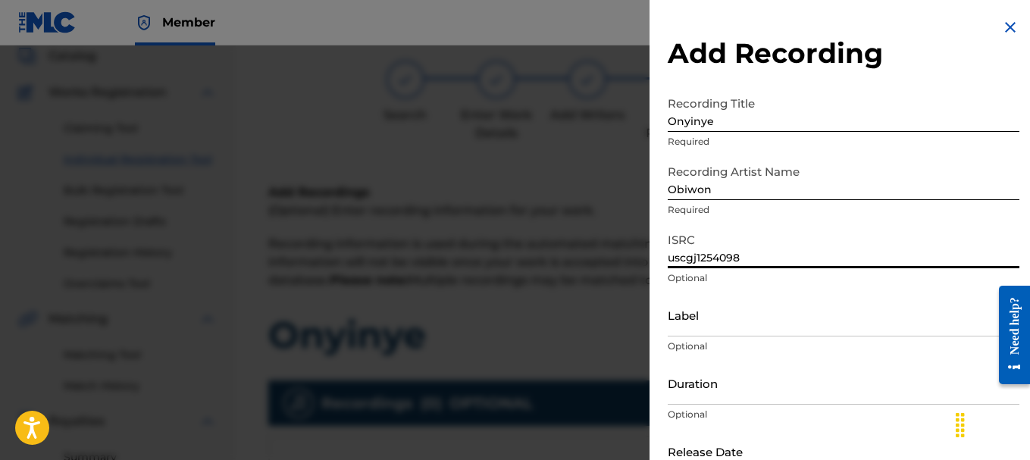
scroll to position [126, 0]
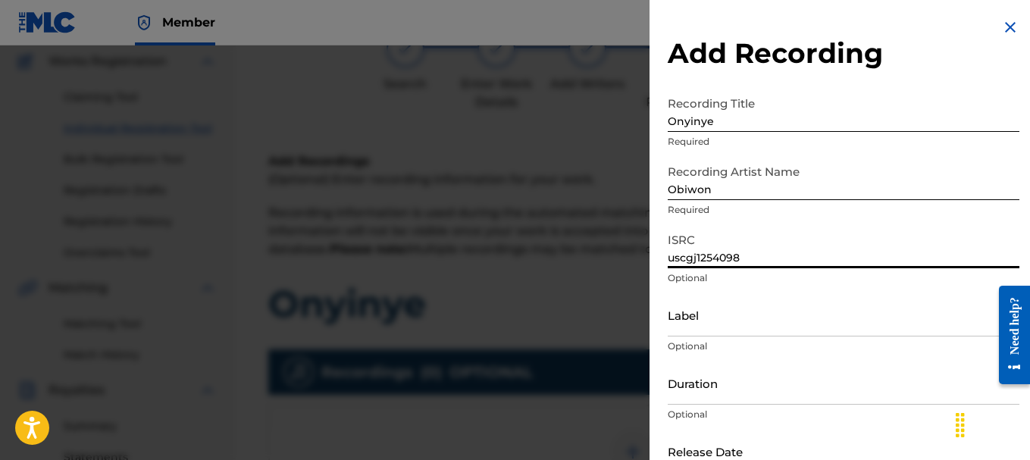
type input "uscgj1254098"
click at [790, 300] on input "Label" at bounding box center [844, 314] width 352 height 43
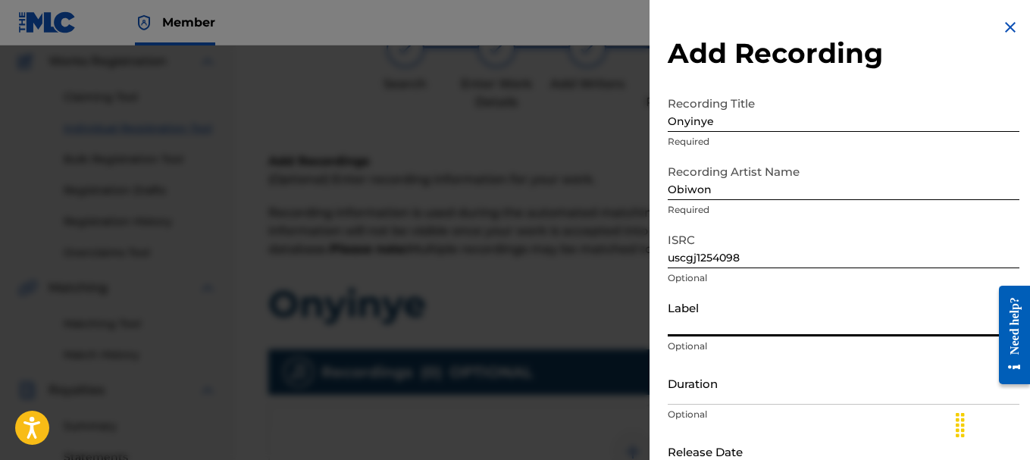
click at [731, 321] on input "Label" at bounding box center [844, 314] width 352 height 43
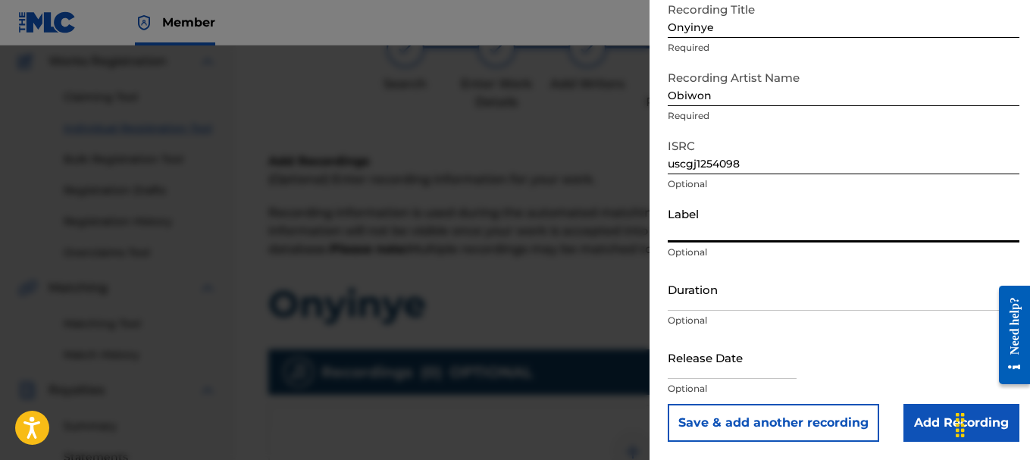
scroll to position [202, 0]
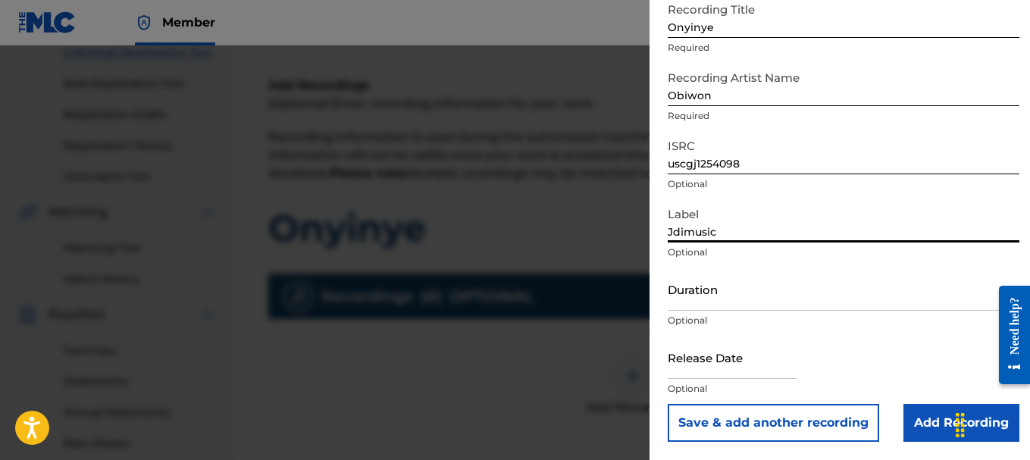
type input "Jdimusic"
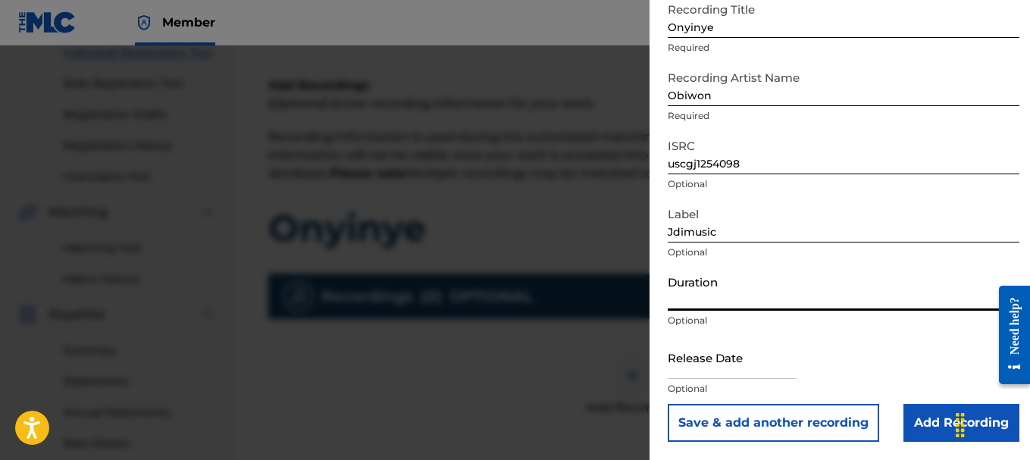
click at [715, 295] on input "Duration" at bounding box center [844, 288] width 352 height 43
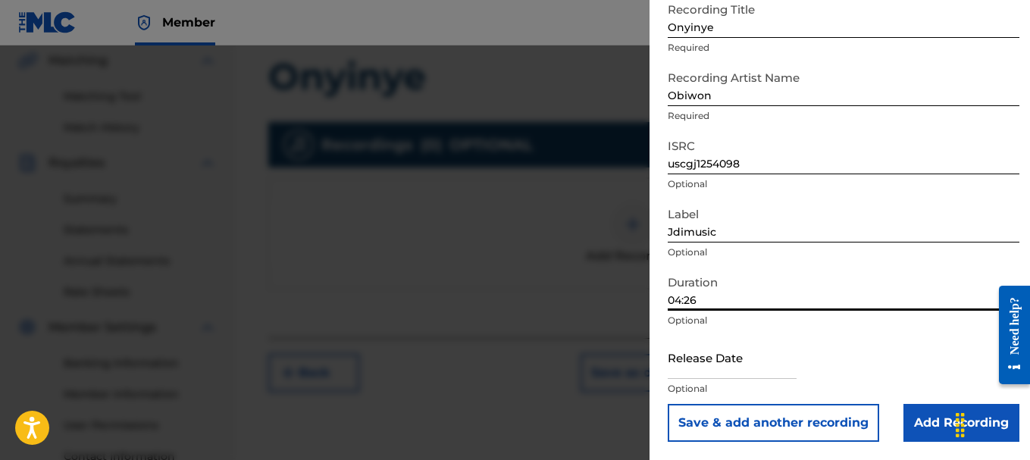
type input "04:26"
click at [712, 368] on input "text" at bounding box center [732, 357] width 129 height 43
click at [711, 360] on input "text" at bounding box center [732, 357] width 129 height 43
select select "7"
select select "2025"
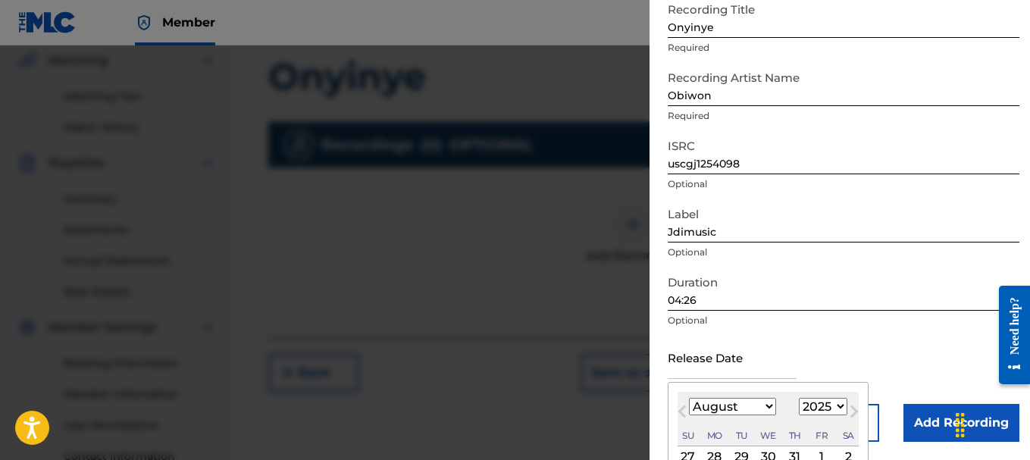
click at [746, 355] on input "text" at bounding box center [732, 357] width 129 height 43
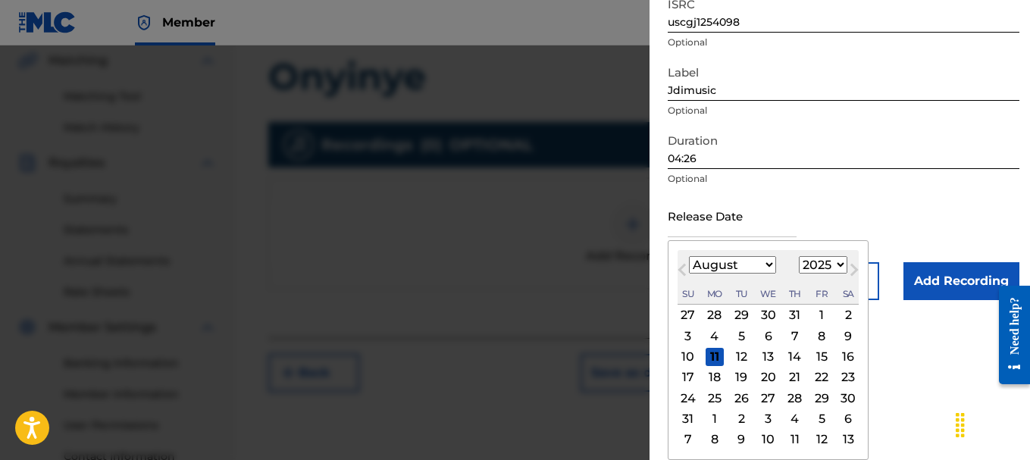
click at [842, 267] on button "Next Month" at bounding box center [854, 273] width 24 height 24
select select "8"
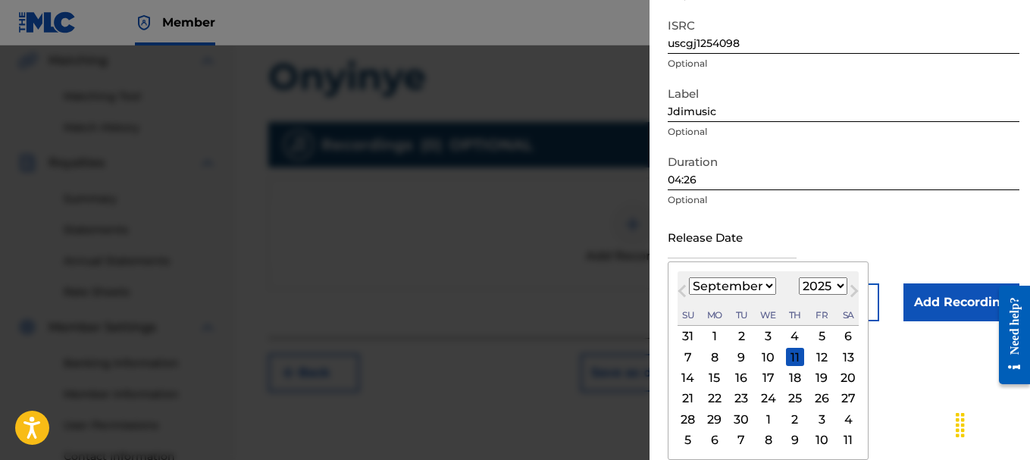
scroll to position [214, 0]
click at [833, 284] on select "1900 1901 1902 1903 1904 1905 1906 1907 1908 1909 1910 1911 1912 1913 1914 1915…" at bounding box center [823, 285] width 48 height 17
click at [818, 286] on select "1900 1901 1902 1903 1904 1905 1906 1907 1908 1909 1910 1911 1912 1913 1914 1915…" at bounding box center [823, 285] width 48 height 17
click at [838, 286] on select "1900 1901 1902 1903 1904 1905 1906 1907 1908 1909 1910 1911 1912 1913 1914 1915…" at bounding box center [823, 285] width 48 height 17
select select "2006"
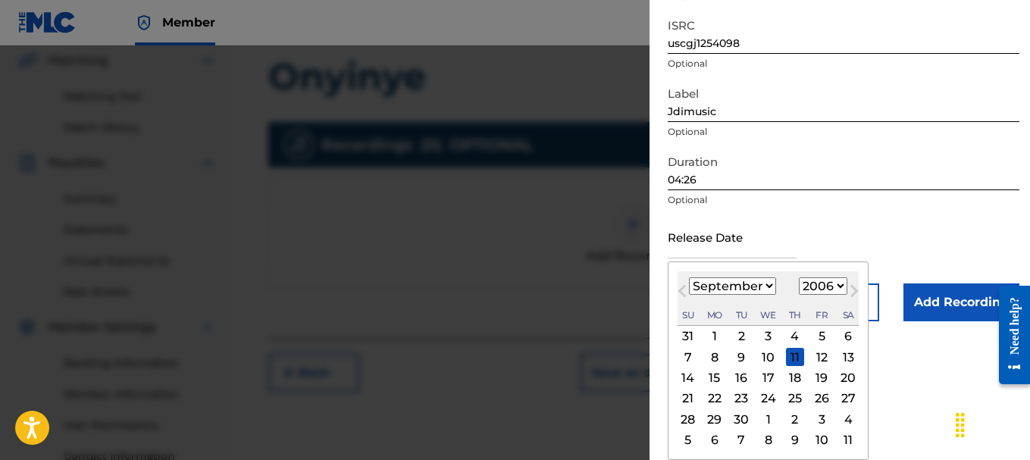
click at [799, 277] on select "1900 1901 1902 1903 1904 1905 1906 1907 1908 1909 1910 1911 1912 1913 1914 1915…" at bounding box center [823, 285] width 48 height 17
click at [752, 286] on select "January February March April May June July August September October November De…" at bounding box center [732, 285] width 87 height 17
select select "0"
click at [689, 277] on select "January February March April May June July August September October November De…" at bounding box center [732, 285] width 87 height 17
click at [691, 334] on div "1" at bounding box center [688, 336] width 18 height 18
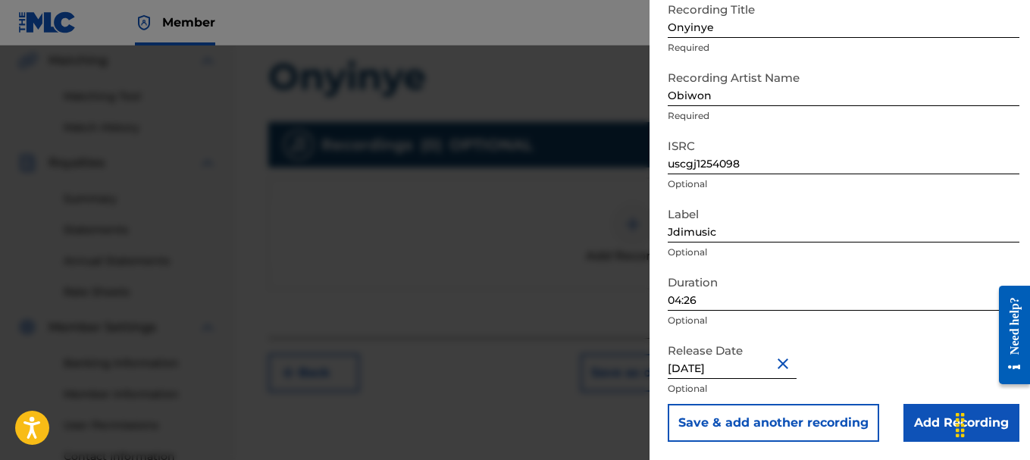
type input "[DATE]"
click at [891, 350] on div "Release Date [DATE] Optional" at bounding box center [844, 370] width 352 height 68
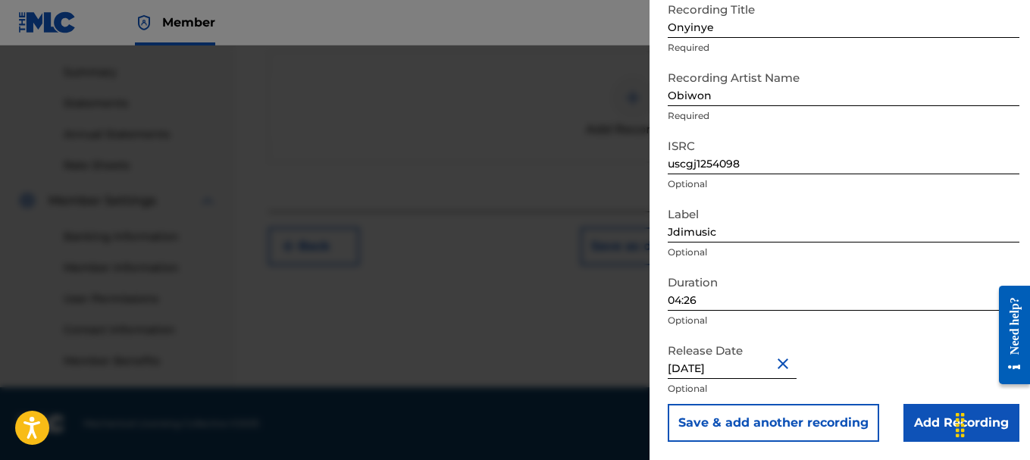
click at [924, 431] on input "Add Recording" at bounding box center [961, 423] width 116 height 38
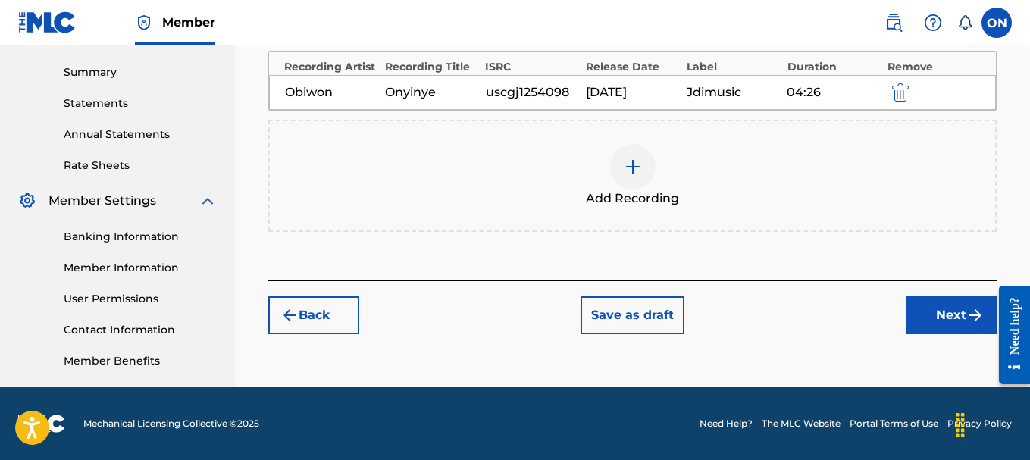
click at [938, 331] on button "Next" at bounding box center [951, 315] width 91 height 38
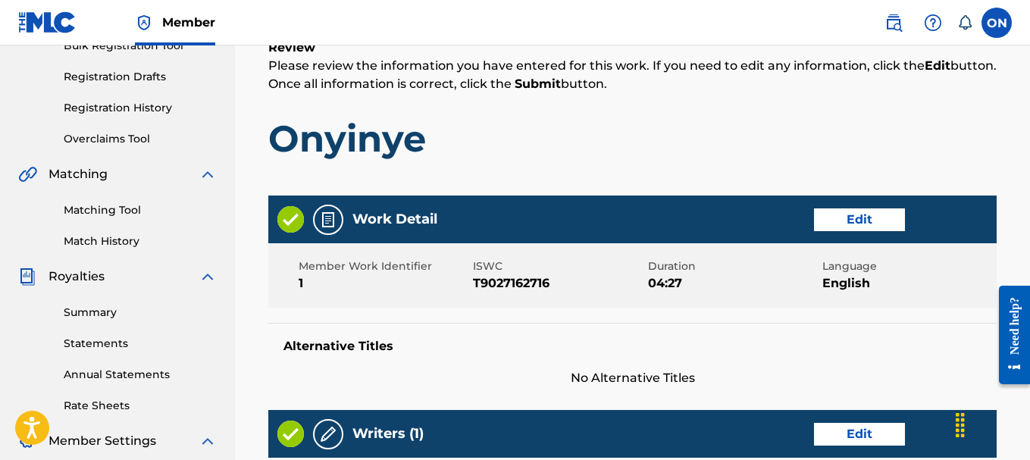
scroll to position [447, 0]
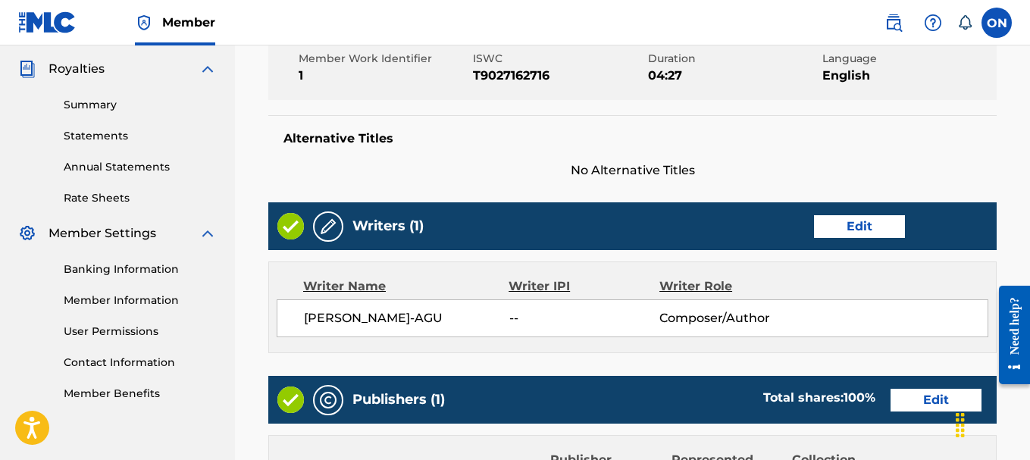
click at [512, 319] on span "--" at bounding box center [584, 318] width 150 height 18
click at [511, 319] on span "--" at bounding box center [584, 318] width 150 height 18
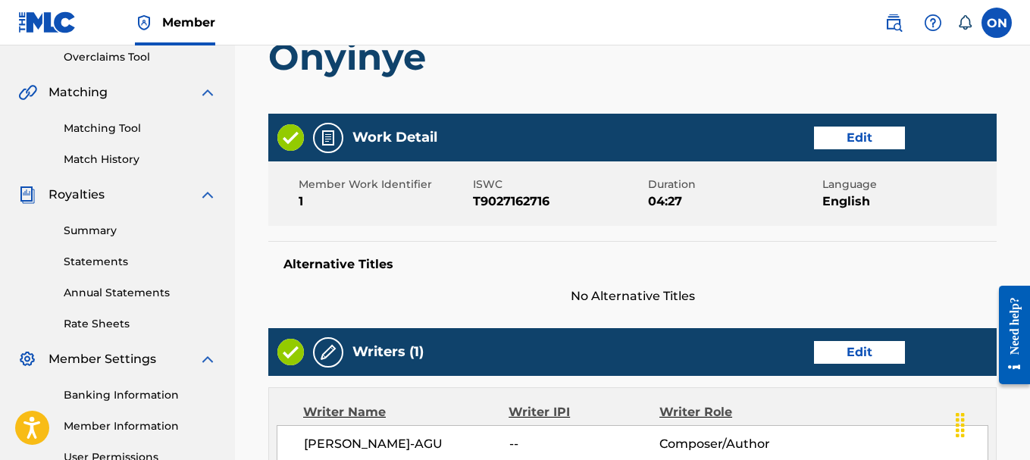
scroll to position [282, 0]
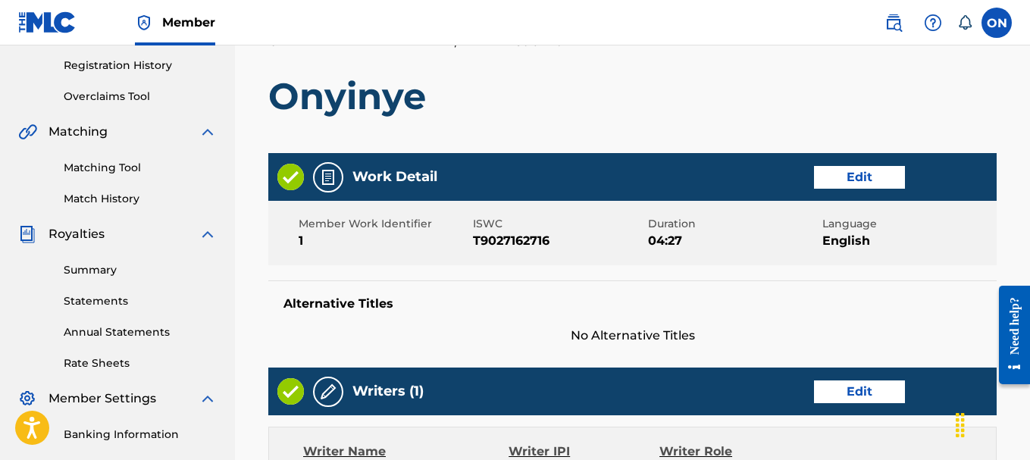
click at [856, 178] on button "Edit" at bounding box center [859, 177] width 91 height 23
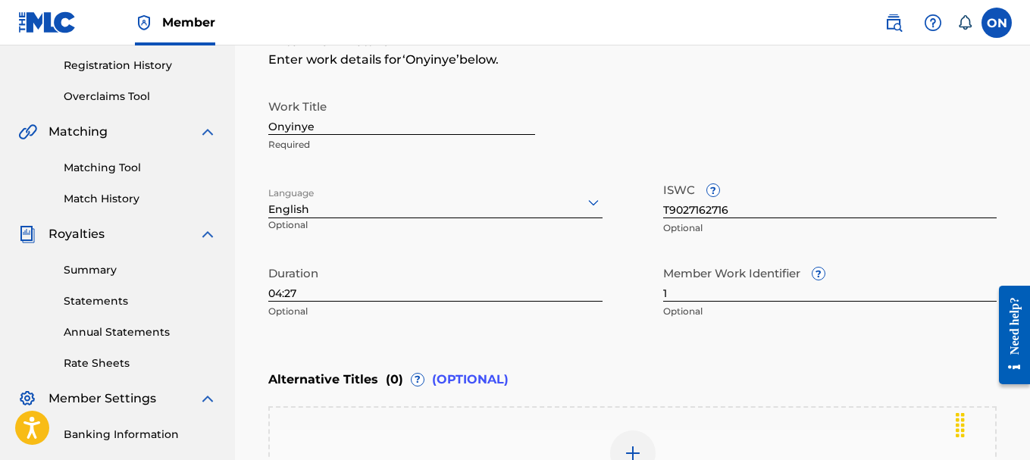
click at [348, 294] on input "04:27" at bounding box center [435, 279] width 334 height 43
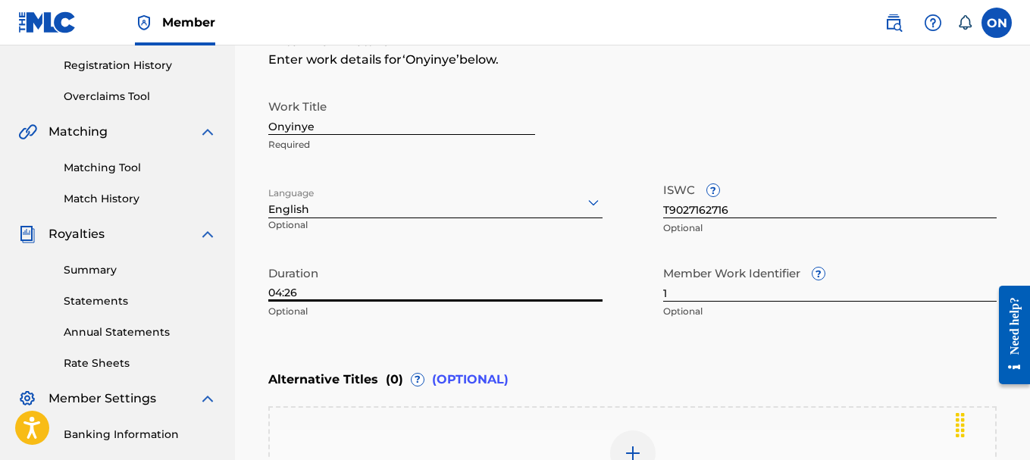
type input "04:26"
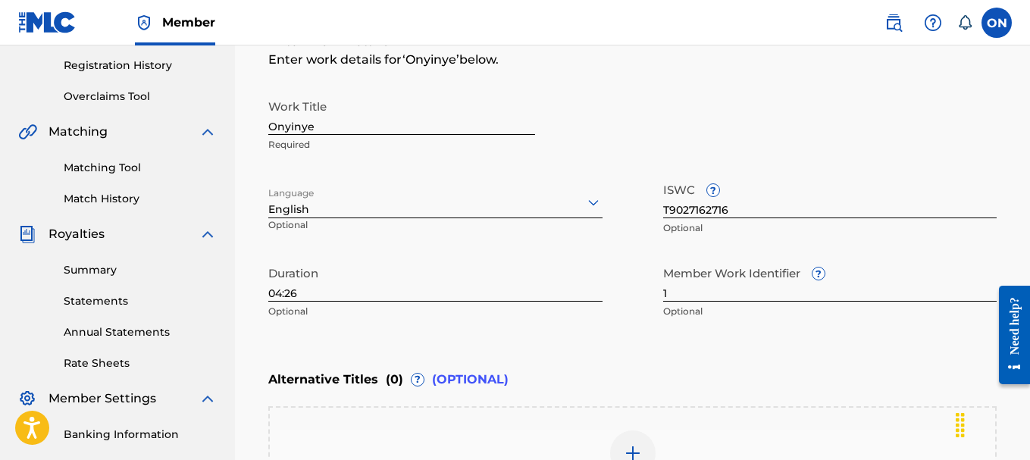
click at [659, 371] on div "Alternative Titles ( 0 ) ? (OPTIONAL)" at bounding box center [632, 379] width 728 height 33
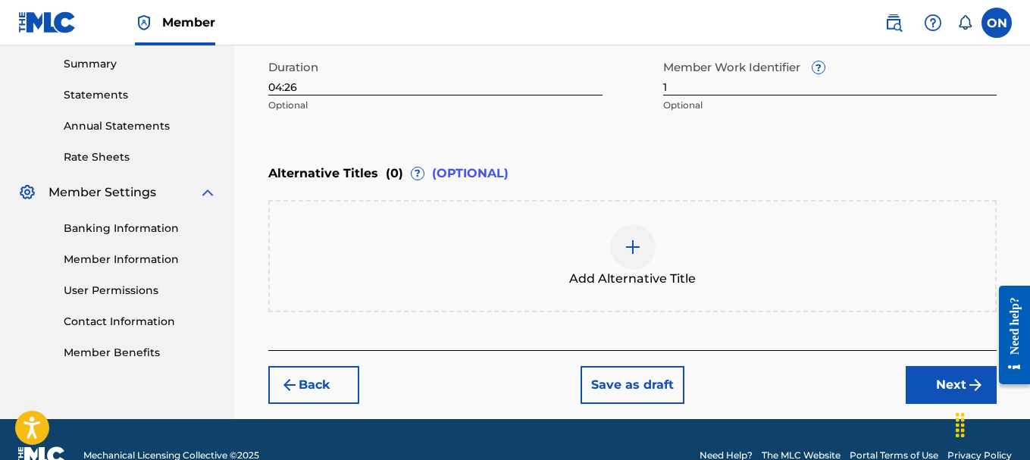
scroll to position [520, 0]
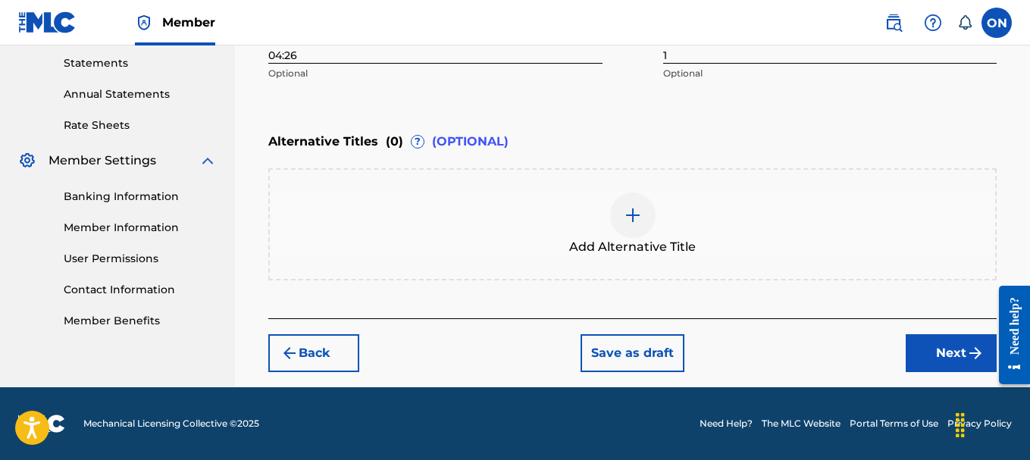
click at [940, 363] on button "Next" at bounding box center [951, 353] width 91 height 38
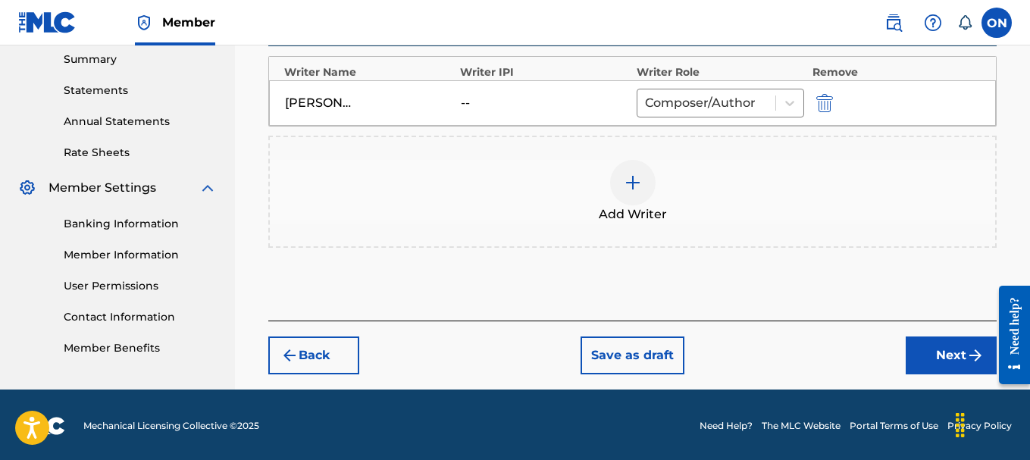
scroll to position [495, 0]
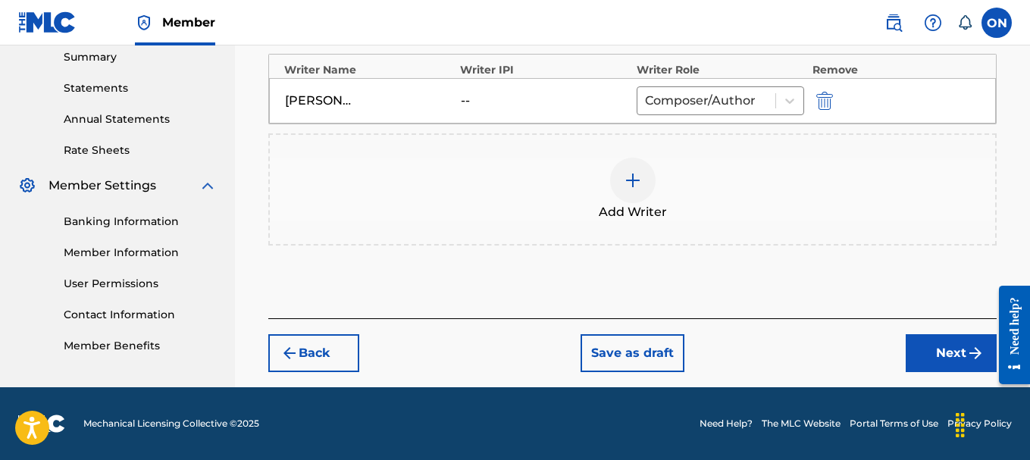
click at [928, 346] on button "Next" at bounding box center [951, 353] width 91 height 38
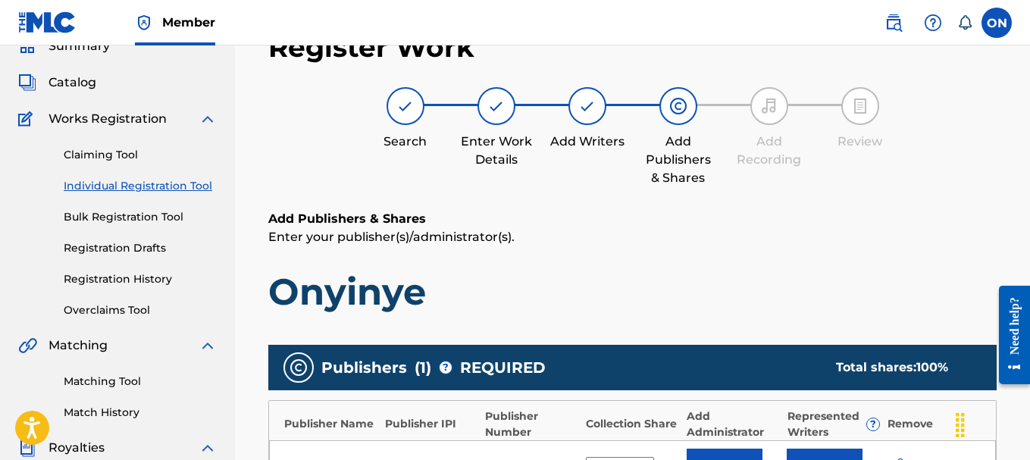
scroll to position [485, 0]
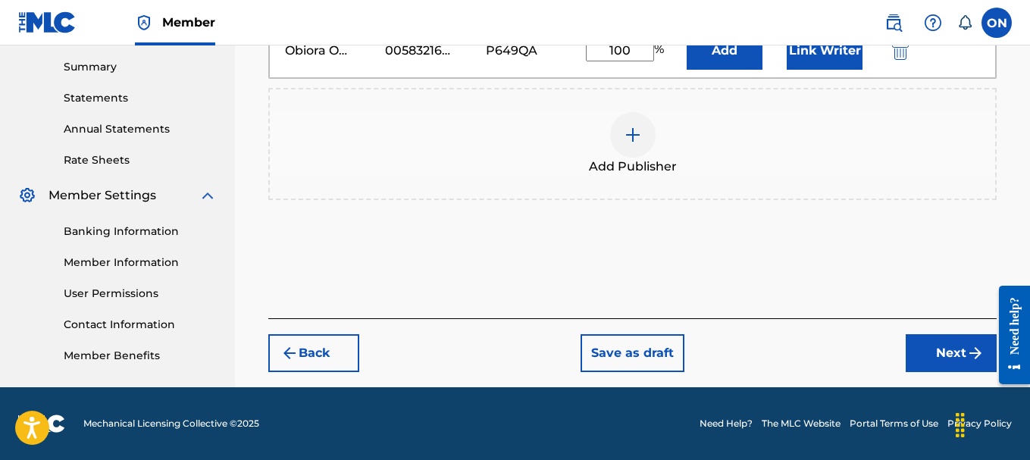
click at [939, 352] on button "Next" at bounding box center [951, 353] width 91 height 38
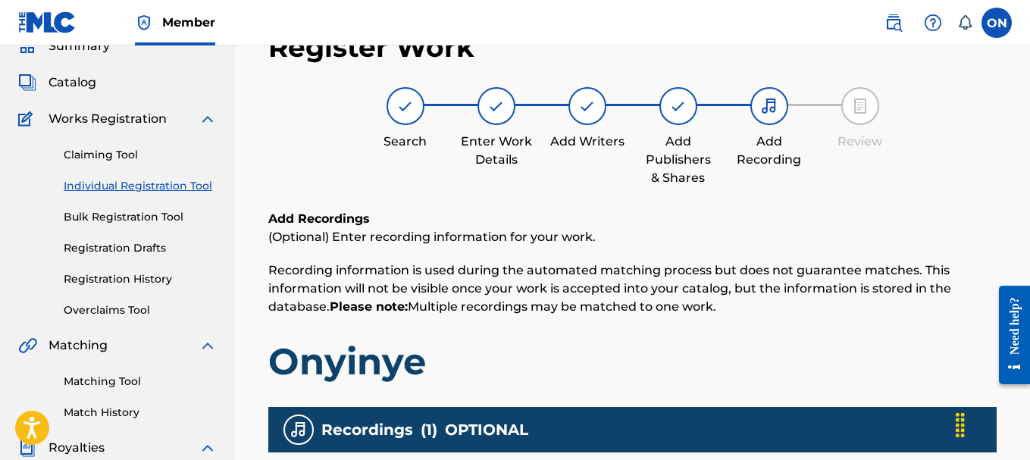
scroll to position [480, 0]
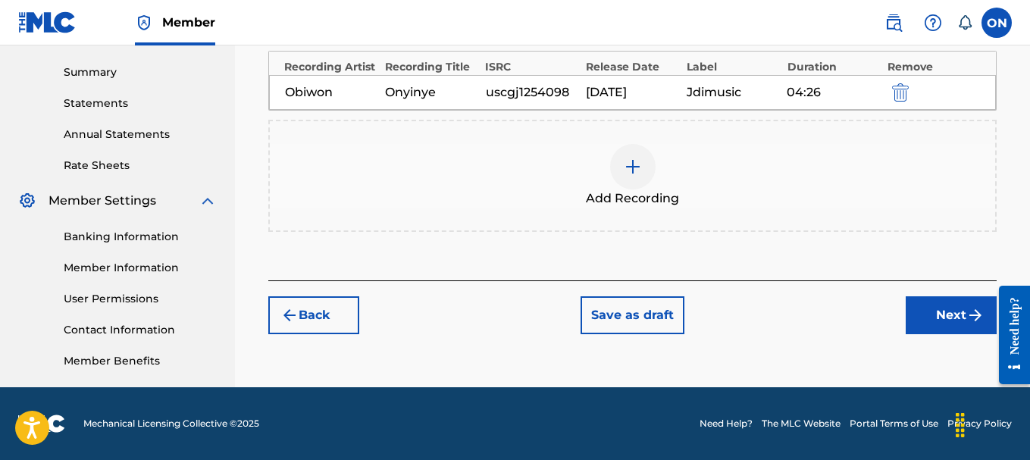
click at [936, 309] on button "Next" at bounding box center [951, 315] width 91 height 38
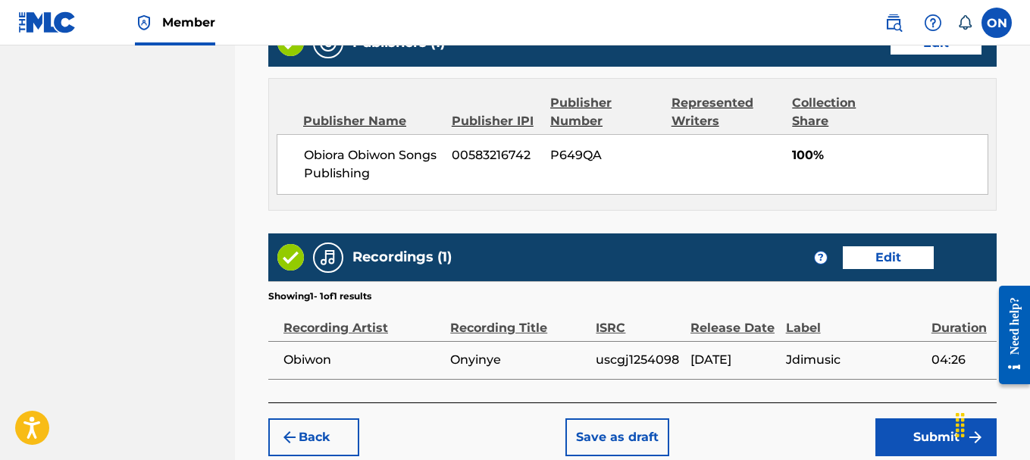
scroll to position [888, 0]
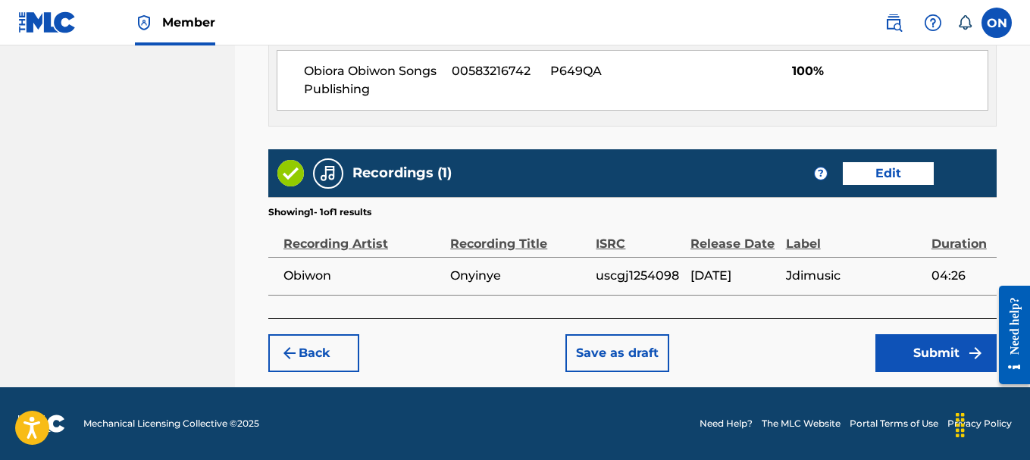
click at [943, 361] on button "Submit" at bounding box center [935, 353] width 121 height 38
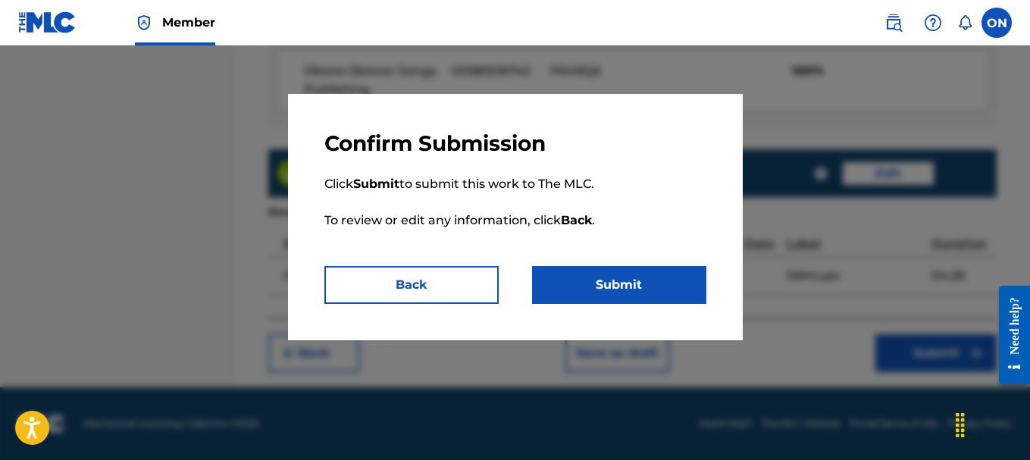
click at [627, 288] on button "Submit" at bounding box center [619, 285] width 174 height 38
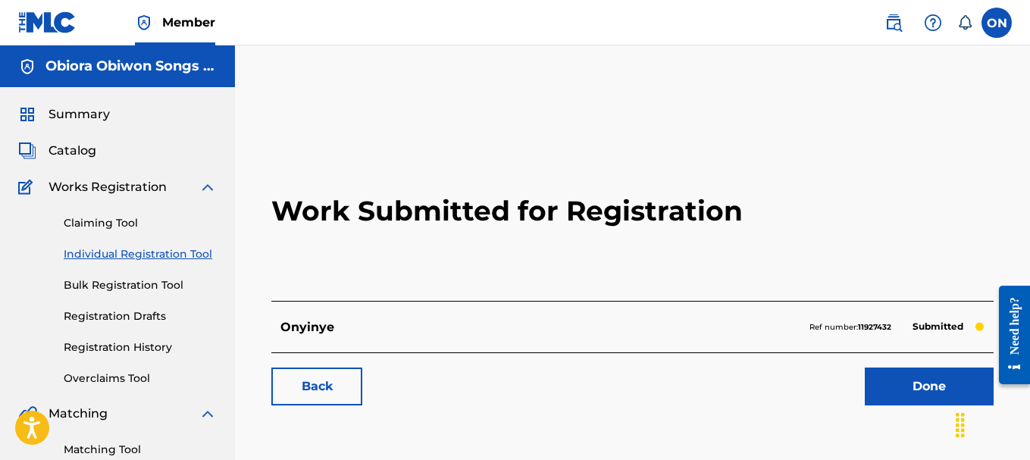
click at [918, 379] on link "Done" at bounding box center [929, 387] width 129 height 38
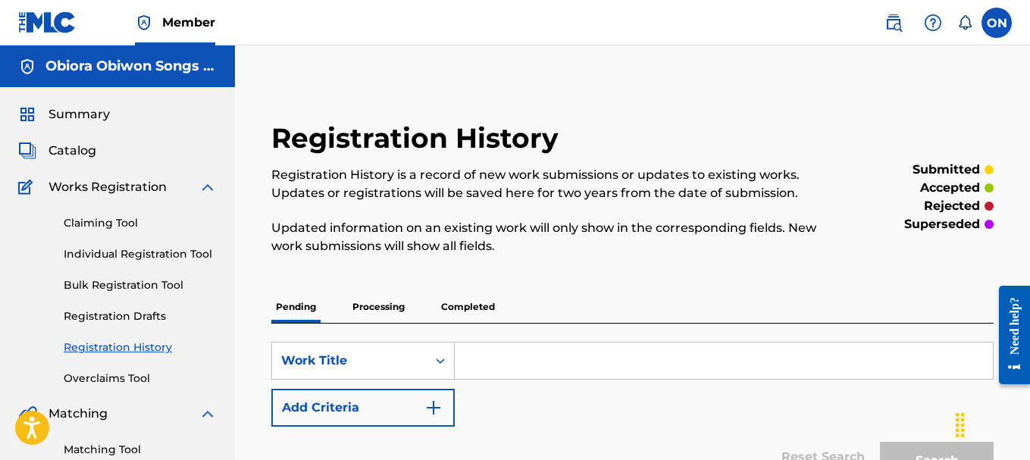
click at [165, 69] on h5 "Obiora Obiwon Songs Publishing" at bounding box center [130, 66] width 171 height 17
click at [186, 78] on div "Obiora Obiwon Songs Publishing" at bounding box center [117, 66] width 235 height 42
click at [99, 120] on span "Summary" at bounding box center [78, 114] width 61 height 18
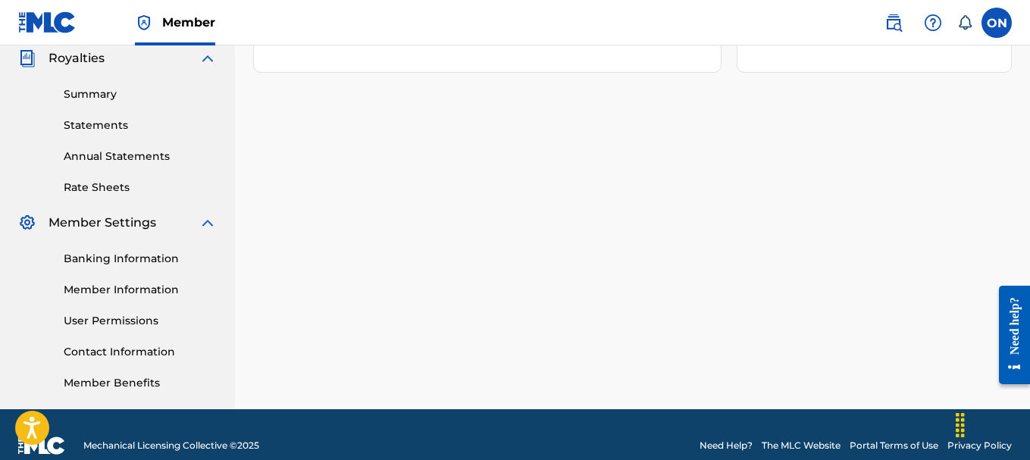
scroll to position [480, 0]
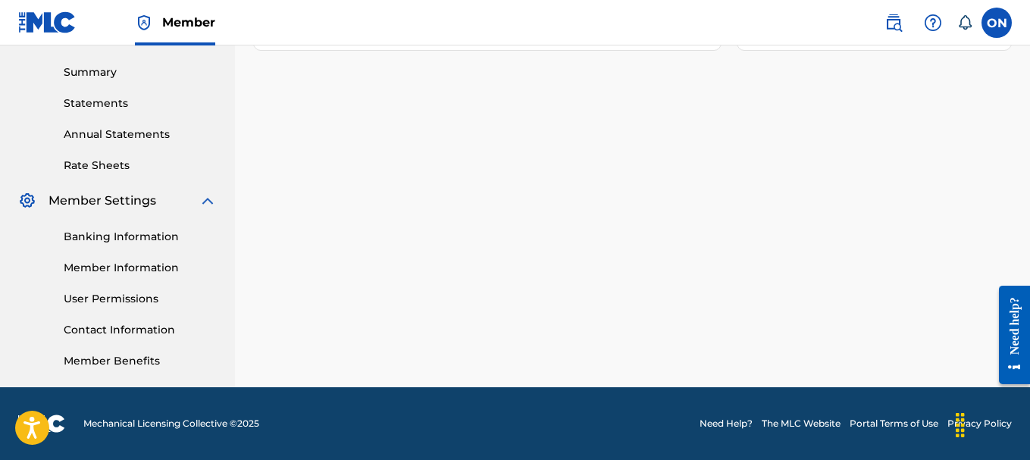
click at [149, 267] on link "Member Information" at bounding box center [140, 268] width 153 height 16
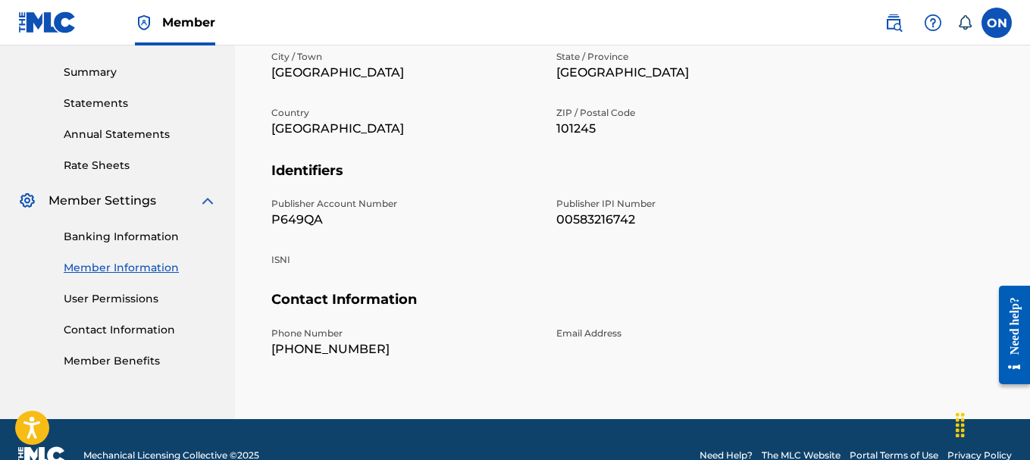
scroll to position [404, 0]
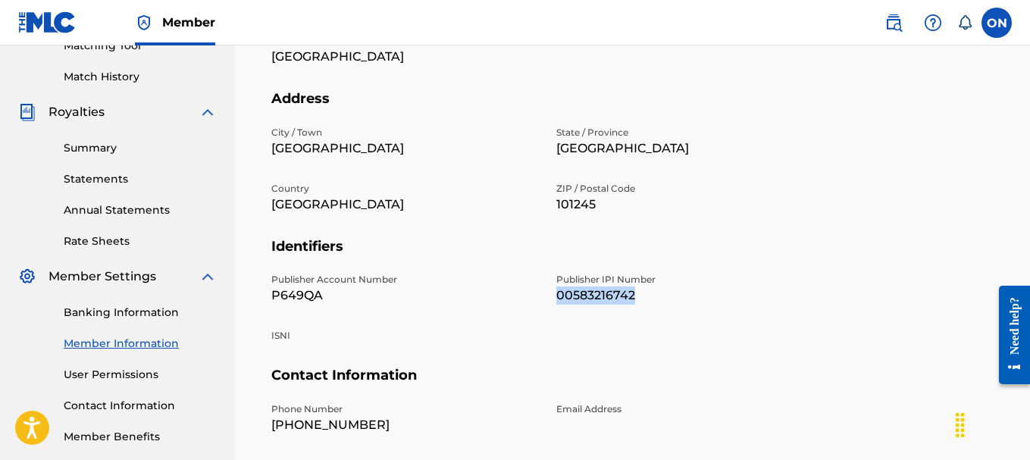
drag, startPoint x: 555, startPoint y: 261, endPoint x: 640, endPoint y: 260, distance: 84.9
click at [645, 273] on div "Publisher Account Number P649QA Publisher IPI Number 00583216742 ISNI" at bounding box center [547, 320] width 552 height 94
copy p "00583216742"
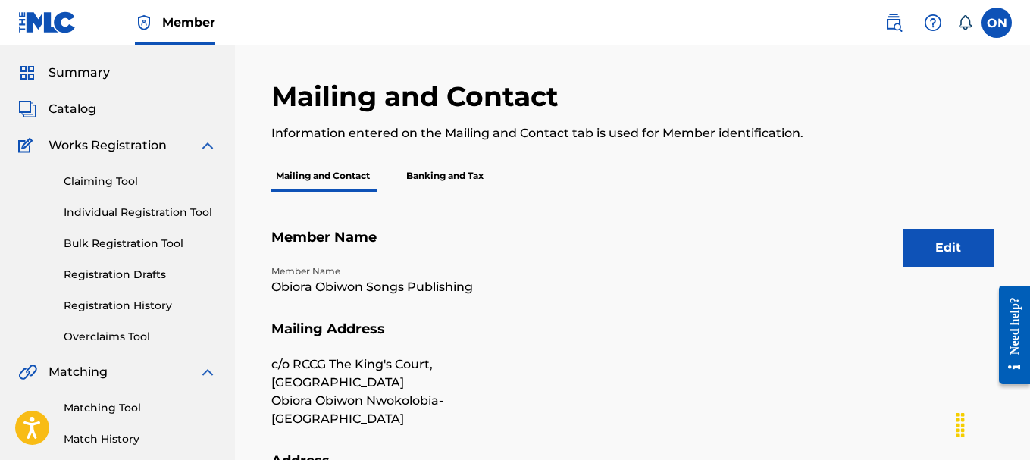
scroll to position [0, 0]
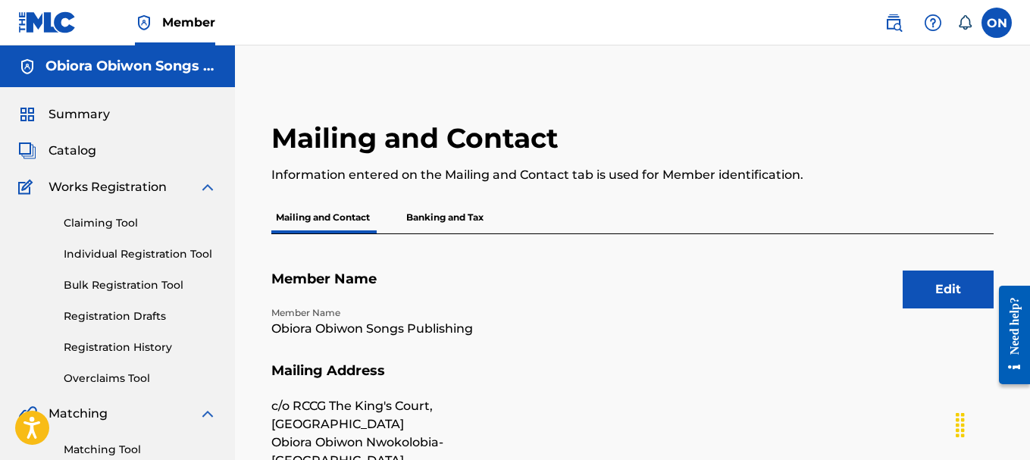
click at [112, 254] on link "Individual Registration Tool" at bounding box center [140, 254] width 153 height 16
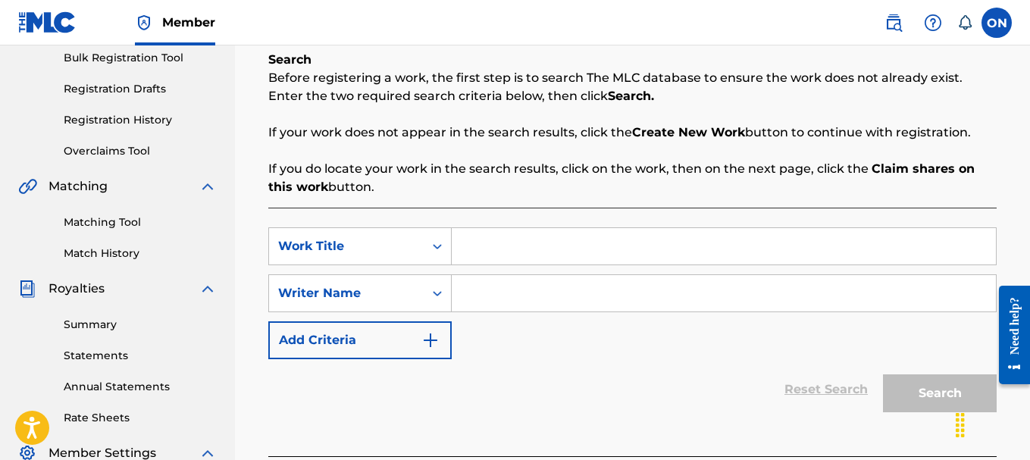
scroll to position [76, 0]
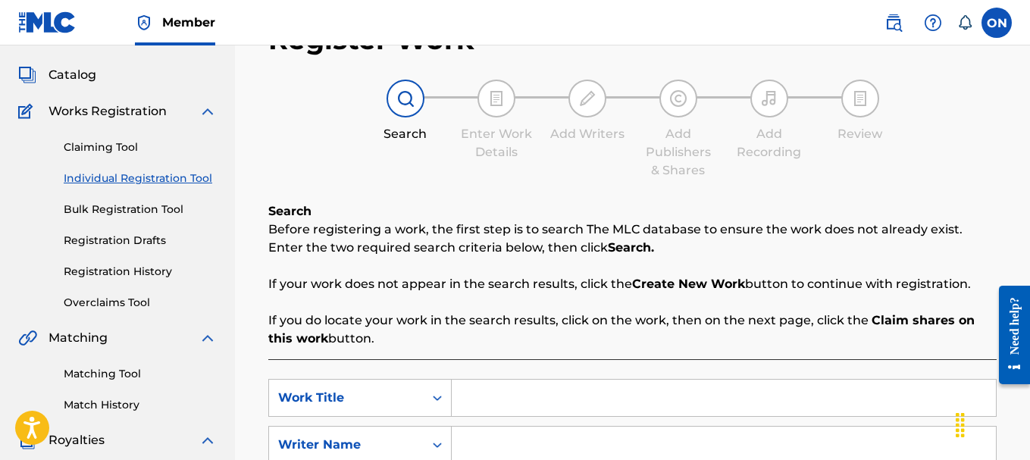
click at [76, 77] on span "Catalog" at bounding box center [72, 75] width 48 height 18
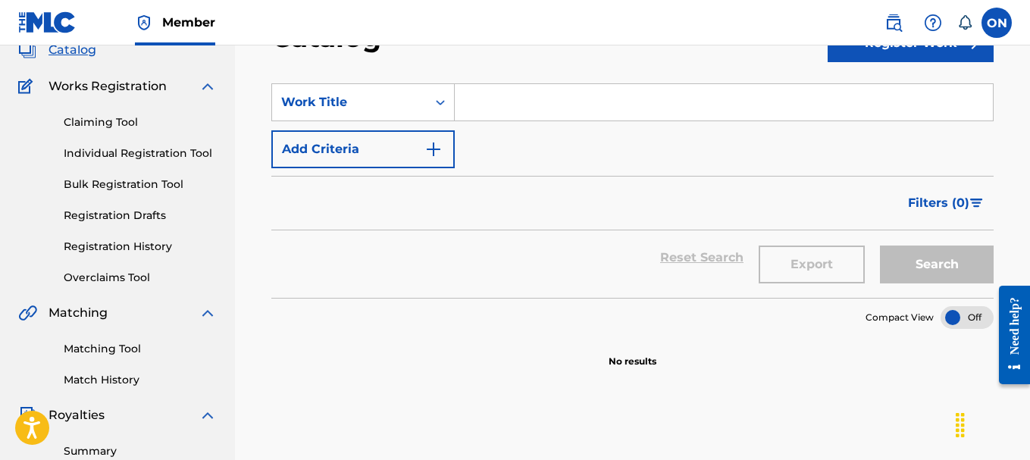
scroll to position [25, 0]
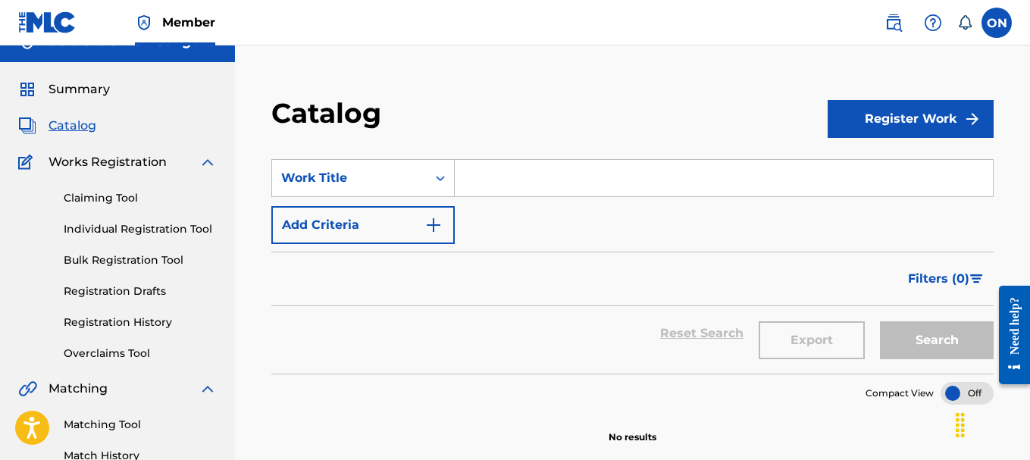
click at [85, 325] on link "Registration History" at bounding box center [140, 322] width 153 height 16
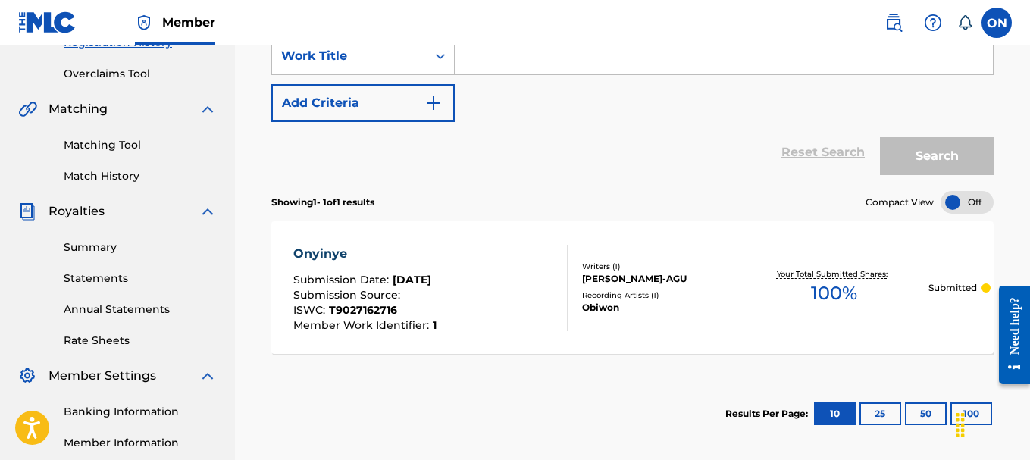
scroll to position [379, 0]
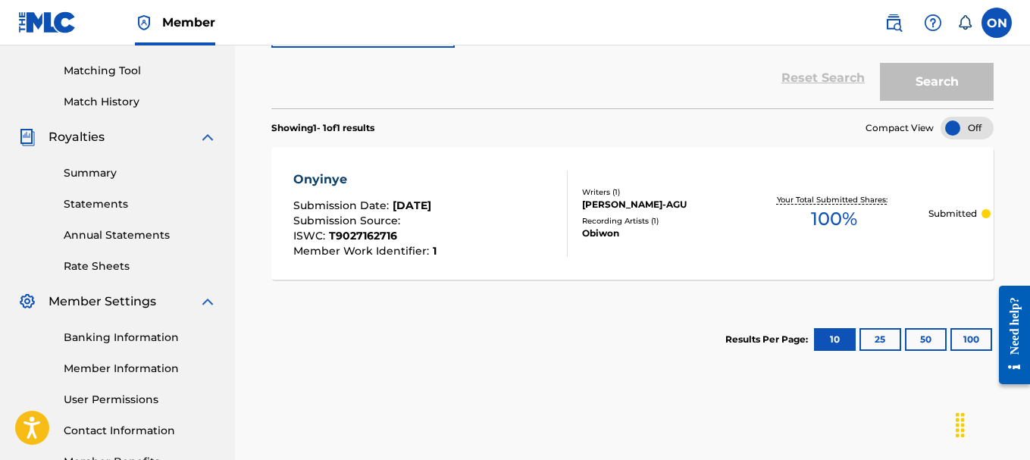
click at [315, 178] on div "Onyinye" at bounding box center [364, 180] width 143 height 18
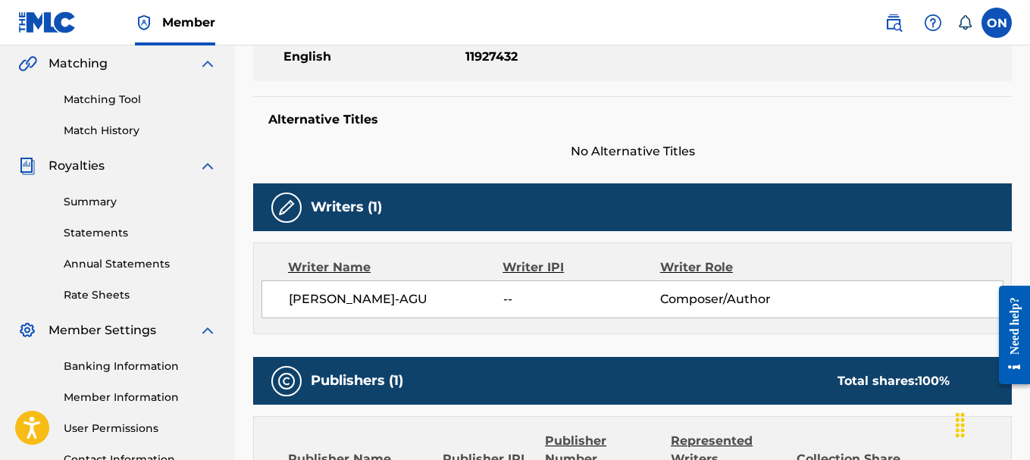
scroll to position [379, 0]
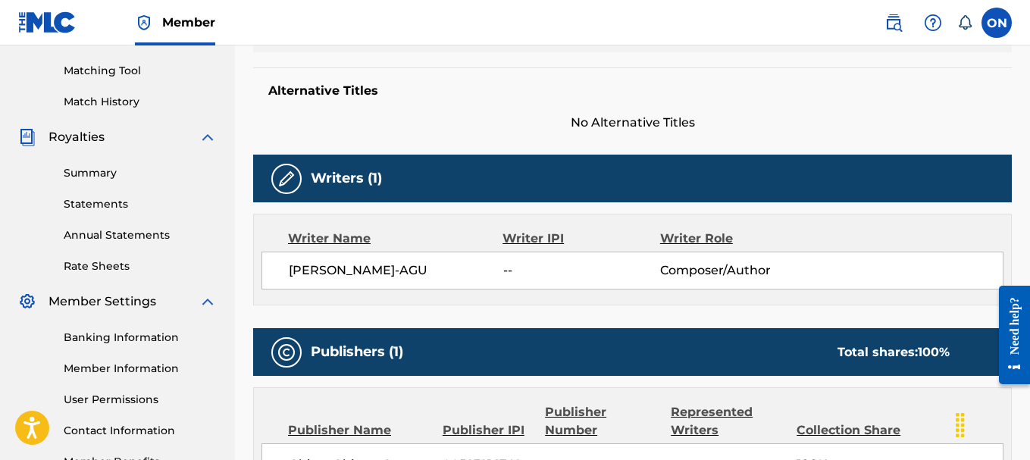
click at [526, 240] on div "Writer IPI" at bounding box center [581, 239] width 158 height 18
click at [508, 272] on span "--" at bounding box center [581, 270] width 157 height 18
drag, startPoint x: 507, startPoint y: 268, endPoint x: 522, endPoint y: 271, distance: 15.3
click at [522, 271] on span "--" at bounding box center [581, 270] width 157 height 18
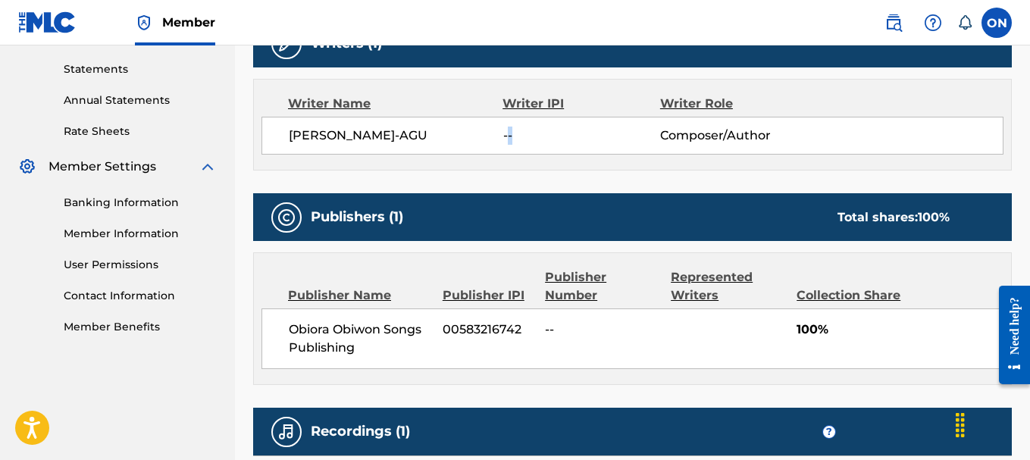
scroll to position [438, 0]
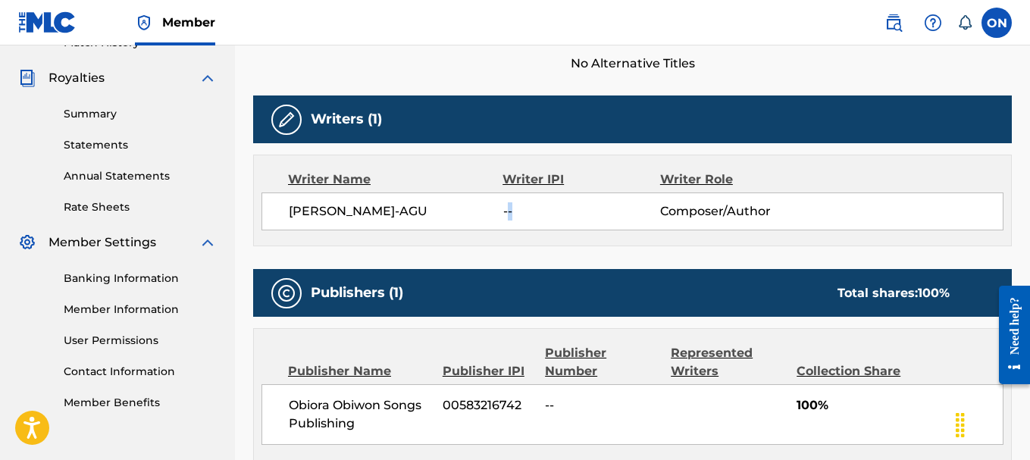
click at [524, 207] on span "--" at bounding box center [581, 211] width 157 height 18
drag, startPoint x: 509, startPoint y: 211, endPoint x: 496, endPoint y: 211, distance: 12.9
click at [496, 211] on div "[PERSON_NAME]-AGU -- Composer/Author" at bounding box center [646, 211] width 714 height 18
click at [530, 220] on span "--" at bounding box center [581, 211] width 157 height 18
click at [676, 183] on div "Writer Role" at bounding box center [731, 180] width 143 height 18
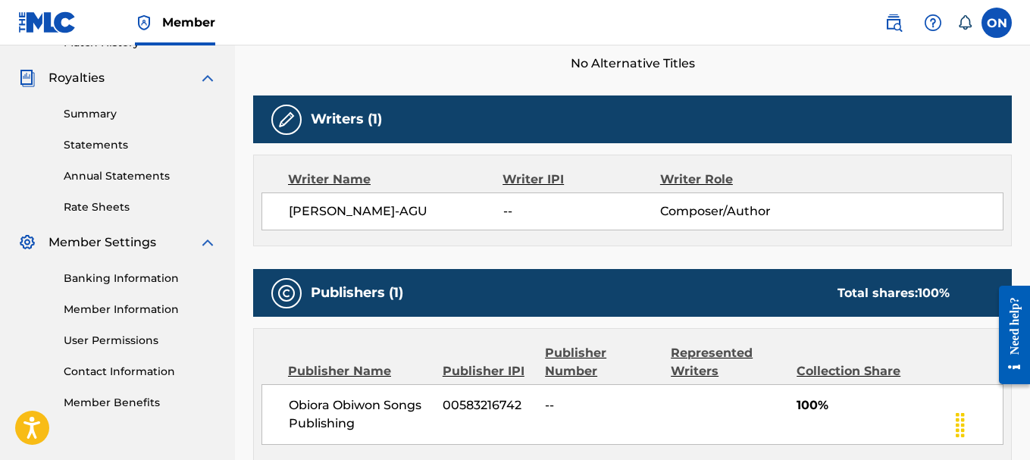
click at [282, 122] on img at bounding box center [286, 120] width 18 height 18
click at [289, 122] on img at bounding box center [286, 120] width 18 height 18
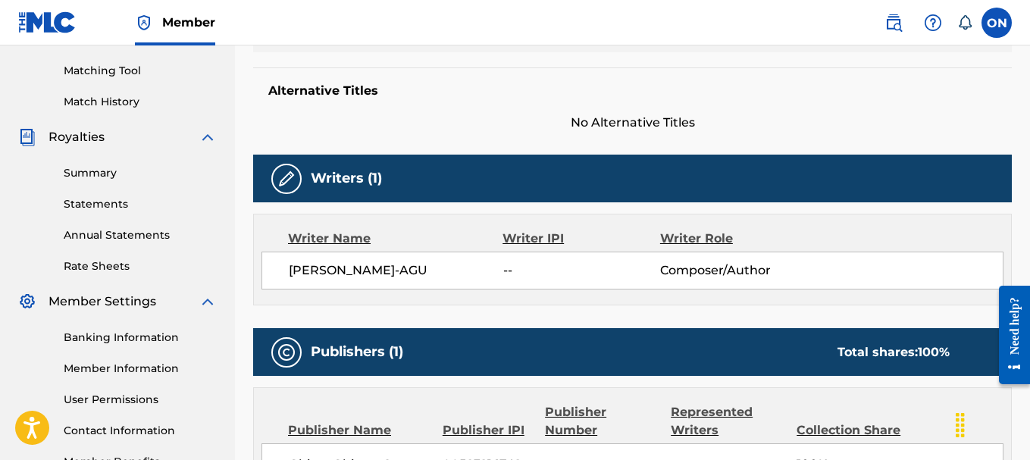
scroll to position [741, 0]
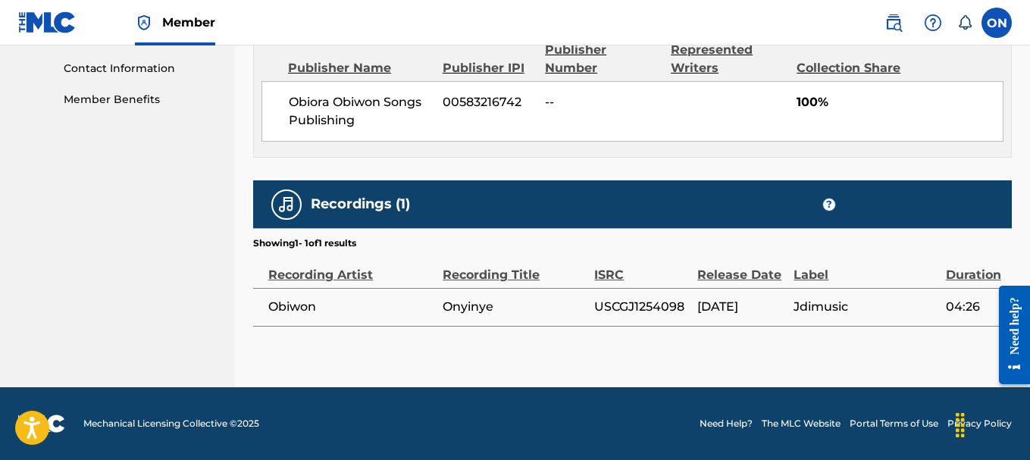
drag, startPoint x: 352, startPoint y: 276, endPoint x: 394, endPoint y: 264, distance: 43.9
click at [352, 276] on div "Recording Artist" at bounding box center [351, 267] width 167 height 34
click at [477, 278] on div "Recording Title" at bounding box center [515, 267] width 144 height 34
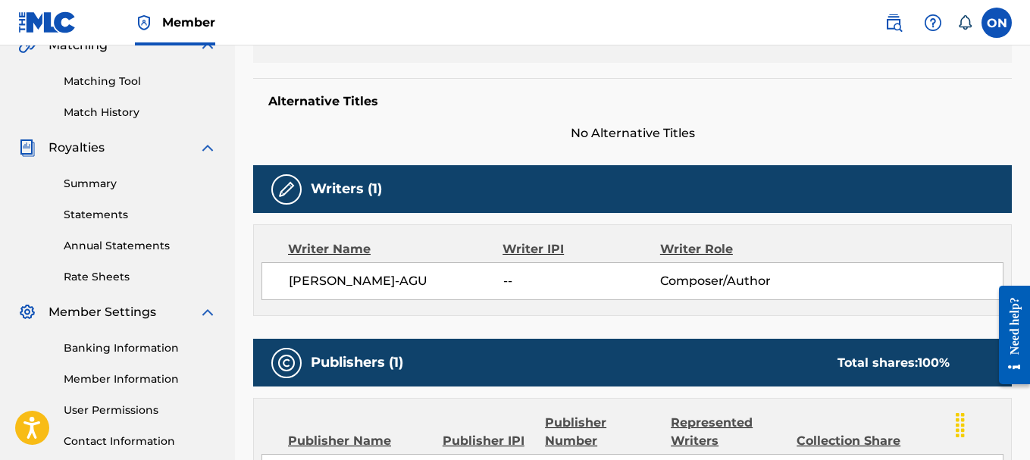
scroll to position [362, 0]
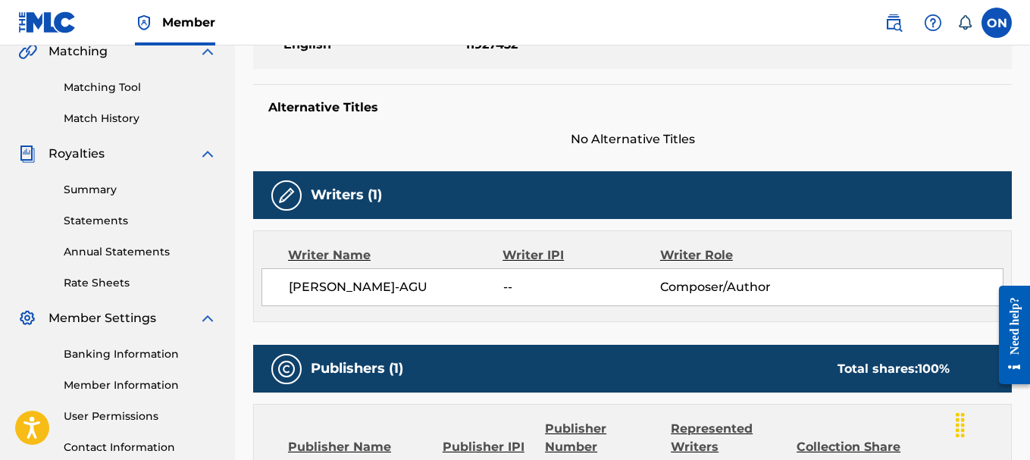
click at [293, 194] on img at bounding box center [286, 195] width 18 height 18
click at [307, 258] on div "Writer Name" at bounding box center [395, 255] width 214 height 18
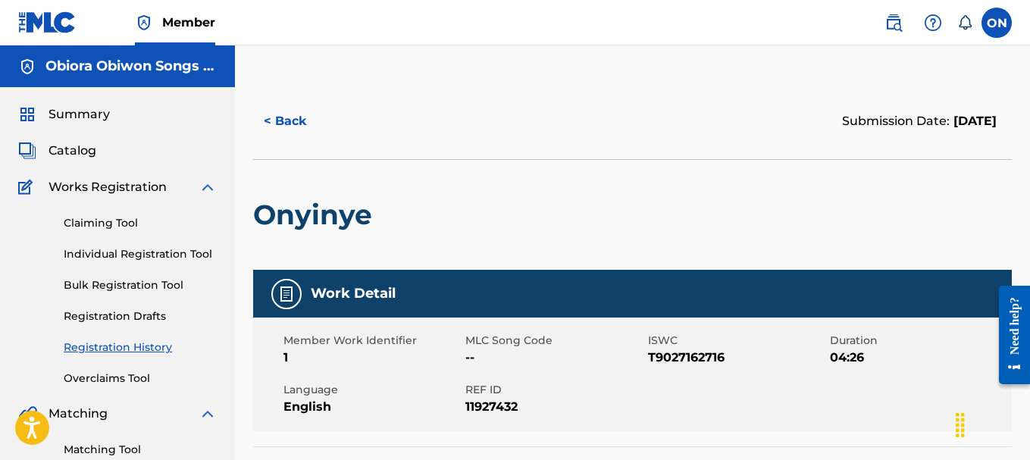
click at [109, 225] on link "Claiming Tool" at bounding box center [140, 223] width 153 height 16
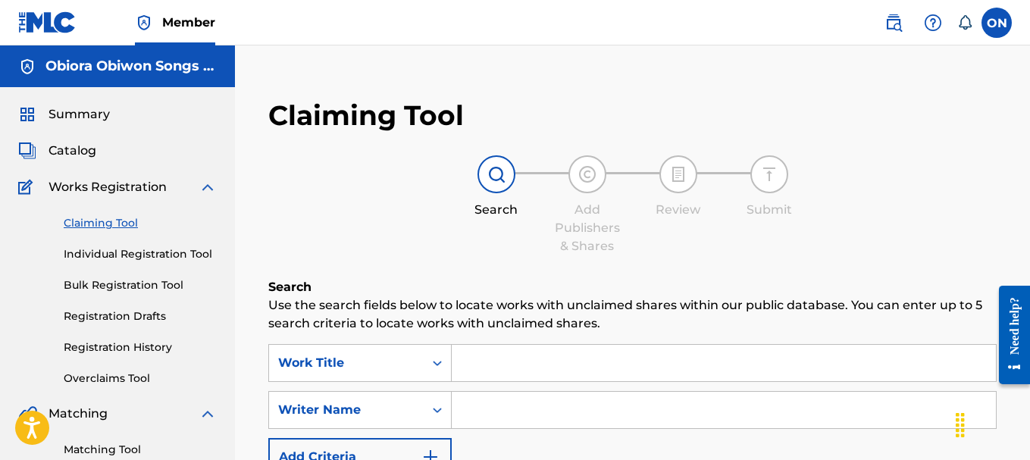
click at [496, 372] on input "Search Form" at bounding box center [724, 363] width 544 height 36
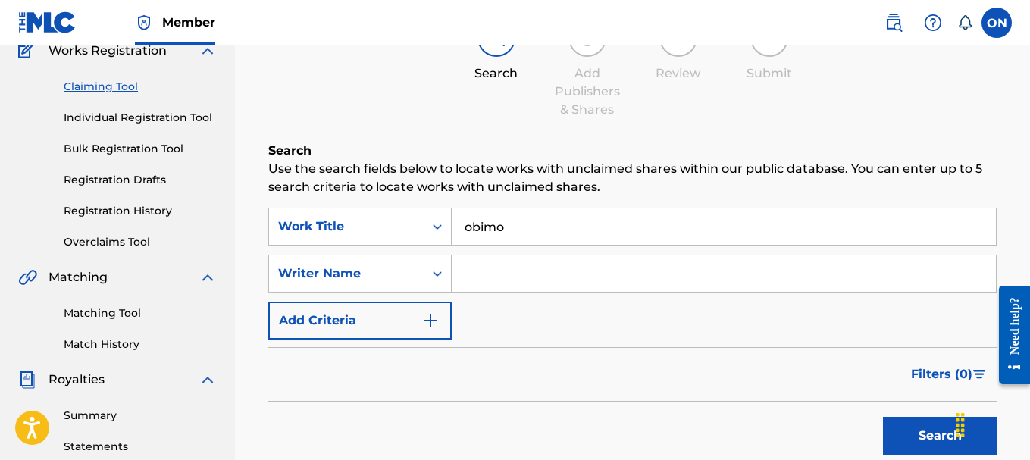
scroll to position [152, 0]
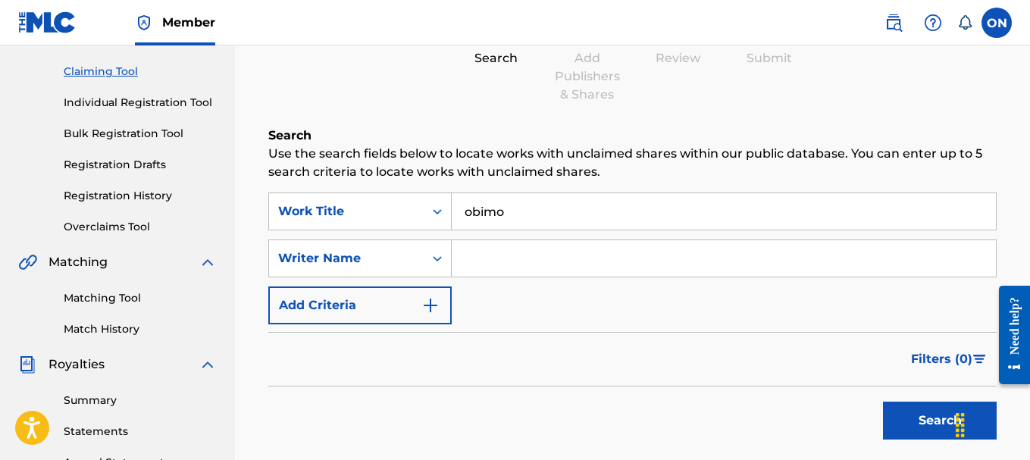
type input "obimo"
drag, startPoint x: 524, startPoint y: 249, endPoint x: 524, endPoint y: 261, distance: 12.1
click at [524, 249] on input "Search Form" at bounding box center [724, 258] width 544 height 36
click at [883, 402] on button "Search" at bounding box center [940, 421] width 114 height 38
drag, startPoint x: 902, startPoint y: 427, endPoint x: 571, endPoint y: 274, distance: 364.1
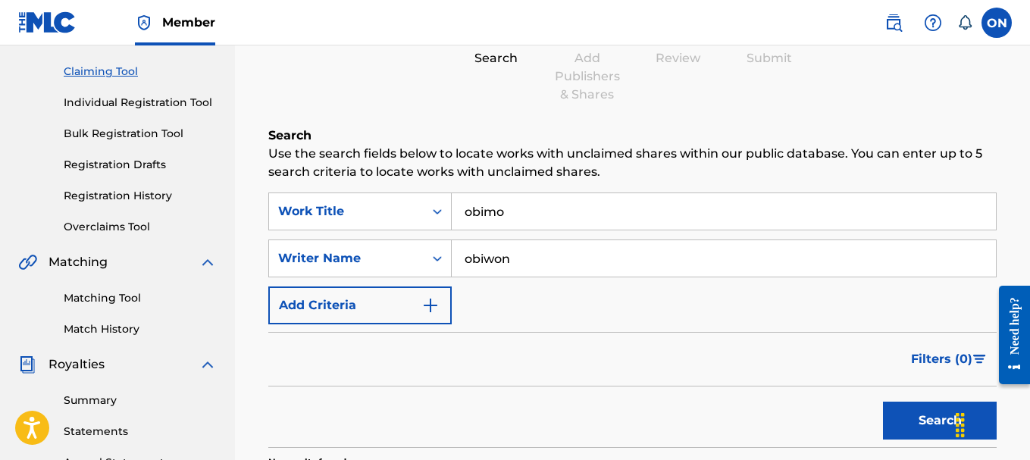
click at [902, 426] on button "Search" at bounding box center [940, 421] width 114 height 38
drag, startPoint x: 530, startPoint y: 259, endPoint x: 365, endPoint y: 259, distance: 165.2
click at [365, 259] on div "SearchWithCriteria7808db00-a097-4787-b728-0fd673f04359 Writer Name [PERSON_NAME]" at bounding box center [632, 258] width 728 height 38
type input "murder riddim publishing"
drag, startPoint x: 518, startPoint y: 214, endPoint x: 423, endPoint y: 214, distance: 95.5
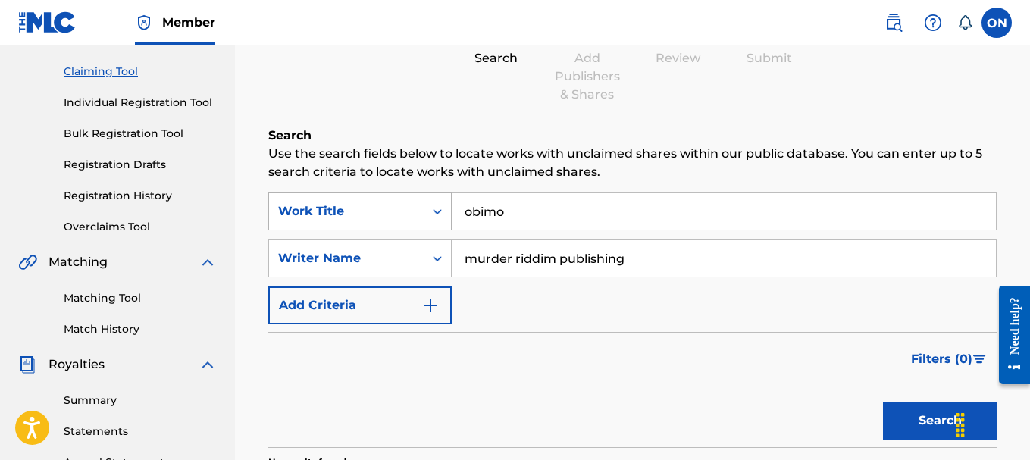
click at [424, 214] on div "SearchWithCriteria22642d1b-fc2b-4982-b0e8-7ebdade7448a Work Title obimo" at bounding box center [632, 211] width 728 height 38
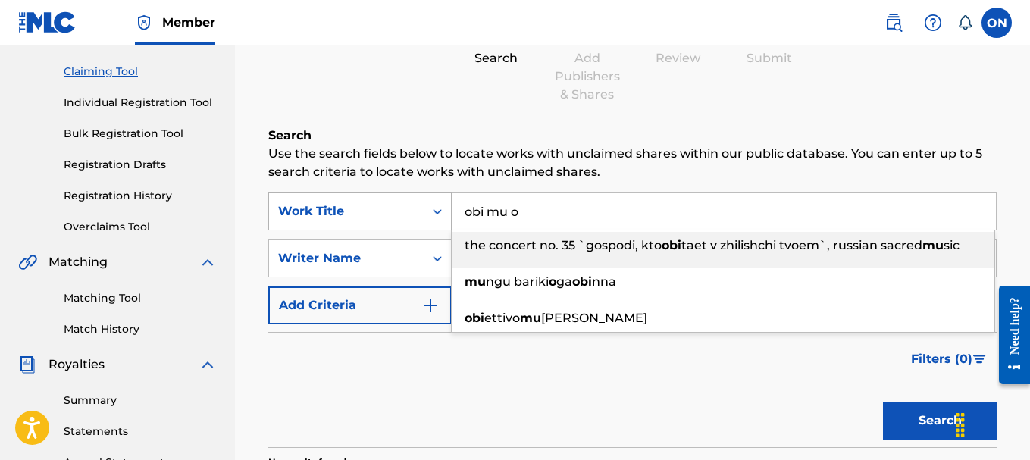
type input "the concert no. 35 `gospodi, kto obitaet v zhilishchi tvoem`, russian sacred mu…"
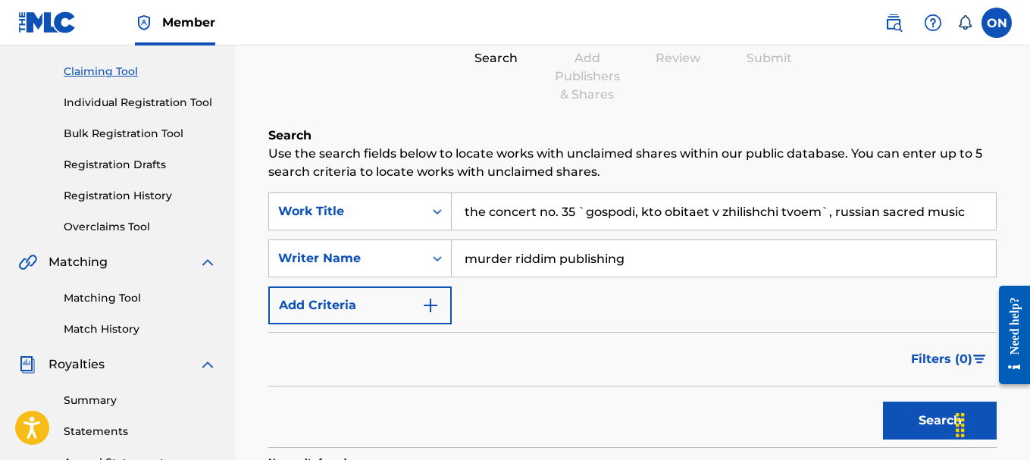
click at [605, 217] on input "the concert no. 35 `gospodi, kto obitaet v zhilishchi tvoem`, russian sacred mu…" at bounding box center [724, 211] width 544 height 36
click at [551, 214] on input "the concert no. 35 `gospodi, kto obitaet v zhilishchi tvoem`, russian sacred mu…" at bounding box center [724, 211] width 544 height 36
drag, startPoint x: 630, startPoint y: 214, endPoint x: 1034, endPoint y: 206, distance: 404.0
click at [1029, 206] on html "Accessibility Screen-Reader Guide, Feedback, and Issue Reporting | New window M…" at bounding box center [515, 78] width 1030 height 460
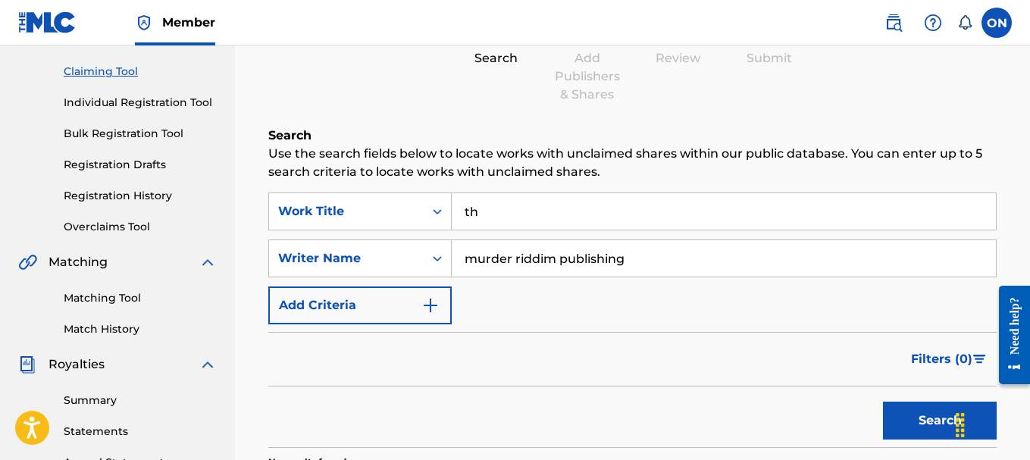
type input "t"
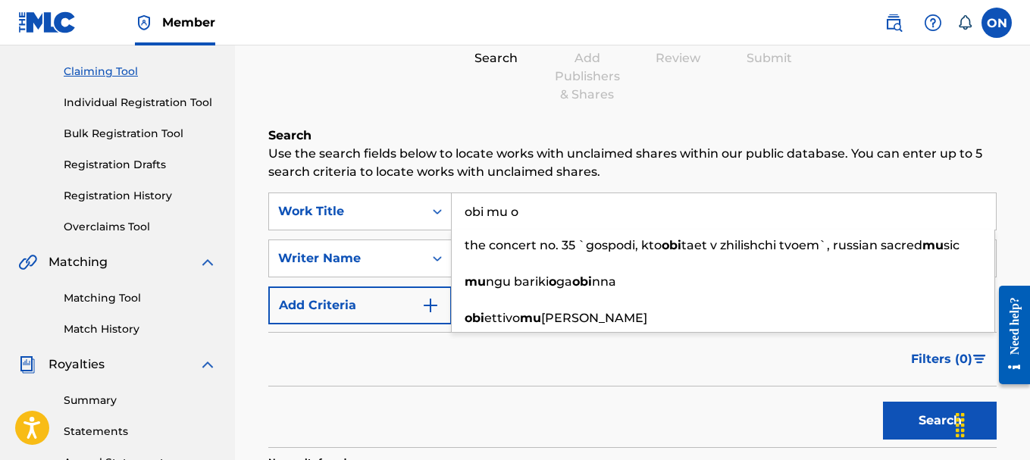
type input "obi mu o"
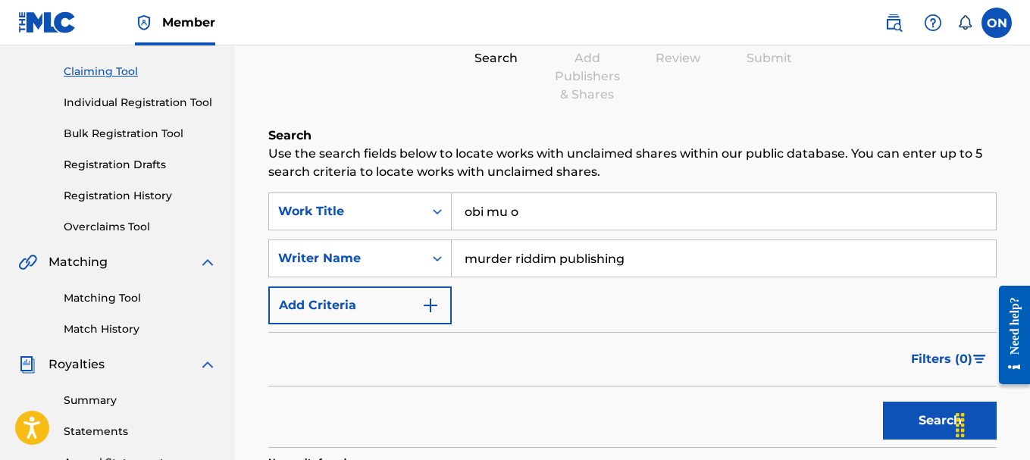
drag, startPoint x: 377, startPoint y: 379, endPoint x: 384, endPoint y: 360, distance: 20.4
click at [377, 377] on div "Filters ( 0 )" at bounding box center [632, 359] width 728 height 55
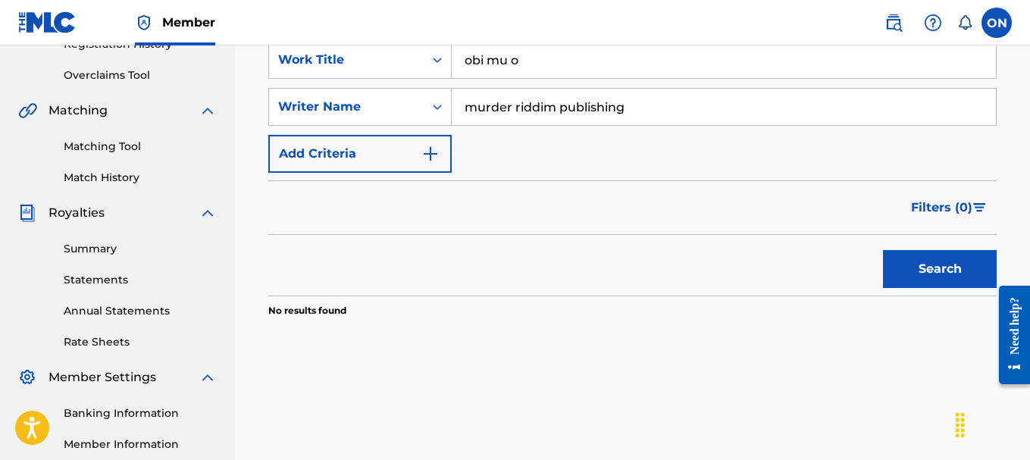
drag, startPoint x: 902, startPoint y: 265, endPoint x: 900, endPoint y: 288, distance: 22.8
click at [903, 266] on button "Search" at bounding box center [940, 269] width 114 height 38
click at [906, 269] on button "Search" at bounding box center [940, 269] width 114 height 38
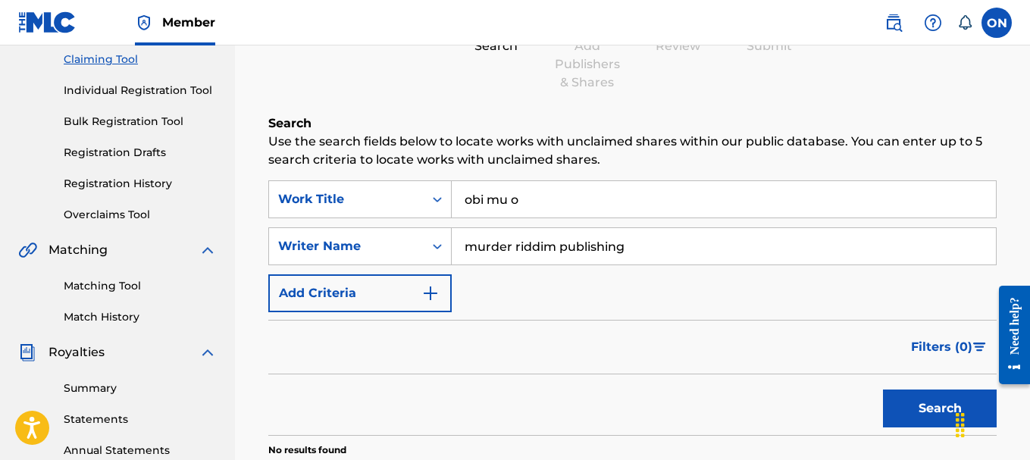
scroll to position [152, 0]
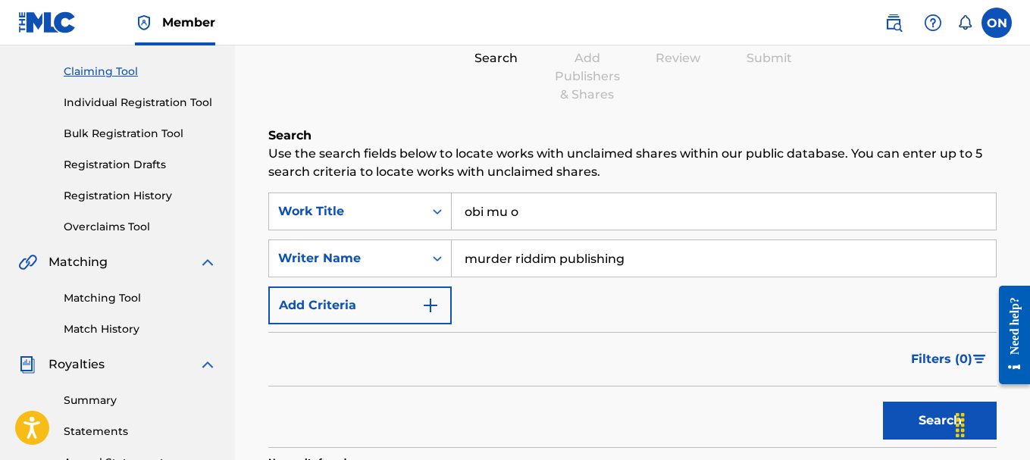
click at [543, 208] on input "obi mu o" at bounding box center [724, 211] width 544 height 36
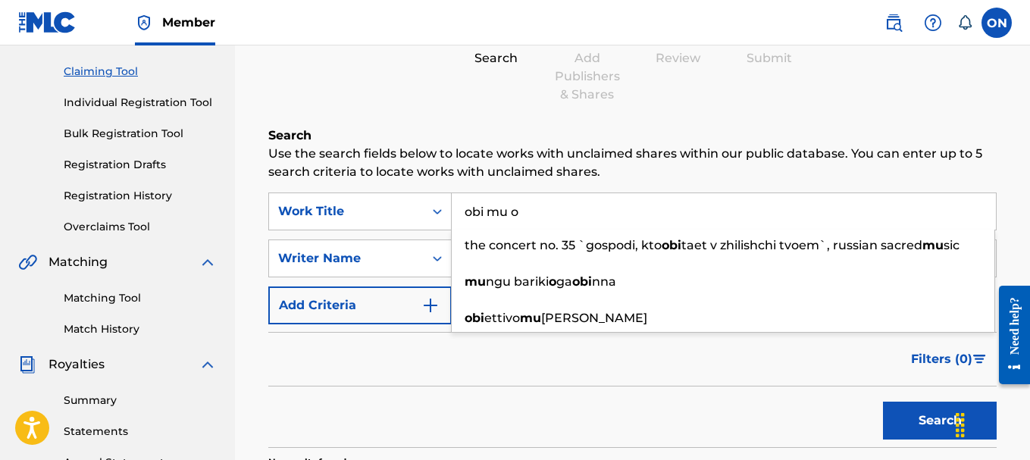
click at [286, 378] on div "Filters ( 0 )" at bounding box center [632, 359] width 728 height 55
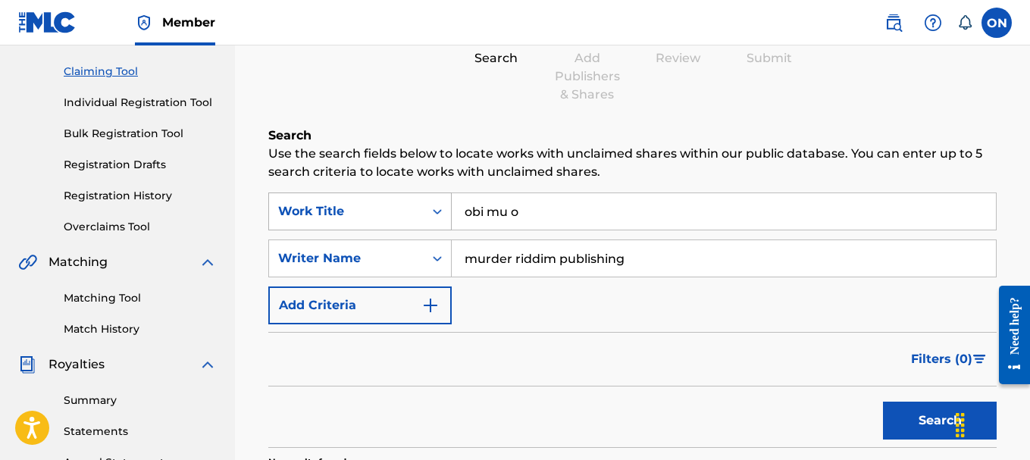
drag, startPoint x: 534, startPoint y: 210, endPoint x: 322, endPoint y: 229, distance: 213.0
click at [322, 229] on div "SearchWithCriteria22642d1b-fc2b-4982-b0e8-7ebdade7448a Work Title obi mu o" at bounding box center [632, 211] width 728 height 38
click at [277, 386] on form "SearchWithCriteria22642d1b-fc2b-4982-b0e8-7ebdade7448a Work Title SearchWithCri…" at bounding box center [632, 319] width 728 height 255
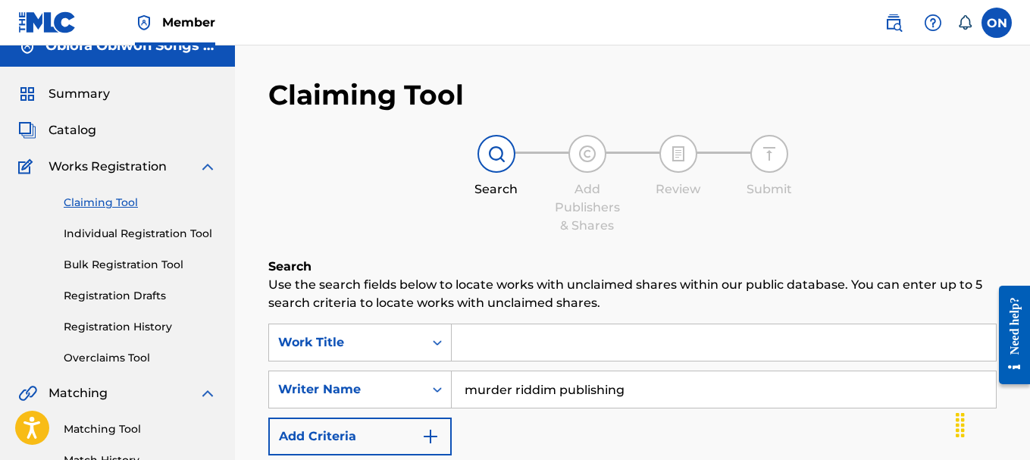
scroll to position [0, 0]
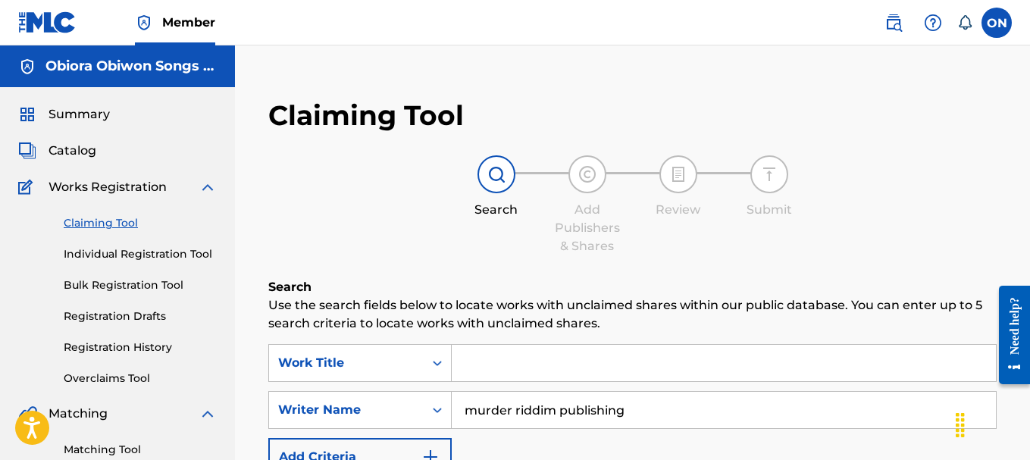
click at [89, 155] on span "Catalog" at bounding box center [72, 151] width 48 height 18
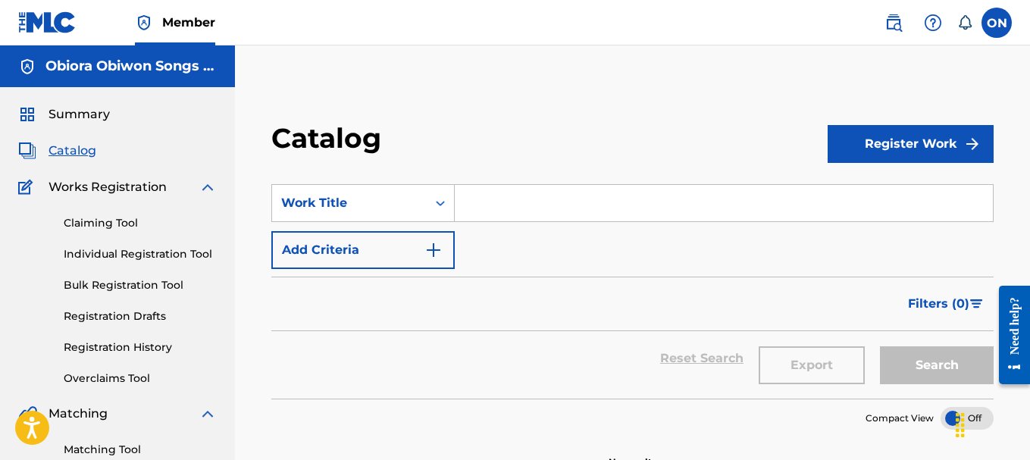
click at [110, 255] on link "Individual Registration Tool" at bounding box center [140, 254] width 153 height 16
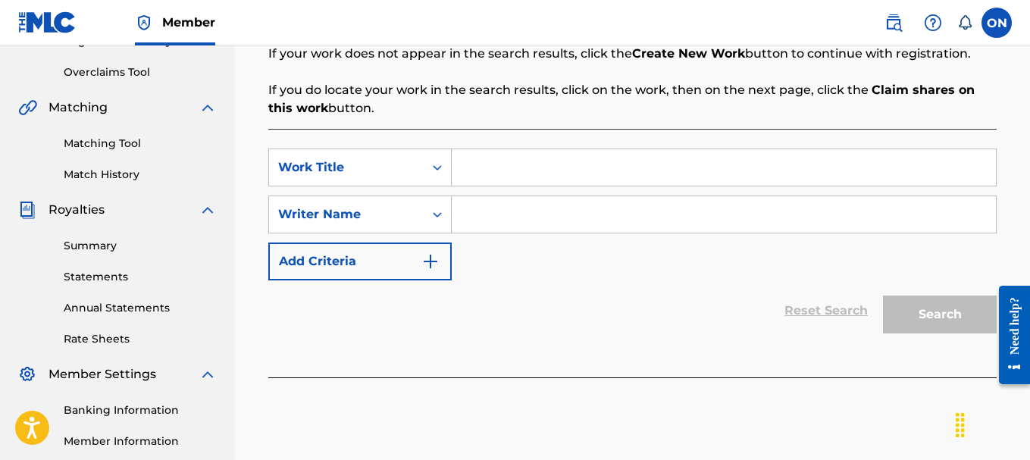
scroll to position [227, 0]
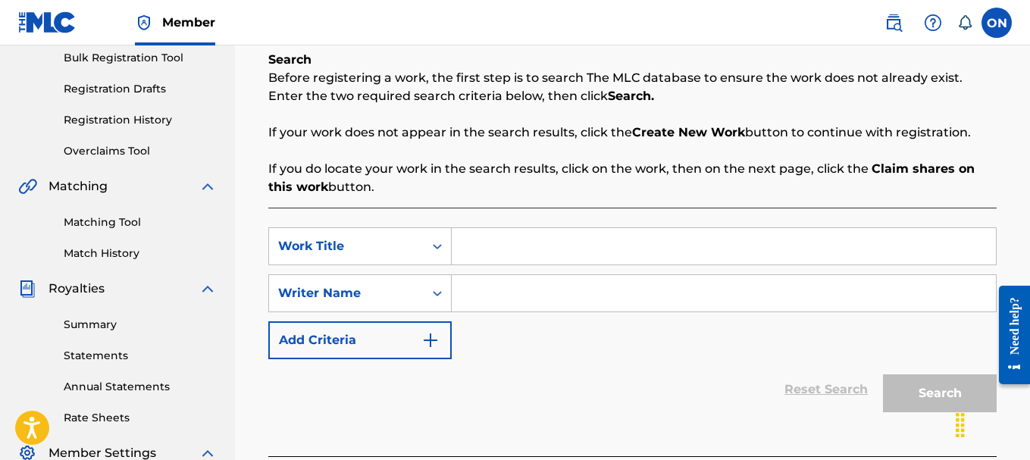
click at [509, 254] on input "Search Form" at bounding box center [724, 246] width 544 height 36
type input "Obi Mu O"
click at [493, 301] on input "Search Form" at bounding box center [724, 293] width 544 height 36
type input "[PERSON_NAME]-[GEOGRAPHIC_DATA]"
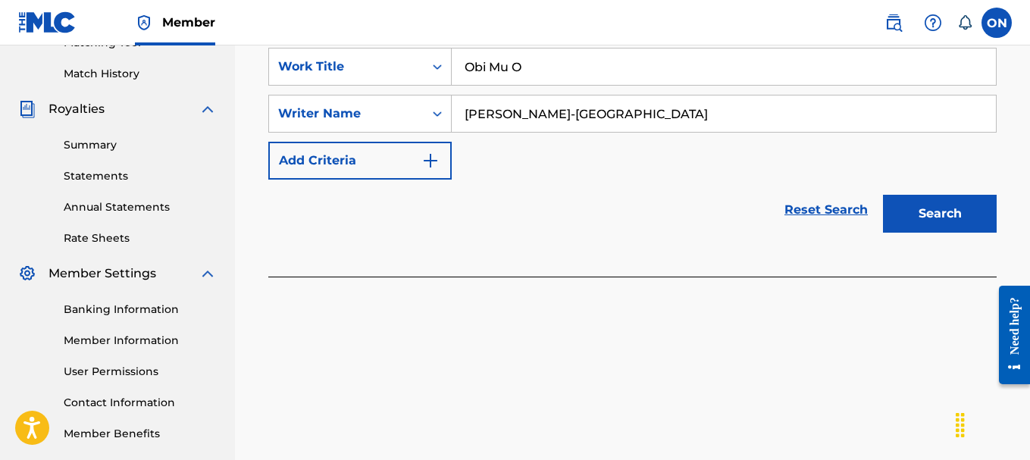
scroll to position [404, 0]
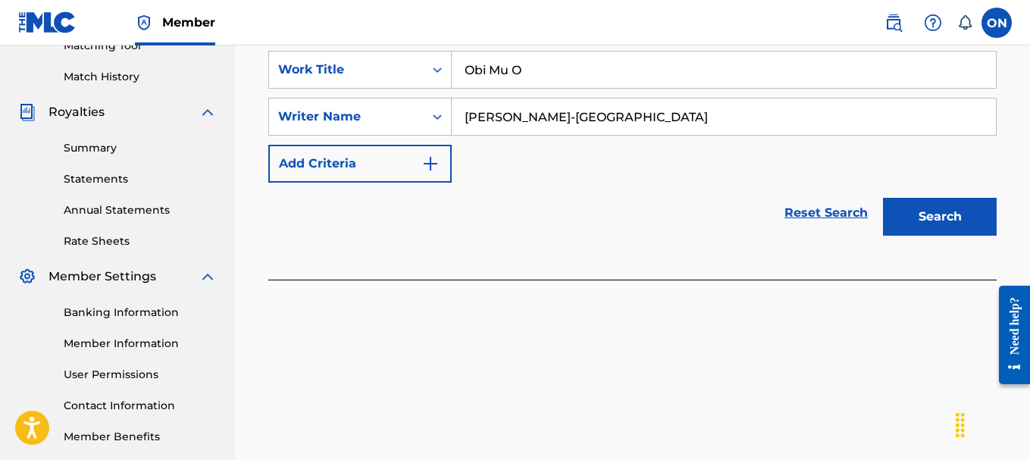
click at [925, 211] on button "Search" at bounding box center [940, 217] width 114 height 38
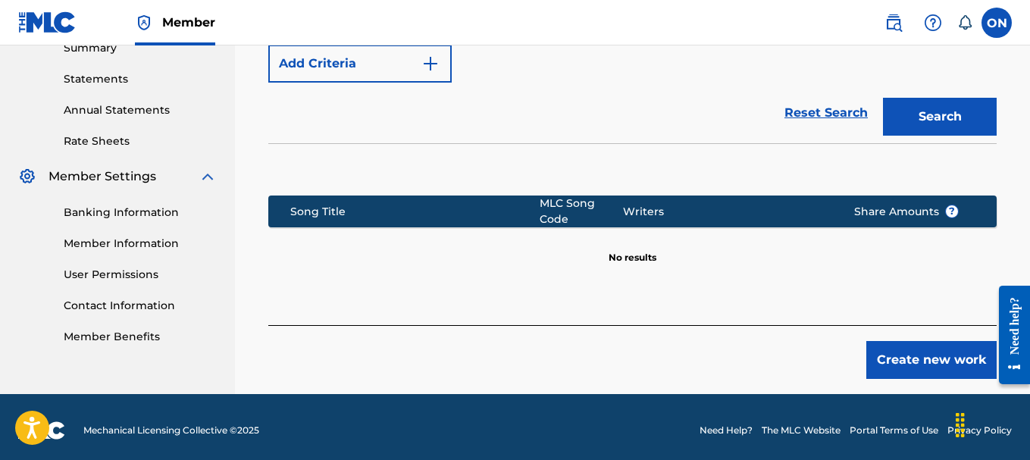
scroll to position [511, 0]
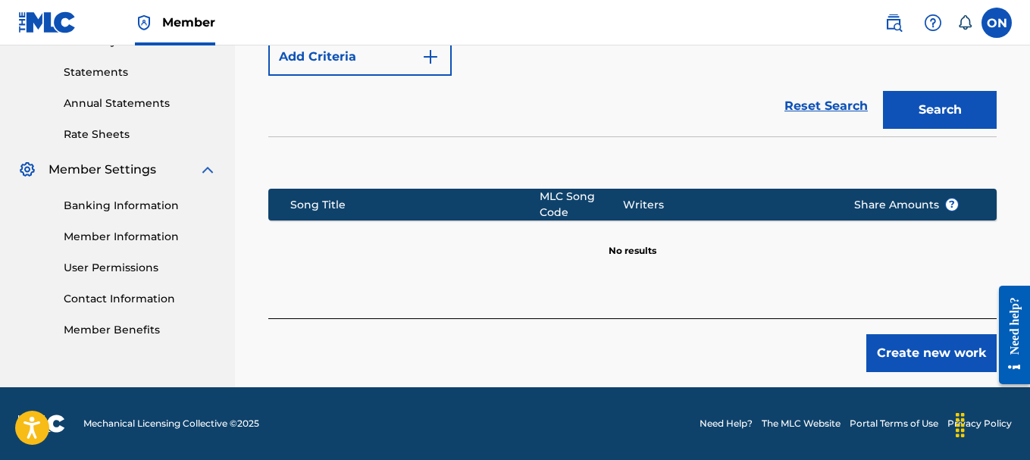
click at [905, 349] on button "Create new work" at bounding box center [931, 353] width 130 height 38
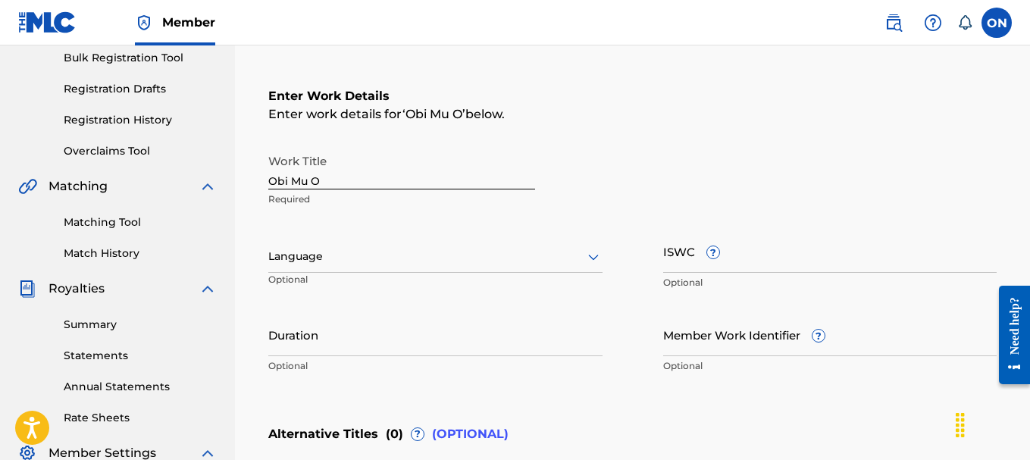
scroll to position [303, 0]
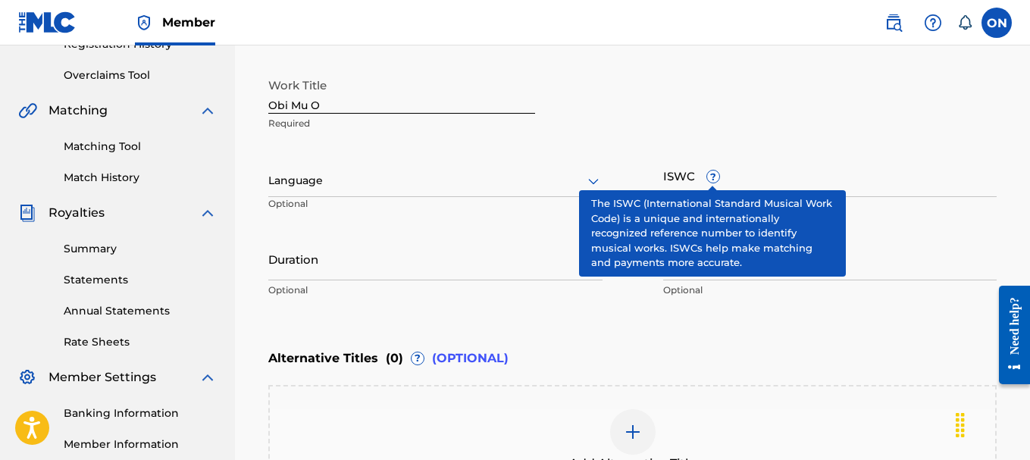
click at [783, 183] on input "ISWC ?" at bounding box center [830, 175] width 334 height 43
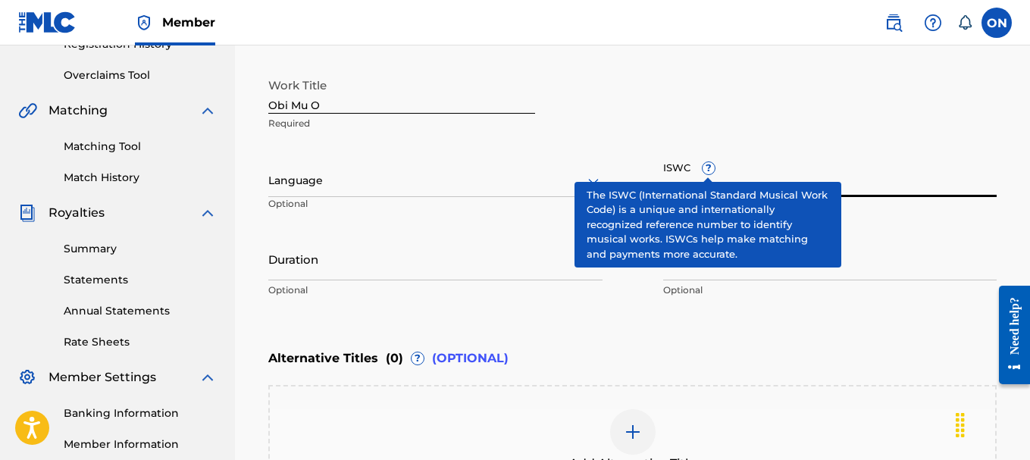
paste input "T-902.714.796-2"
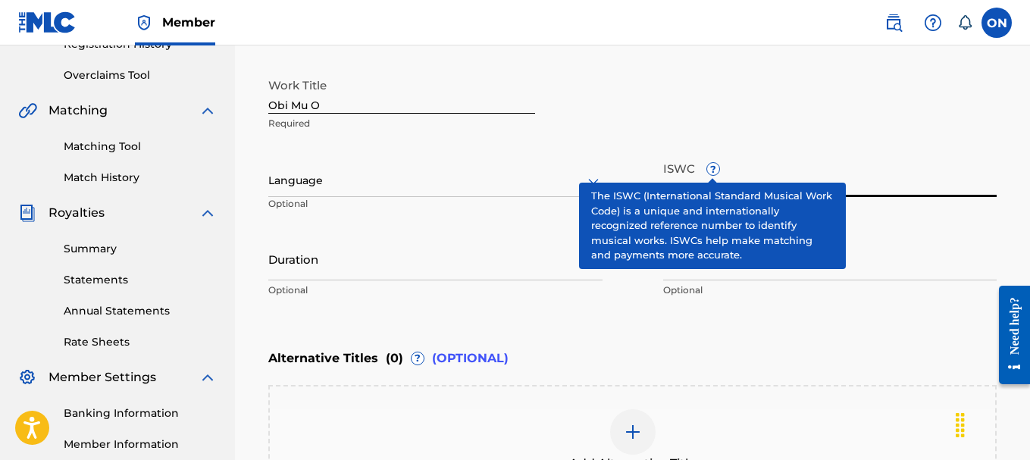
type input "T-902.714.796-2"
click at [480, 164] on div "Language Optional" at bounding box center [435, 188] width 334 height 68
drag, startPoint x: 316, startPoint y: 199, endPoint x: 306, endPoint y: 182, distance: 19.4
click at [316, 198] on p "Optional" at bounding box center [322, 209] width 109 height 25
click at [306, 182] on div at bounding box center [435, 180] width 334 height 19
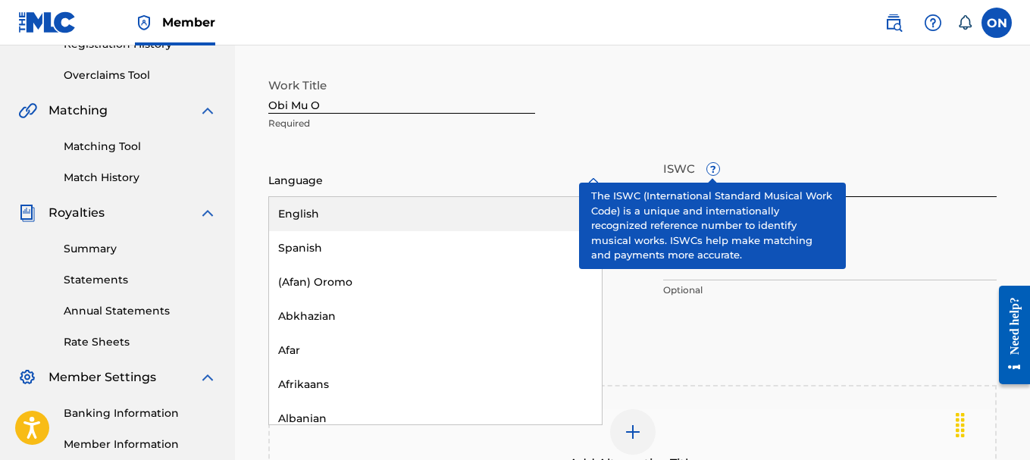
click at [294, 180] on div at bounding box center [435, 180] width 334 height 19
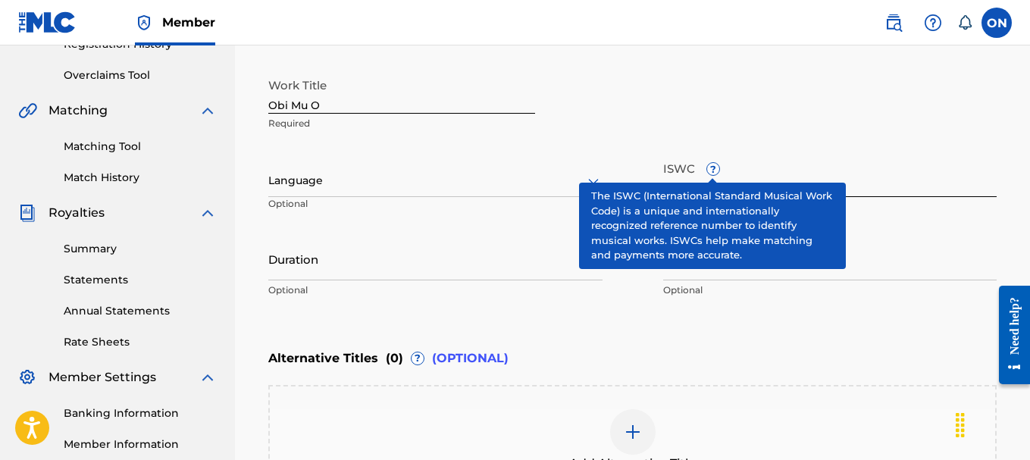
click at [292, 190] on div "Language" at bounding box center [435, 181] width 334 height 32
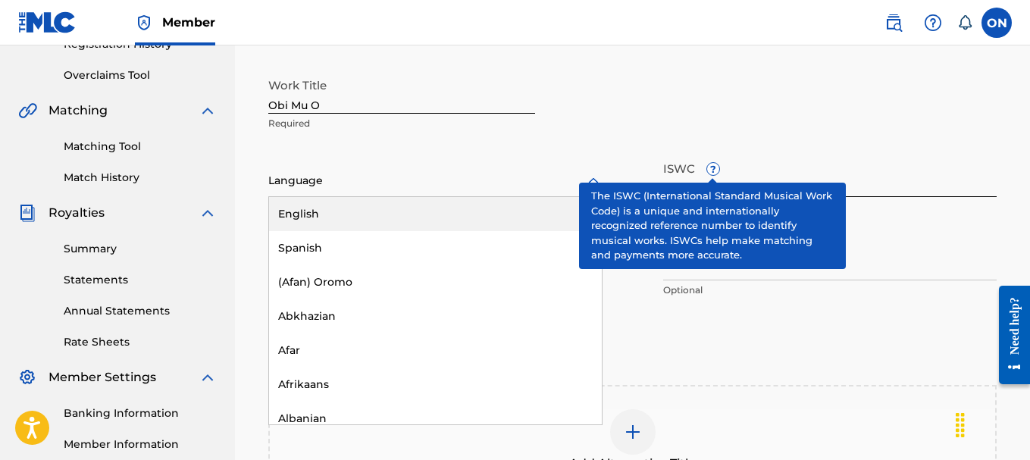
click at [300, 219] on div "English" at bounding box center [435, 214] width 333 height 34
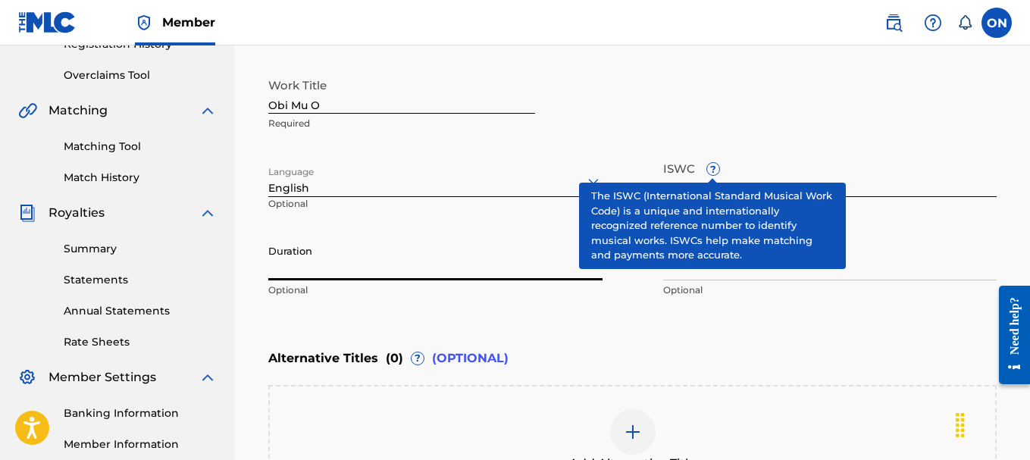
click at [321, 276] on input "Duration" at bounding box center [435, 258] width 334 height 43
drag, startPoint x: 308, startPoint y: 274, endPoint x: 246, endPoint y: 264, distance: 62.1
click at [246, 264] on div "Register Work Search Enter Work Details Add Writers Add Publishers & Shares Add…" at bounding box center [632, 192] width 795 height 824
type input "03:57"
click at [736, 152] on div "Work Title Obi Mu O Required Language English Optional ISWC ? T-902.714.796-2 O…" at bounding box center [632, 187] width 728 height 235
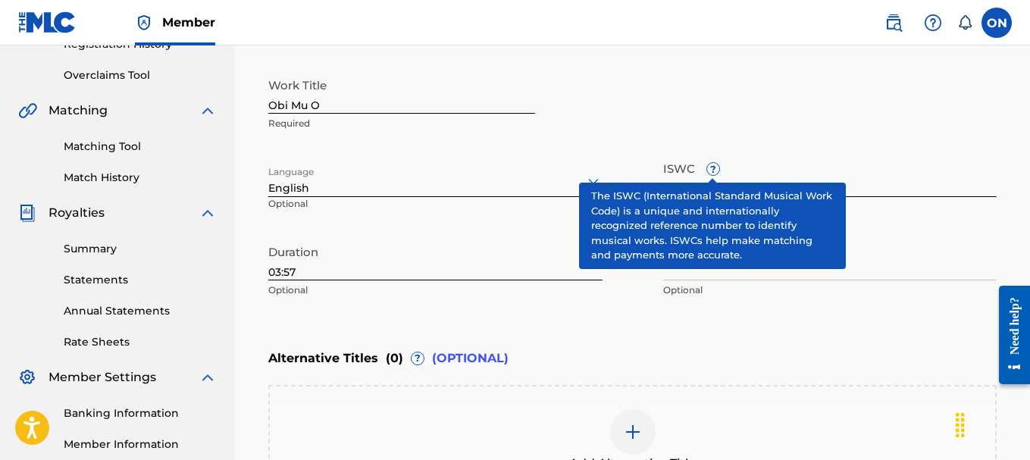
click at [637, 334] on div "Enter Work Details Enter work details for ‘ Obi Mu O ’ below. Work Title Obi Mu…" at bounding box center [632, 158] width 728 height 367
click at [752, 344] on div "Alternative Titles ( 0 ) ? (OPTIONAL)" at bounding box center [632, 358] width 728 height 33
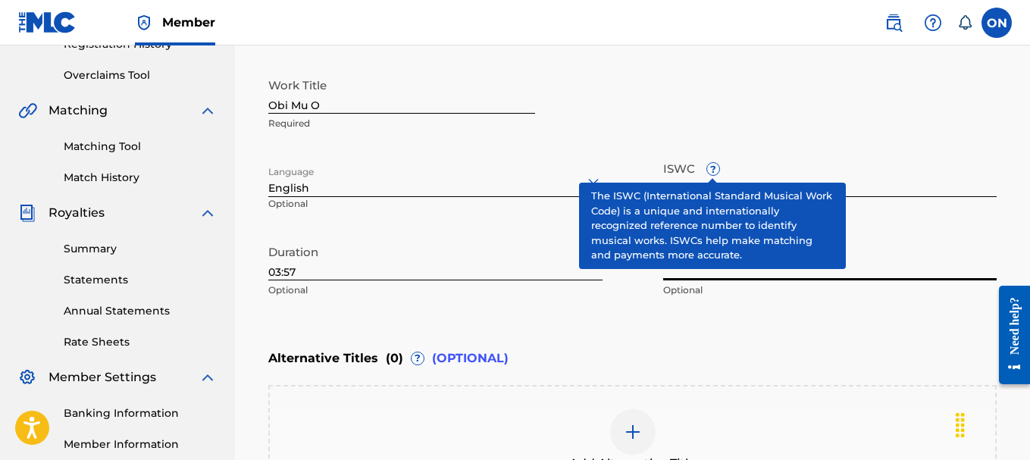
click at [956, 260] on input "Member Work Identifier ?" at bounding box center [830, 258] width 334 height 43
click at [711, 175] on span "?" at bounding box center [713, 169] width 12 height 12
click at [711, 175] on input "T-902.714.796-2" at bounding box center [830, 175] width 334 height 43
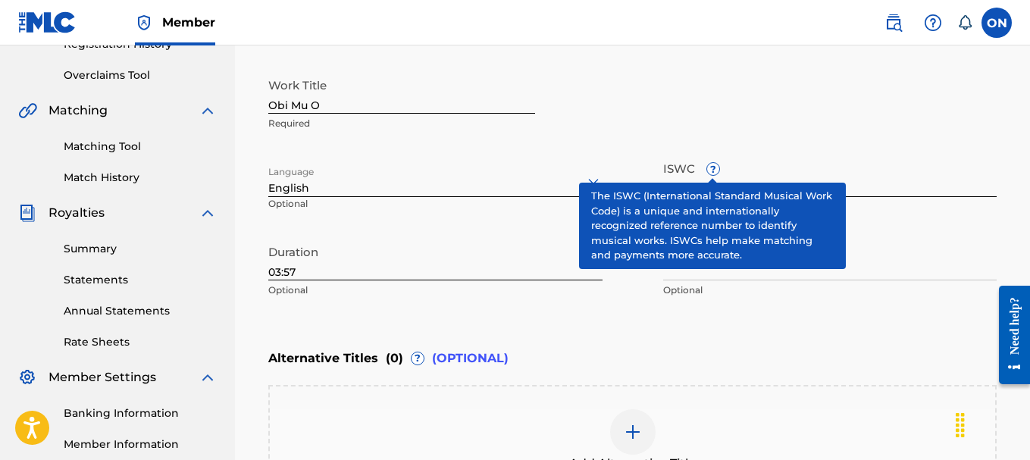
click at [711, 173] on span "?" at bounding box center [713, 169] width 12 height 12
click at [711, 173] on input "T-902.714.796-2" at bounding box center [830, 175] width 334 height 43
click at [711, 173] on span "?" at bounding box center [713, 169] width 12 height 12
click at [711, 173] on input "T-902.714.796-2" at bounding box center [830, 175] width 334 height 43
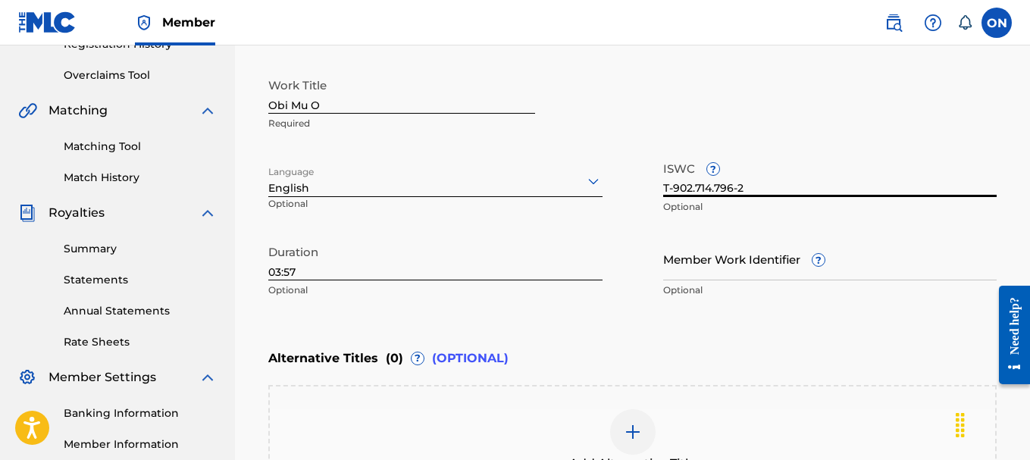
click at [699, 271] on input "Member Work Identifier ?" at bounding box center [830, 258] width 334 height 43
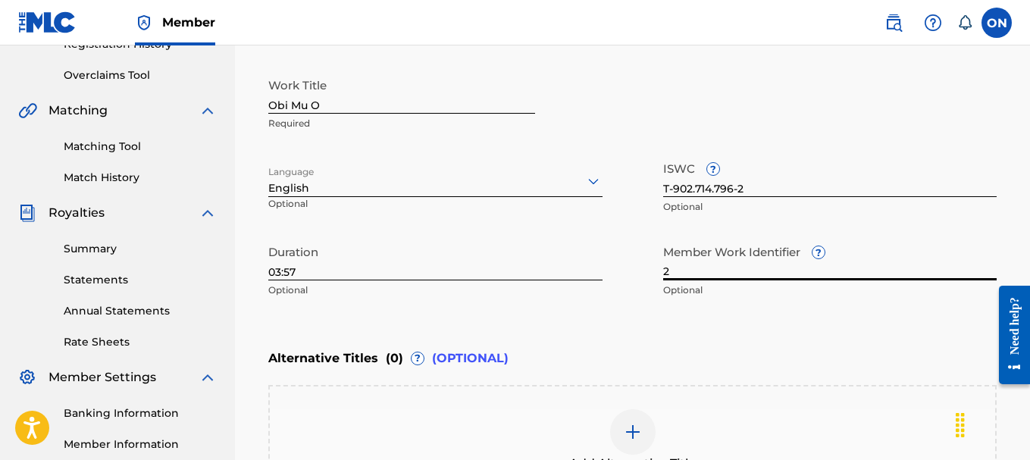
type input "2"
click at [537, 325] on div "Enter Work Details Enter work details for ‘ Obi Mu O ’ below. Work Title Obi Mu…" at bounding box center [632, 158] width 728 height 367
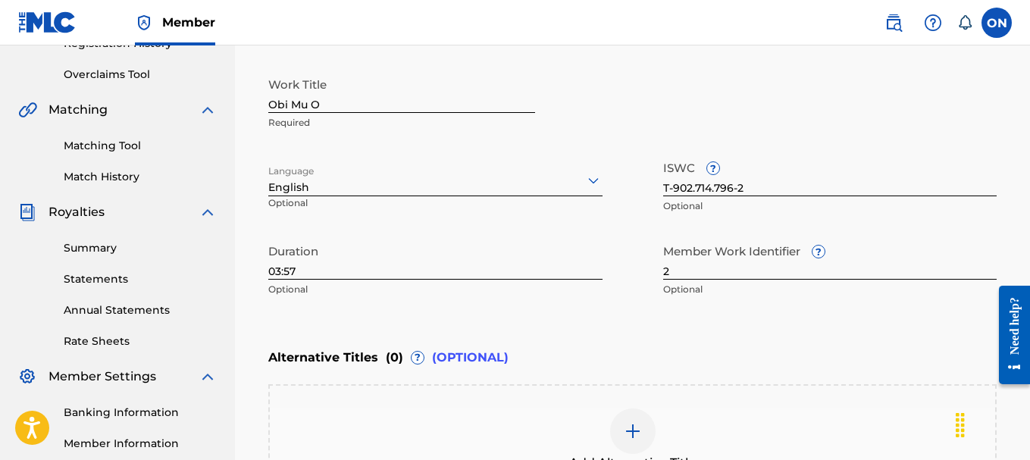
scroll to position [379, 0]
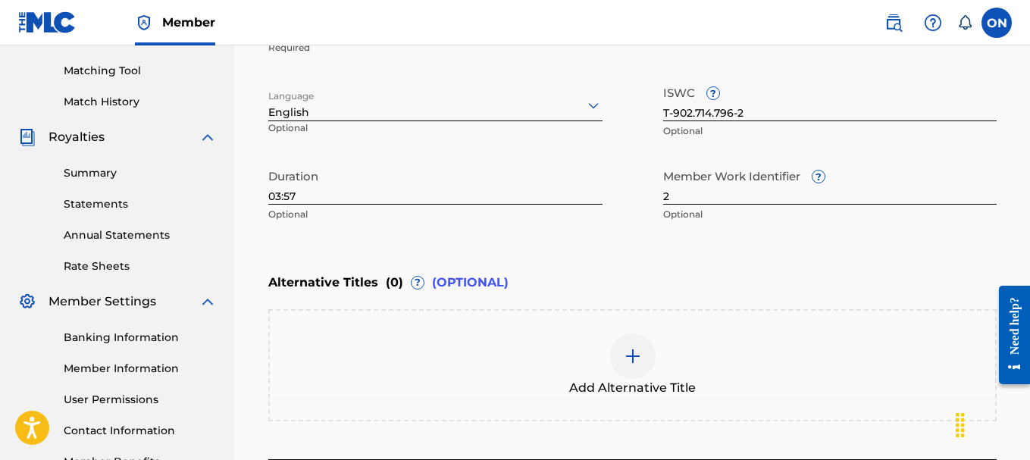
click at [544, 325] on div "Add Alternative Title" at bounding box center [632, 365] width 728 height 112
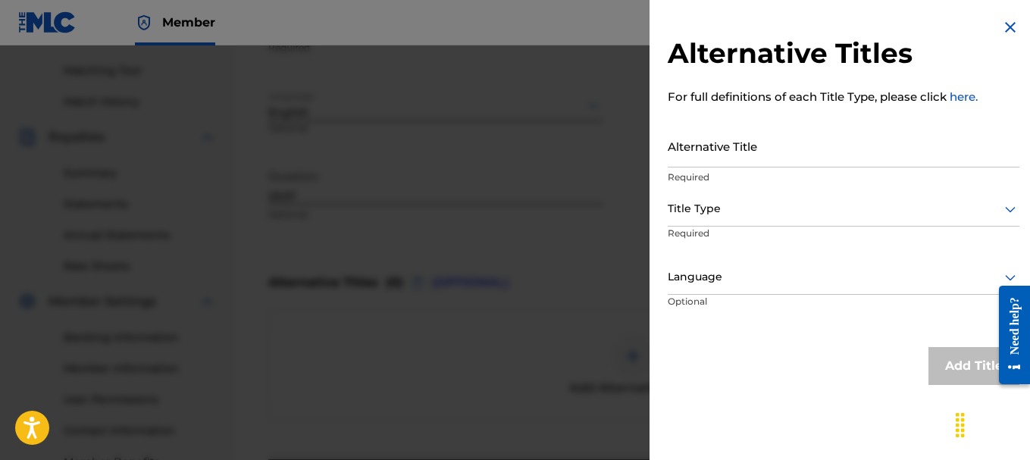
click at [724, 145] on input "Alternative Title" at bounding box center [844, 145] width 352 height 43
click at [1006, 209] on icon at bounding box center [1010, 210] width 11 height 6
click at [677, 158] on input "Alternative Title" at bounding box center [844, 145] width 352 height 43
click at [677, 155] on input "Alternative Title" at bounding box center [844, 145] width 352 height 43
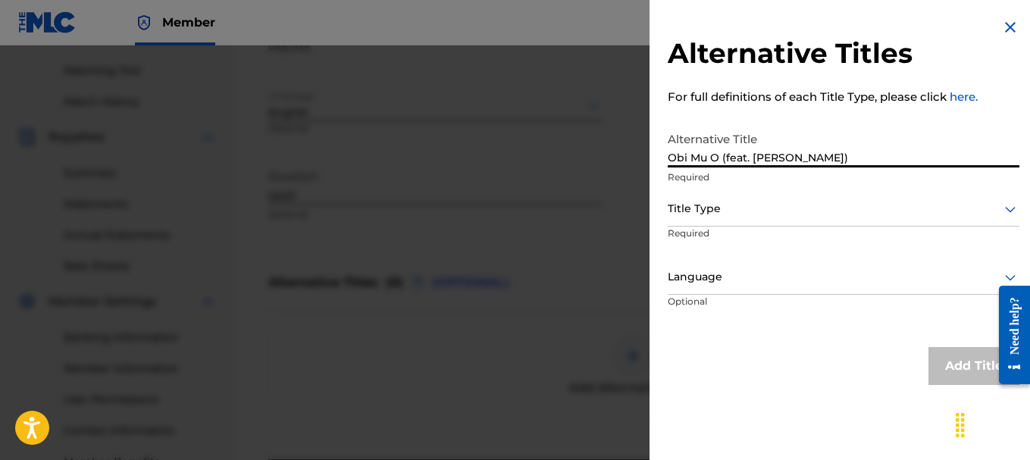
type input "Obi Mu O (feat. [PERSON_NAME])"
click at [693, 214] on div at bounding box center [844, 208] width 352 height 19
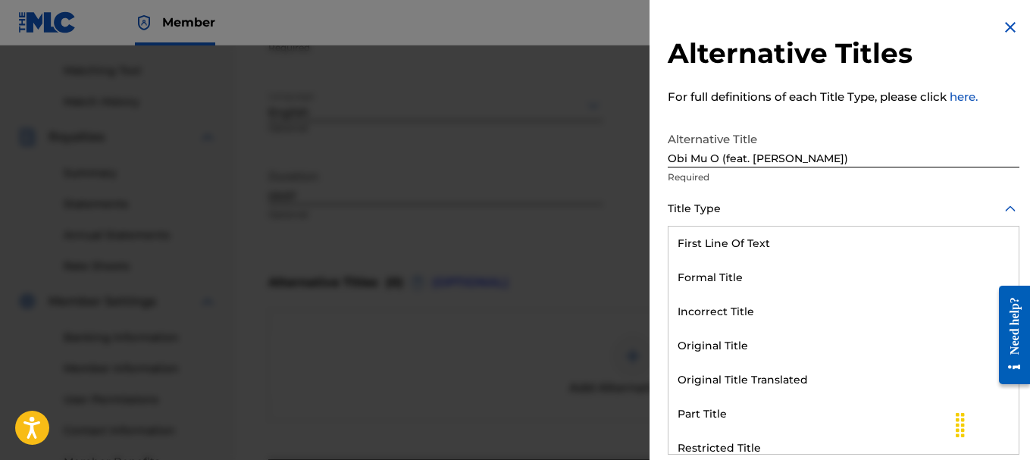
scroll to position [148, 0]
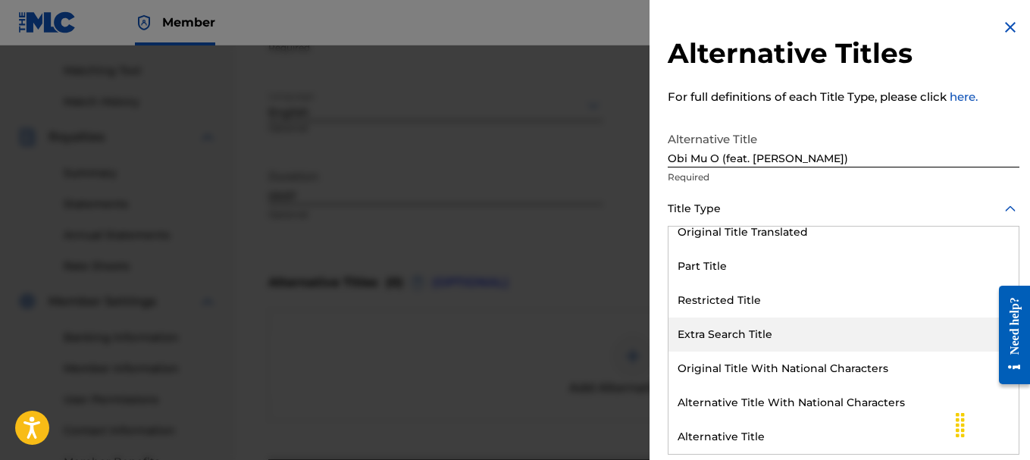
click at [712, 338] on div "Extra Search Title" at bounding box center [843, 335] width 350 height 34
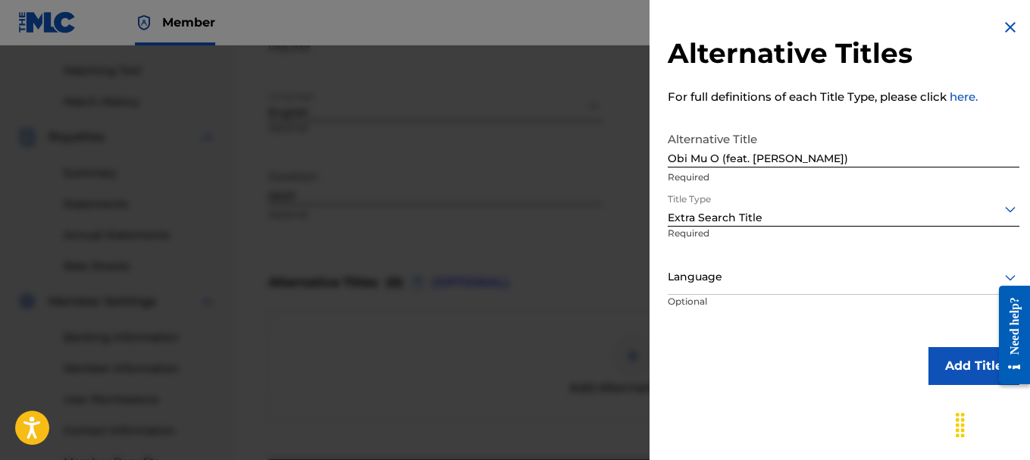
click at [731, 284] on div at bounding box center [844, 276] width 352 height 19
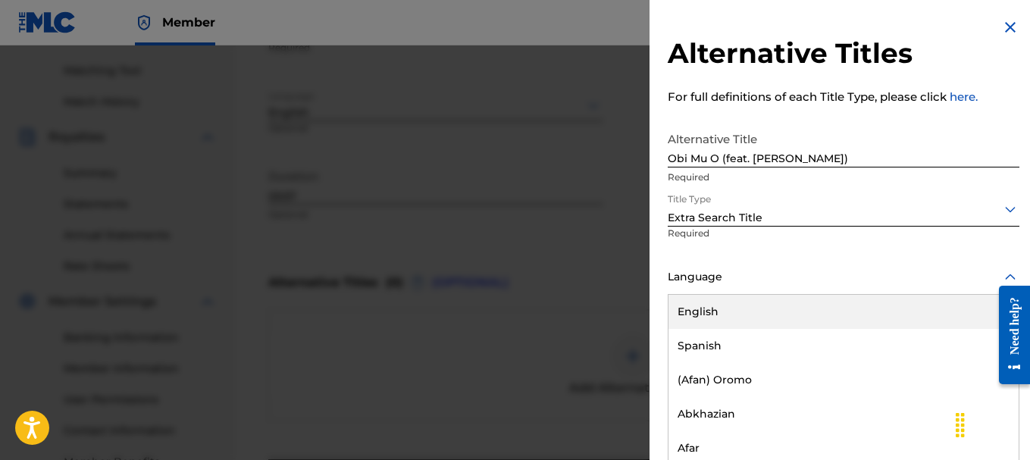
scroll to position [1, 0]
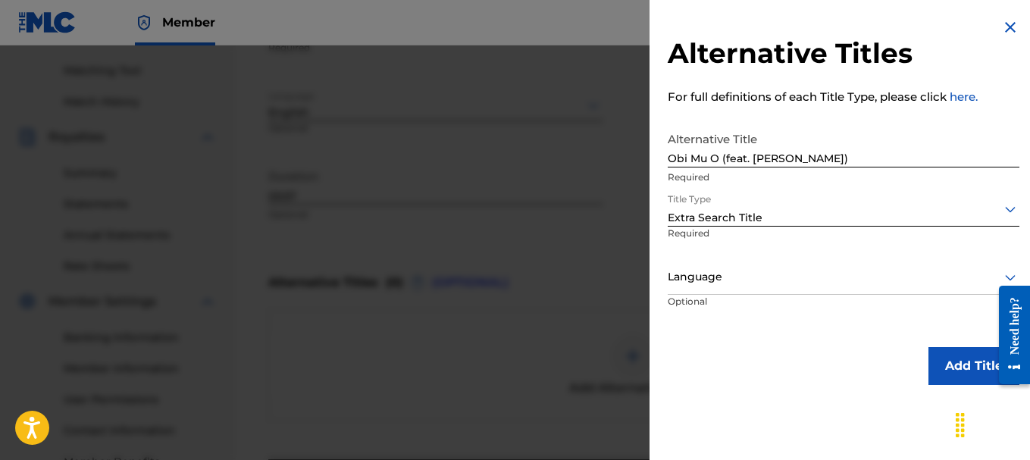
click at [698, 280] on div at bounding box center [844, 276] width 352 height 19
click at [697, 289] on div "Language" at bounding box center [844, 278] width 352 height 34
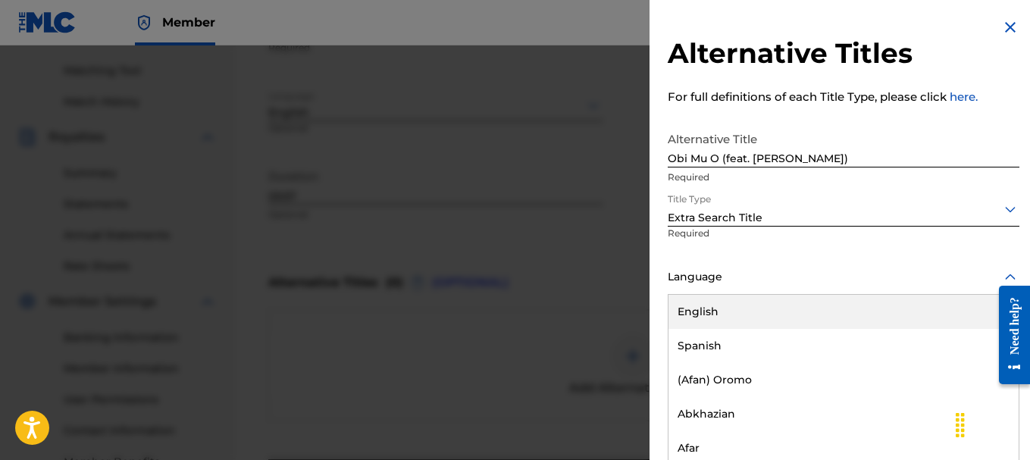
scroll to position [1, 0]
click at [696, 311] on div "English" at bounding box center [843, 311] width 350 height 34
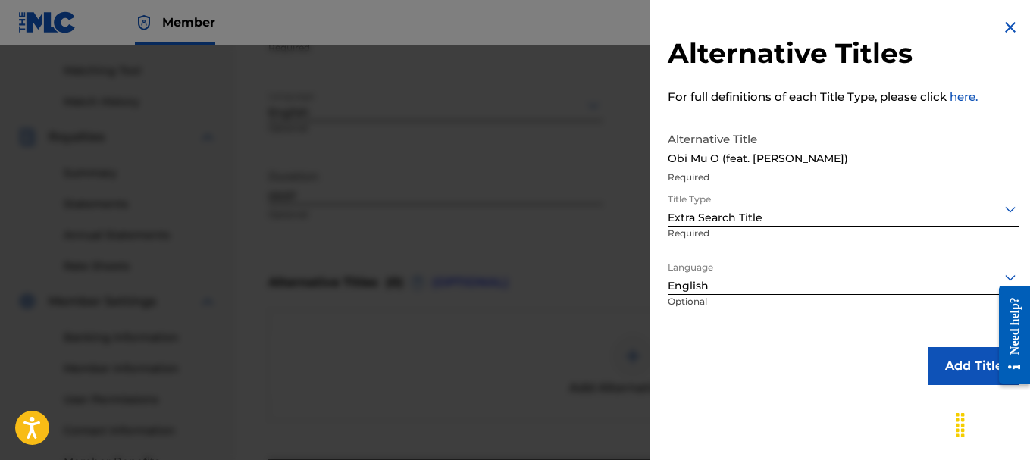
scroll to position [0, 0]
click at [934, 374] on button "Add Title" at bounding box center [973, 366] width 91 height 38
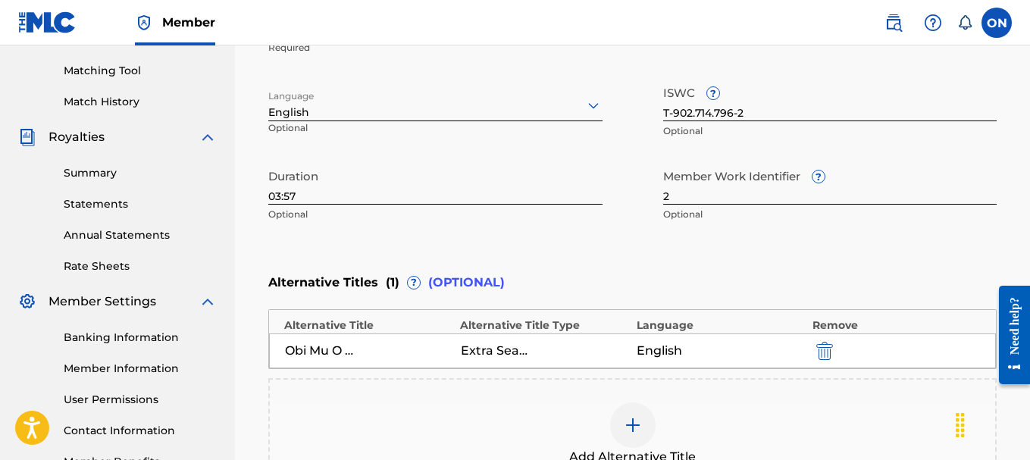
click at [635, 422] on img at bounding box center [633, 425] width 18 height 18
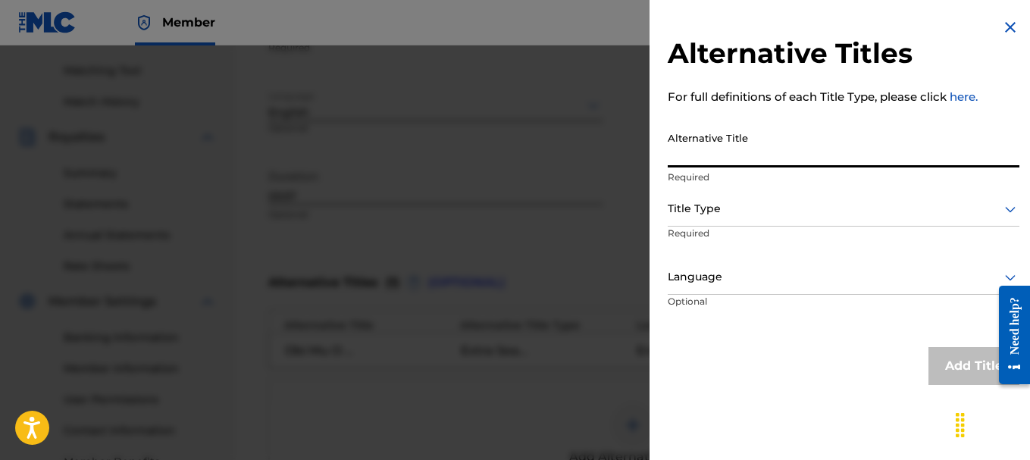
click at [698, 154] on input "Alternative Title" at bounding box center [844, 145] width 352 height 43
type input "Obimo"
click at [732, 224] on div "Title Type" at bounding box center [844, 209] width 352 height 34
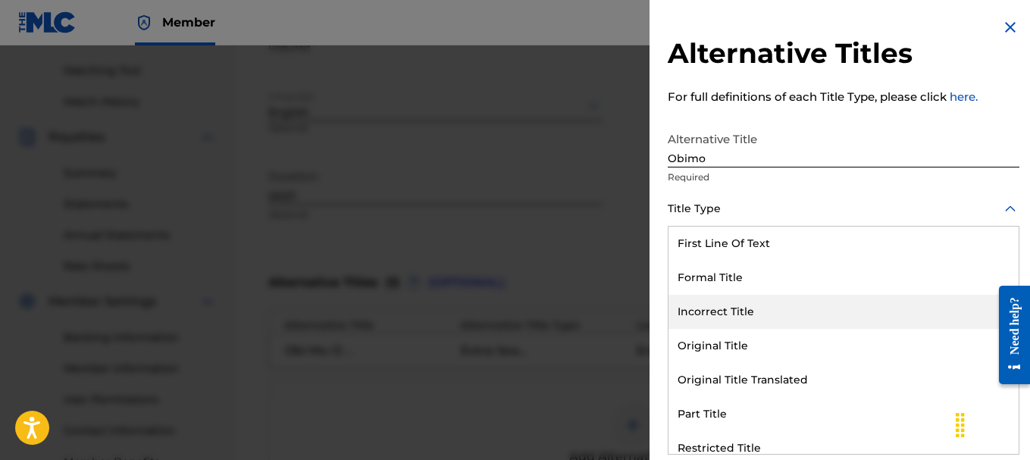
click at [711, 317] on div "Incorrect Title" at bounding box center [843, 312] width 350 height 34
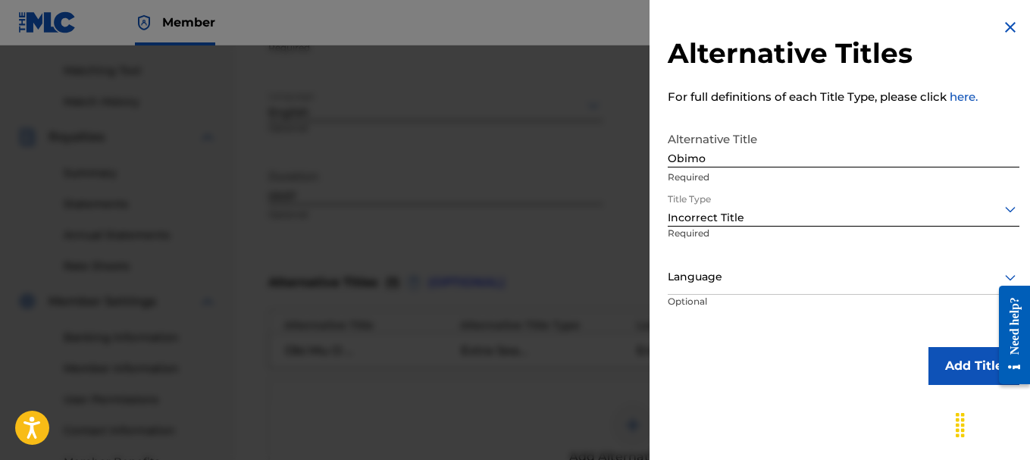
click at [943, 215] on div at bounding box center [844, 208] width 352 height 19
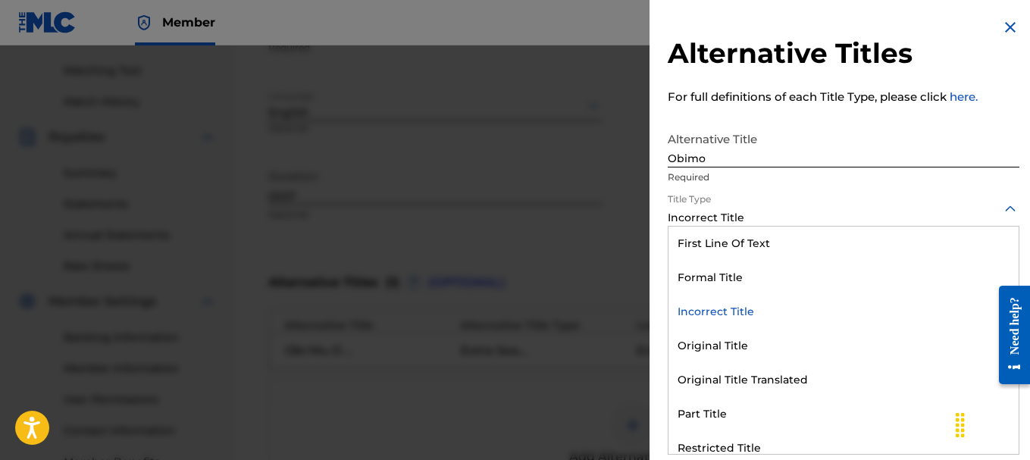
click at [943, 214] on div at bounding box center [844, 208] width 352 height 19
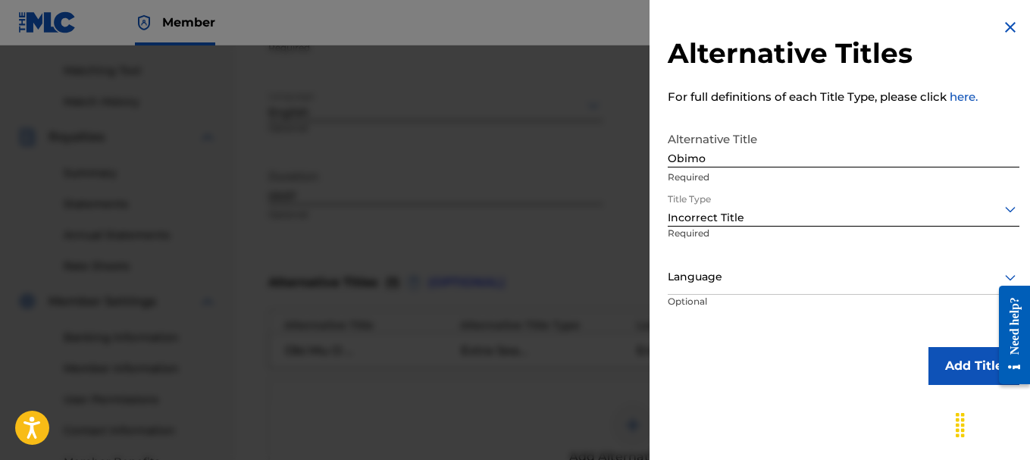
click at [977, 371] on button "Add Title" at bounding box center [973, 366] width 91 height 38
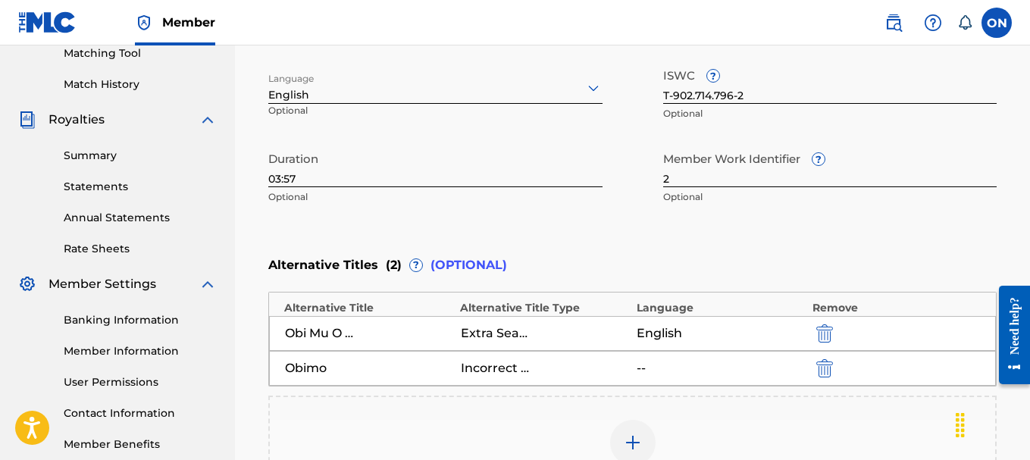
scroll to position [548, 0]
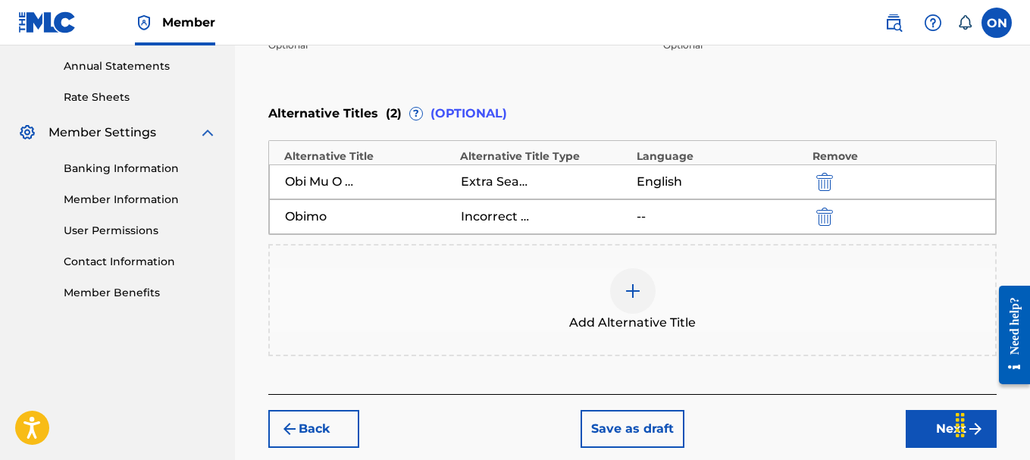
click at [930, 427] on button "Next" at bounding box center [951, 429] width 91 height 38
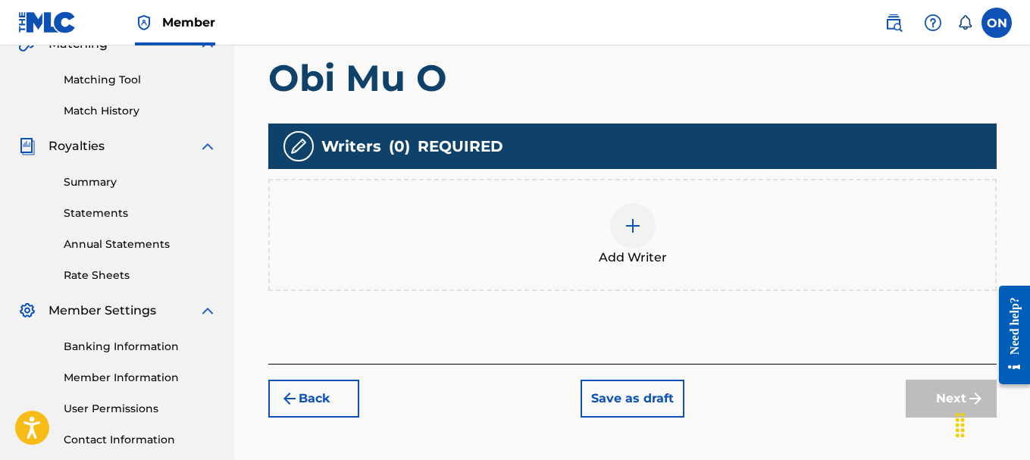
scroll to position [371, 0]
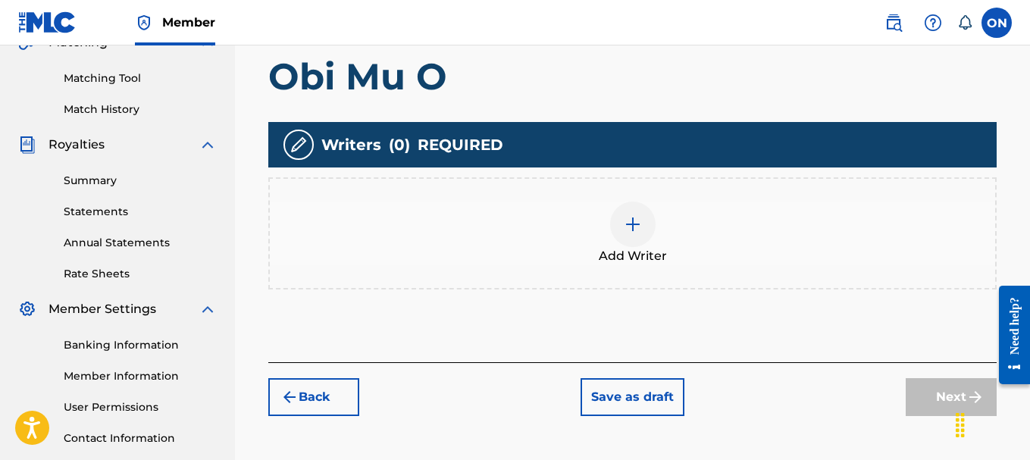
click at [631, 242] on div at bounding box center [632, 224] width 45 height 45
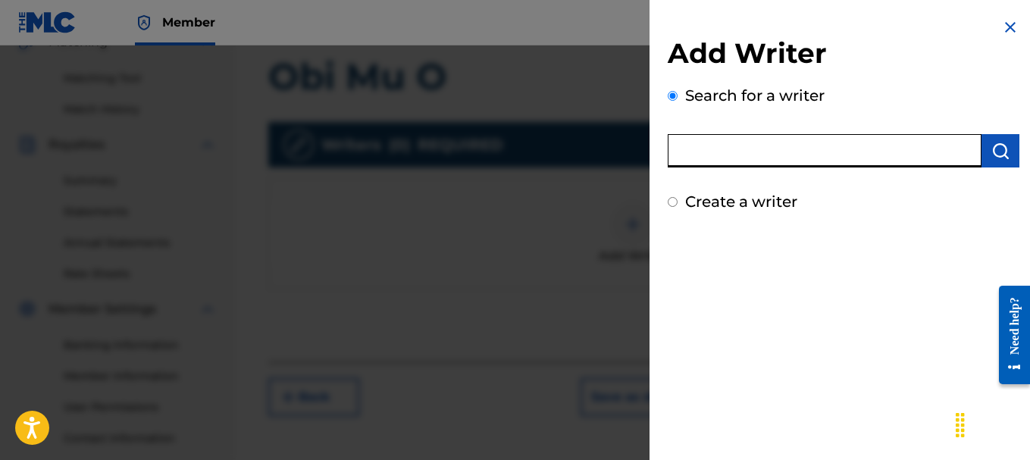
click at [710, 155] on input "text" at bounding box center [825, 150] width 314 height 33
type input "Obiora Obiwon Nwokolobia-[GEOGRAPHIC_DATA]"
click at [1003, 155] on img "submit" at bounding box center [1000, 151] width 18 height 18
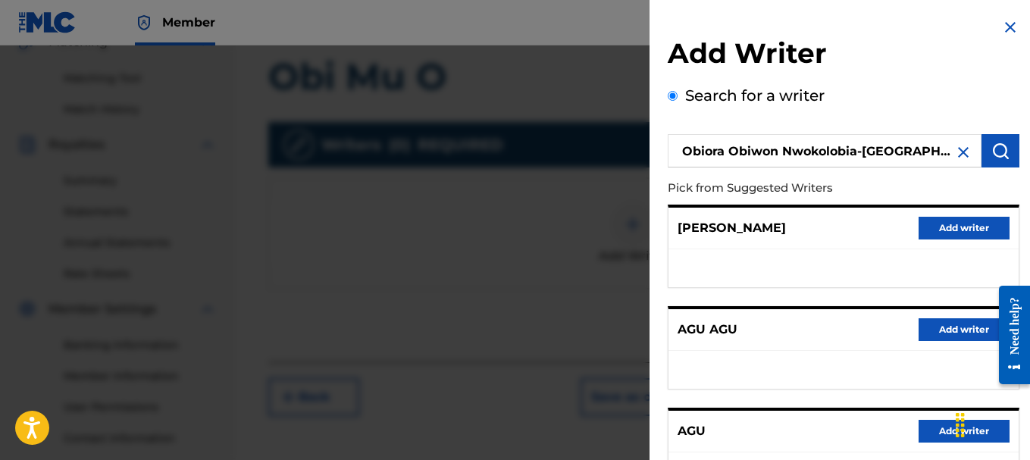
scroll to position [330, 0]
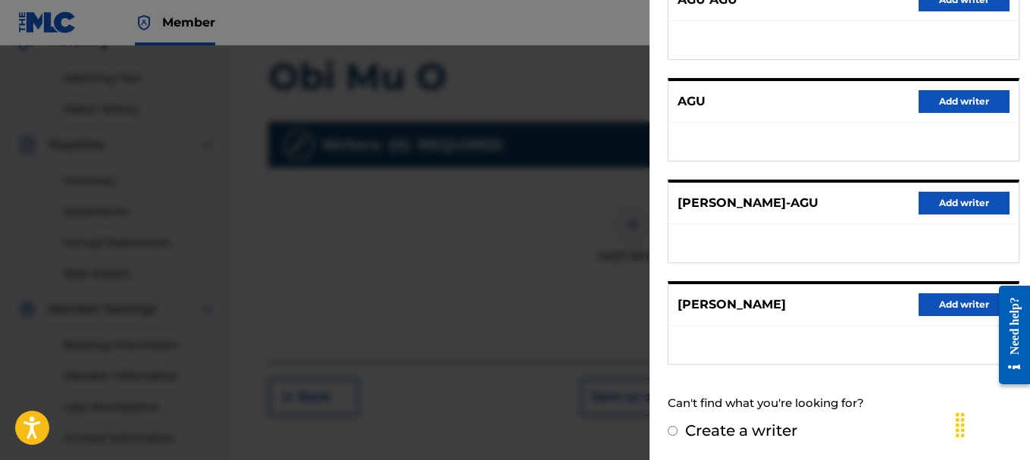
click at [946, 207] on button "Add writer" at bounding box center [963, 203] width 91 height 23
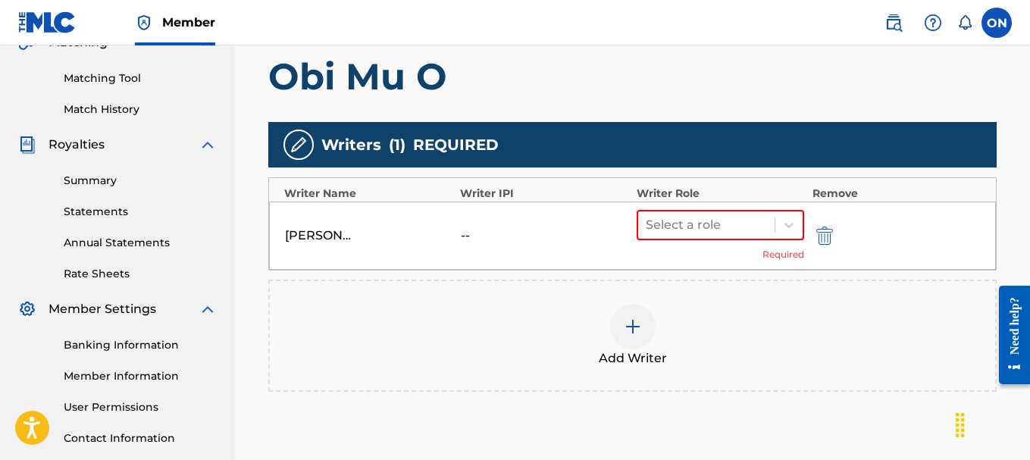
click at [468, 233] on div "--" at bounding box center [495, 236] width 68 height 18
click at [462, 233] on div "--" at bounding box center [495, 236] width 68 height 18
click at [485, 236] on div "--" at bounding box center [495, 236] width 68 height 18
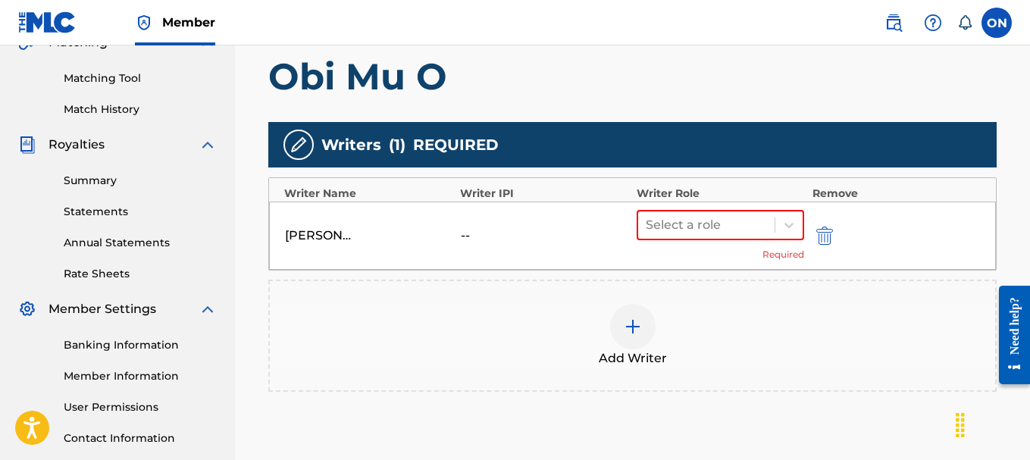
click at [477, 301] on div "Add Writer" at bounding box center [632, 336] width 728 height 112
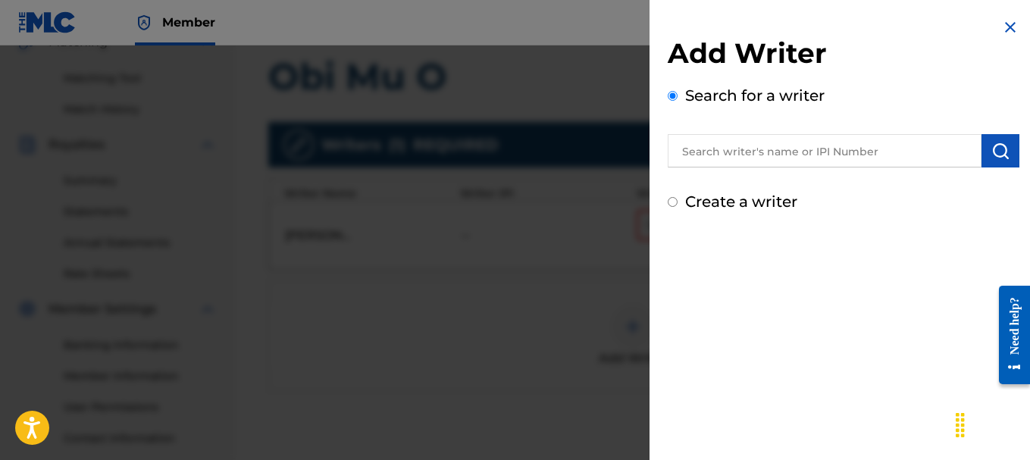
click at [1012, 27] on img at bounding box center [1010, 27] width 18 height 18
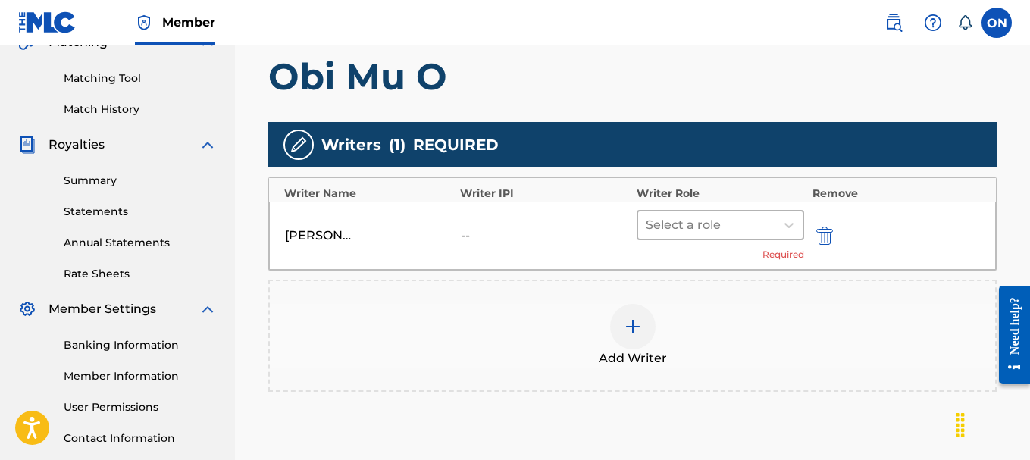
click at [696, 224] on div at bounding box center [707, 224] width 122 height 21
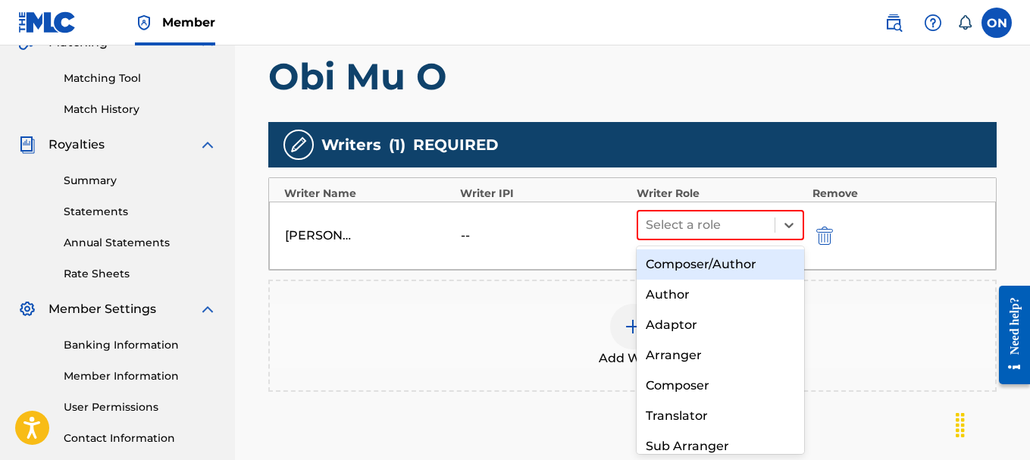
click at [721, 261] on div "Composer/Author" at bounding box center [721, 264] width 168 height 30
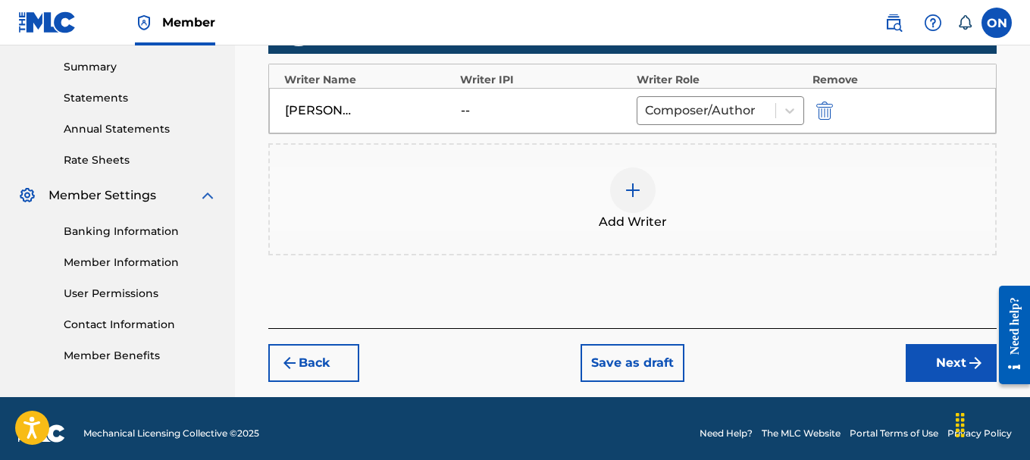
scroll to position [495, 0]
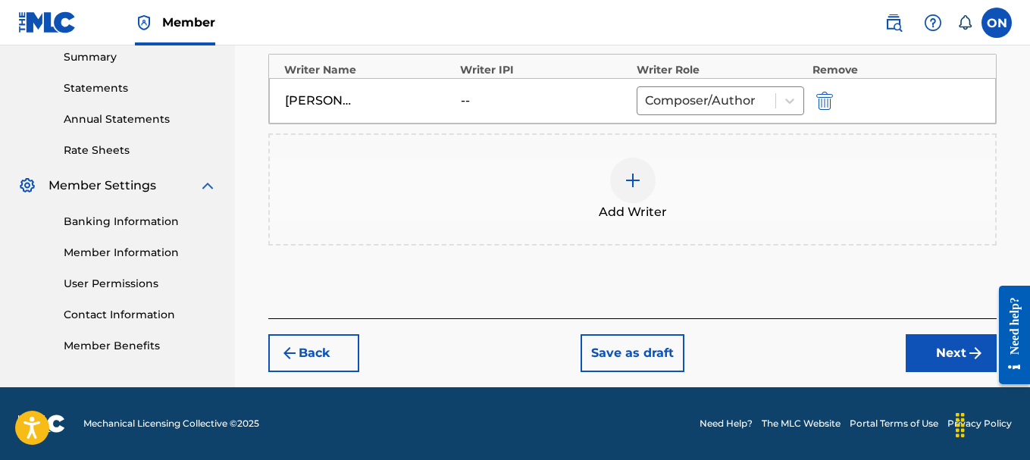
click at [963, 357] on button "Next" at bounding box center [951, 353] width 91 height 38
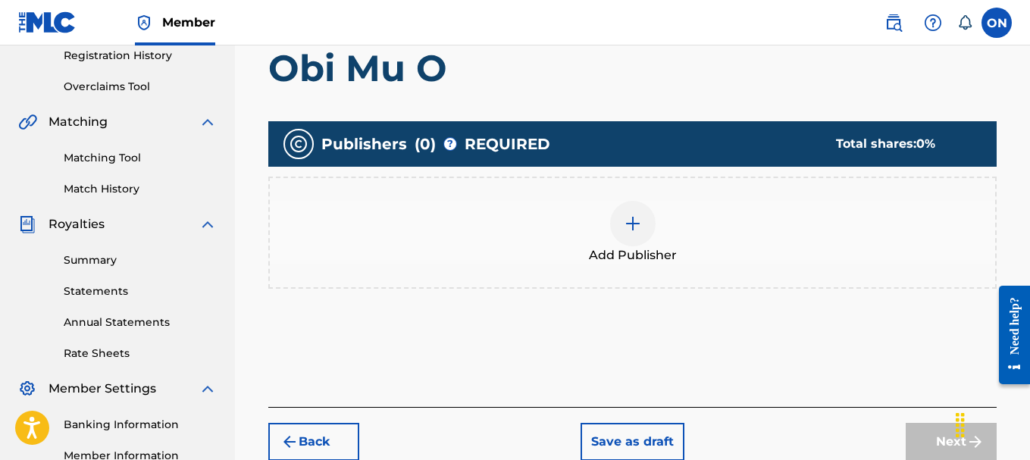
scroll to position [296, 0]
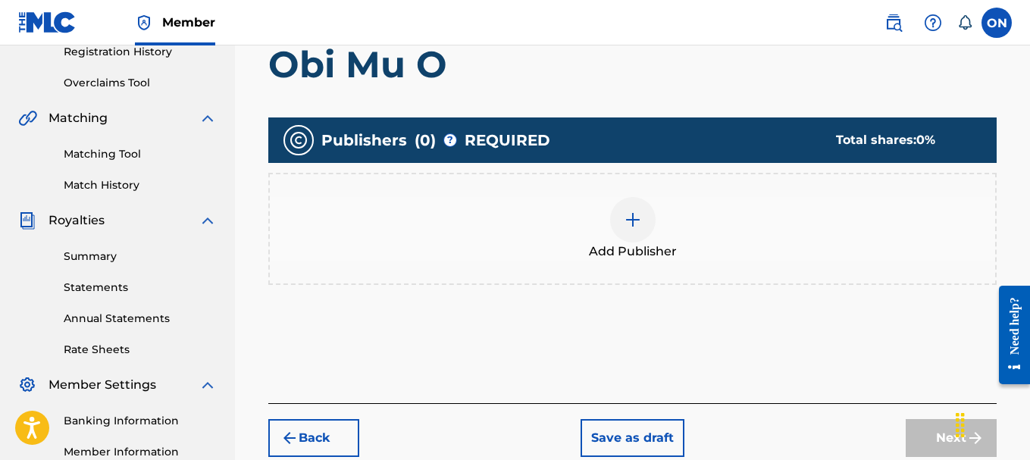
click at [637, 221] on img at bounding box center [633, 220] width 18 height 18
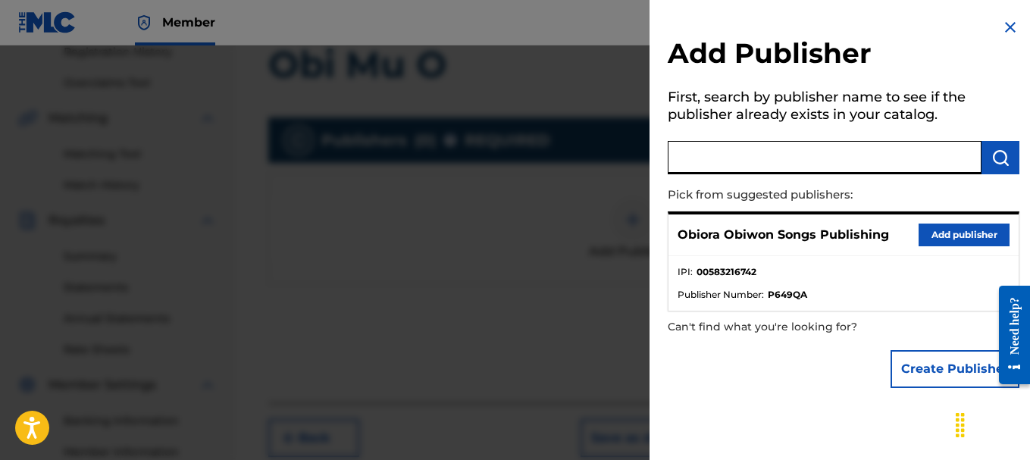
click at [710, 165] on input "text" at bounding box center [825, 157] width 314 height 33
click at [741, 230] on p "Obiora Obiwon Songs Publishing" at bounding box center [782, 235] width 211 height 18
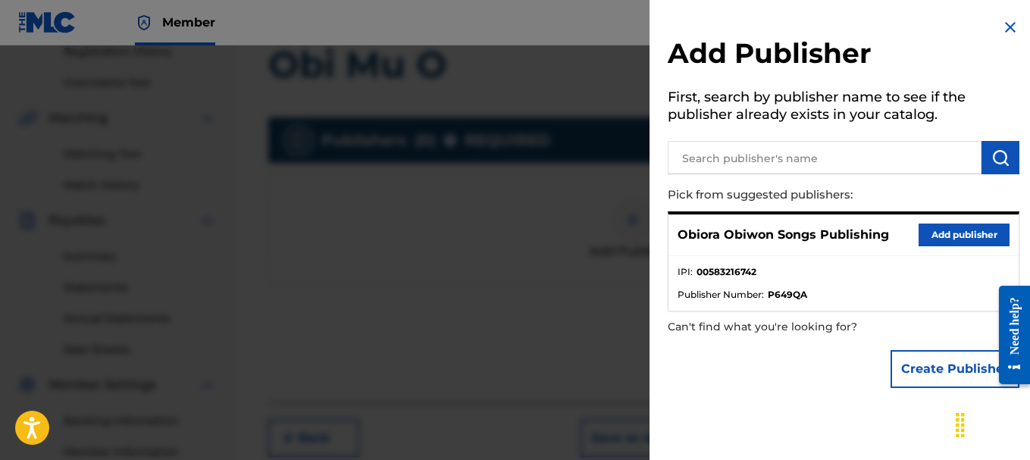
click at [863, 240] on p "Obiora Obiwon Songs Publishing" at bounding box center [782, 235] width 211 height 18
click at [962, 242] on button "Add publisher" at bounding box center [963, 235] width 91 height 23
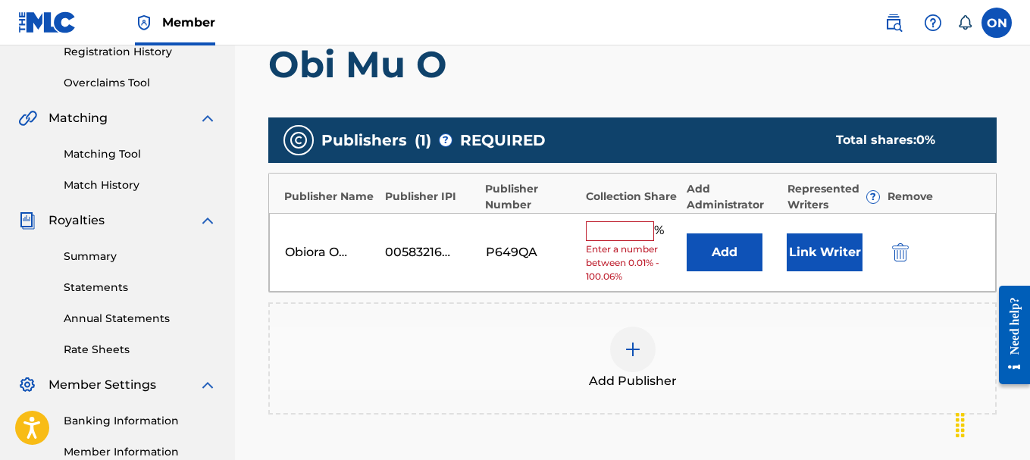
click at [610, 234] on input "text" at bounding box center [620, 231] width 68 height 20
type input "100"
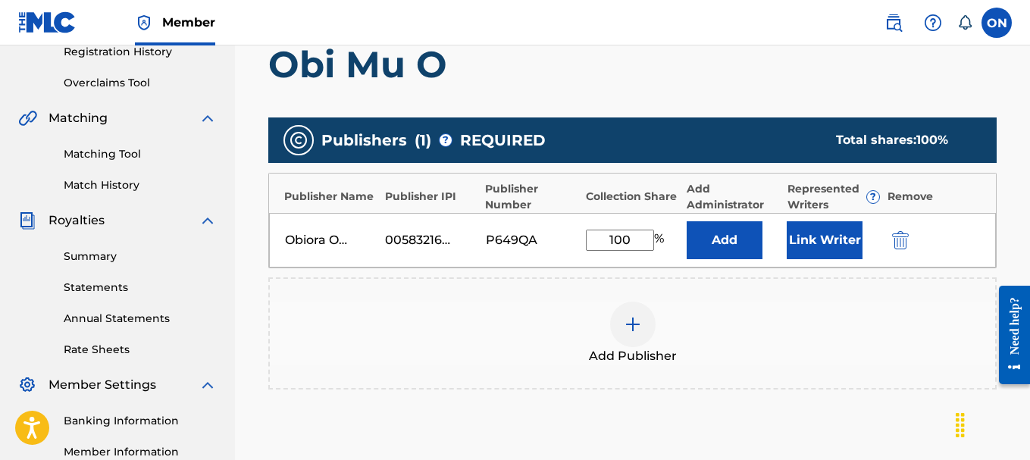
click at [569, 321] on div "Add Publisher" at bounding box center [632, 334] width 725 height 64
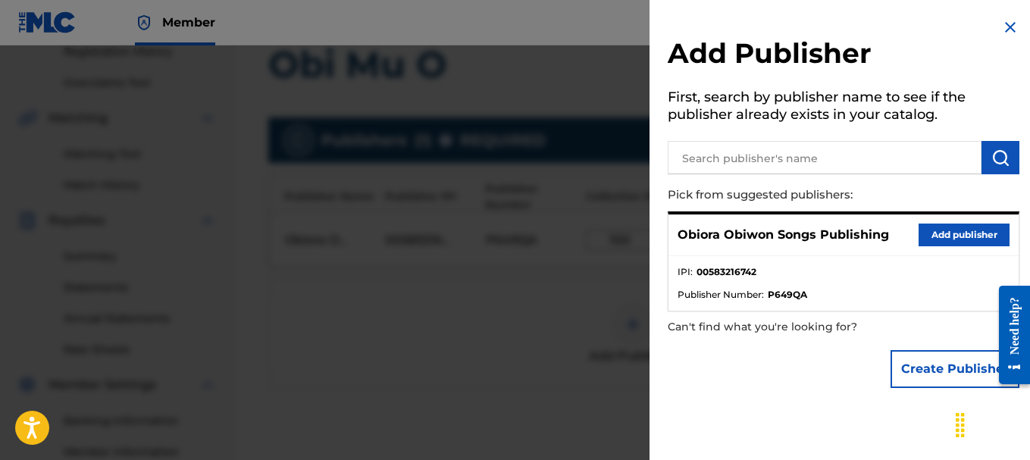
click at [540, 211] on div at bounding box center [515, 275] width 1030 height 460
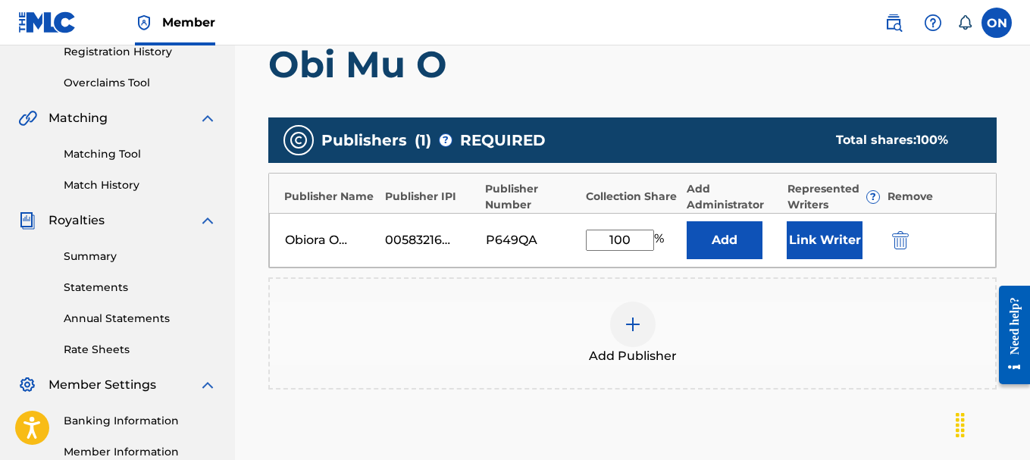
click at [719, 232] on button "Add" at bounding box center [725, 240] width 76 height 38
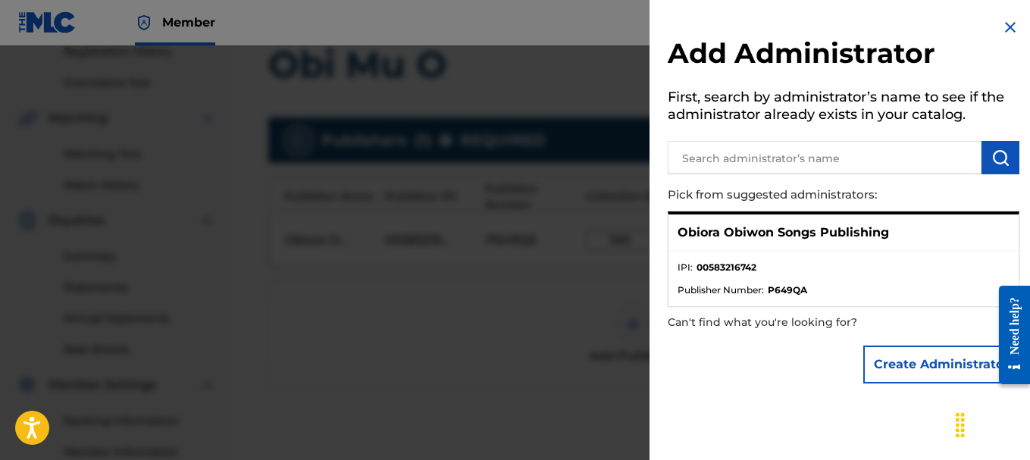
click at [719, 232] on p "Obiora Obiwon Songs Publishing" at bounding box center [782, 233] width 211 height 18
click at [734, 238] on p "Obiora Obiwon Songs Publishing" at bounding box center [782, 233] width 211 height 18
click at [783, 236] on p "Obiora Obiwon Songs Publishing" at bounding box center [782, 233] width 211 height 18
click at [831, 233] on p "Obiora Obiwon Songs Publishing" at bounding box center [782, 233] width 211 height 18
click at [878, 241] on p "Obiora Obiwon Songs Publishing" at bounding box center [782, 233] width 211 height 18
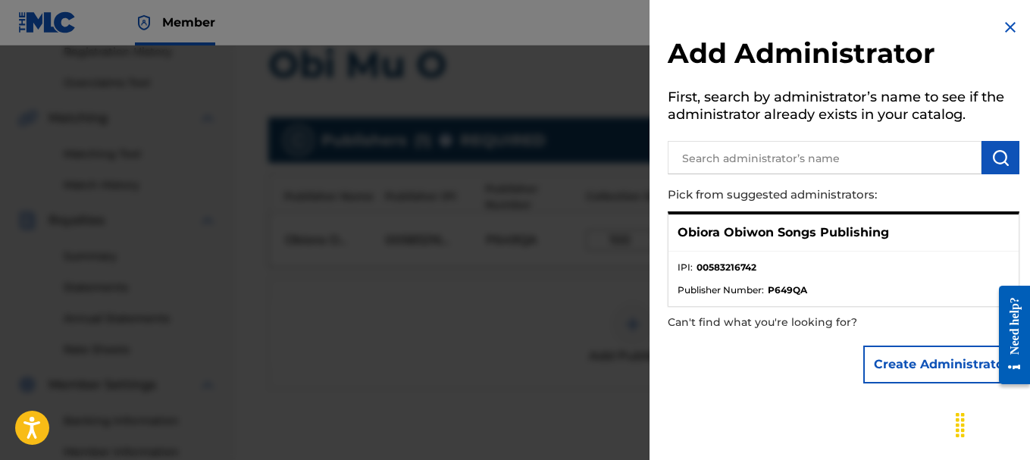
click at [874, 235] on p "Obiora Obiwon Songs Publishing" at bounding box center [782, 233] width 211 height 18
click at [874, 234] on p "Obiora Obiwon Songs Publishing" at bounding box center [782, 233] width 211 height 18
drag, startPoint x: 682, startPoint y: 233, endPoint x: 896, endPoint y: 229, distance: 213.7
click at [893, 224] on div "Obiora Obiwon Songs Publishing" at bounding box center [843, 232] width 350 height 37
click at [899, 232] on div "Obiora Obiwon Songs Publishing" at bounding box center [843, 232] width 350 height 37
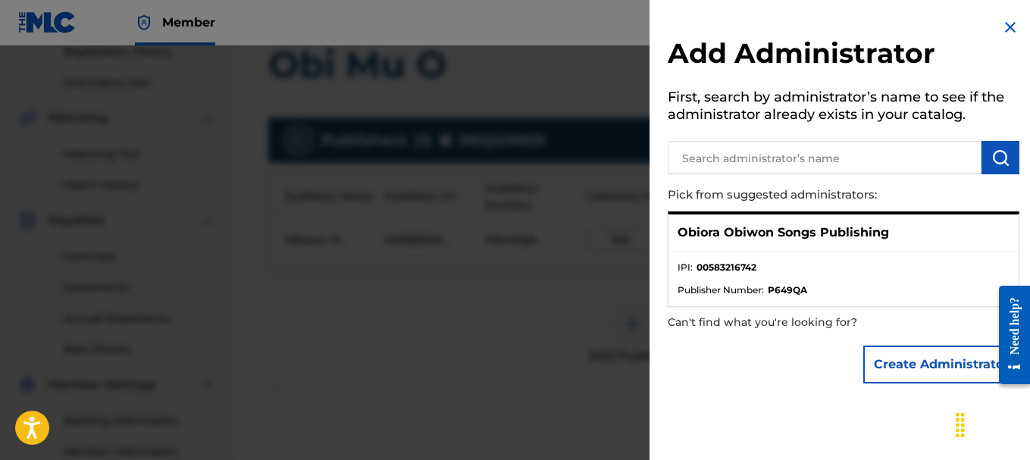
click at [880, 229] on p "Obiora Obiwon Songs Publishing" at bounding box center [782, 233] width 211 height 18
click at [762, 270] on li "IPI : 00583216742" at bounding box center [843, 272] width 332 height 23
click at [762, 291] on span "Publisher Number :" at bounding box center [720, 290] width 86 height 14
click at [763, 303] on ul "IPI : 00583216742 Publisher Number : P649QA" at bounding box center [843, 279] width 350 height 55
click at [702, 389] on div "Create Administrator" at bounding box center [844, 364] width 352 height 53
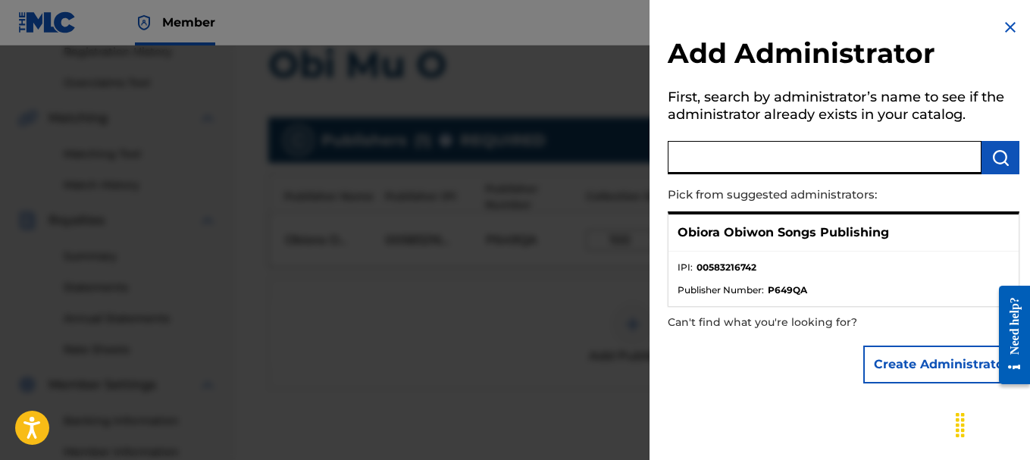
click at [818, 154] on input "text" at bounding box center [825, 157] width 314 height 33
click at [796, 192] on p "Pick from suggested administrators:" at bounding box center [800, 195] width 265 height 33
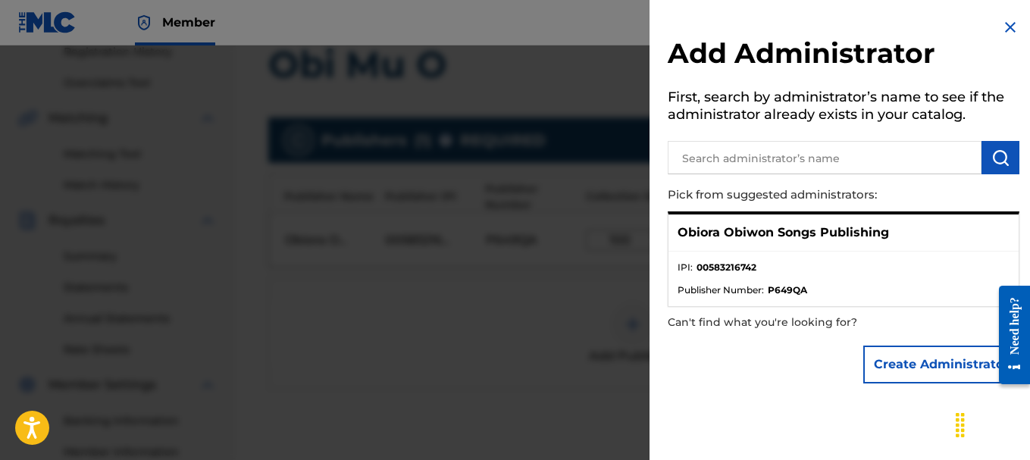
click at [762, 234] on p "Obiora Obiwon Songs Publishing" at bounding box center [782, 233] width 211 height 18
click at [721, 277] on li "IPI : 00583216742" at bounding box center [843, 272] width 332 height 23
click at [718, 267] on strong "00583216742" at bounding box center [726, 268] width 60 height 14
click at [710, 286] on span "Publisher Number :" at bounding box center [720, 290] width 86 height 14
click at [776, 296] on ul "IPI : 00583216742 Publisher Number : P649QA" at bounding box center [843, 279] width 350 height 55
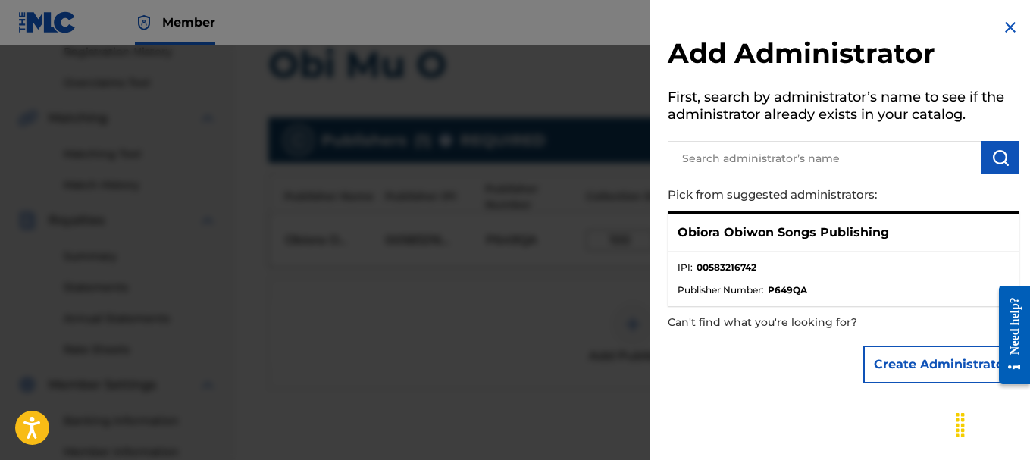
click at [771, 318] on p "Can't find what you're looking for?" at bounding box center [800, 322] width 265 height 31
drag, startPoint x: 774, startPoint y: 337, endPoint x: 767, endPoint y: 346, distance: 10.8
click at [774, 338] on div "Create Administrator" at bounding box center [844, 364] width 352 height 53
click at [756, 365] on div "Create Administrator" at bounding box center [844, 364] width 352 height 53
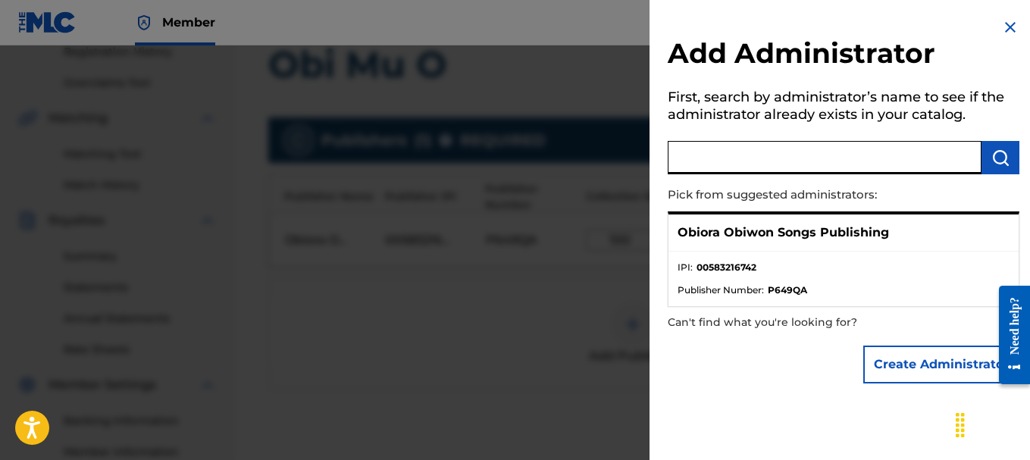
click at [899, 164] on input "text" at bounding box center [825, 157] width 314 height 33
click at [812, 233] on p "Obiora Obiwon Songs Publishing" at bounding box center [782, 233] width 211 height 18
click at [786, 164] on input "obiora" at bounding box center [825, 157] width 314 height 33
type input "[PERSON_NAME]-agu"
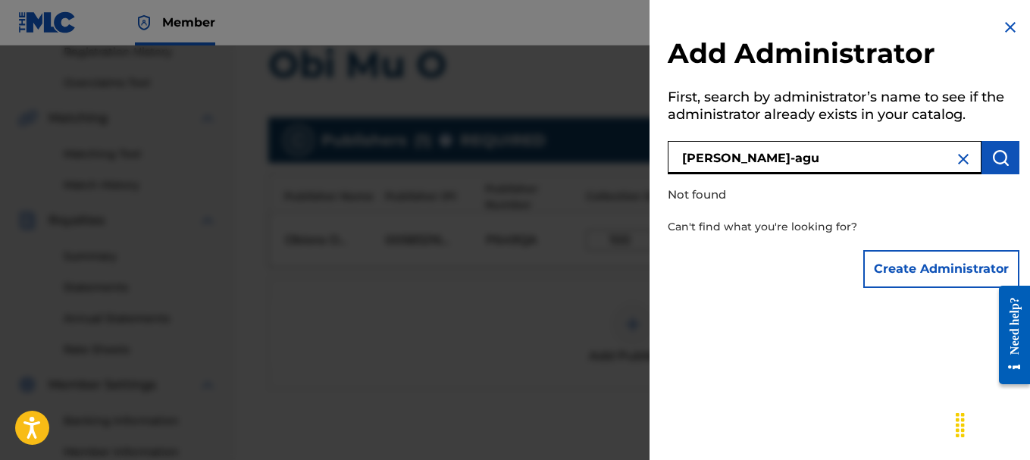
click at [785, 317] on div "Add Administrator First, search by administrator’s name to see if the administr…" at bounding box center [843, 230] width 388 height 460
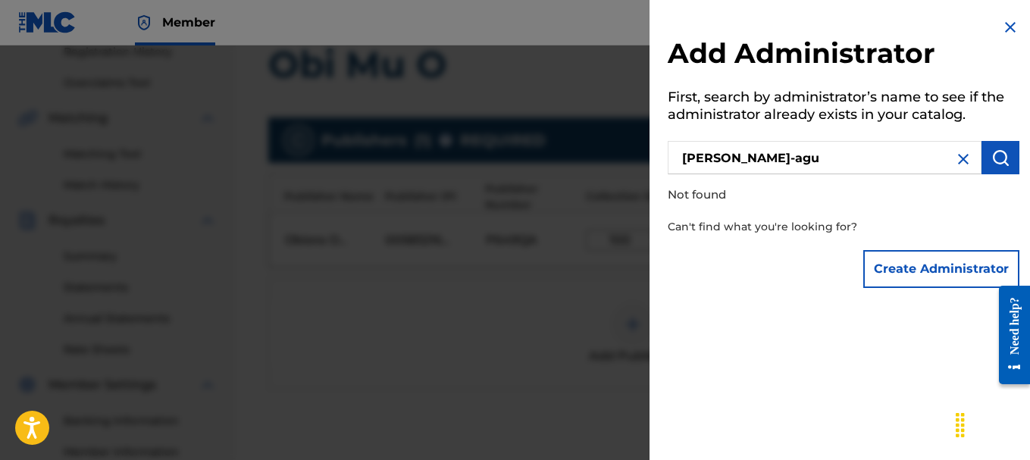
drag, startPoint x: 1009, startPoint y: 30, endPoint x: 978, endPoint y: 68, distance: 48.5
click at [1009, 30] on img at bounding box center [1010, 27] width 18 height 18
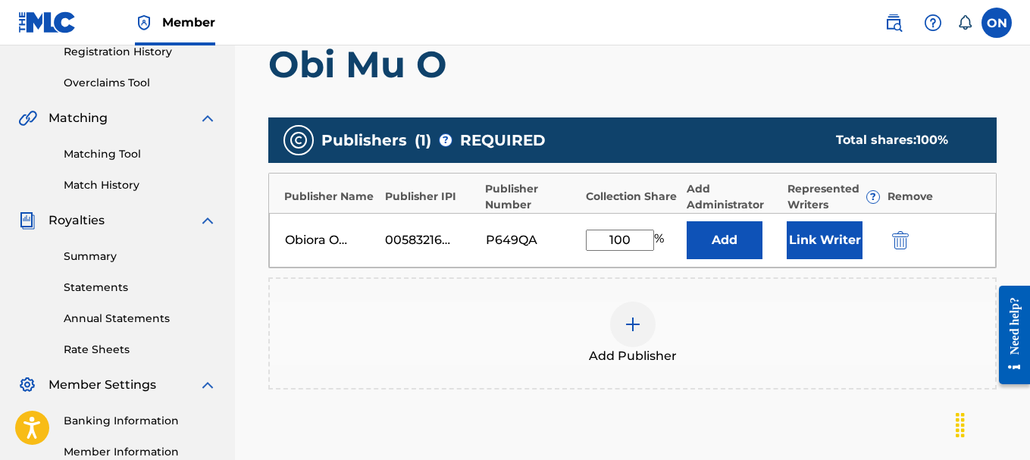
scroll to position [447, 0]
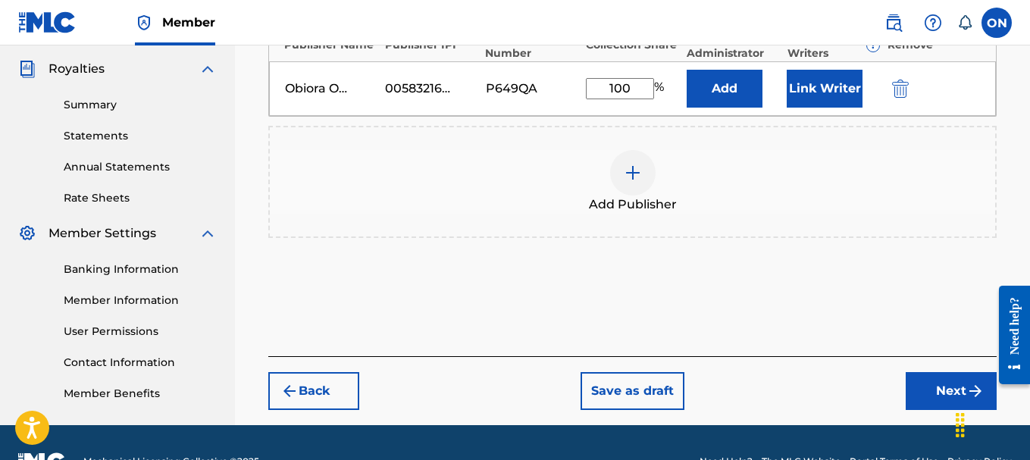
click at [931, 399] on button "Next" at bounding box center [951, 391] width 91 height 38
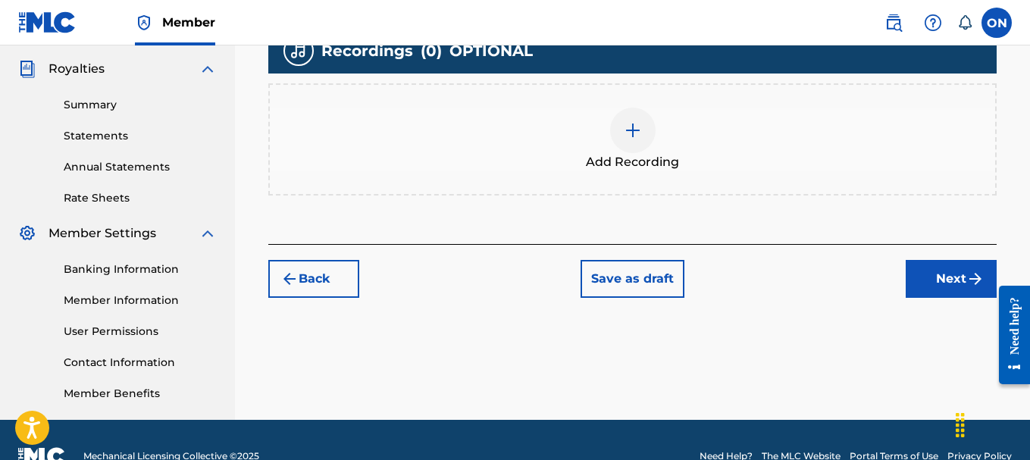
click at [631, 133] on img at bounding box center [633, 130] width 18 height 18
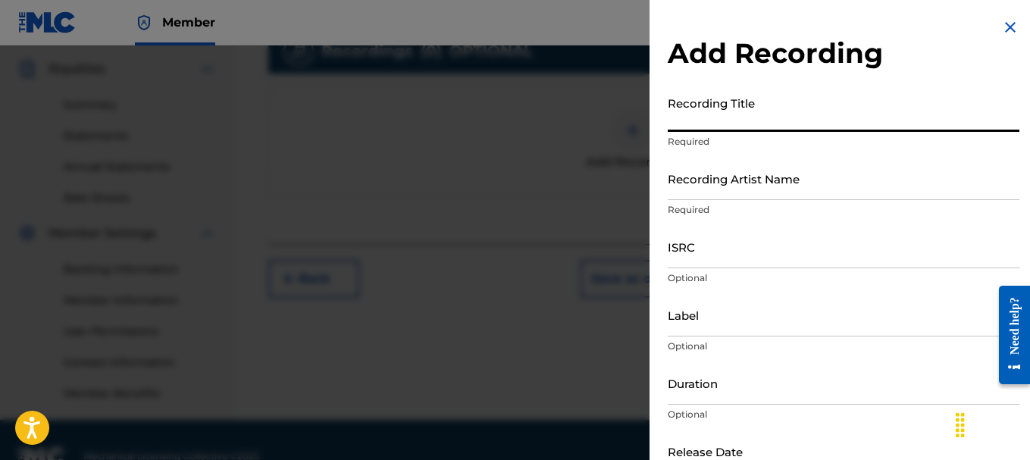
click at [705, 118] on input "Recording Title" at bounding box center [844, 110] width 352 height 43
type input "Obi Mu O"
click at [724, 196] on input "Recording Artist Name" at bounding box center [844, 178] width 352 height 43
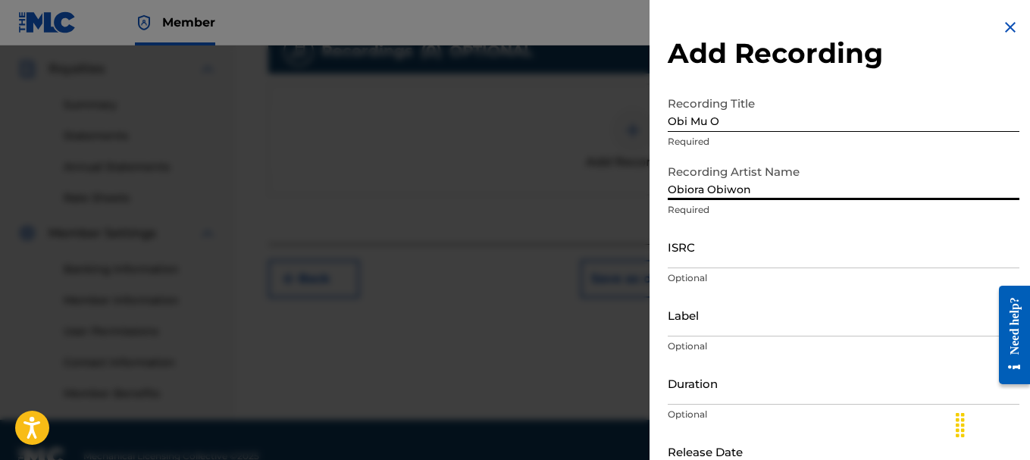
type input "Obiora Obiwon"
click at [712, 264] on input "ISRC" at bounding box center [844, 246] width 352 height 43
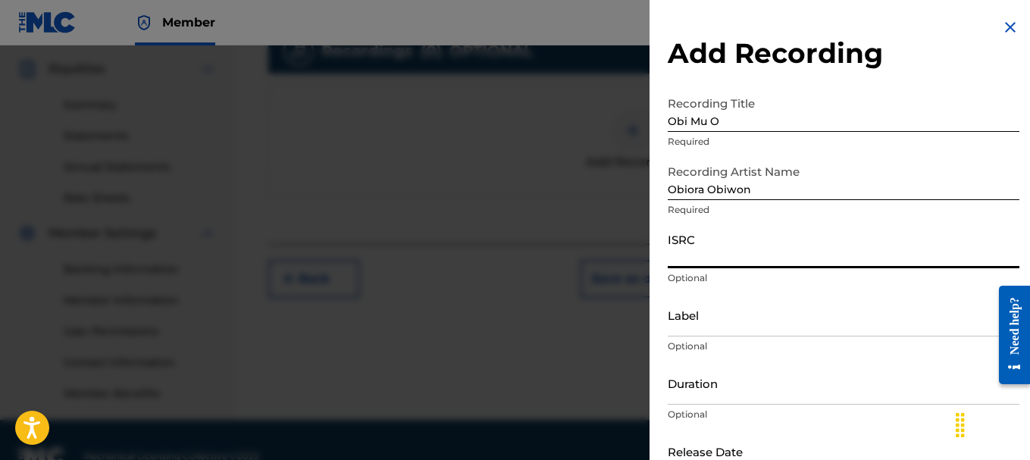
click at [710, 260] on input "ISRC" at bounding box center [844, 246] width 352 height 43
paste input "usx9p0910254"
type input "usx9p0910254"
click at [655, 293] on div "Add Recording Recording Title Obi Mu O Required Recording Artist Name [PERSON_N…" at bounding box center [843, 277] width 388 height 554
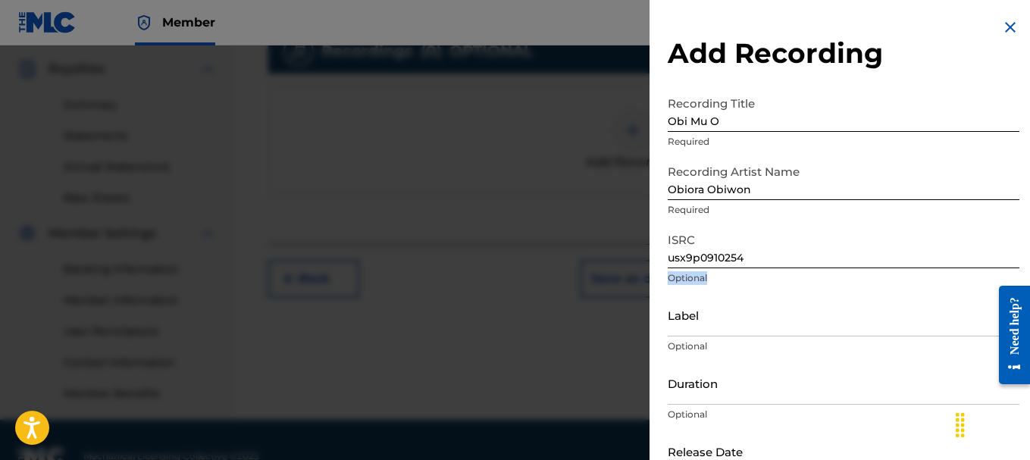
click at [775, 314] on input "Label" at bounding box center [844, 314] width 352 height 43
type input "Jdimusic"
click at [721, 395] on input "Duration" at bounding box center [844, 382] width 352 height 43
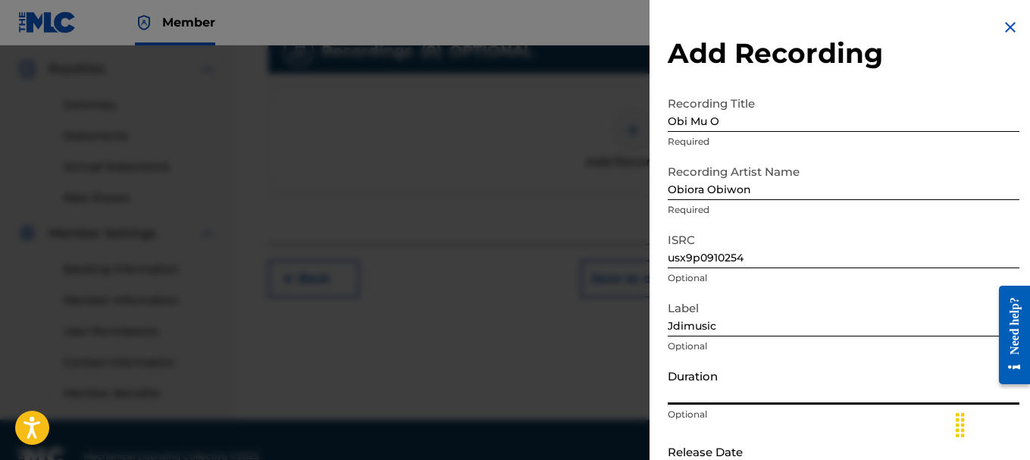
click at [702, 388] on input "Duration" at bounding box center [844, 382] width 352 height 43
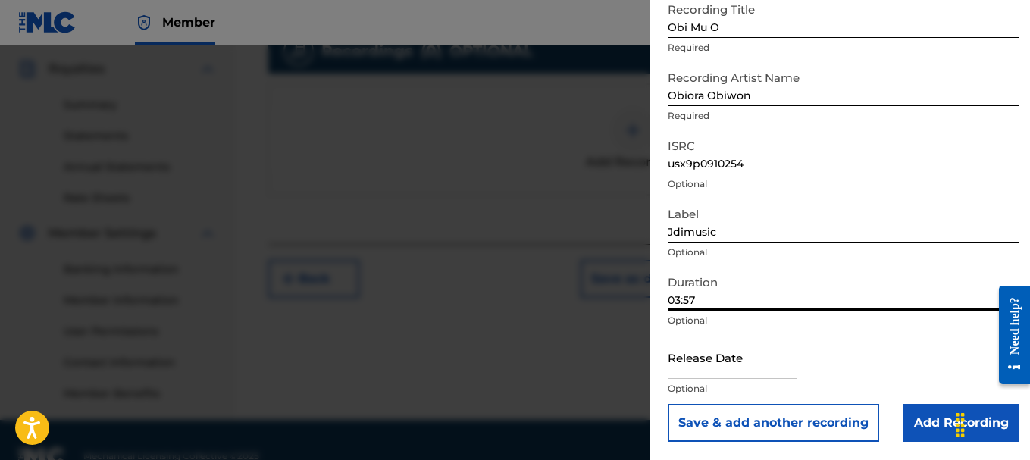
type input "03:57"
click at [675, 372] on input "text" at bounding box center [732, 357] width 129 height 43
select select "7"
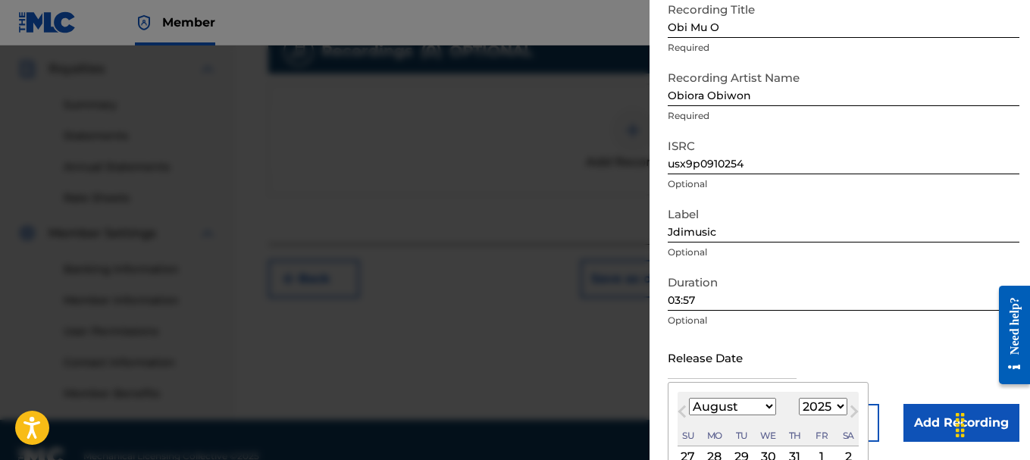
click at [819, 409] on select "1900 1901 1902 1903 1904 1905 1906 1907 1908 1909 1910 1911 1912 1913 1914 1915…" at bounding box center [823, 406] width 48 height 17
click at [839, 408] on select "1900 1901 1902 1903 1904 1905 1906 1907 1908 1909 1910 1911 1912 1913 1914 1915…" at bounding box center [823, 406] width 48 height 17
click at [840, 408] on select "1900 1901 1902 1903 1904 1905 1906 1907 1908 1909 1910 1911 1912 1913 1914 1915…" at bounding box center [823, 406] width 48 height 17
select select "2009"
click at [799, 398] on select "1900 1901 1902 1903 1904 1905 1906 1907 1908 1909 1910 1911 1912 1913 1914 1915…" at bounding box center [823, 406] width 48 height 17
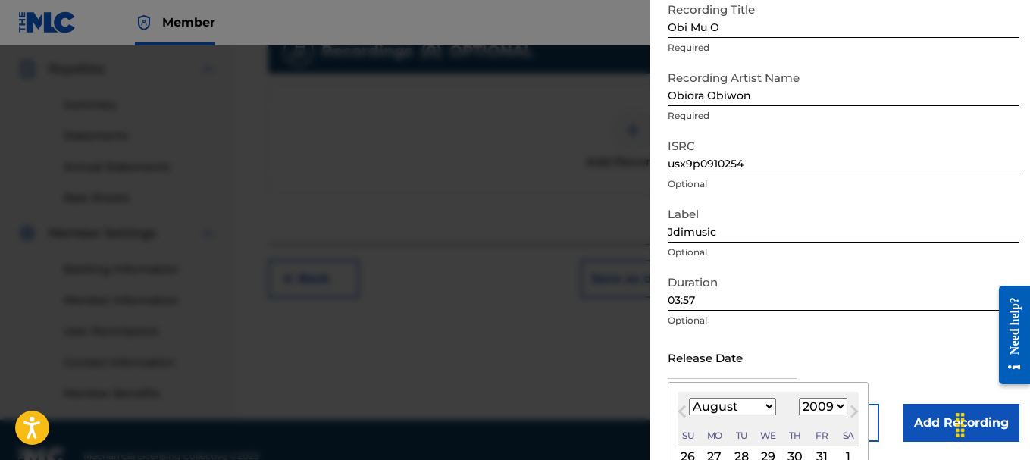
click at [737, 411] on select "January February March April May June July August September October November De…" at bounding box center [732, 406] width 87 height 17
select select "8"
click at [689, 398] on select "January February March April May June July August September October November De…" at bounding box center [732, 406] width 87 height 17
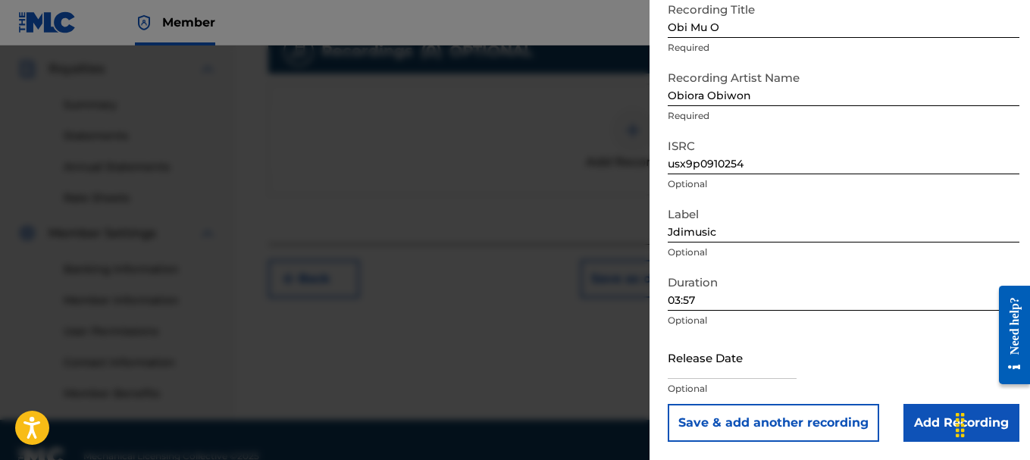
scroll to position [480, 0]
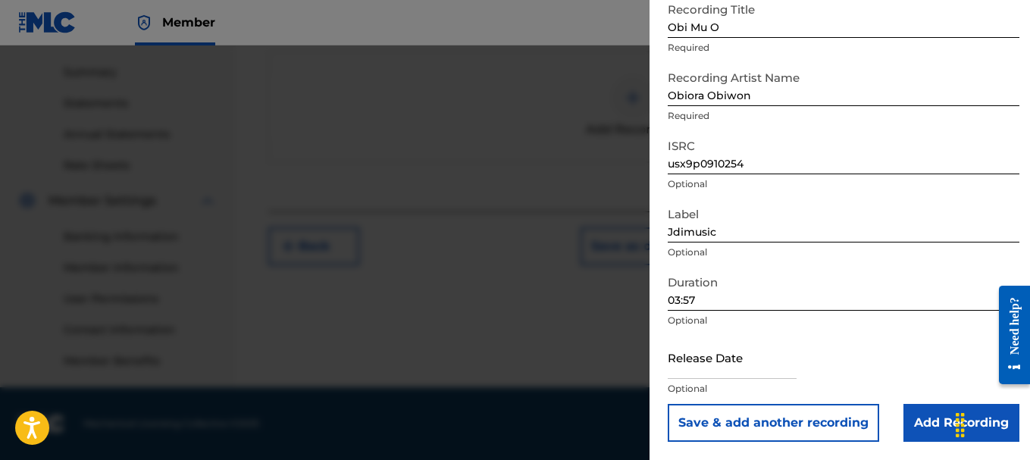
click at [709, 360] on input "text" at bounding box center [732, 357] width 129 height 43
select select "7"
select select "2025"
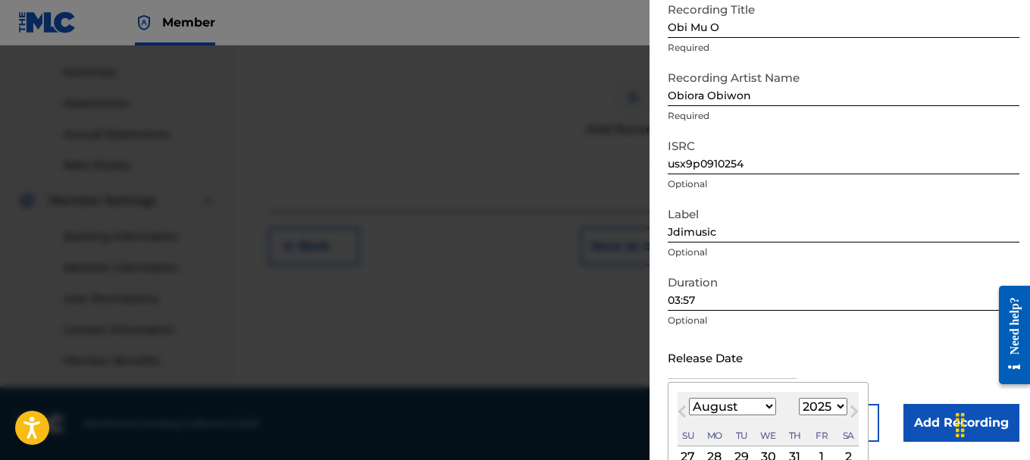
click at [709, 366] on input "text" at bounding box center [732, 357] width 129 height 43
click at [695, 414] on select "January February March April May June July August September October November De…" at bounding box center [732, 406] width 87 height 17
select select "8"
click at [689, 398] on select "January February March April May June July August September October November De…" at bounding box center [732, 406] width 87 height 17
click at [828, 406] on select "1900 1901 1902 1903 1904 1905 1906 1907 1908 1909 1910 1911 1912 1913 1914 1915…" at bounding box center [823, 406] width 48 height 17
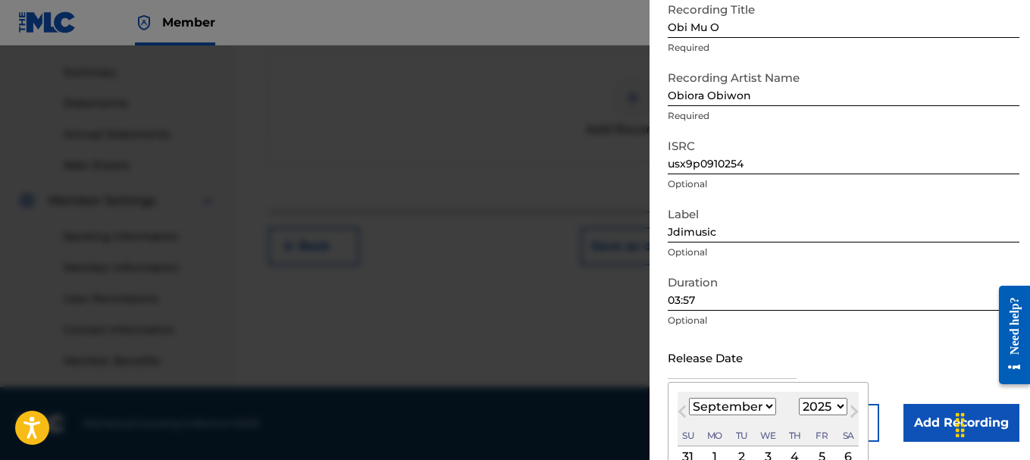
select select "2009"
click at [799, 398] on select "1900 1901 1902 1903 1904 1905 1906 1907 1908 1909 1910 1911 1912 1913 1914 1915…" at bounding box center [823, 406] width 48 height 17
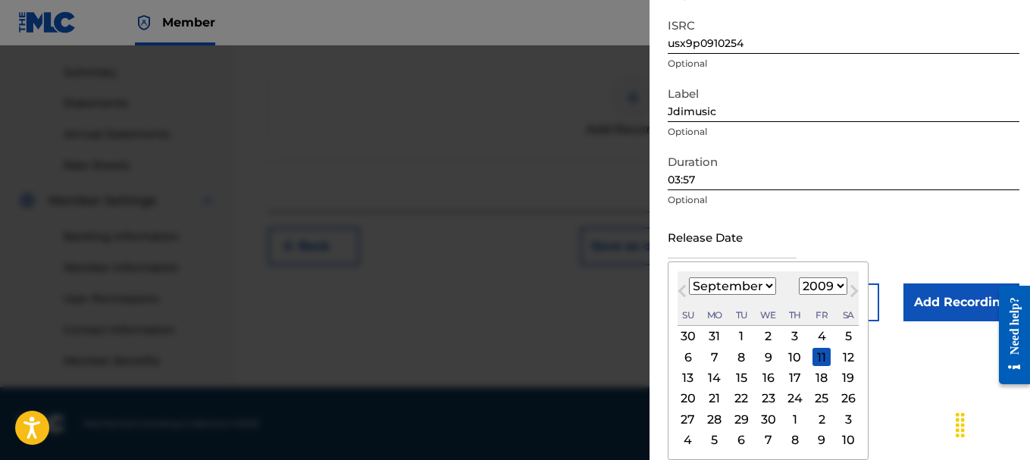
click at [843, 400] on div "26" at bounding box center [848, 399] width 18 height 18
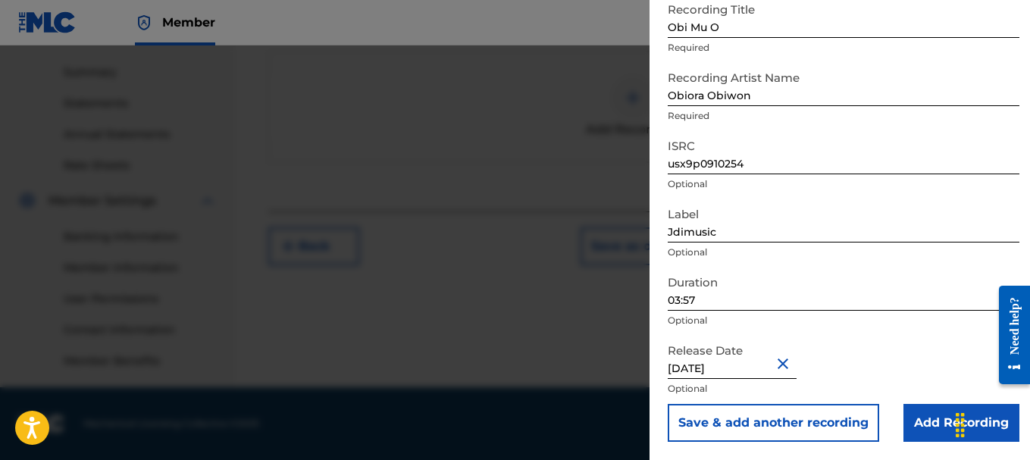
type input "[DATE]"
click at [782, 23] on input "Obi Mu O" at bounding box center [844, 16] width 352 height 43
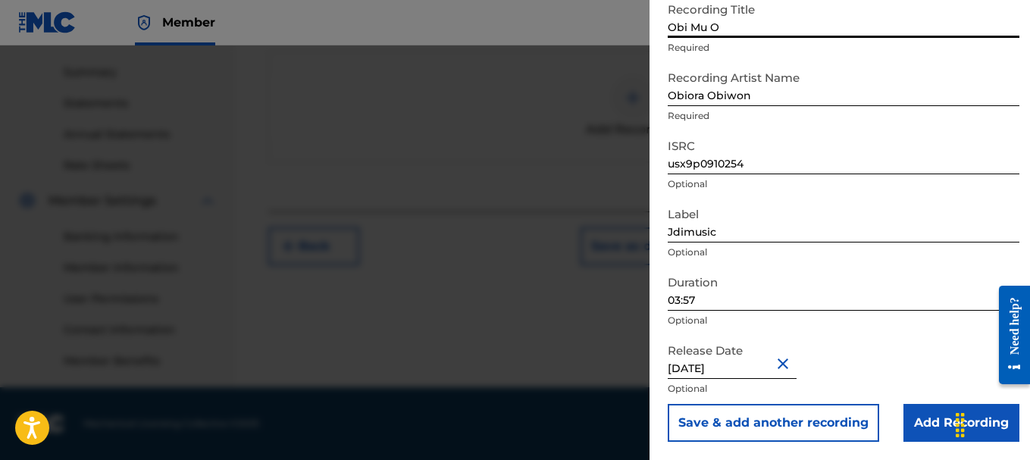
type input "Obi Mu O"
click at [931, 424] on input "Add Recording" at bounding box center [961, 423] width 116 height 38
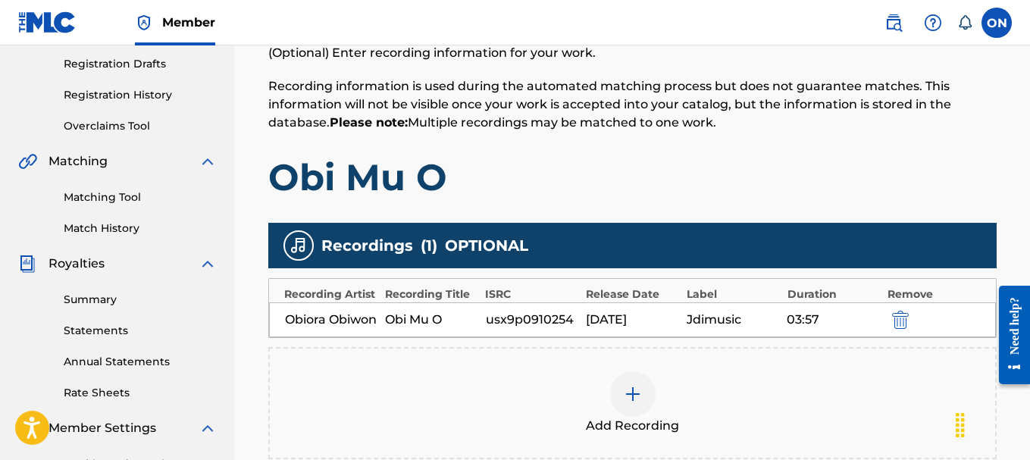
scroll to position [480, 0]
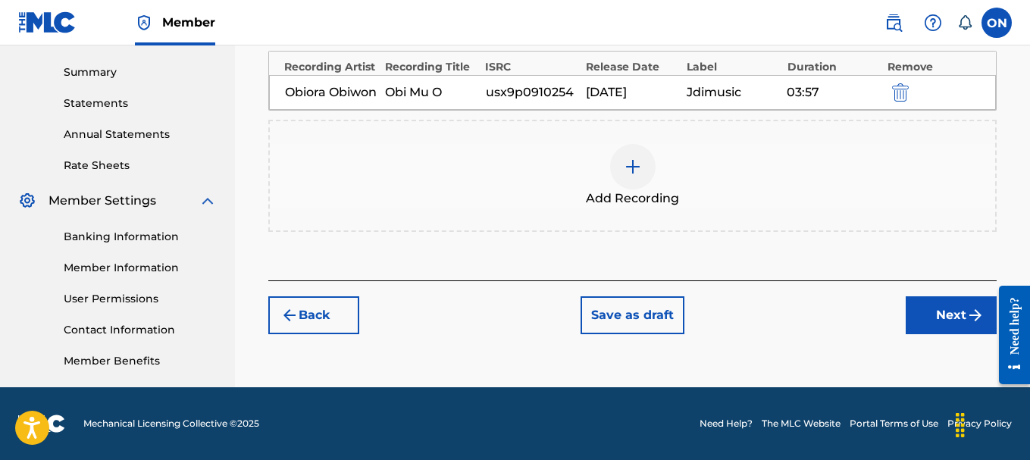
click at [931, 334] on button "Next" at bounding box center [951, 315] width 91 height 38
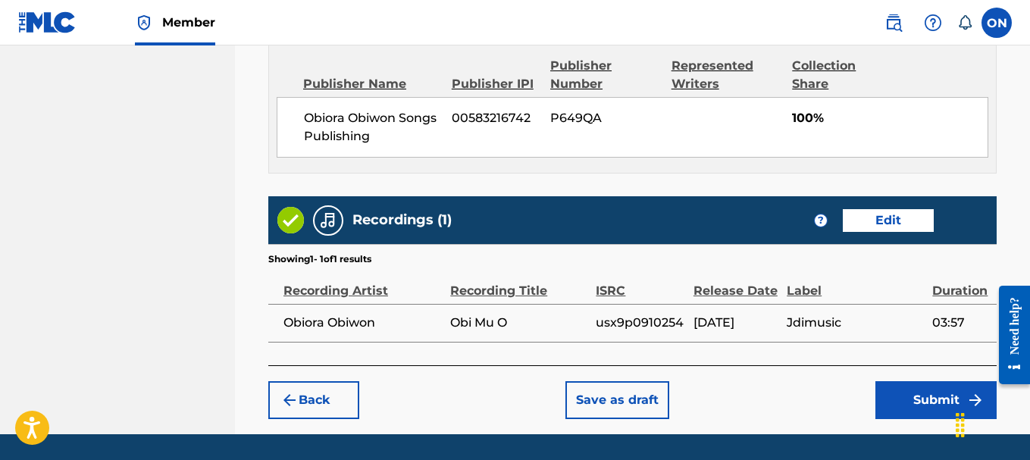
scroll to position [1025, 0]
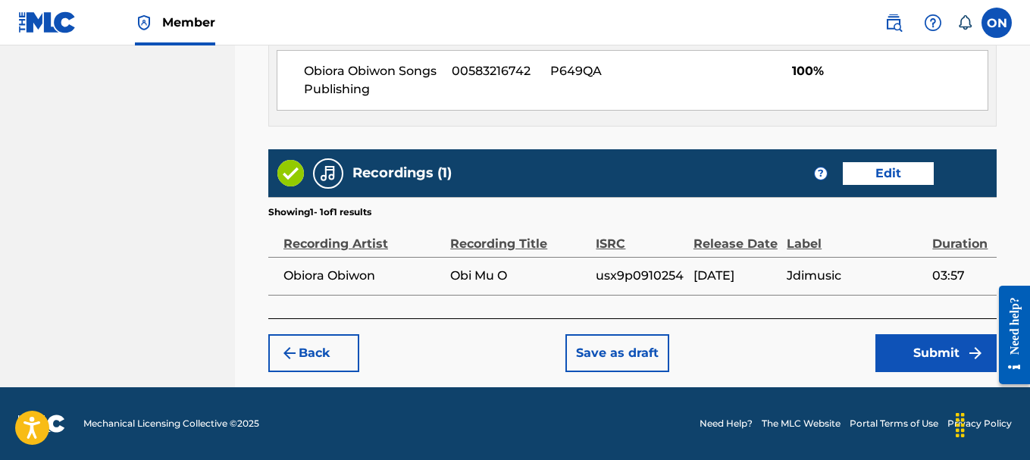
click at [893, 167] on button "Edit" at bounding box center [888, 173] width 91 height 23
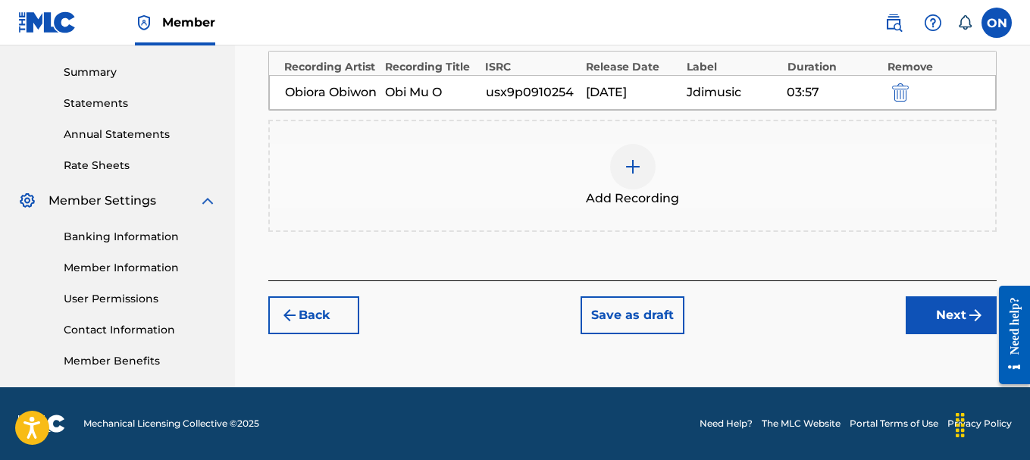
click at [643, 102] on div "[DATE]" at bounding box center [632, 92] width 92 height 18
click at [602, 100] on div "[DATE]" at bounding box center [632, 92] width 92 height 18
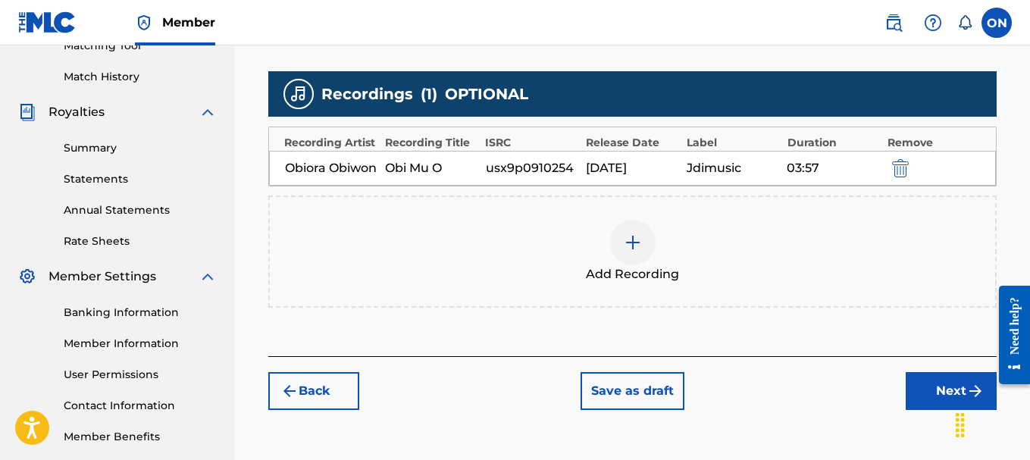
click at [618, 177] on div "[DATE]" at bounding box center [632, 168] width 92 height 18
click at [617, 176] on div "[DATE]" at bounding box center [632, 168] width 92 height 18
click at [698, 231] on div "Add Recording" at bounding box center [632, 252] width 728 height 112
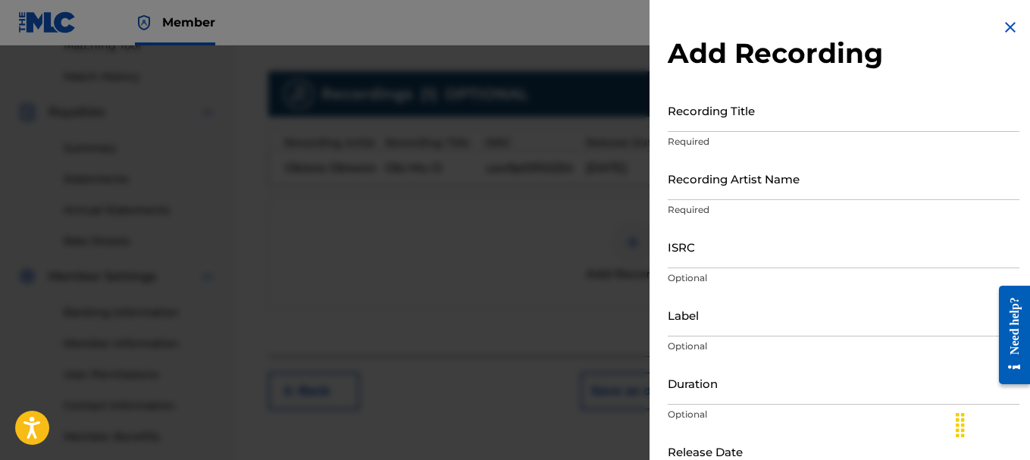
click at [546, 224] on div at bounding box center [515, 275] width 1030 height 460
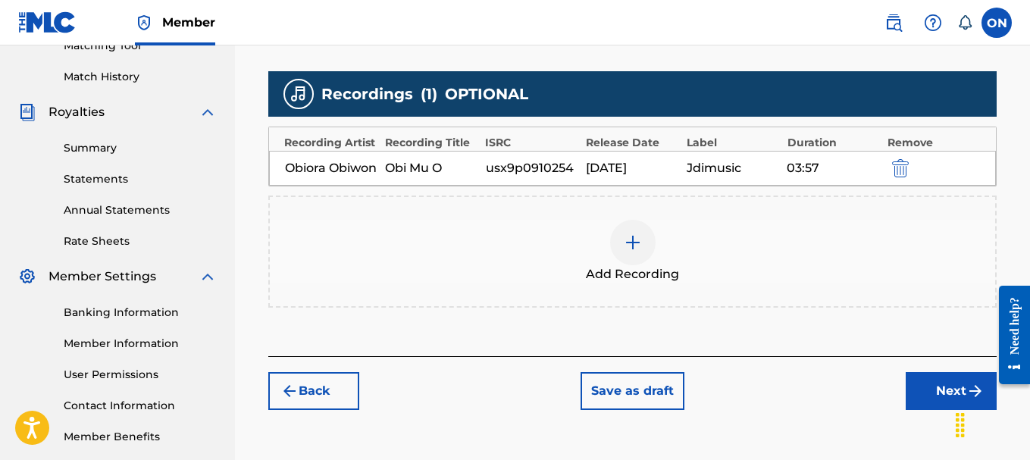
click at [597, 172] on div "[DATE]" at bounding box center [632, 168] width 92 height 18
click at [900, 177] on img "submit" at bounding box center [900, 168] width 17 height 18
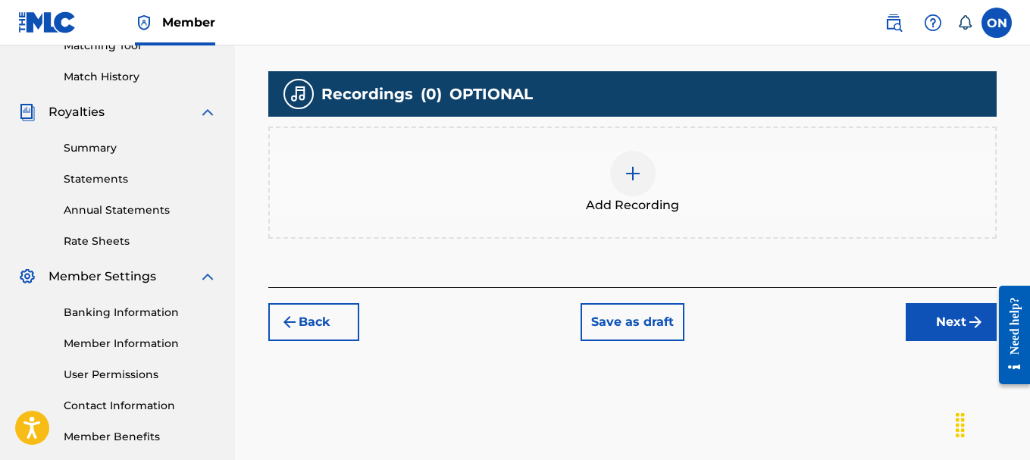
click at [639, 172] on img at bounding box center [633, 173] width 18 height 18
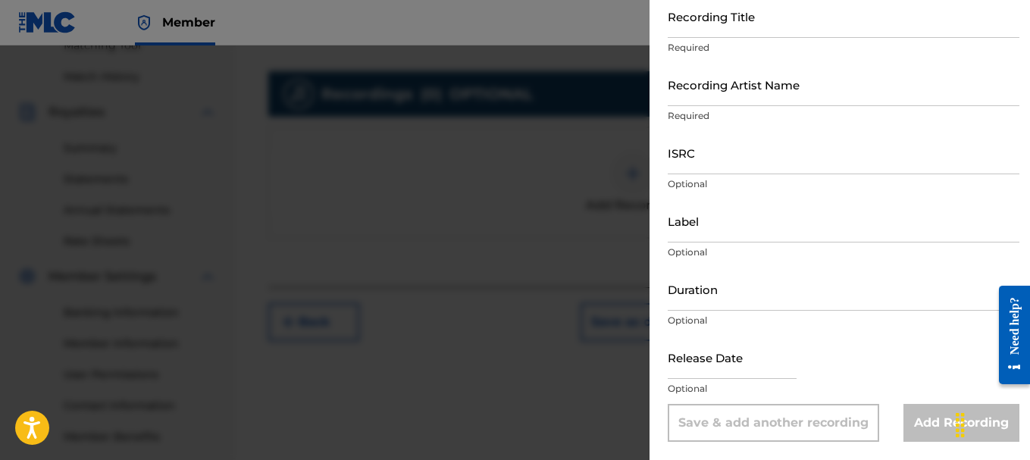
scroll to position [480, 0]
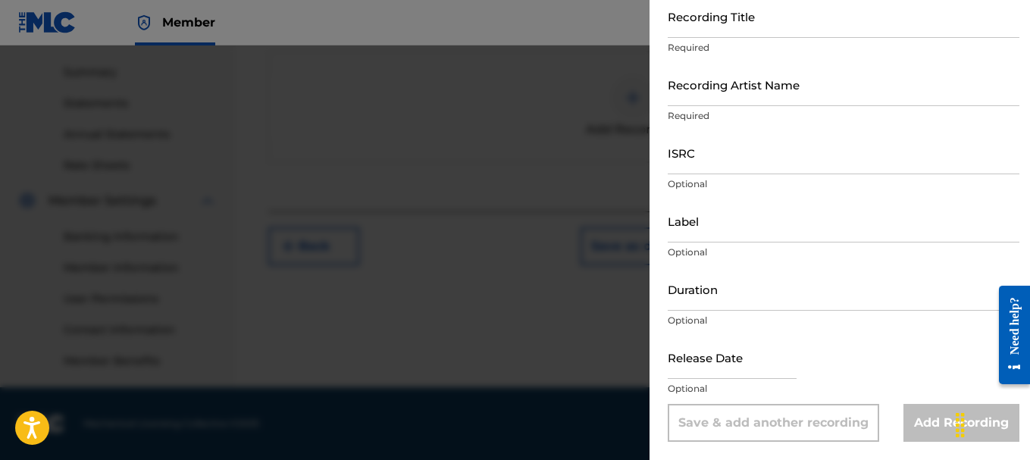
click at [742, 368] on input "text" at bounding box center [732, 357] width 129 height 43
select select "7"
select select "2025"
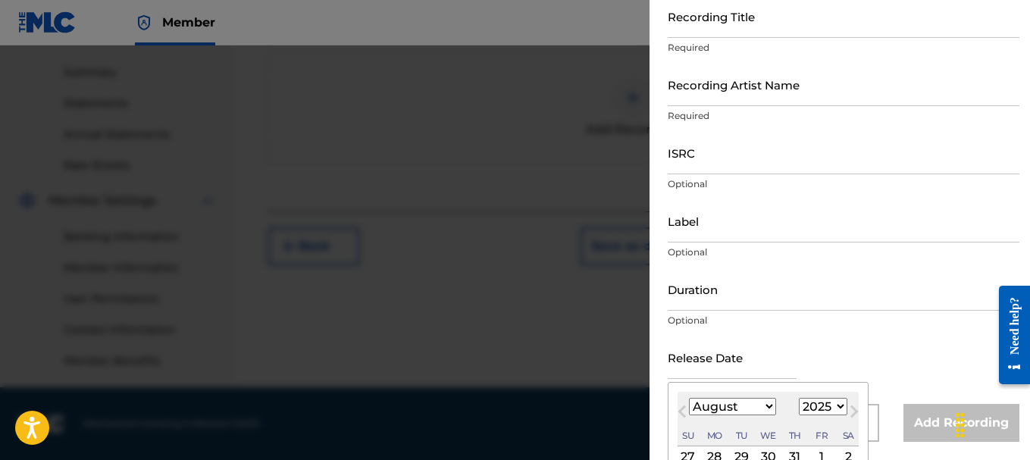
type input "[DATE]"
select select "8"
select select "2009"
click at [861, 347] on div "Release Date [DATE] [DATE] Previous Month Next Month [DATE] January February Ma…" at bounding box center [844, 370] width 352 height 68
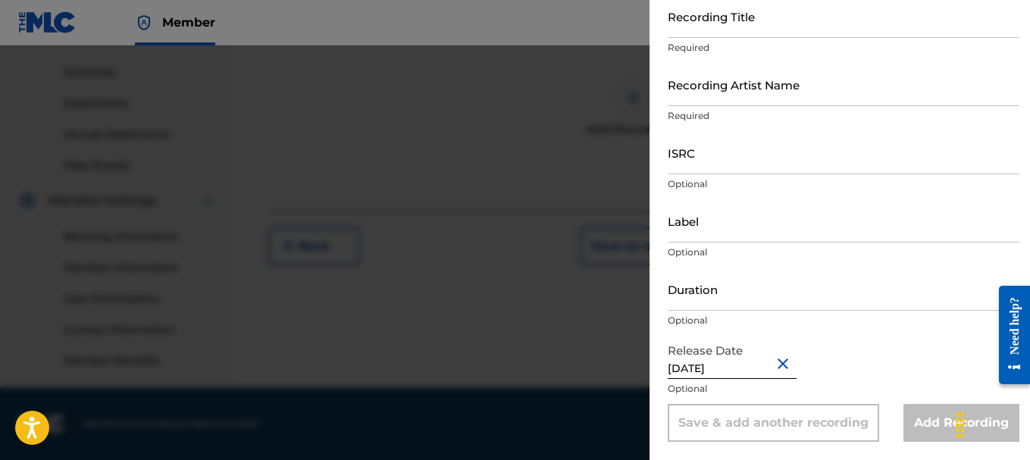
click at [715, 286] on input "Duration" at bounding box center [844, 288] width 352 height 43
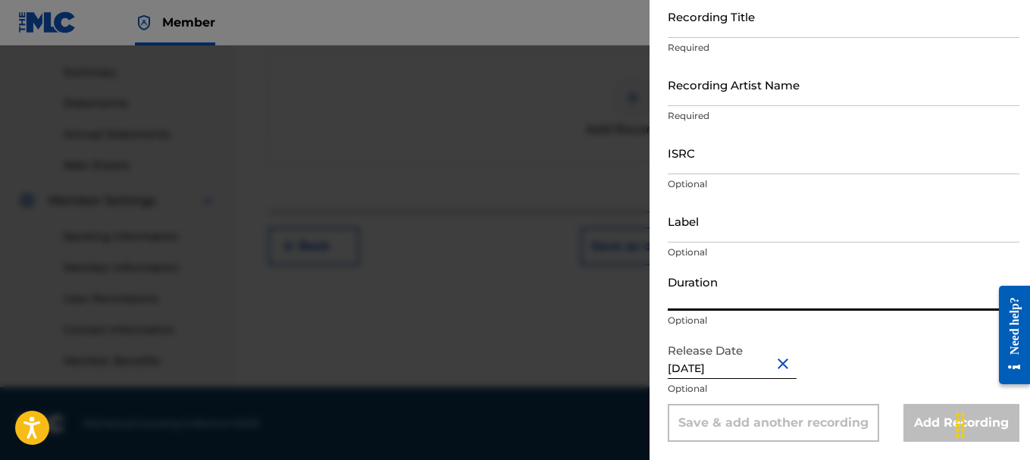
type input "03:57"
click at [705, 233] on input "Label" at bounding box center [844, 220] width 352 height 43
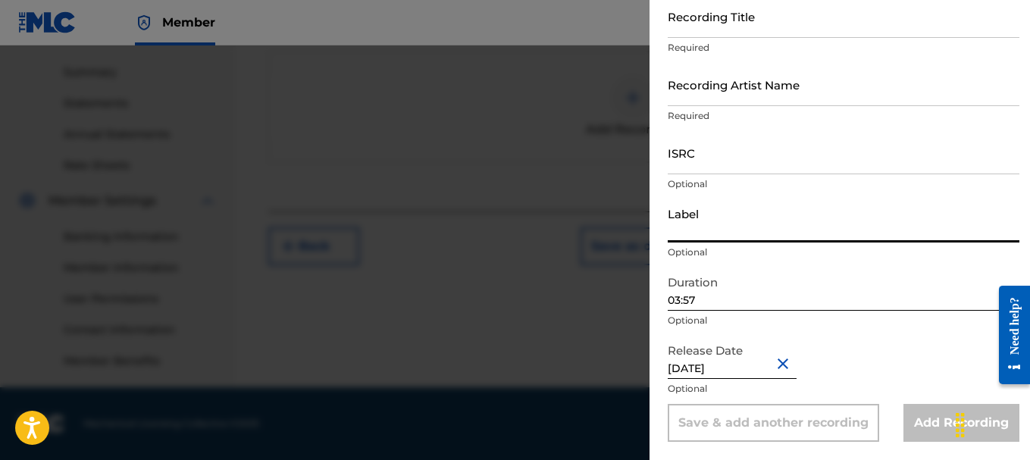
type input "Jdimusic"
click at [695, 159] on input "ISRC" at bounding box center [844, 152] width 352 height 43
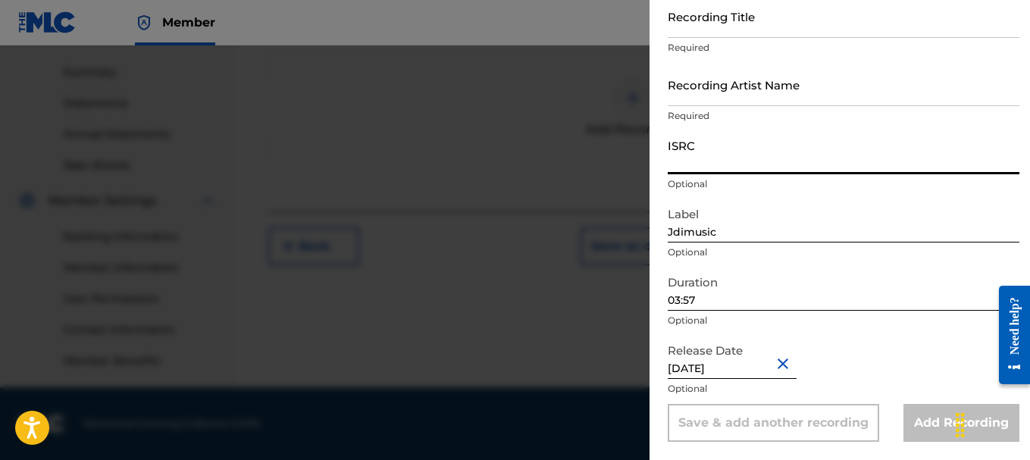
paste input "usx9p0910254"
type input "usx9p0910254"
click at [706, 93] on input "Recording Artist Name" at bounding box center [844, 84] width 352 height 43
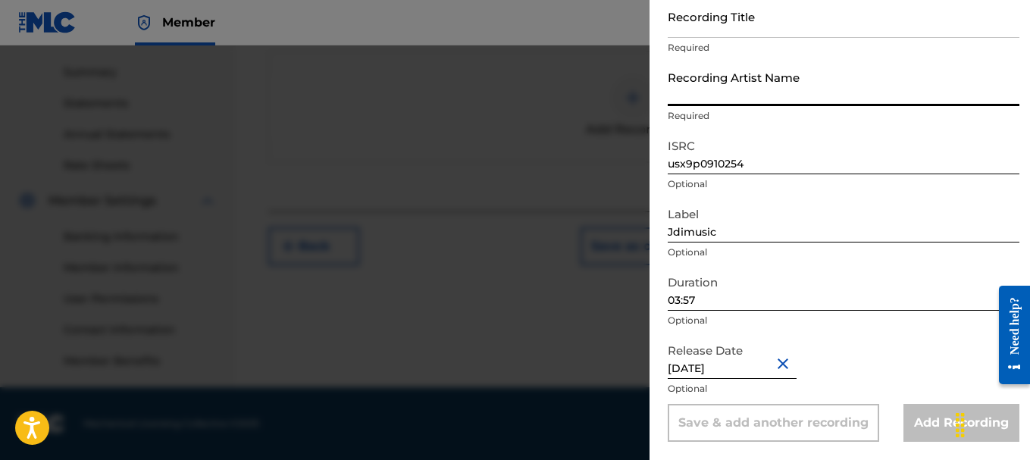
type input "Obiora Obiwon"
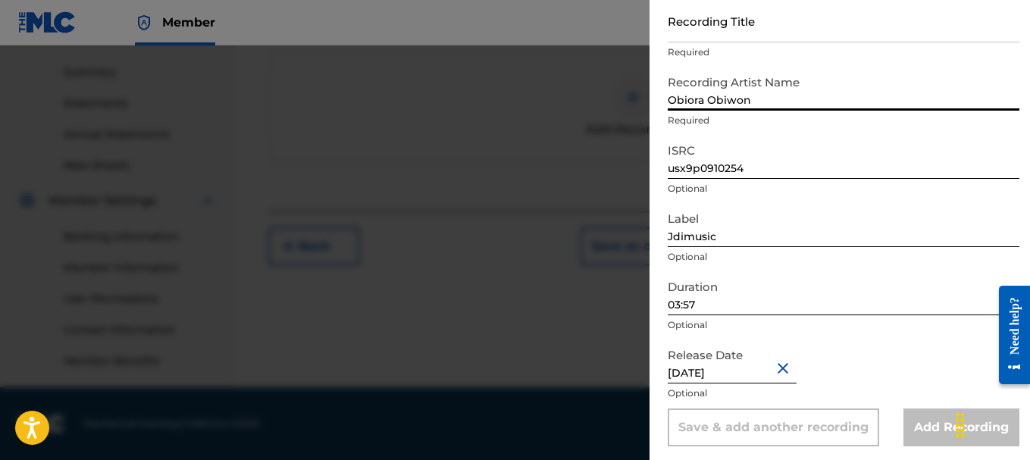
scroll to position [18, 0]
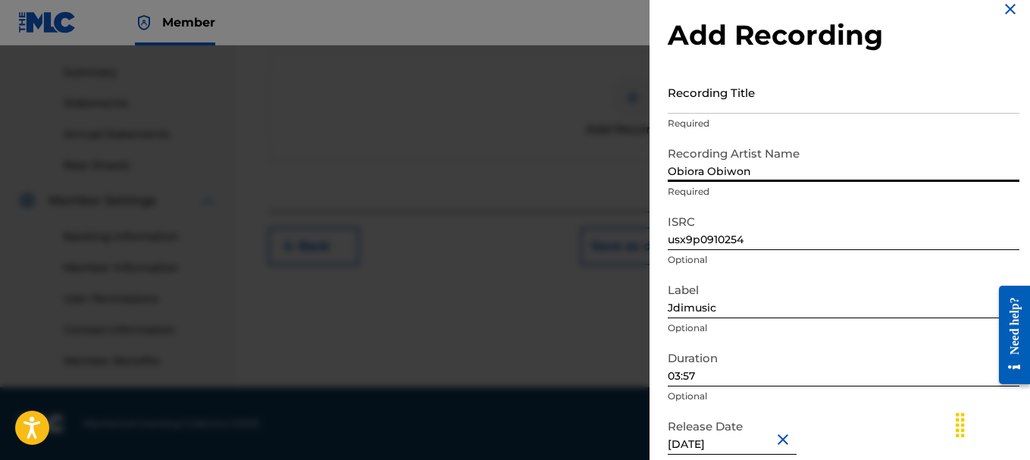
click at [739, 100] on input "Recording Title" at bounding box center [844, 91] width 352 height 43
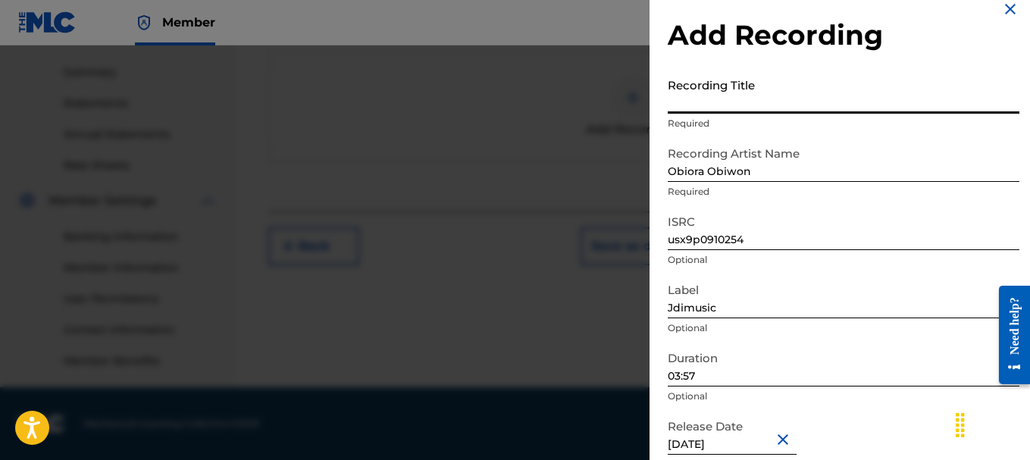
click at [741, 99] on input "Recording Title" at bounding box center [844, 91] width 352 height 43
type input "o"
type input "Obi Mu O"
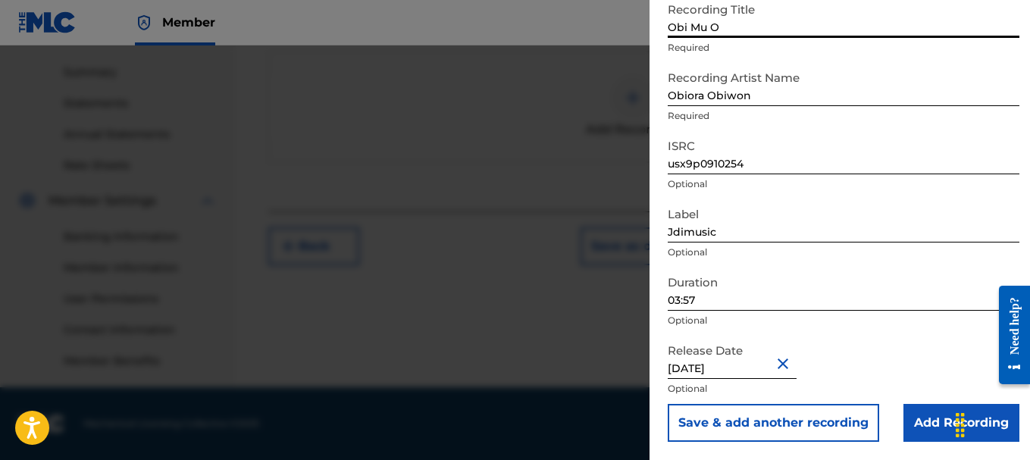
click at [926, 418] on input "Add Recording" at bounding box center [961, 423] width 116 height 38
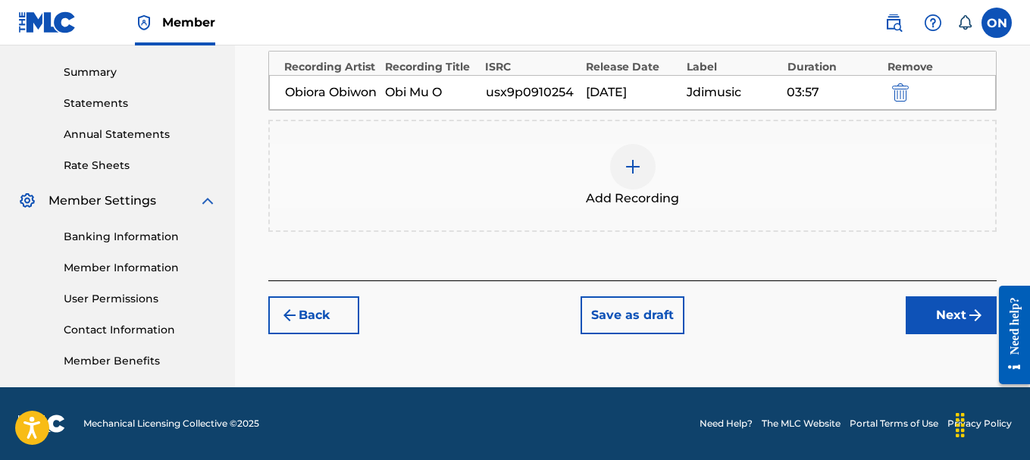
click at [903, 101] on img "submit" at bounding box center [900, 92] width 17 height 18
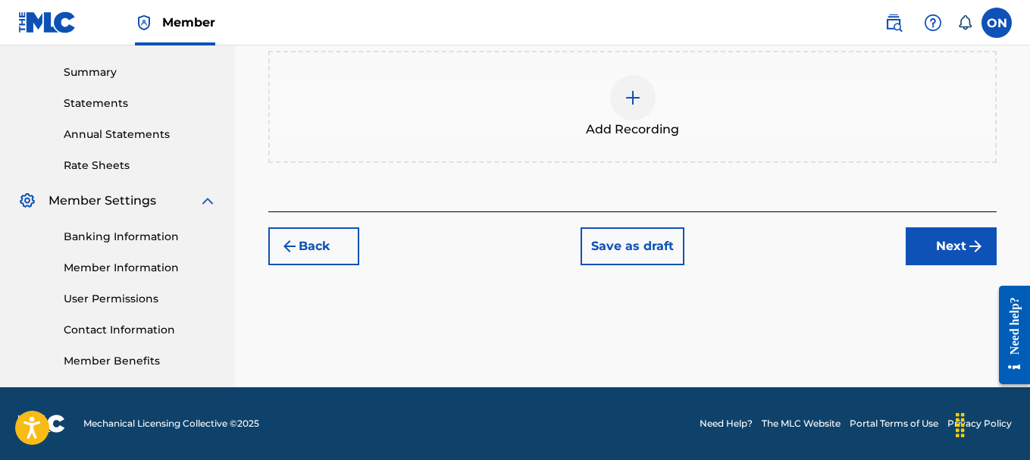
click at [640, 114] on div at bounding box center [632, 97] width 45 height 45
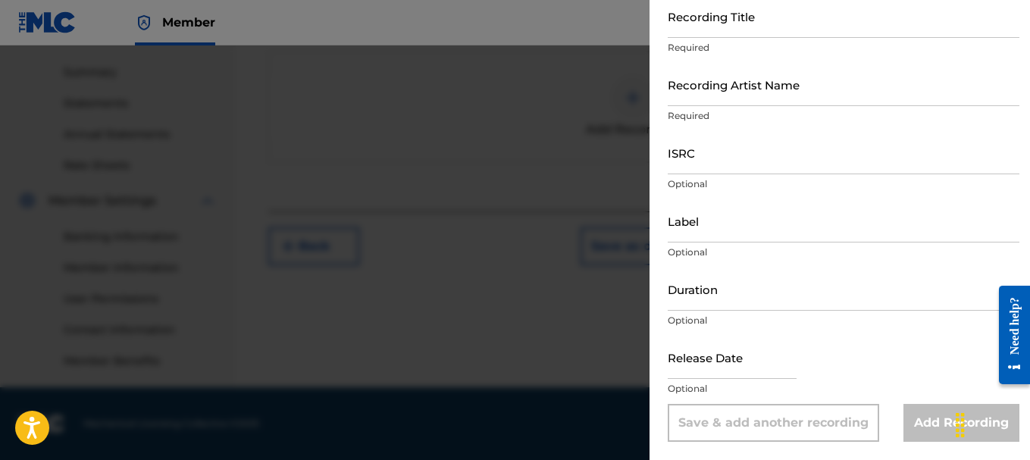
click at [742, 366] on input "text" at bounding box center [732, 357] width 129 height 43
select select "7"
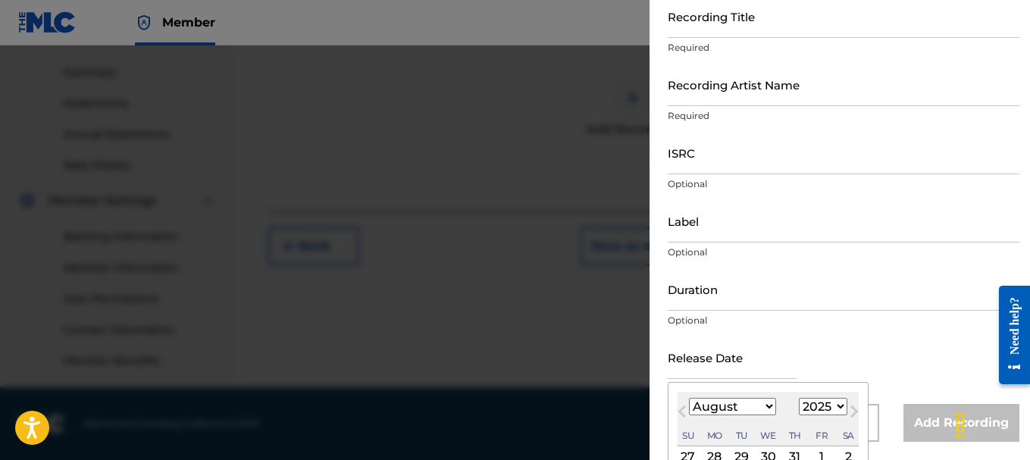
scroll to position [236, 0]
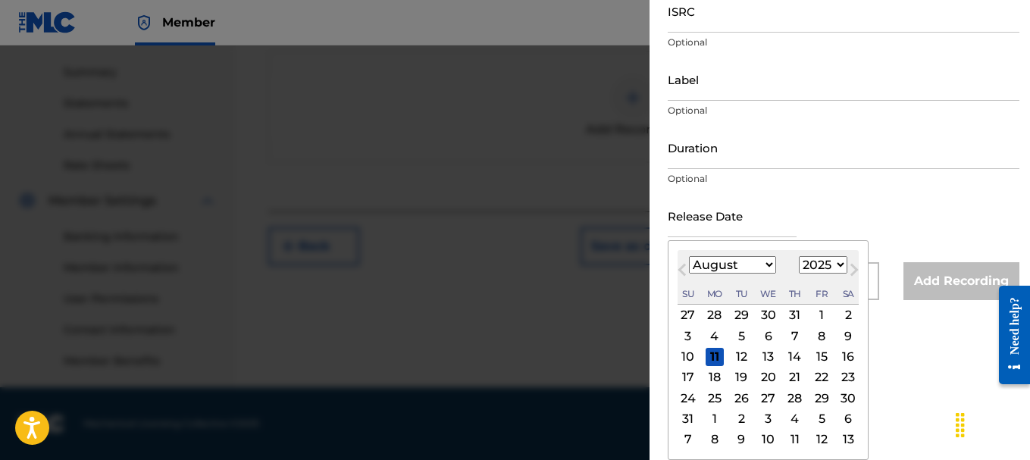
click at [840, 265] on select "1900 1901 1902 1903 1904 1905 1906 1907 1908 1909 1910 1911 1912 1913 1914 1915…" at bounding box center [823, 264] width 48 height 17
click at [840, 267] on select "1900 1901 1902 1903 1904 1905 1906 1907 1908 1909 1910 1911 1912 1913 1914 1915…" at bounding box center [823, 264] width 48 height 17
select select "2009"
click at [799, 256] on select "1900 1901 1902 1903 1904 1905 1906 1907 1908 1909 1910 1911 1912 1913 1914 1915…" at bounding box center [823, 264] width 48 height 17
click at [712, 274] on div "January February March April May June July August September October November De…" at bounding box center [732, 265] width 87 height 18
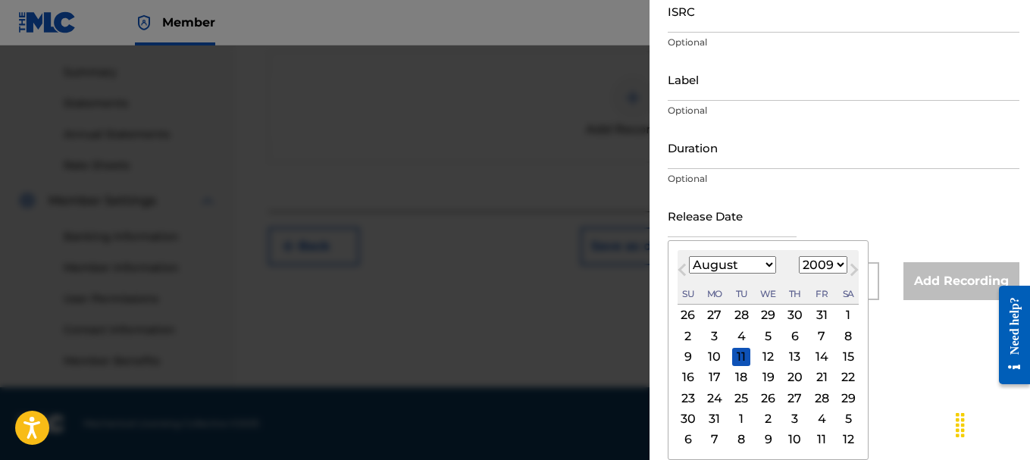
click at [767, 263] on select "January February March April May June July August September October November De…" at bounding box center [732, 264] width 87 height 17
select select "8"
click at [689, 274] on select "January February March April May June July August September October November De…" at bounding box center [732, 264] width 87 height 17
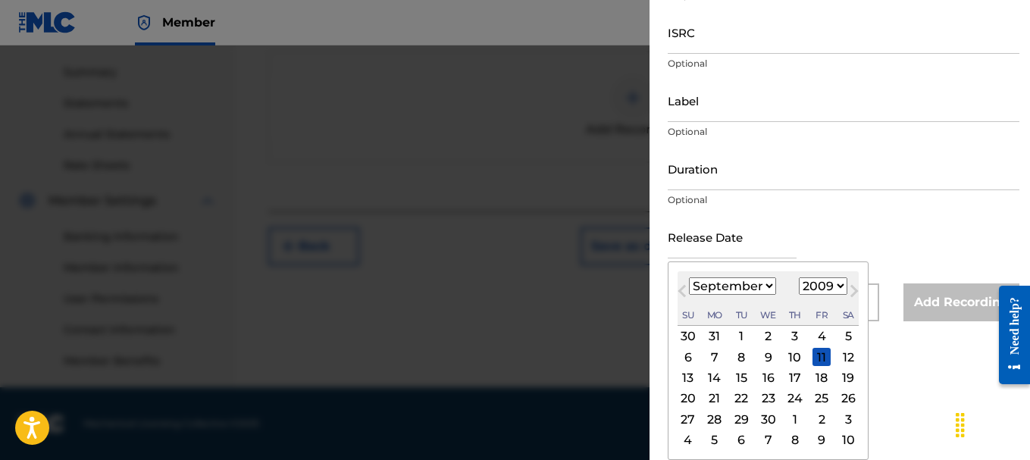
scroll to position [214, 0]
click at [848, 399] on div "26" at bounding box center [848, 399] width 18 height 18
type input "[DATE]"
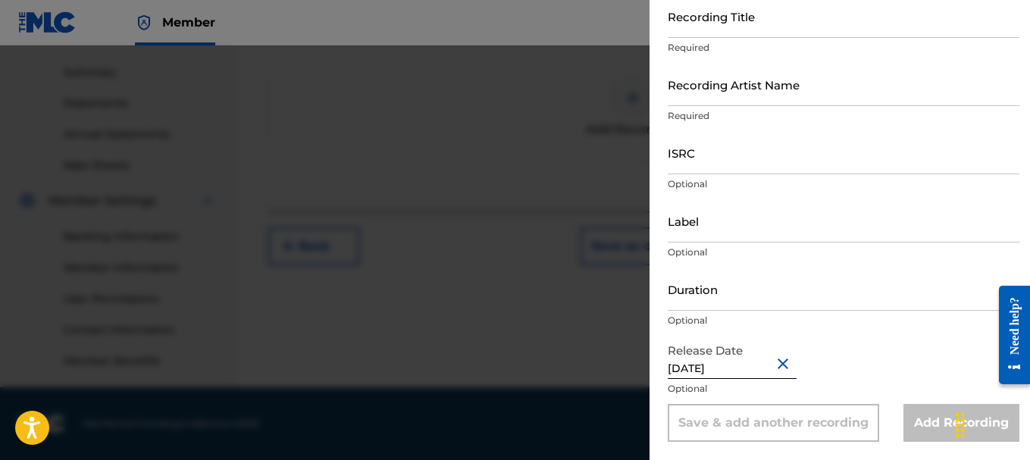
scroll to position [94, 0]
click at [903, 369] on div "Release Date [DATE] Optional" at bounding box center [844, 370] width 352 height 68
click at [856, 283] on input "Duration" at bounding box center [844, 288] width 352 height 43
click at [900, 352] on div "Release Date [DATE] Optional" at bounding box center [844, 370] width 352 height 68
click at [819, 302] on input "Duration" at bounding box center [844, 288] width 352 height 43
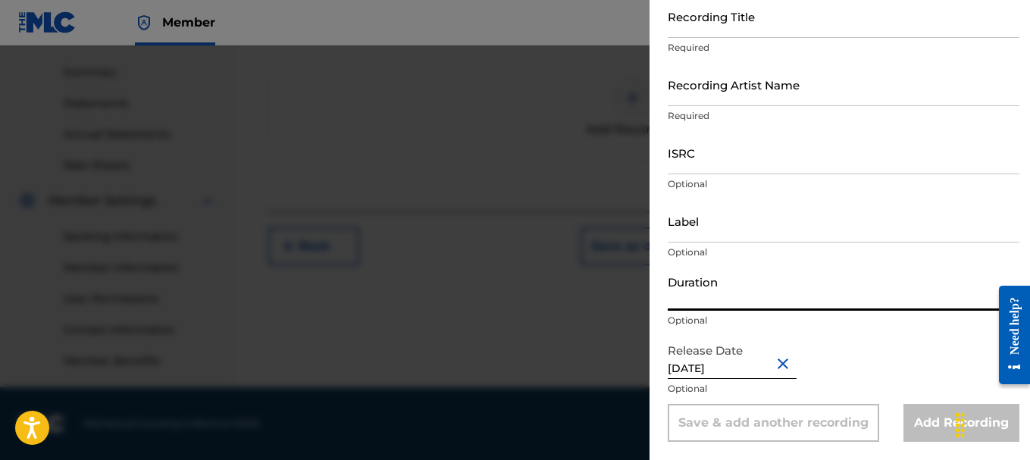
type input "03:57"
click at [742, 231] on input "Label" at bounding box center [844, 220] width 352 height 43
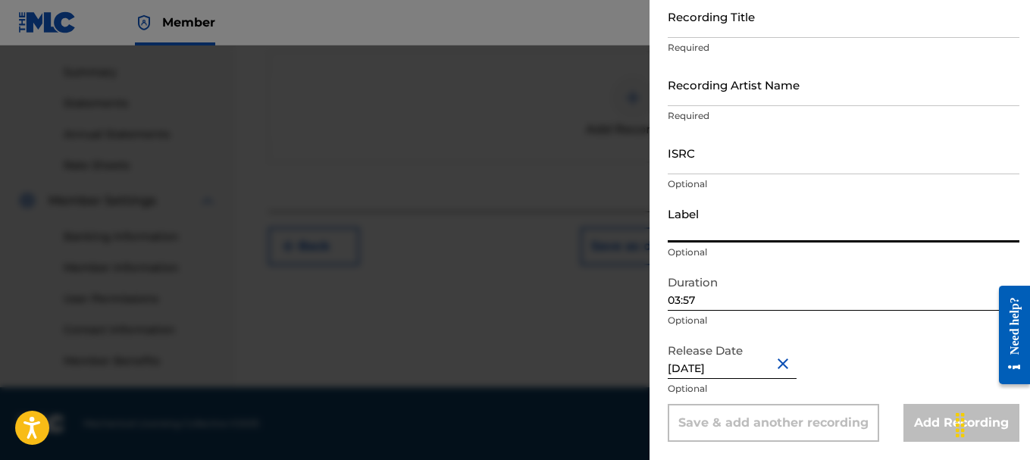
type input "Jdimusic"
click at [740, 161] on input "ISRC" at bounding box center [844, 152] width 352 height 43
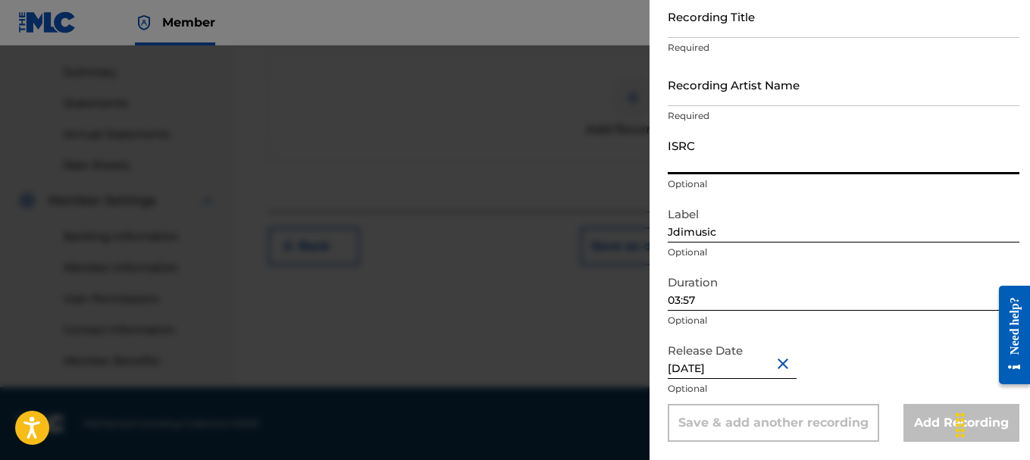
type input "usx9p0910254"
click at [787, 102] on input "Recording Artist Name" at bounding box center [844, 84] width 352 height 43
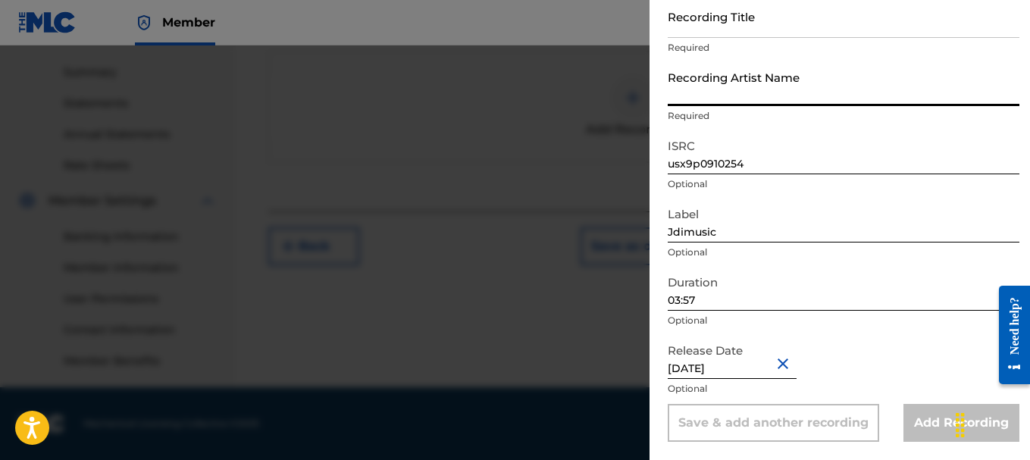
type input "Obiora Obiwon"
click at [740, 22] on input "Recording Title" at bounding box center [844, 16] width 352 height 43
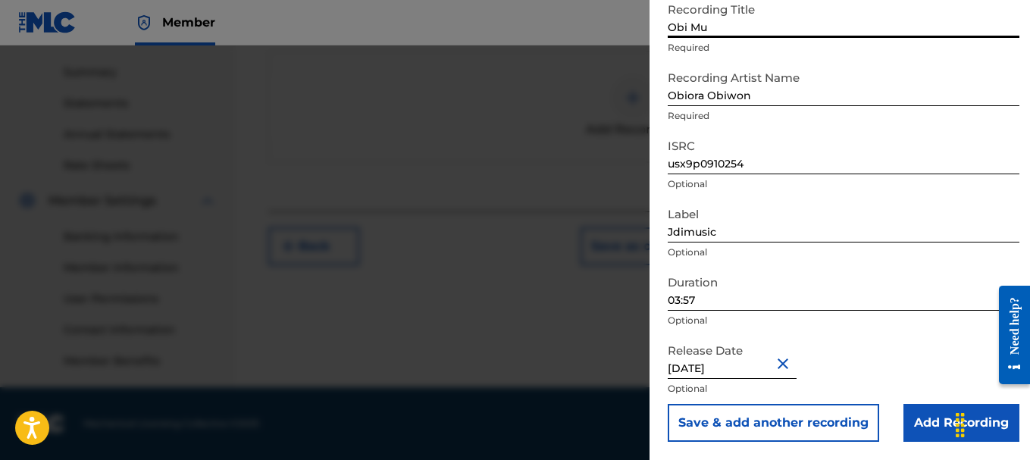
type input "Obi Mu O"
click at [935, 421] on input "Add Recording" at bounding box center [961, 423] width 116 height 38
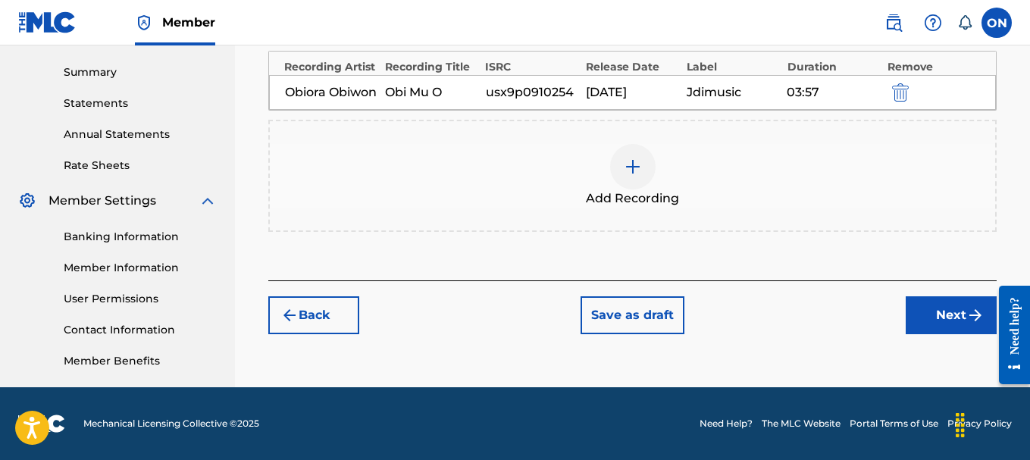
click at [968, 324] on img "submit" at bounding box center [975, 315] width 18 height 18
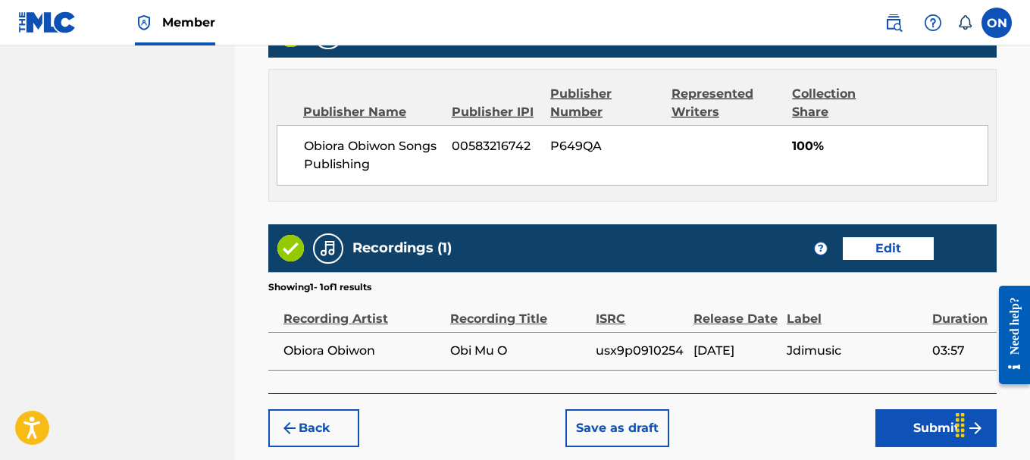
scroll to position [1025, 0]
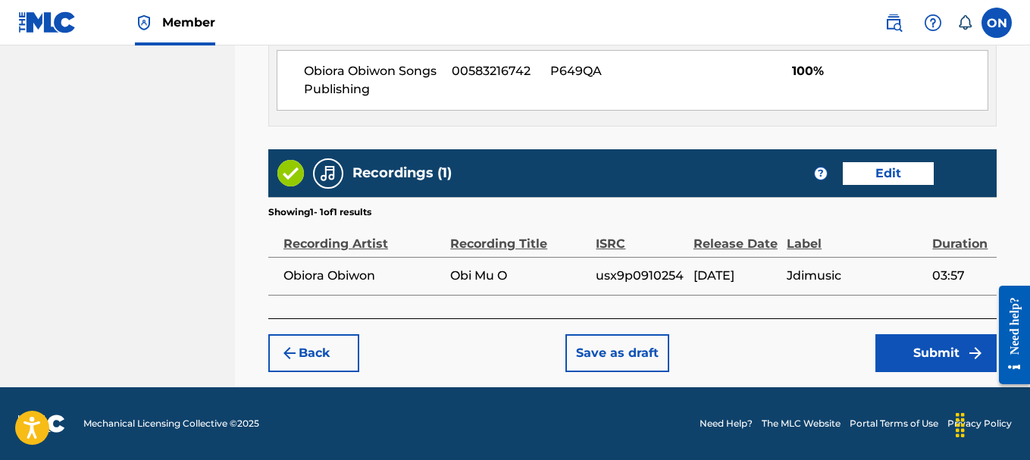
click at [910, 356] on button "Submit" at bounding box center [935, 353] width 121 height 38
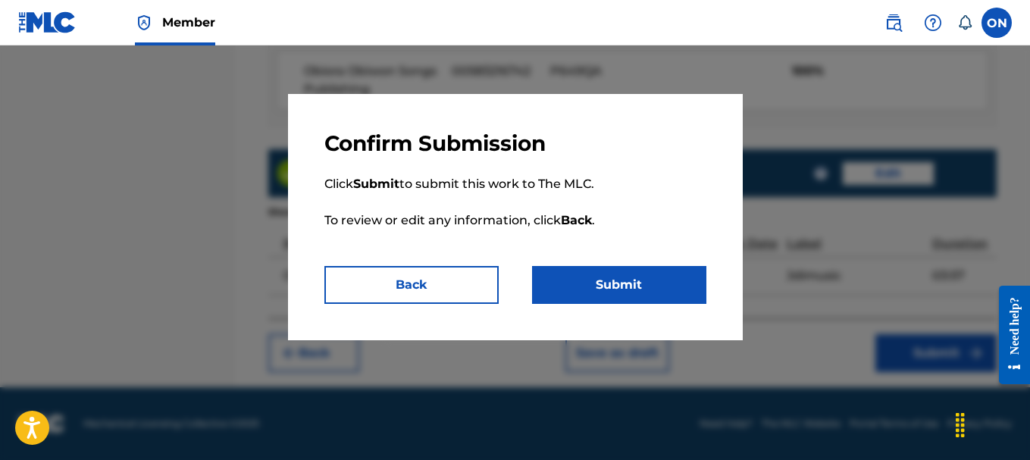
click at [684, 291] on button "Submit" at bounding box center [619, 285] width 174 height 38
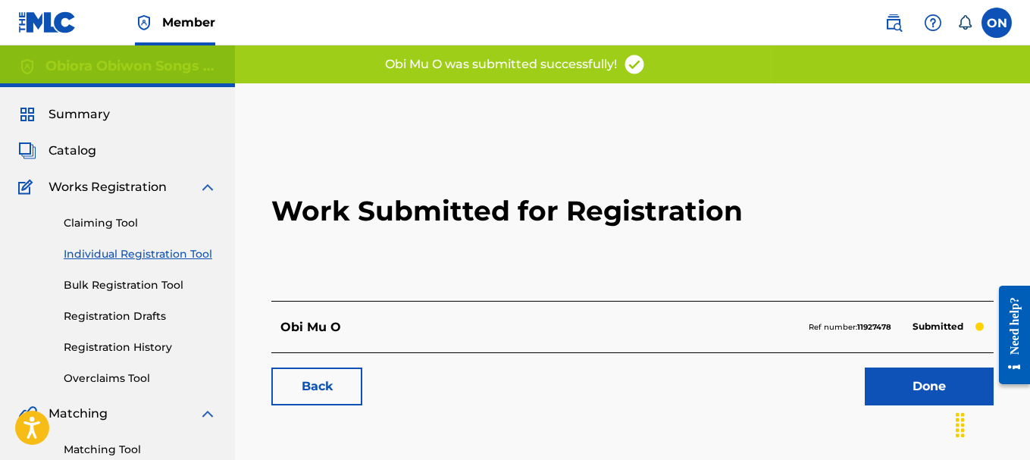
click at [901, 398] on link "Done" at bounding box center [929, 387] width 129 height 38
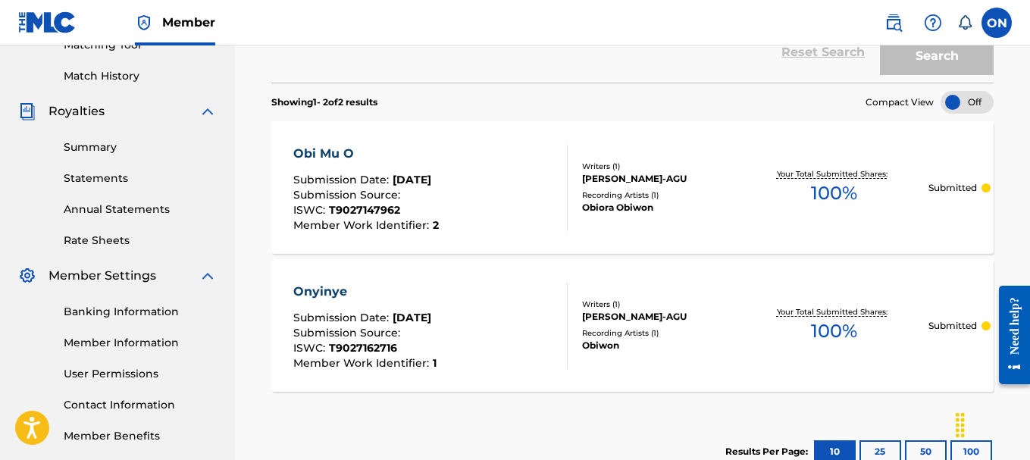
scroll to position [455, 0]
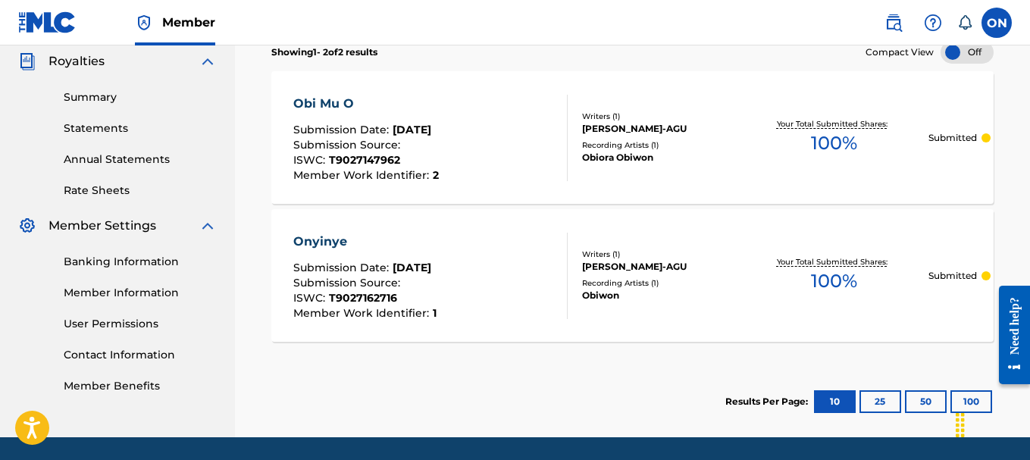
click at [996, 21] on label at bounding box center [996, 23] width 30 height 30
click at [996, 23] on input "ON [PERSON_NAME]-AGU [EMAIL_ADDRESS][DOMAIN_NAME] Notification Preferences Prof…" at bounding box center [996, 23] width 0 height 0
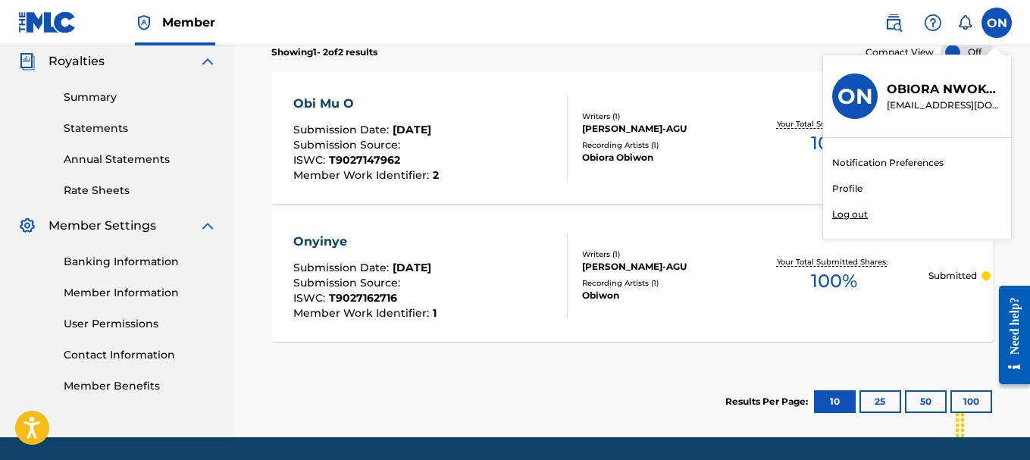
click at [853, 193] on link "Profile" at bounding box center [847, 189] width 30 height 14
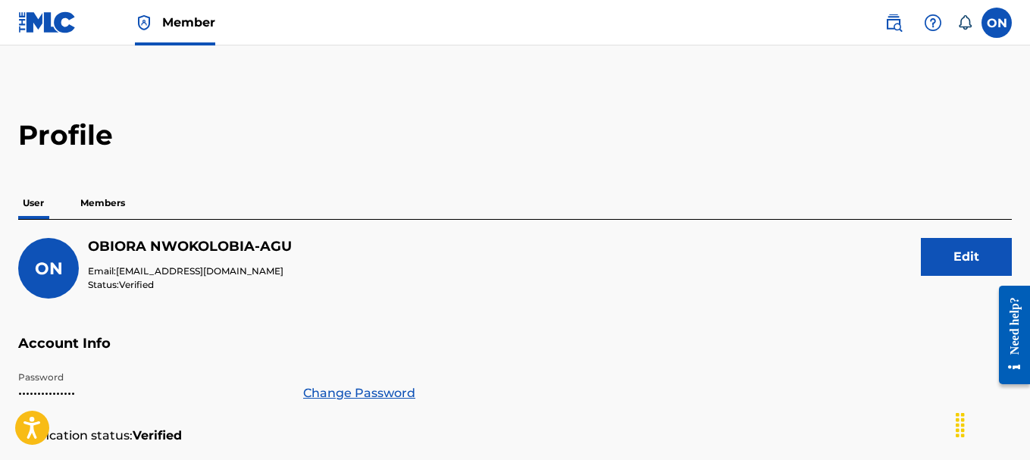
click at [94, 199] on p "Members" at bounding box center [103, 203] width 54 height 32
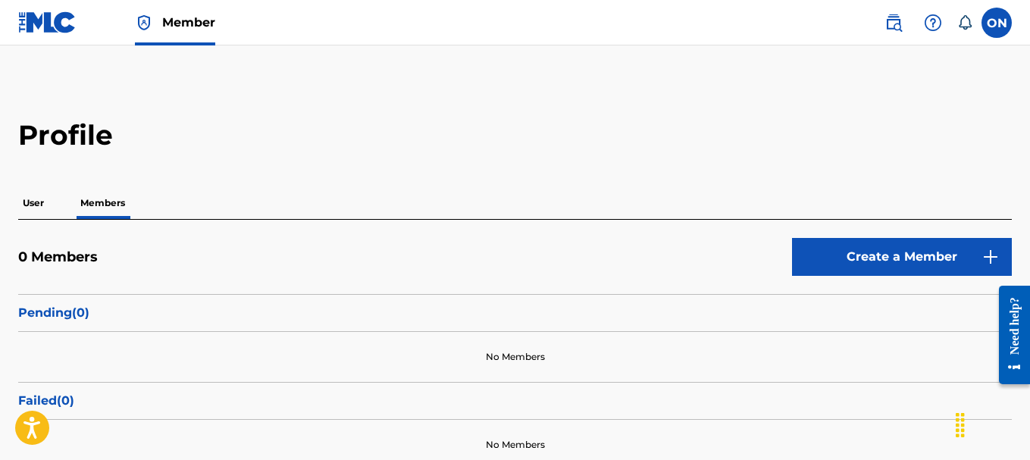
click at [1004, 28] on label at bounding box center [996, 23] width 30 height 30
click at [996, 23] on input "ON [PERSON_NAME]-AGU [EMAIL_ADDRESS][DOMAIN_NAME] Notification Preferences Prof…" at bounding box center [996, 23] width 0 height 0
click at [1004, 27] on div "ON ON [PERSON_NAME]-AGU [EMAIL_ADDRESS][DOMAIN_NAME] Notification Preferences P…" at bounding box center [996, 23] width 30 height 30
click at [502, 191] on div "User Members" at bounding box center [514, 203] width 993 height 32
click at [39, 27] on img at bounding box center [47, 22] width 58 height 22
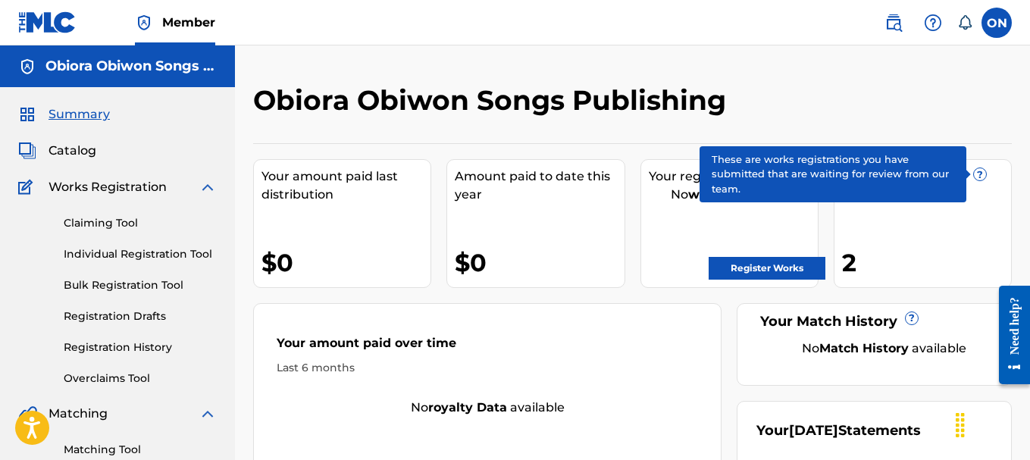
drag, startPoint x: 981, startPoint y: 175, endPoint x: 925, endPoint y: 114, distance: 83.1
click at [981, 168] on span "?" at bounding box center [980, 174] width 12 height 12
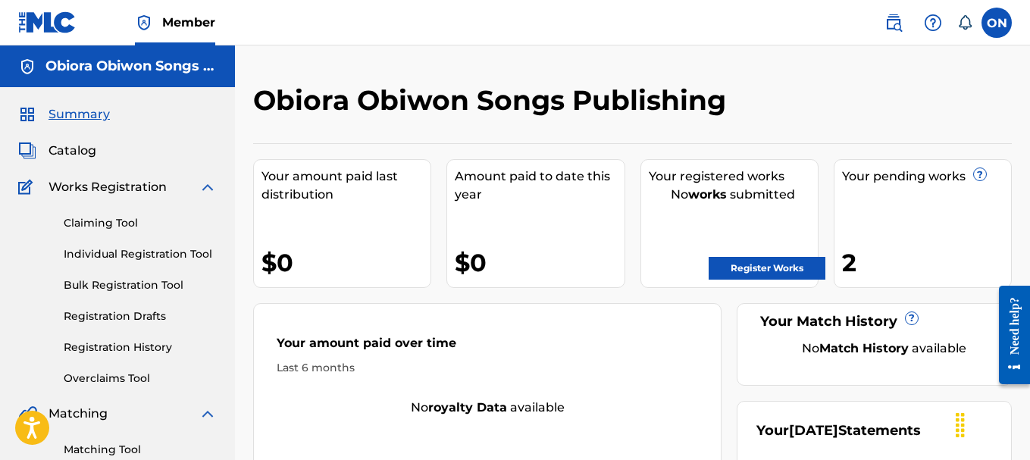
click at [897, 96] on div at bounding box center [924, 105] width 174 height 45
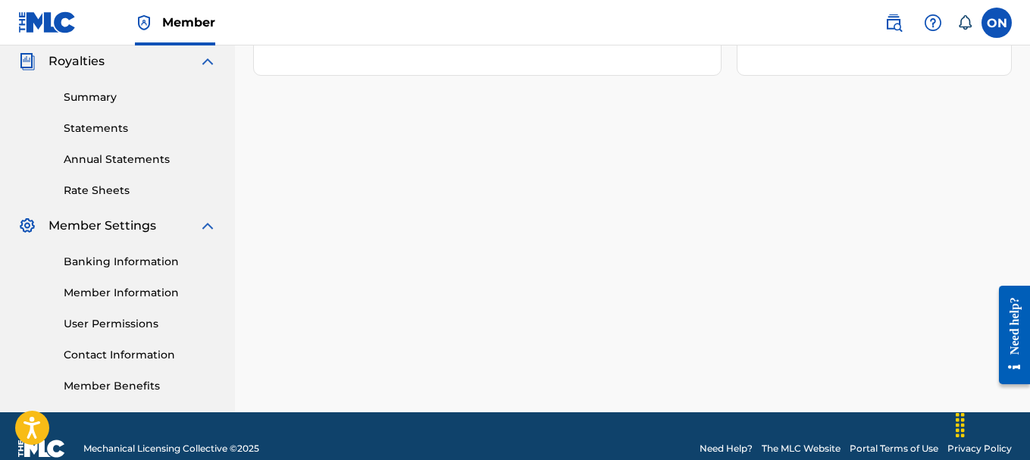
scroll to position [379, 0]
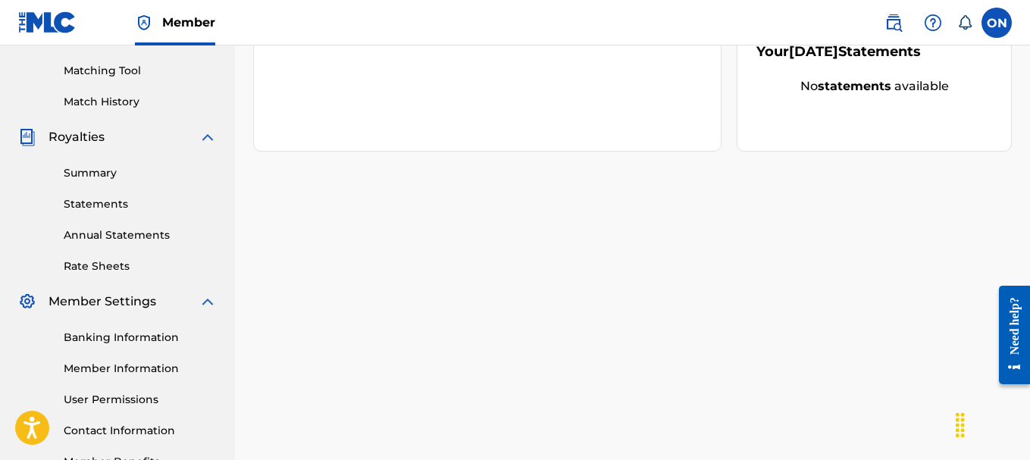
click at [92, 370] on link "Member Information" at bounding box center [140, 369] width 153 height 16
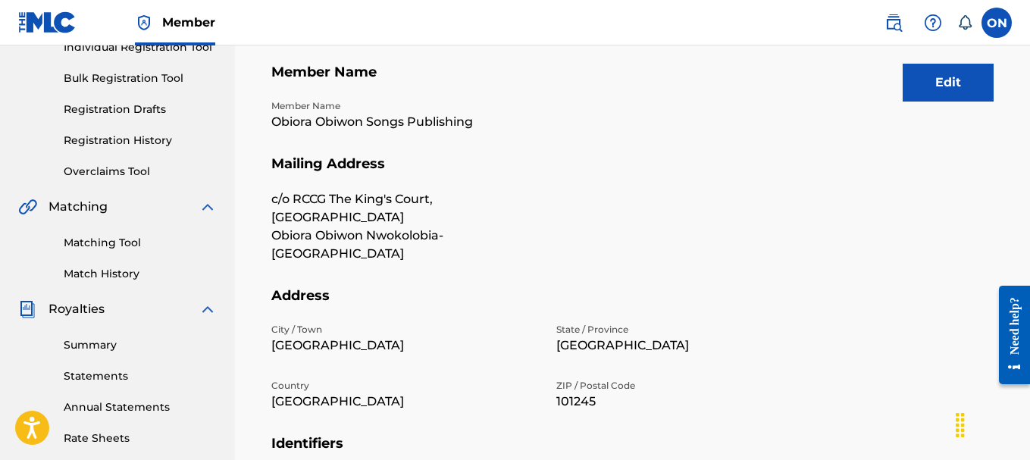
scroll to position [152, 0]
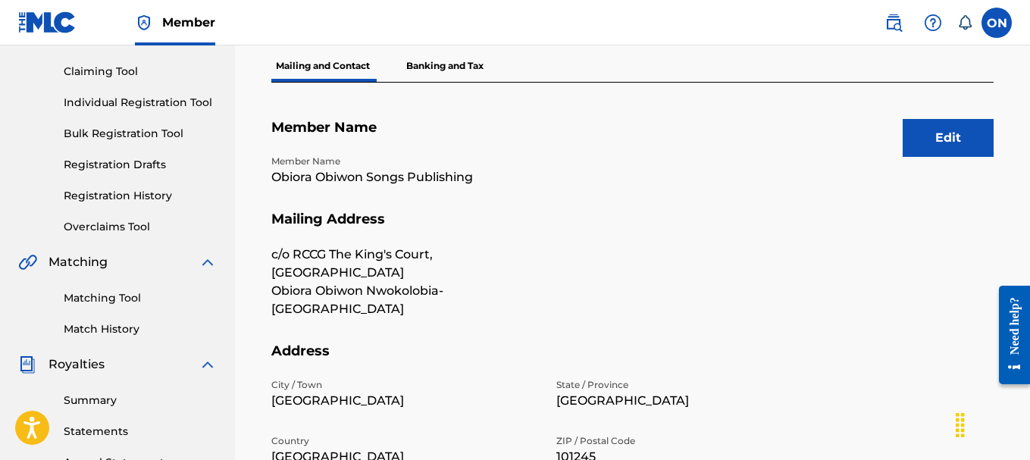
click at [931, 140] on button "Edit" at bounding box center [948, 138] width 91 height 38
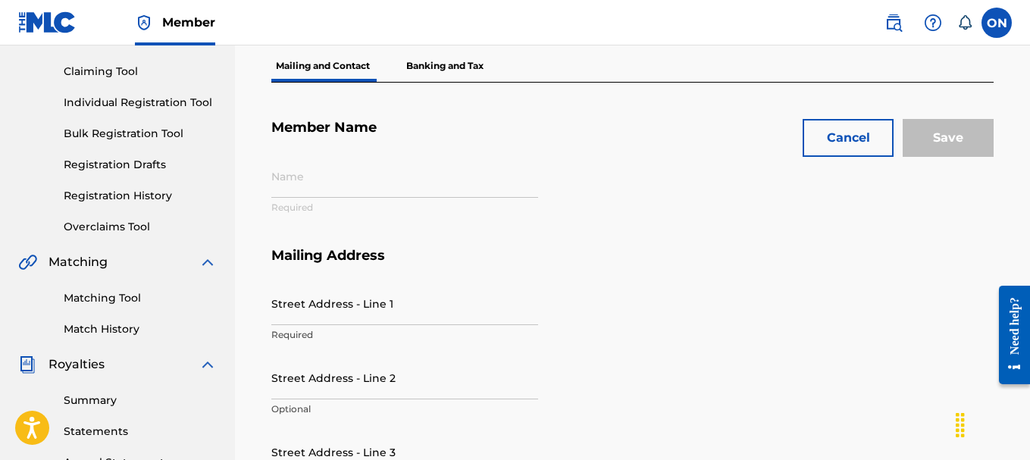
type input "Obiora Obiwon Songs Publishing"
type input "c/o RCCG The King's Court, [GEOGRAPHIC_DATA]"
type input "Obiora Obiwon Nwokolobia-[GEOGRAPHIC_DATA]"
type input "[GEOGRAPHIC_DATA]"
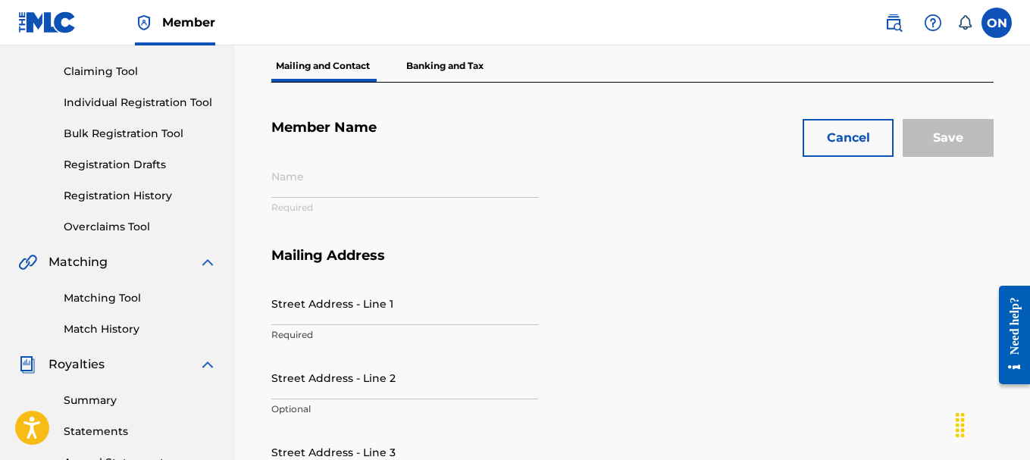
type input "101245"
type input "P649QA"
type input "00583216742"
type input "802"
type input "3295305"
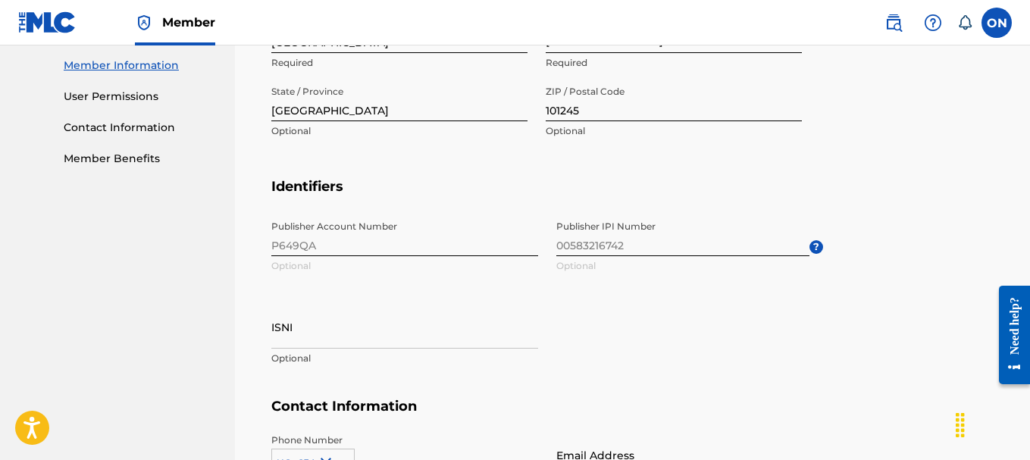
scroll to position [606, 0]
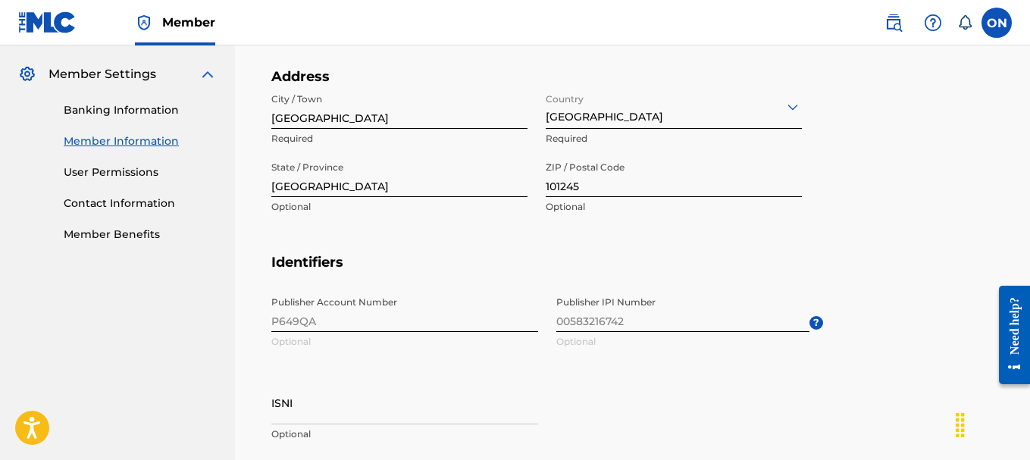
click at [872, 262] on h5 "Identifiers" at bounding box center [632, 272] width 722 height 36
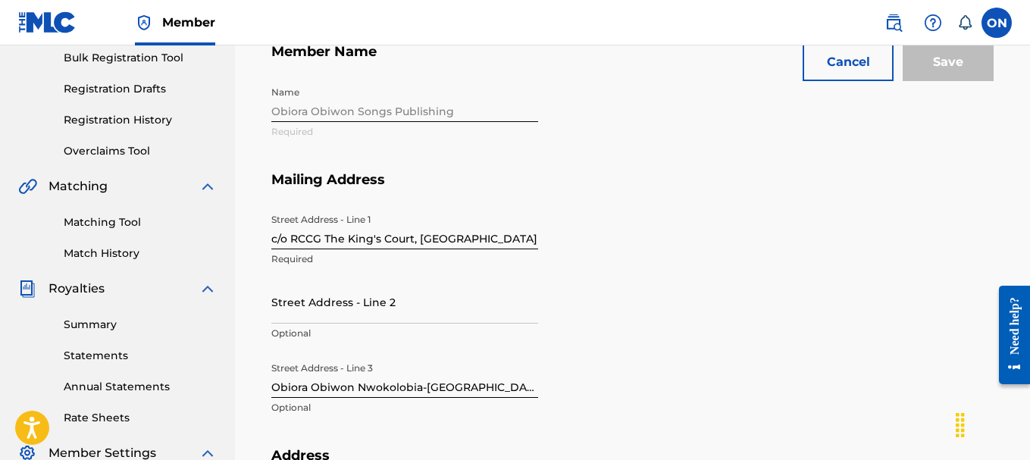
scroll to position [152, 0]
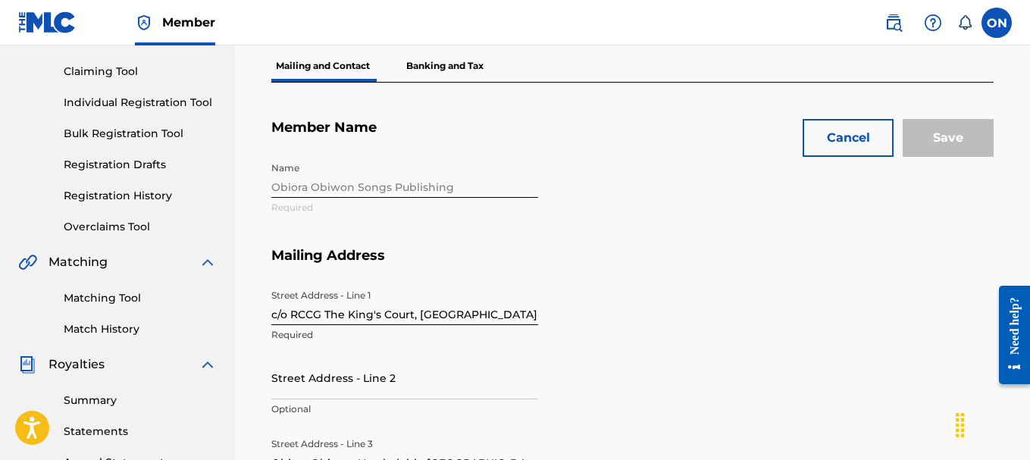
drag, startPoint x: 150, startPoint y: 192, endPoint x: 235, endPoint y: 5, distance: 205.5
click at [151, 192] on link "Registration History" at bounding box center [140, 196] width 153 height 16
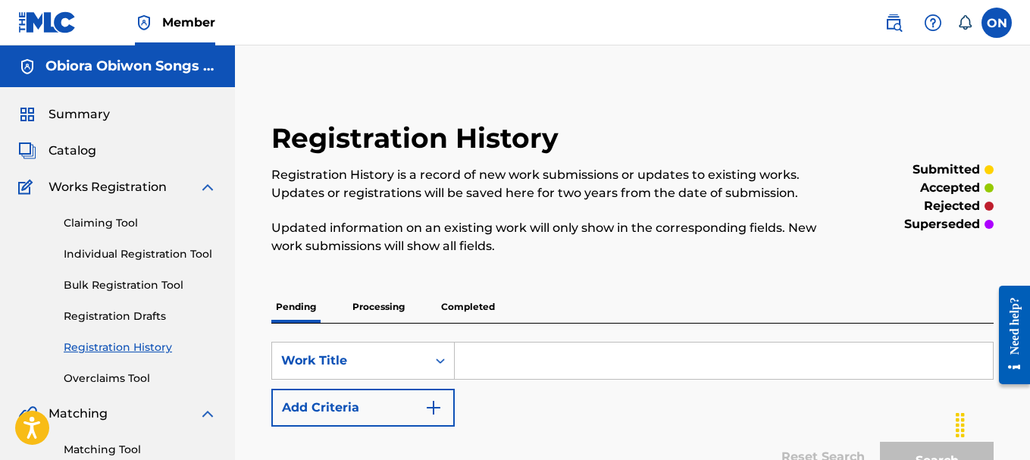
click at [896, 23] on img at bounding box center [893, 23] width 18 height 18
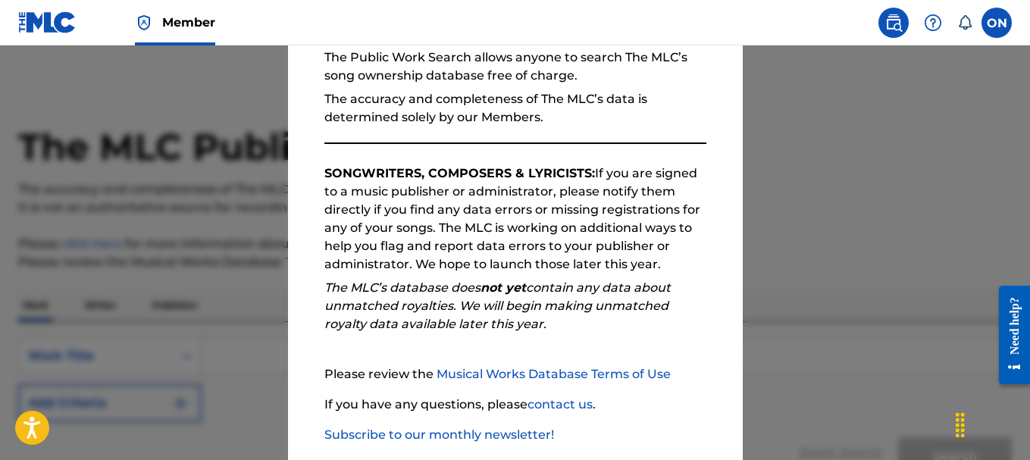
scroll to position [233, 0]
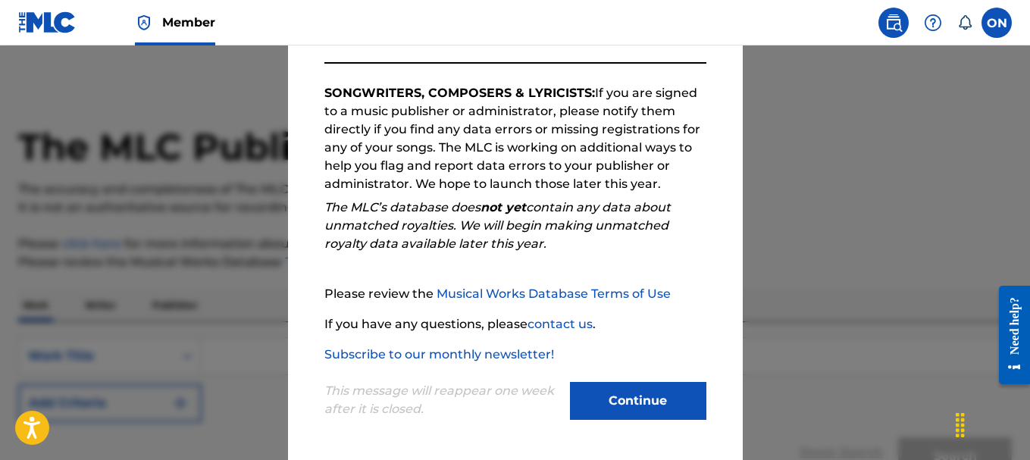
click at [805, 215] on div at bounding box center [515, 275] width 1030 height 460
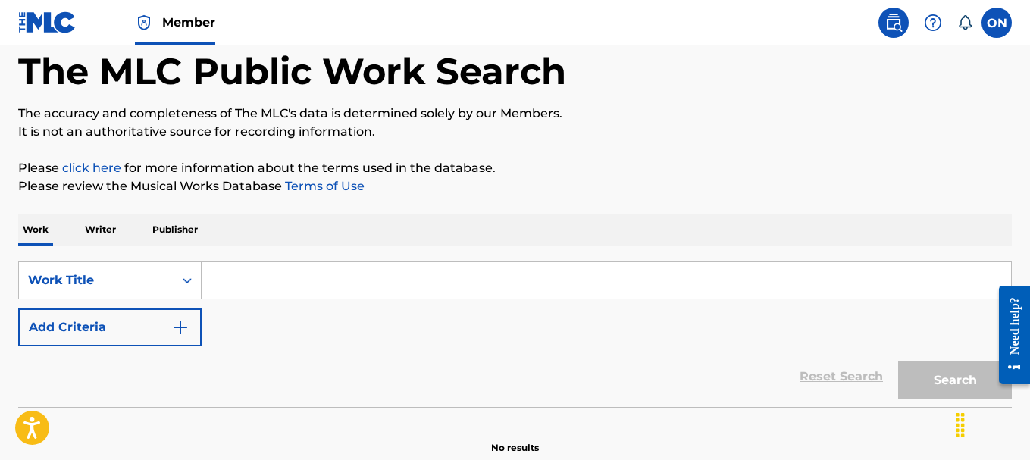
scroll to position [0, 0]
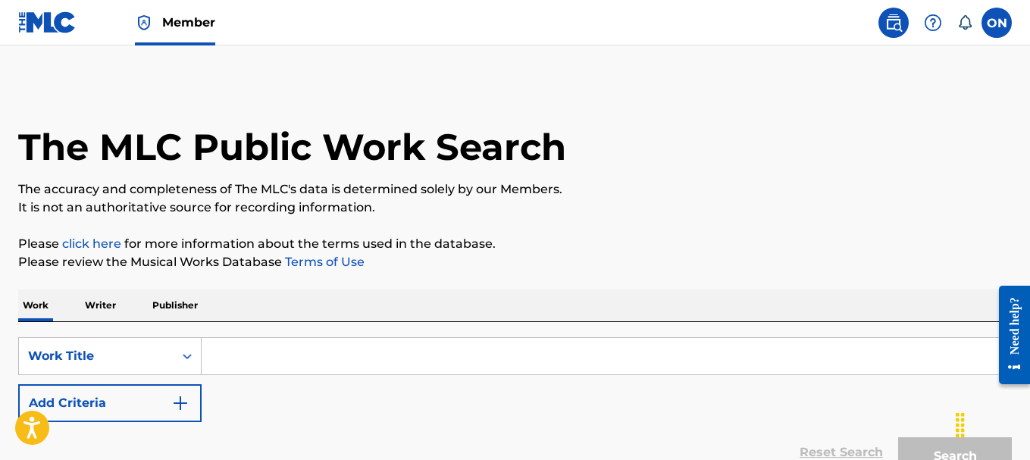
click at [178, 30] on span "Member" at bounding box center [188, 22] width 53 height 17
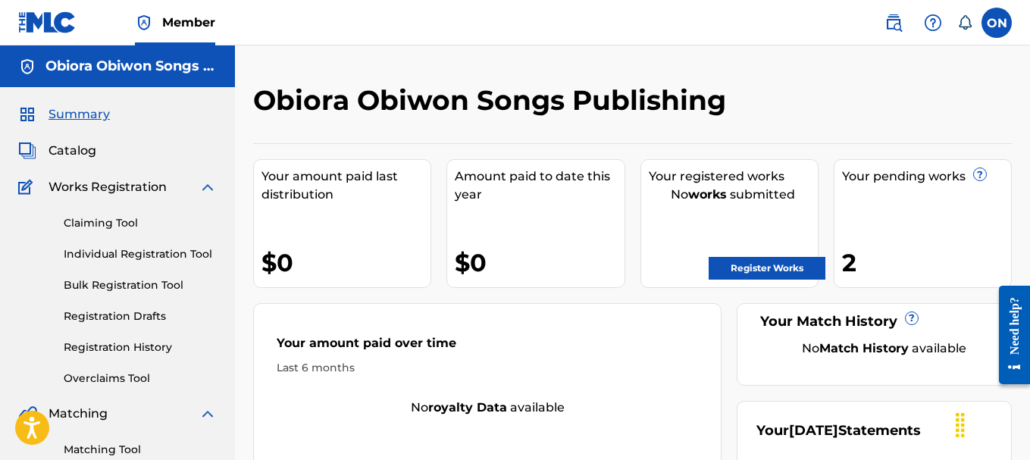
click at [1001, 25] on label at bounding box center [996, 23] width 30 height 30
click at [996, 23] on input "ON [PERSON_NAME]-AGU [EMAIL_ADDRESS][DOMAIN_NAME] Notification Preferences Prof…" at bounding box center [996, 23] width 0 height 0
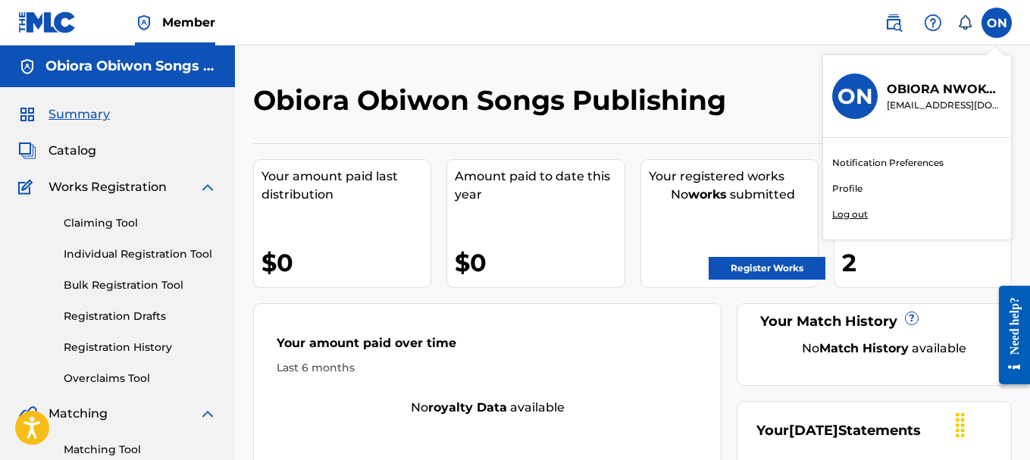
click at [840, 192] on link "Profile" at bounding box center [847, 189] width 30 height 14
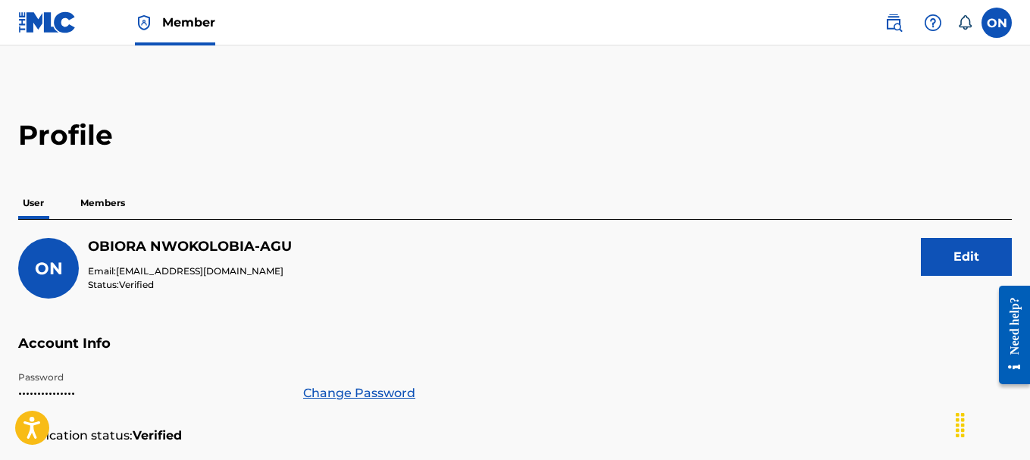
click at [109, 203] on p "Members" at bounding box center [103, 203] width 54 height 32
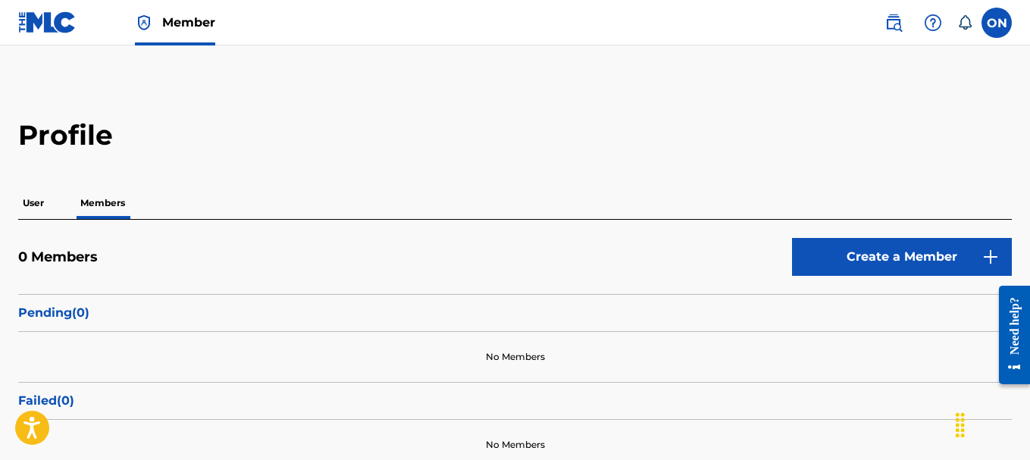
click at [969, 26] on icon at bounding box center [964, 22] width 15 height 15
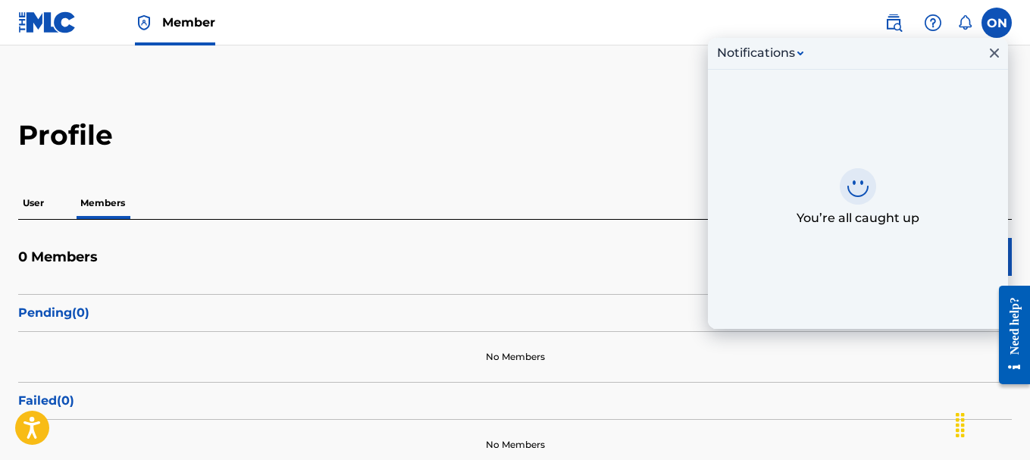
click at [40, 27] on img at bounding box center [47, 22] width 58 height 22
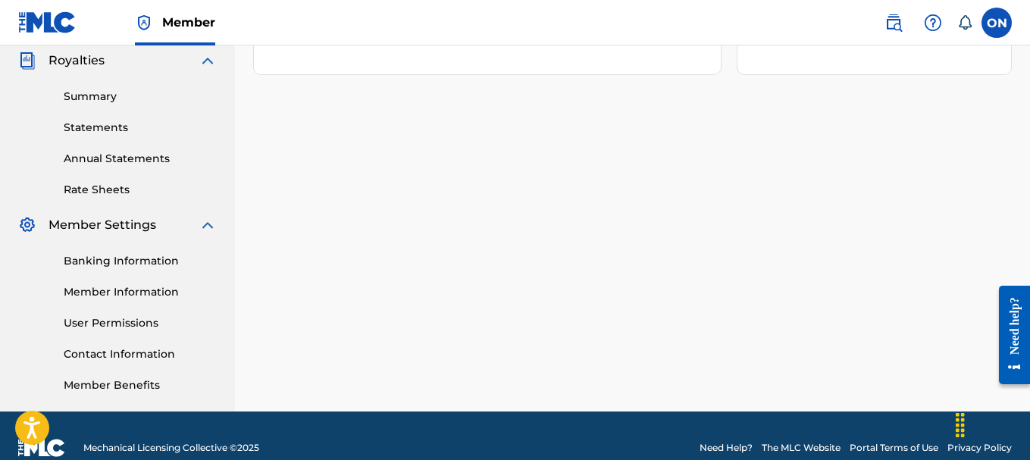
scroll to position [480, 0]
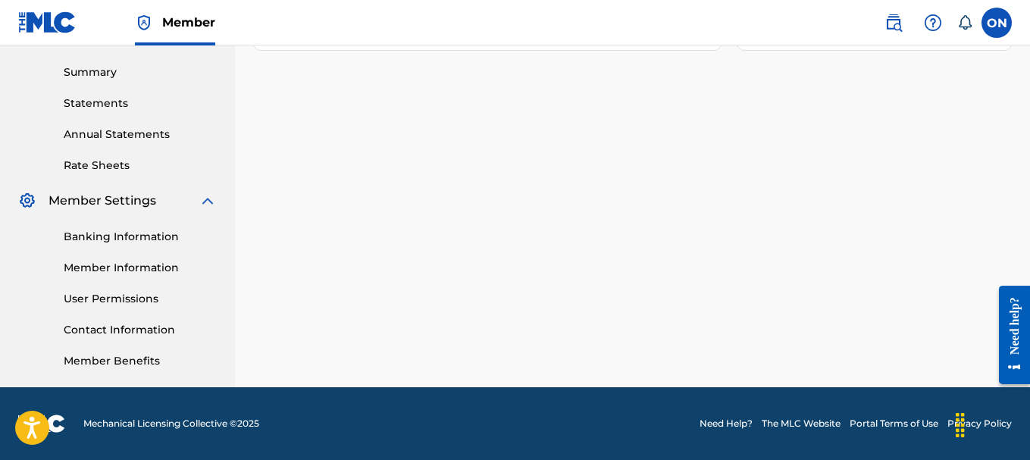
click at [135, 271] on link "Member Information" at bounding box center [140, 268] width 153 height 16
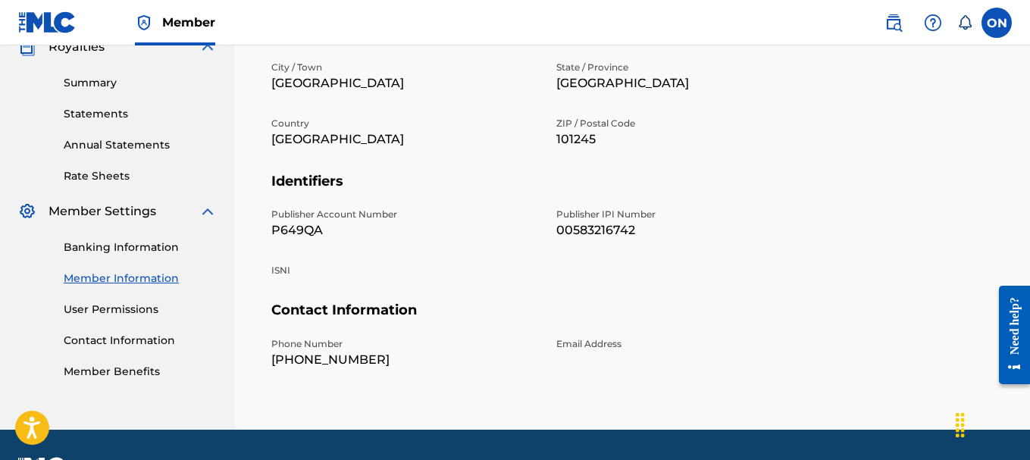
scroll to position [480, 0]
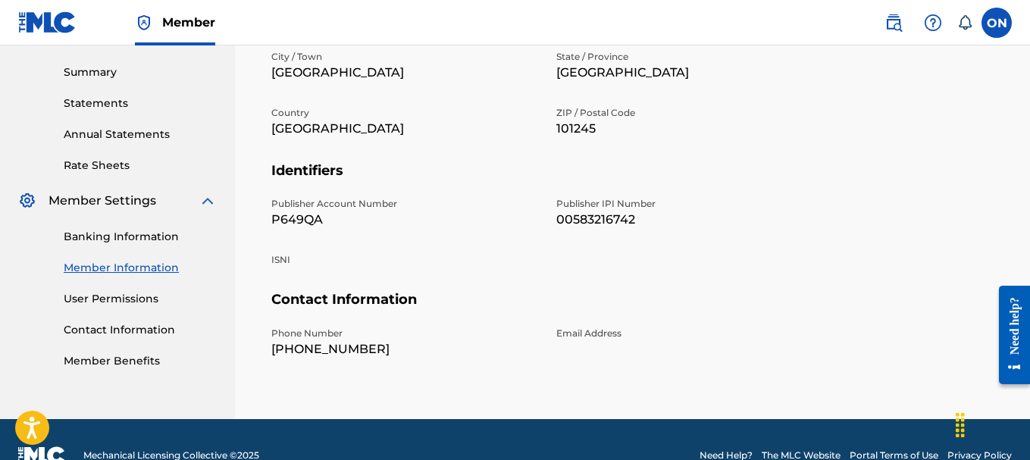
click at [99, 346] on div "Banking Information Member Information User Permissions Contact Information Mem…" at bounding box center [117, 289] width 199 height 159
click at [89, 365] on link "Member Benefits" at bounding box center [140, 361] width 153 height 16
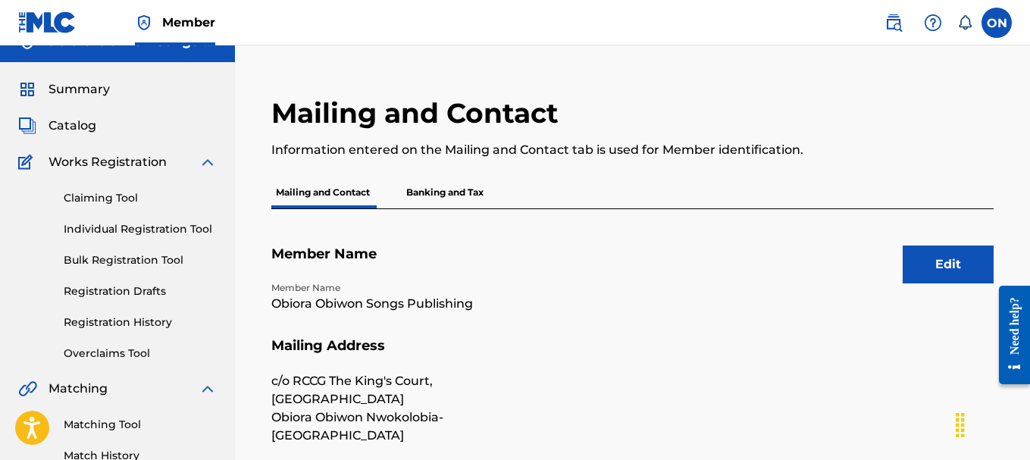
scroll to position [0, 0]
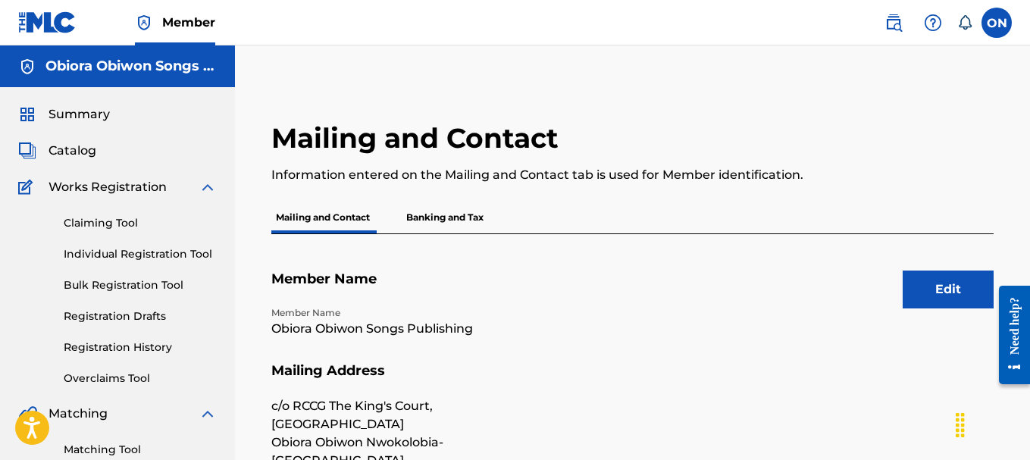
click at [150, 257] on link "Individual Registration Tool" at bounding box center [140, 254] width 153 height 16
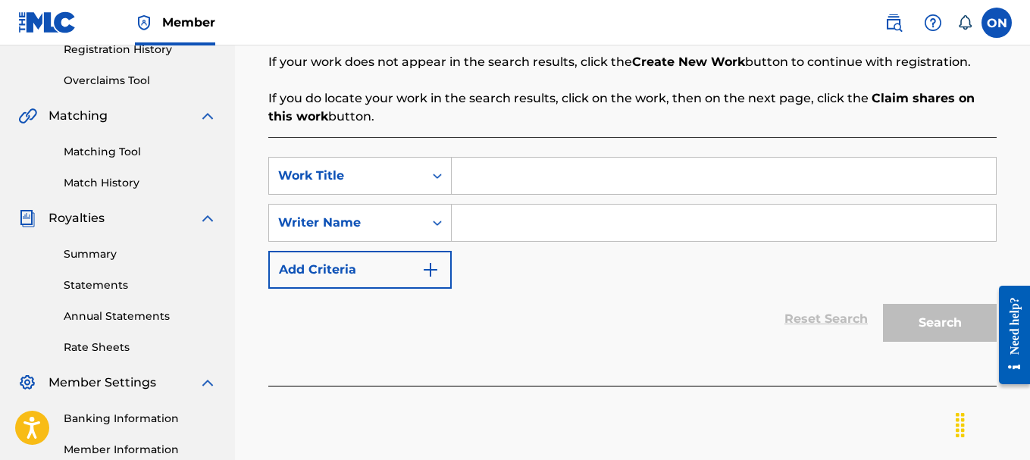
scroll to position [303, 0]
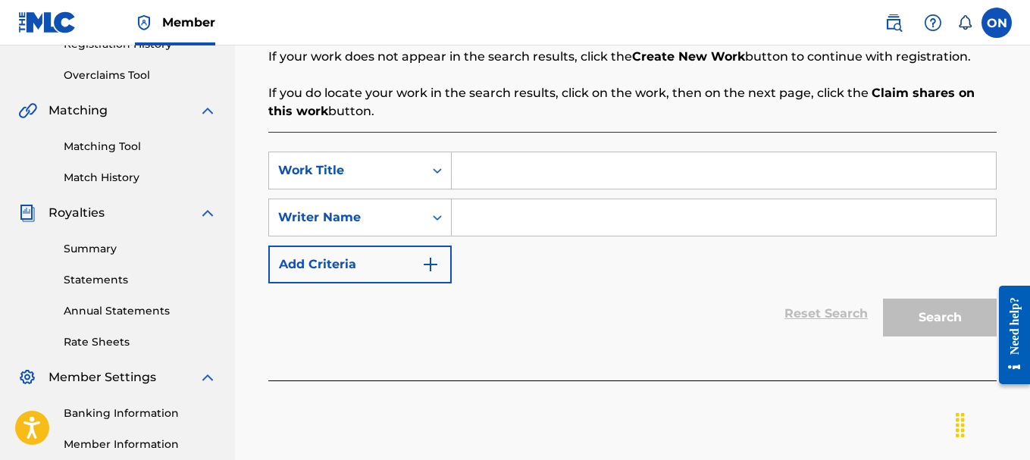
click at [497, 169] on input "Search Form" at bounding box center [724, 170] width 544 height 36
type input "Obi Mu O"
click at [586, 213] on input "Search Form" at bounding box center [724, 217] width 544 height 36
type input "[PERSON_NAME]-[GEOGRAPHIC_DATA]"
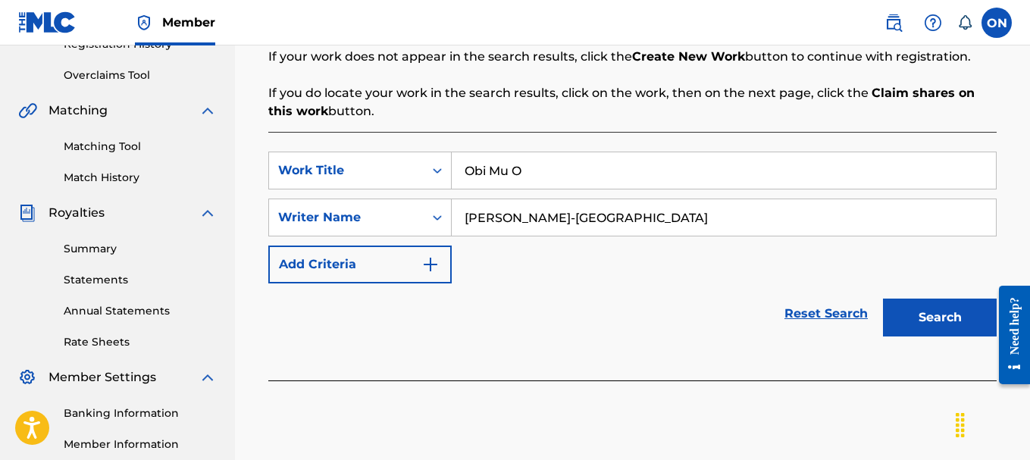
click at [927, 319] on button "Search" at bounding box center [940, 318] width 114 height 38
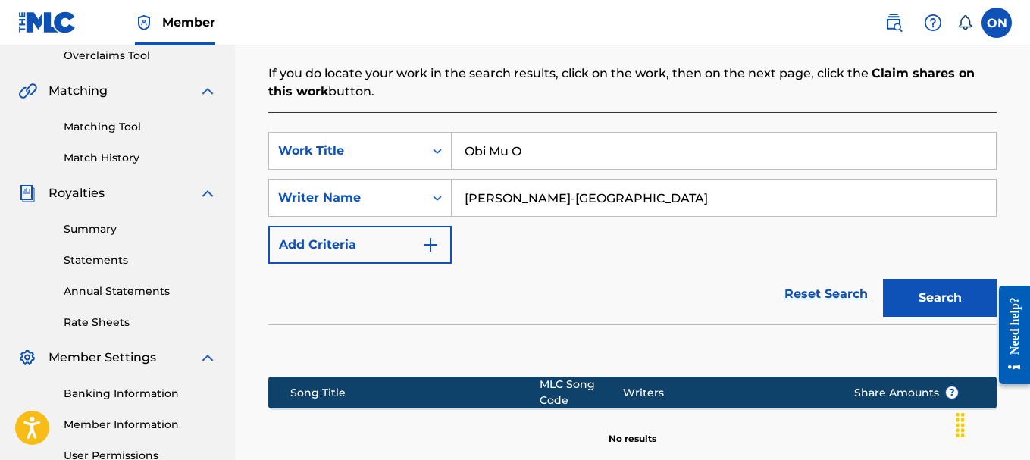
scroll to position [511, 0]
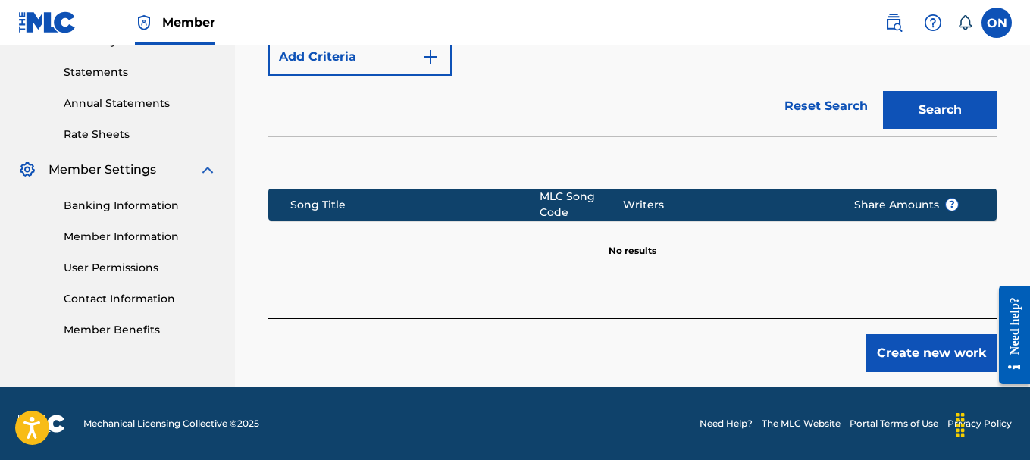
click at [918, 346] on button "Create new work" at bounding box center [931, 353] width 130 height 38
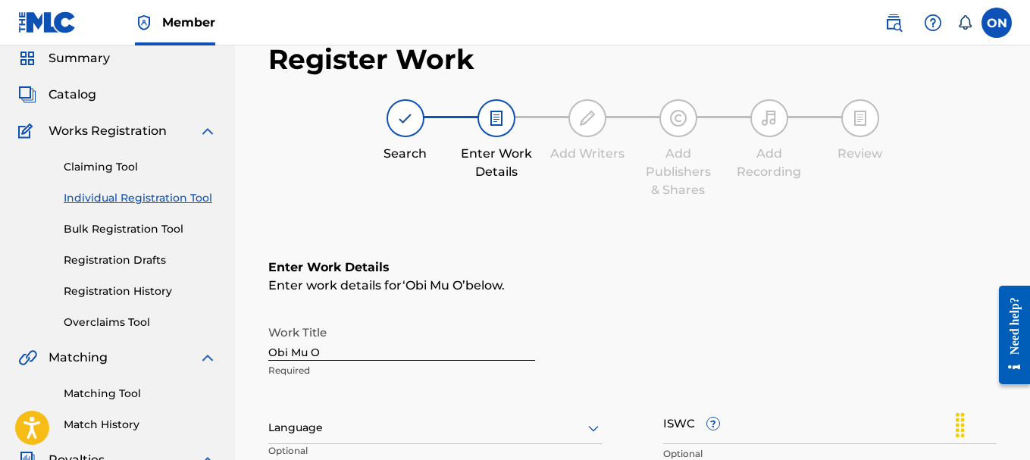
scroll to position [132, 0]
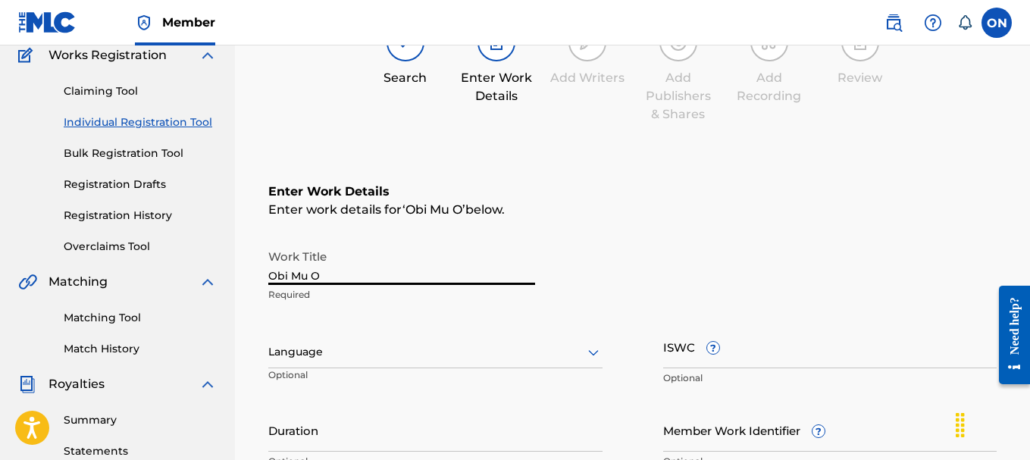
click at [346, 270] on input "Obi Mu O" at bounding box center [401, 263] width 267 height 43
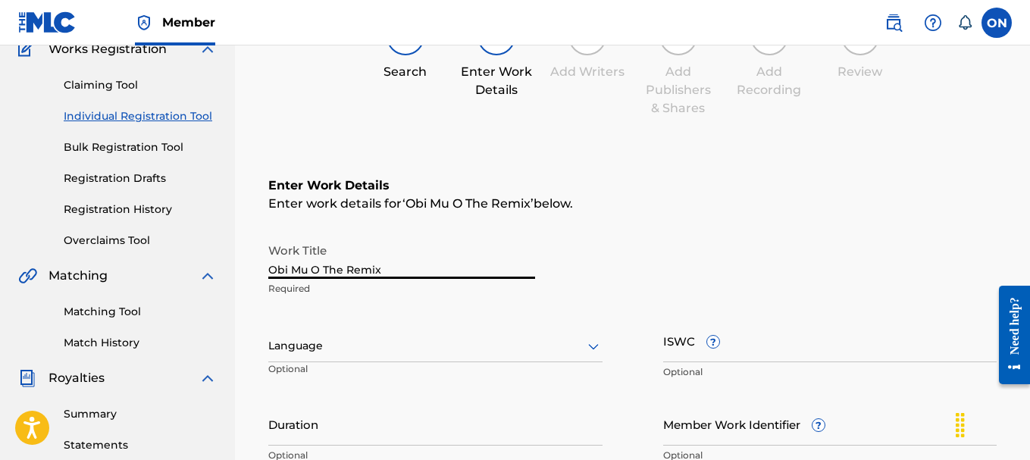
scroll to position [208, 0]
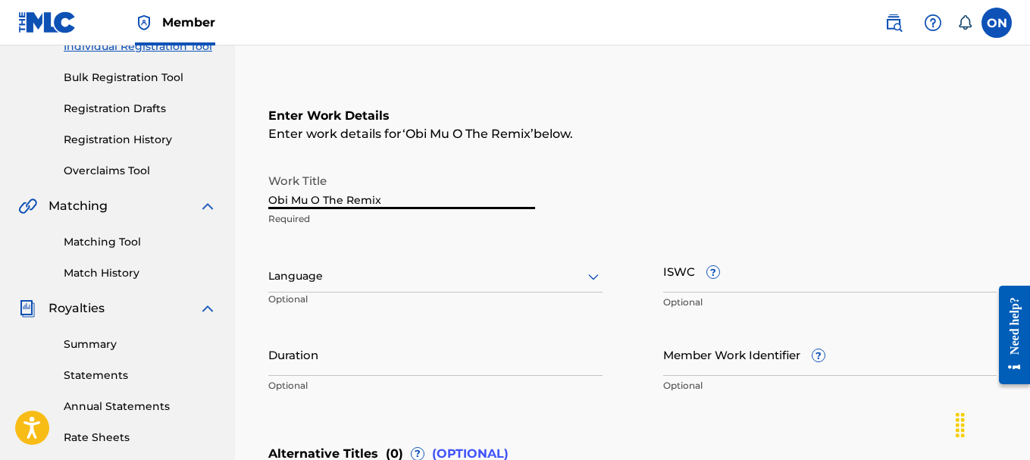
type input "Obi Mu O The Remix"
click at [436, 303] on div "Language Optional" at bounding box center [435, 283] width 334 height 68
click at [593, 281] on icon at bounding box center [593, 276] width 18 height 18
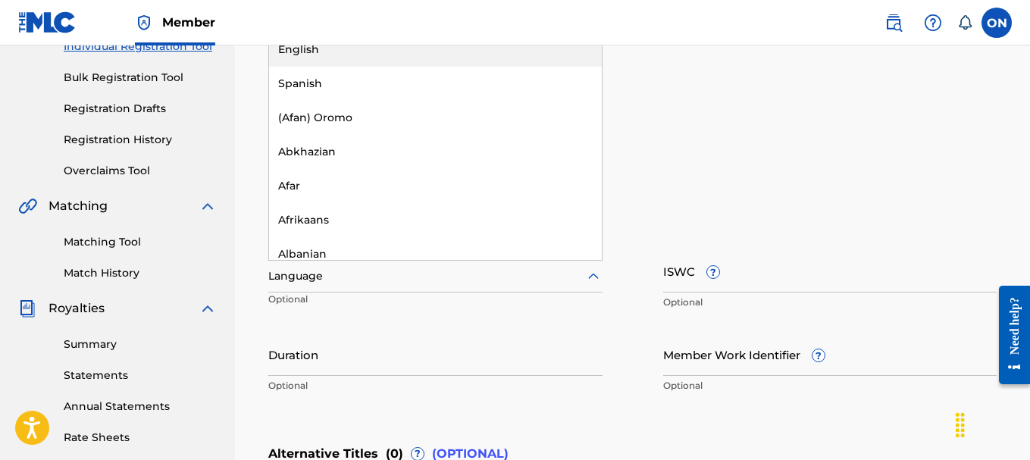
click at [534, 58] on div "English" at bounding box center [435, 50] width 333 height 34
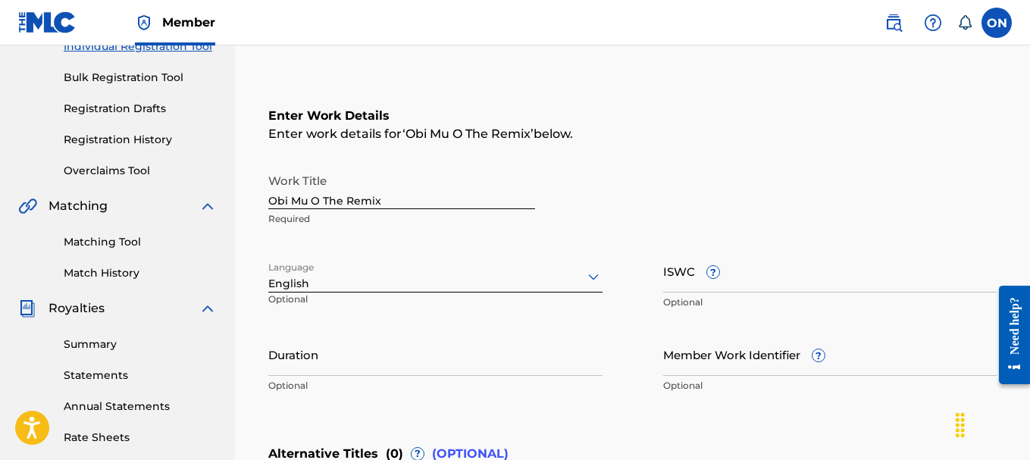
click at [705, 284] on input "ISWC ?" at bounding box center [830, 270] width 334 height 43
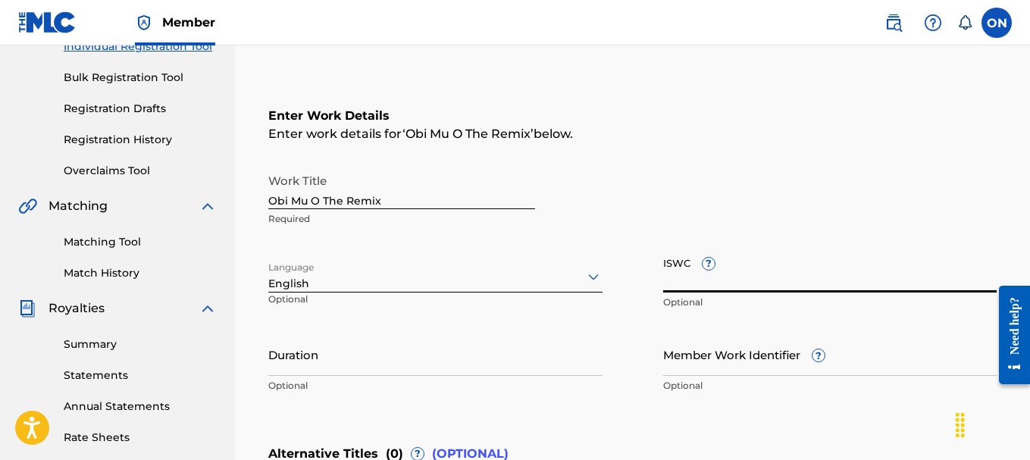
click at [443, 355] on input "Duration" at bounding box center [435, 354] width 334 height 43
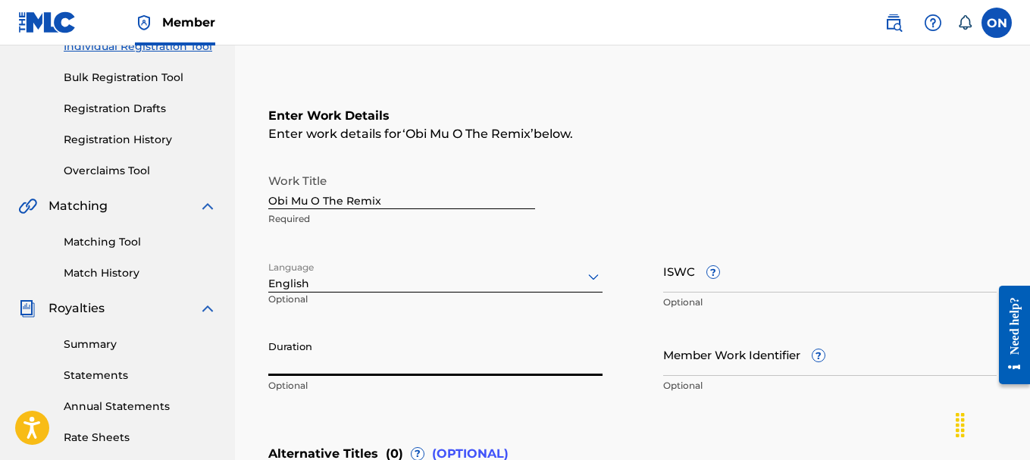
click at [693, 360] on input "Member Work Identifier ?" at bounding box center [830, 354] width 334 height 43
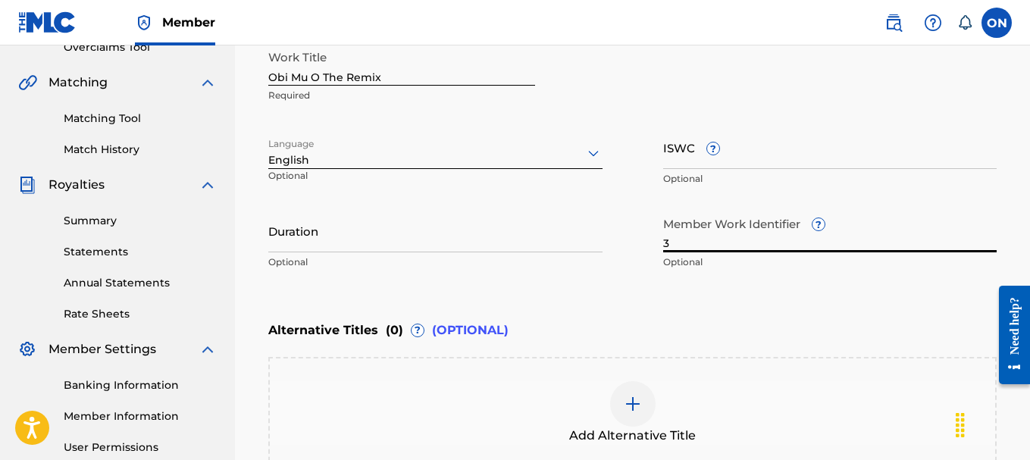
scroll to position [359, 0]
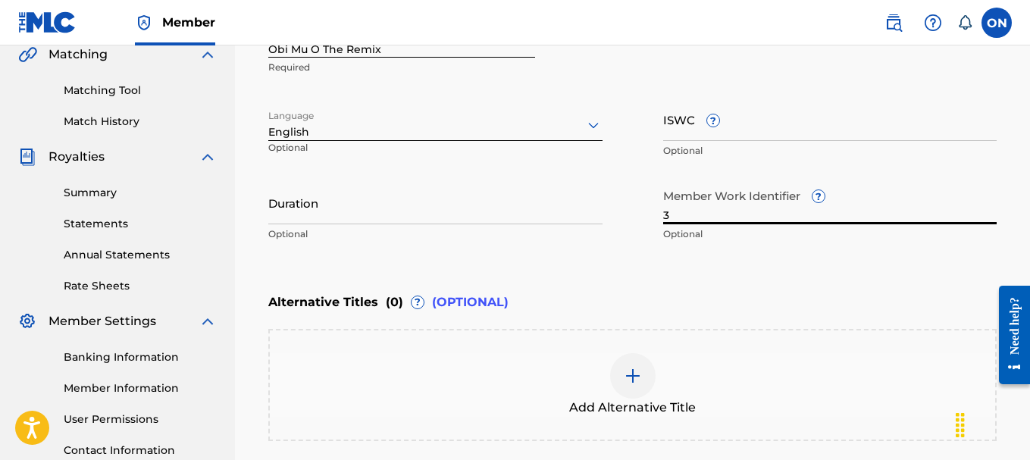
type input "3"
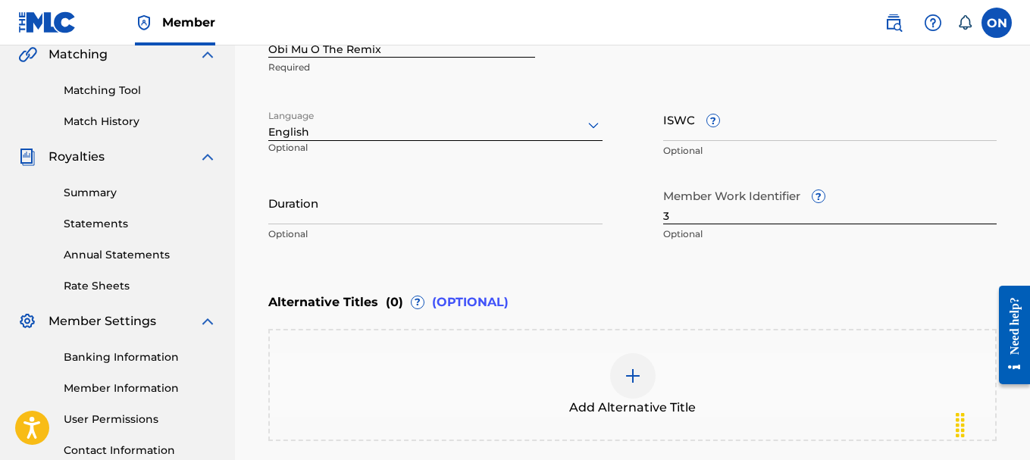
click at [434, 364] on div "Add Alternative Title" at bounding box center [632, 385] width 725 height 64
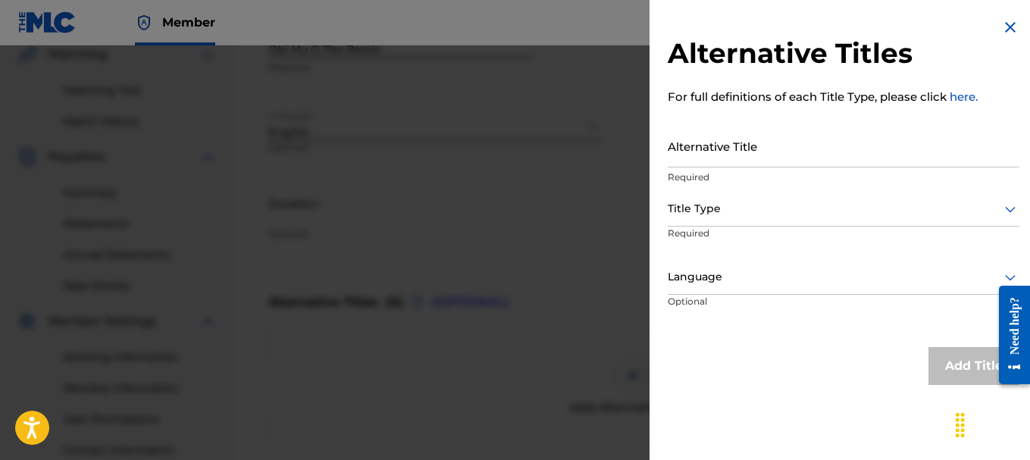
click at [434, 349] on div at bounding box center [515, 275] width 1030 height 460
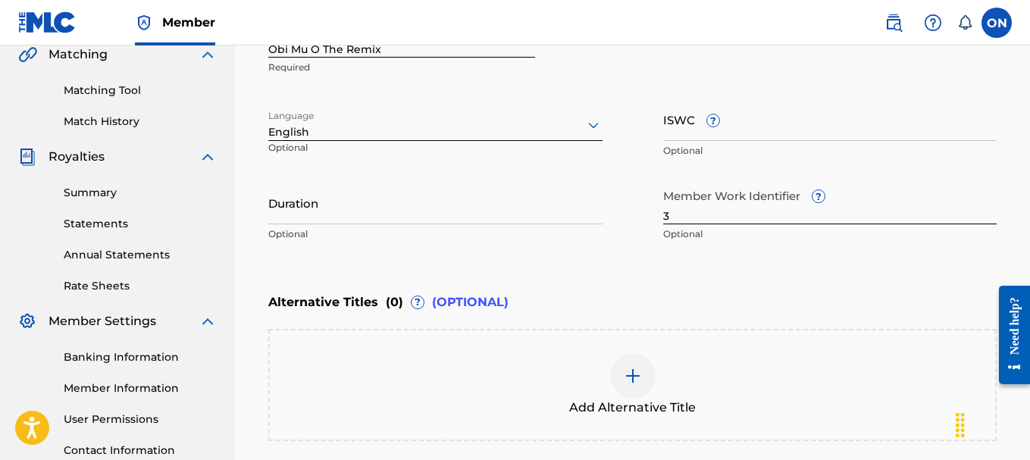
click at [434, 349] on div "Add Alternative Title" at bounding box center [632, 385] width 728 height 112
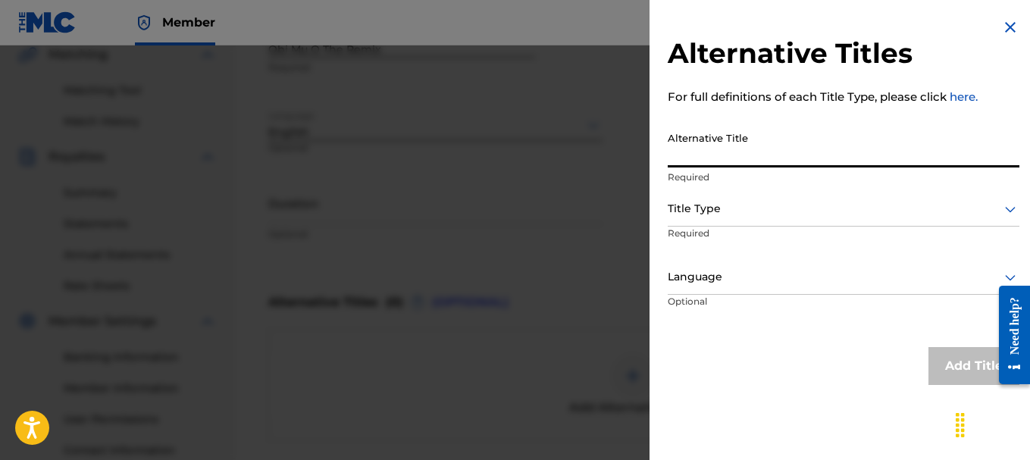
click at [679, 156] on input "Alternative Title" at bounding box center [844, 145] width 352 height 43
click at [704, 208] on div at bounding box center [844, 208] width 352 height 19
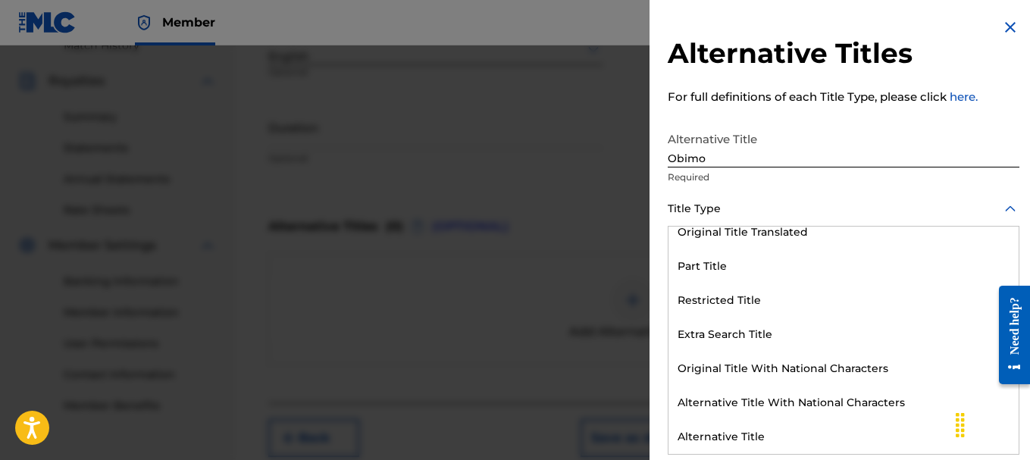
scroll to position [0, 0]
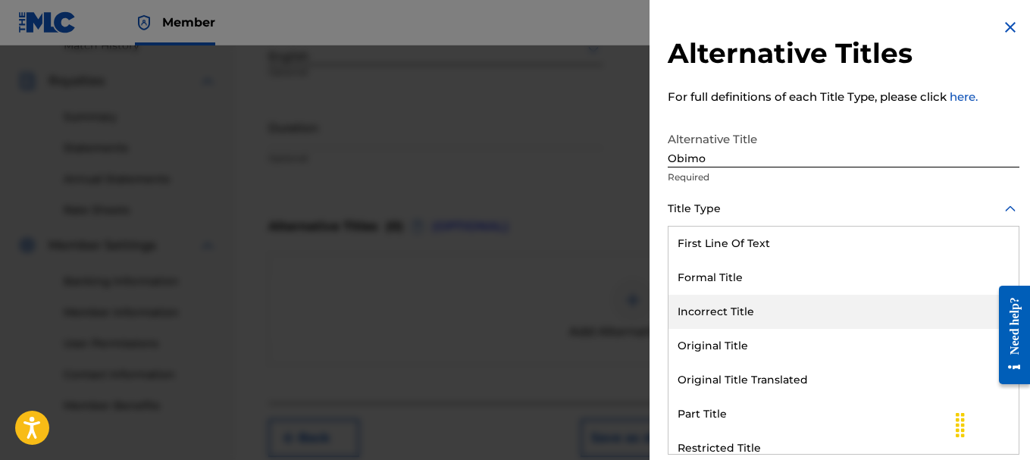
click at [723, 309] on div "Incorrect Title" at bounding box center [843, 312] width 350 height 34
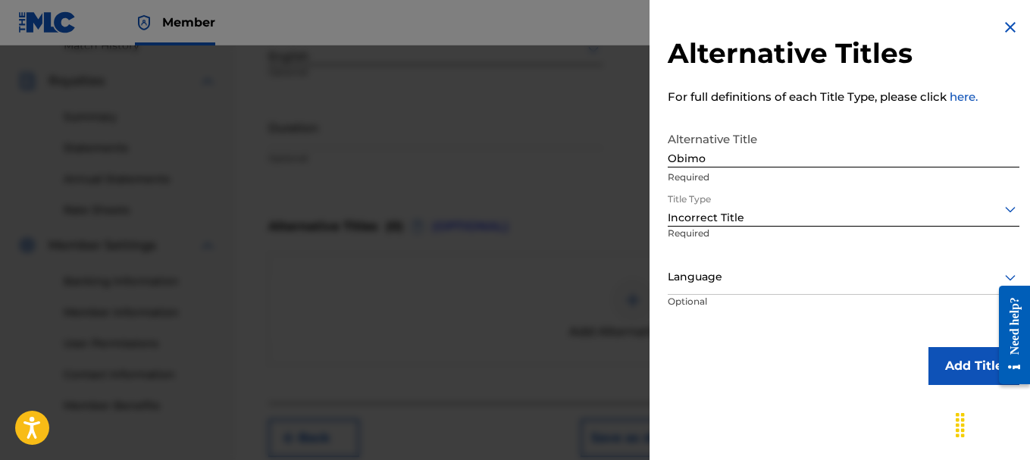
drag, startPoint x: 736, startPoint y: 145, endPoint x: 728, endPoint y: 168, distance: 24.0
click at [735, 146] on input "Obimo" at bounding box center [844, 145] width 352 height 43
type input "Obimo remix"
click at [731, 346] on div "Alternative Titles For full definitions of each Title Type, please click here. …" at bounding box center [843, 201] width 388 height 403
click at [984, 375] on button "Add Title" at bounding box center [973, 366] width 91 height 38
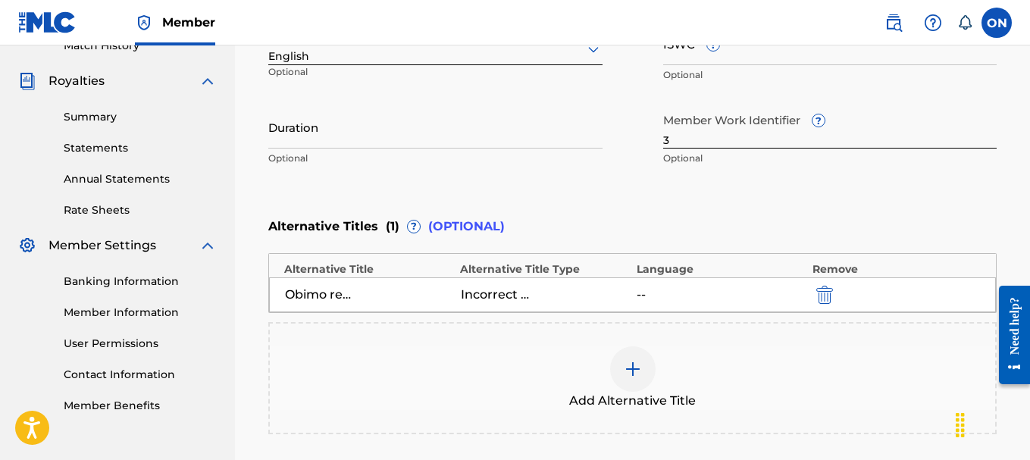
click at [634, 374] on img at bounding box center [633, 369] width 18 height 18
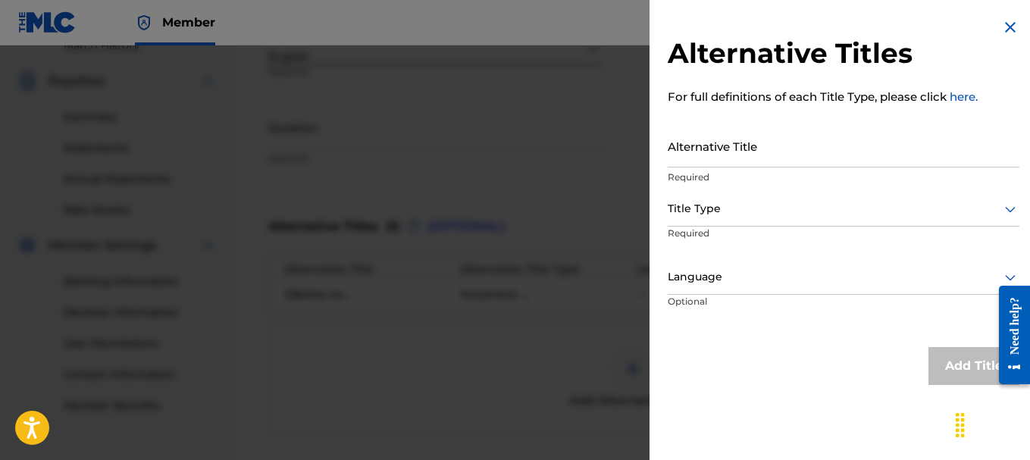
click at [706, 151] on input "Alternative Title" at bounding box center [844, 145] width 352 height 43
type input "Obim"
click at [1009, 27] on img at bounding box center [1010, 27] width 18 height 18
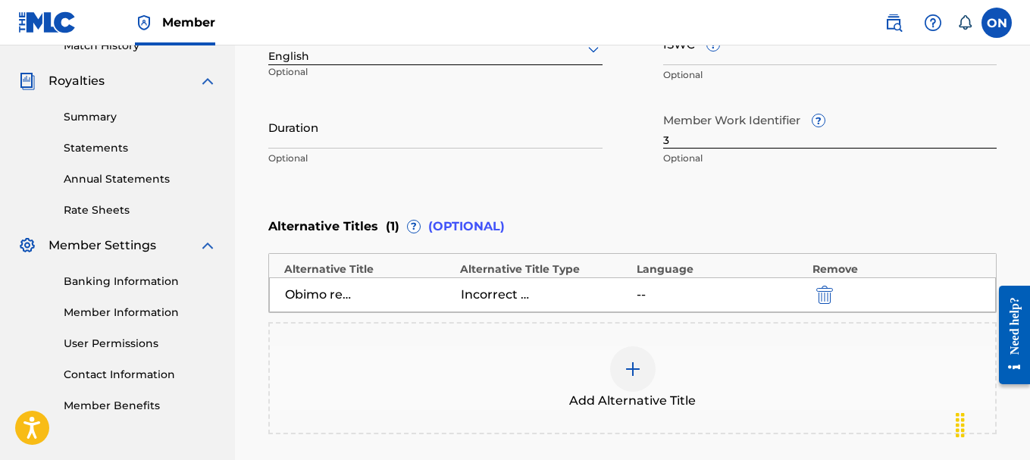
click at [149, 23] on link "Matching Tool" at bounding box center [140, 15] width 153 height 16
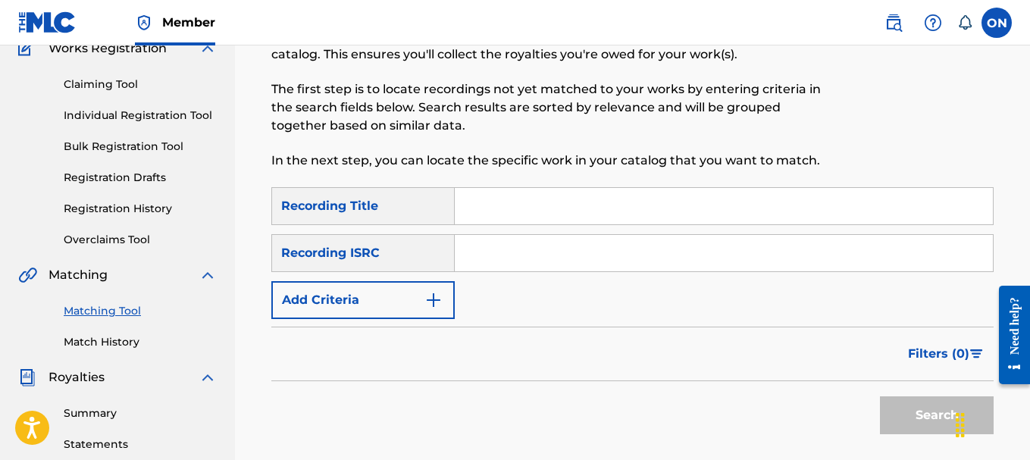
scroll to position [152, 0]
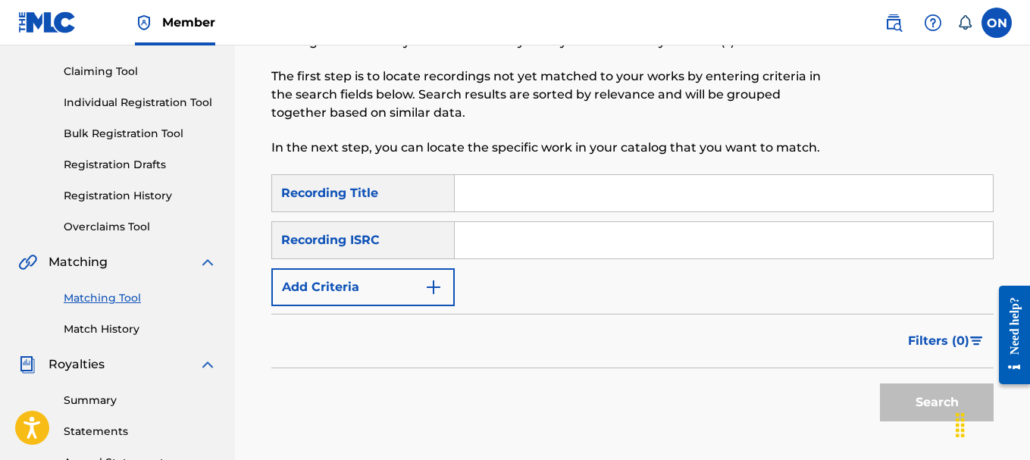
click at [521, 196] on input "Search Form" at bounding box center [724, 193] width 538 height 36
click at [518, 194] on input "Search Form" at bounding box center [724, 193] width 538 height 36
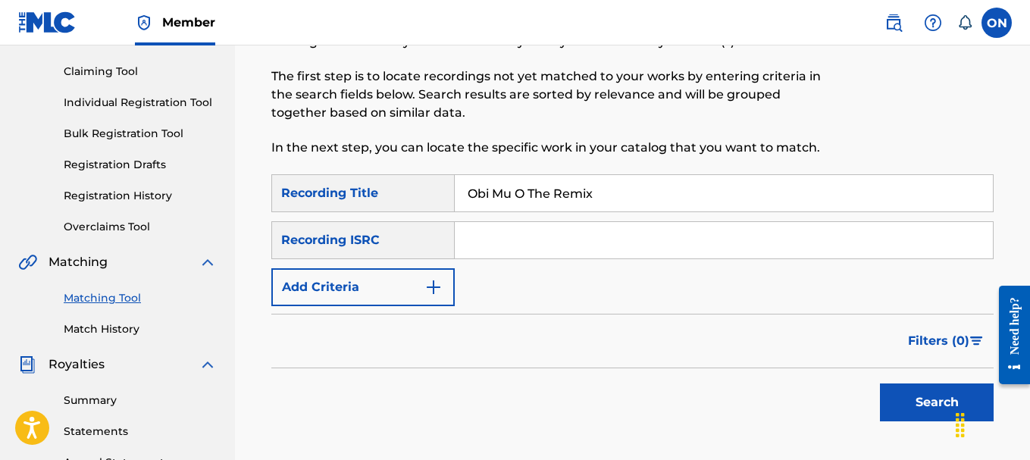
type input "Obi Mu O The Remix"
click at [709, 246] on input "Search Form" at bounding box center [724, 240] width 538 height 36
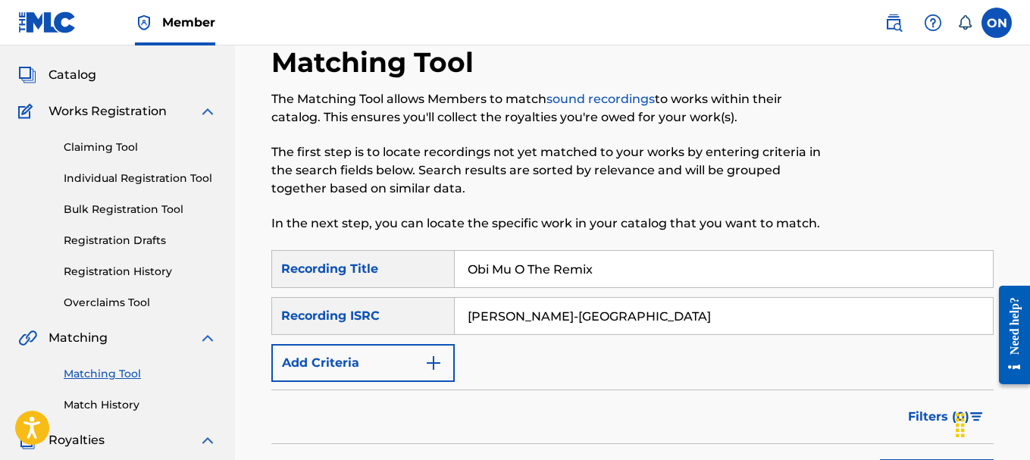
drag, startPoint x: 629, startPoint y: 321, endPoint x: 465, endPoint y: 314, distance: 163.8
click at [465, 316] on input "[PERSON_NAME]-[GEOGRAPHIC_DATA]" at bounding box center [724, 316] width 538 height 36
click at [465, 314] on input "[PERSON_NAME]-[GEOGRAPHIC_DATA]" at bounding box center [724, 316] width 538 height 36
drag, startPoint x: 465, startPoint y: 313, endPoint x: 641, endPoint y: 315, distance: 175.8
click at [640, 315] on input "[PERSON_NAME]-[GEOGRAPHIC_DATA]" at bounding box center [724, 316] width 538 height 36
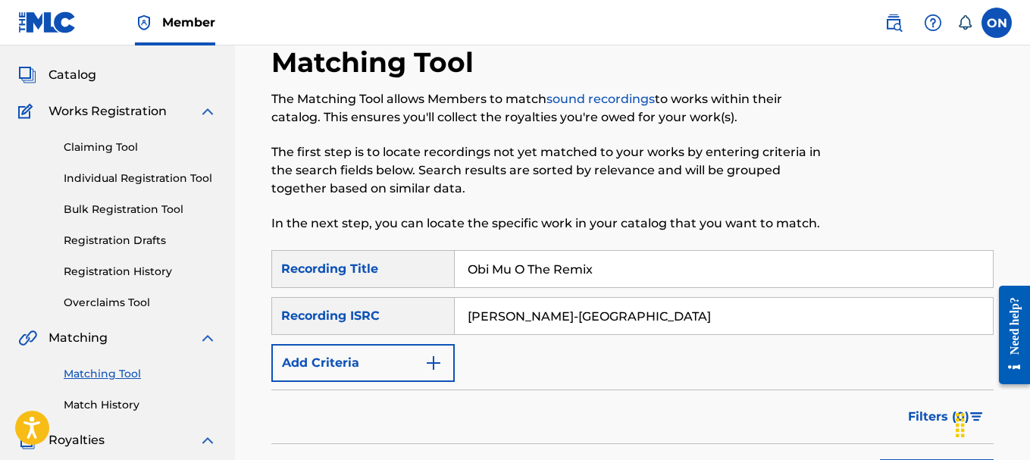
paste input "usx9p0910257"
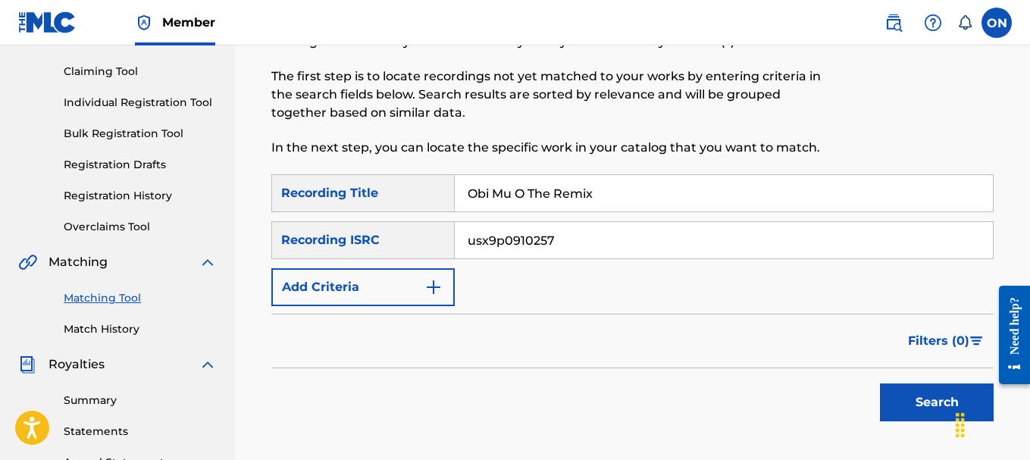
type input "usx9p0910257"
click at [906, 399] on button "Search" at bounding box center [937, 402] width 114 height 38
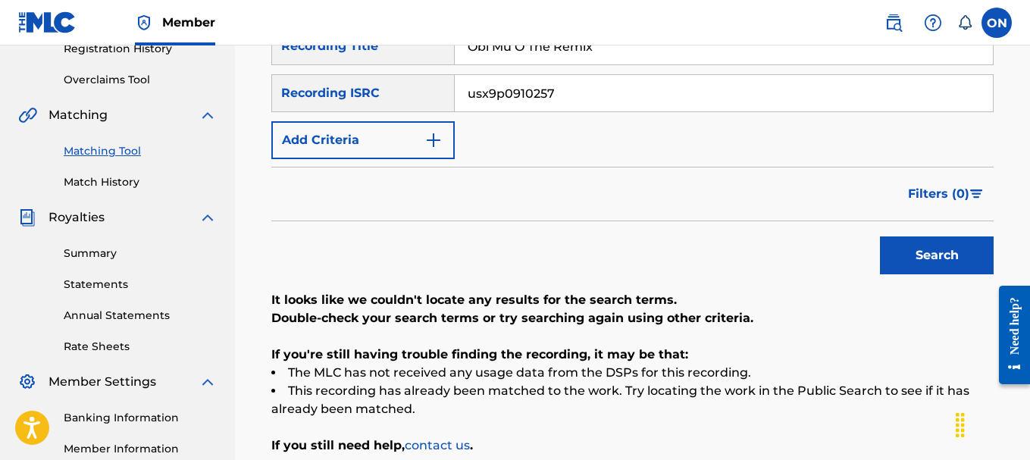
scroll to position [0, 0]
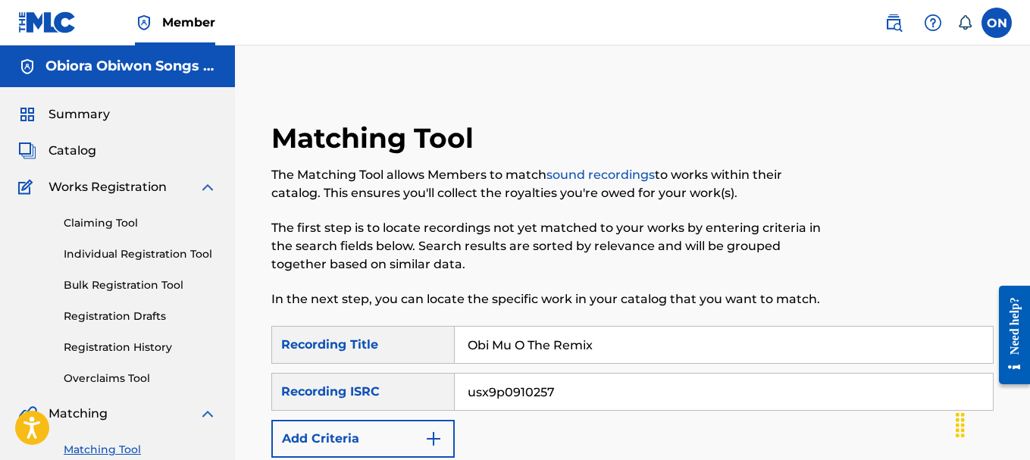
click at [114, 252] on link "Individual Registration Tool" at bounding box center [140, 254] width 153 height 16
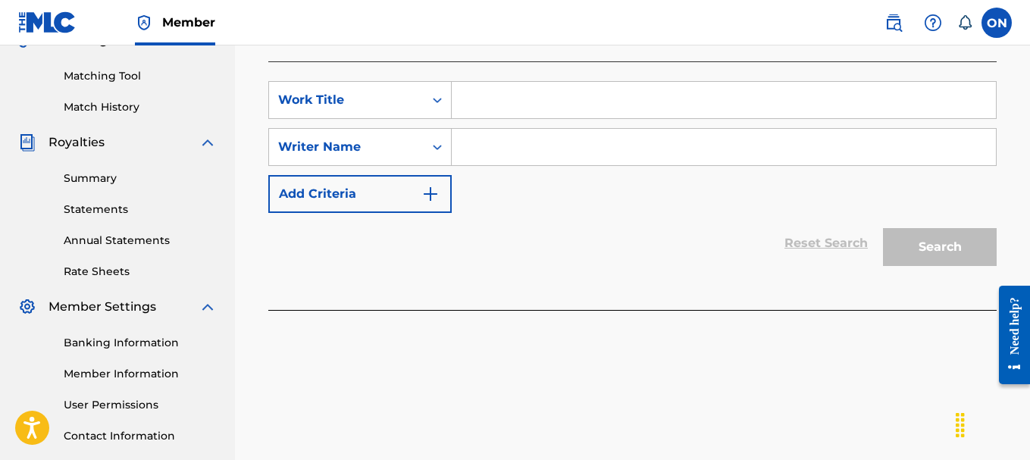
scroll to position [379, 0]
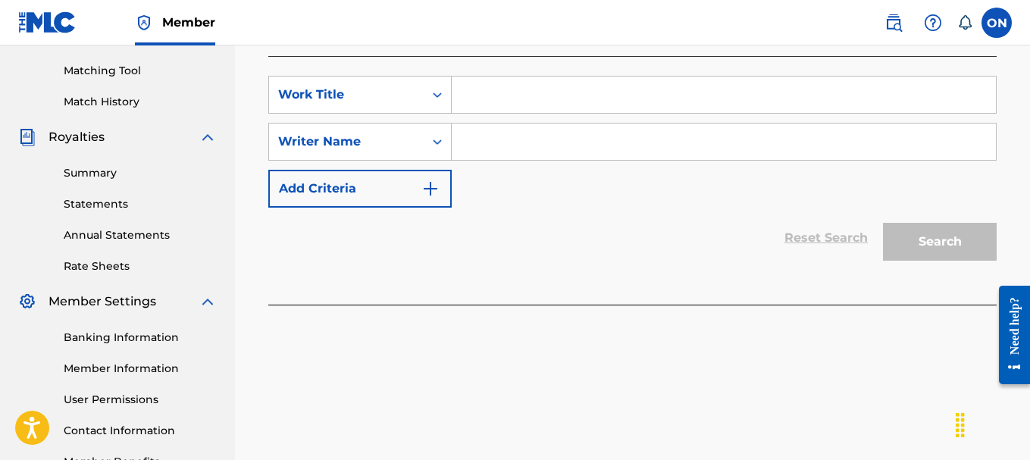
click at [498, 91] on input "Search Form" at bounding box center [724, 95] width 544 height 36
type input "Obi Mu O The Remix"
click at [528, 142] on input "Search Form" at bounding box center [724, 142] width 544 height 36
type input "[PERSON_NAME]-[GEOGRAPHIC_DATA]"
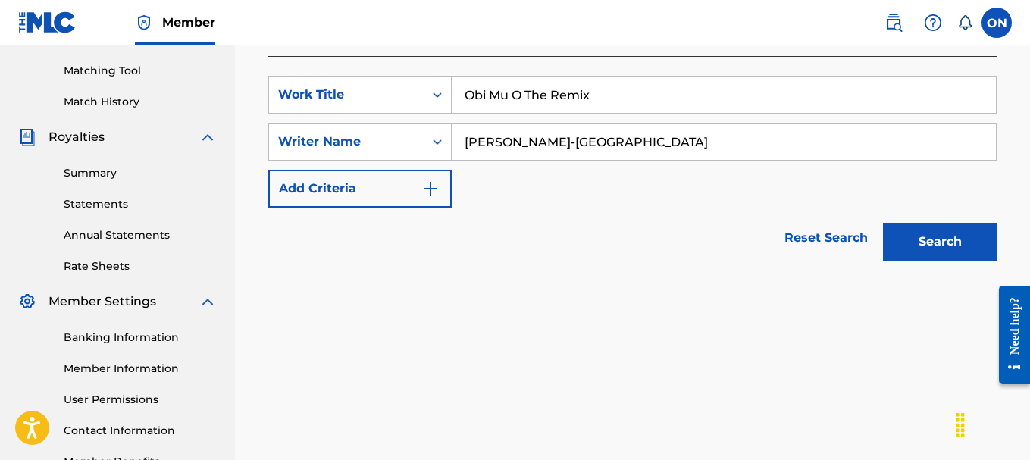
click at [899, 244] on button "Search" at bounding box center [940, 242] width 114 height 38
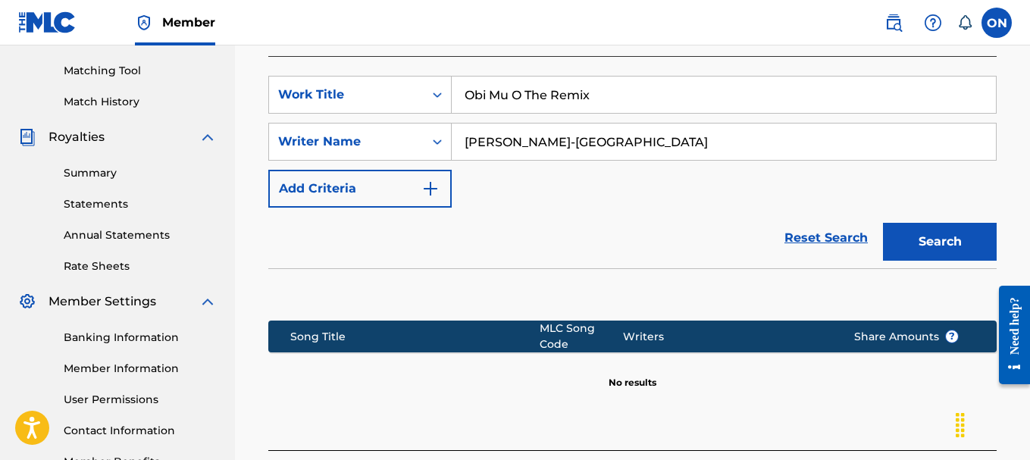
scroll to position [480, 0]
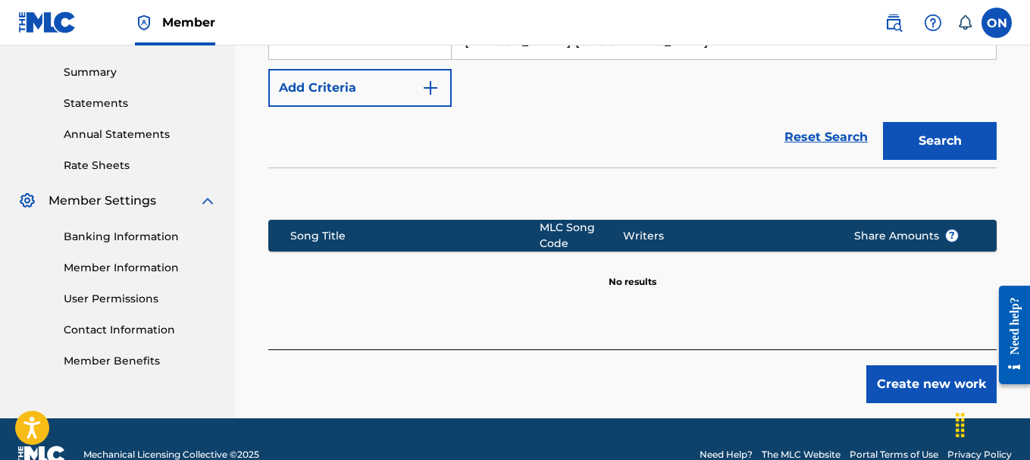
click at [903, 386] on button "Create new work" at bounding box center [931, 384] width 130 height 38
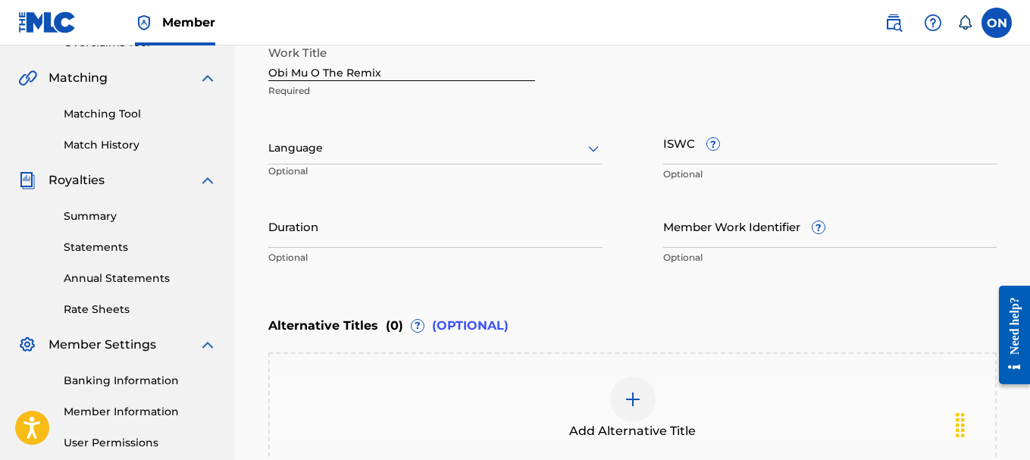
scroll to position [177, 0]
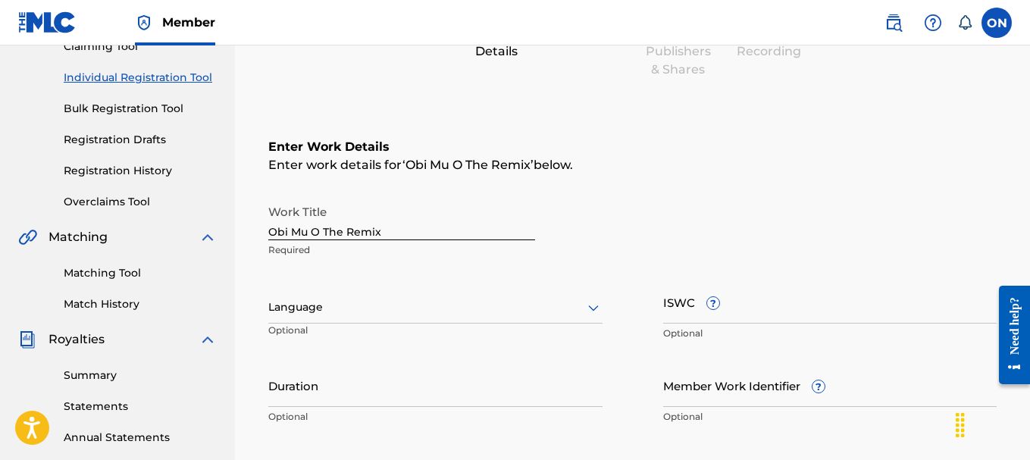
click at [427, 308] on div at bounding box center [435, 307] width 334 height 19
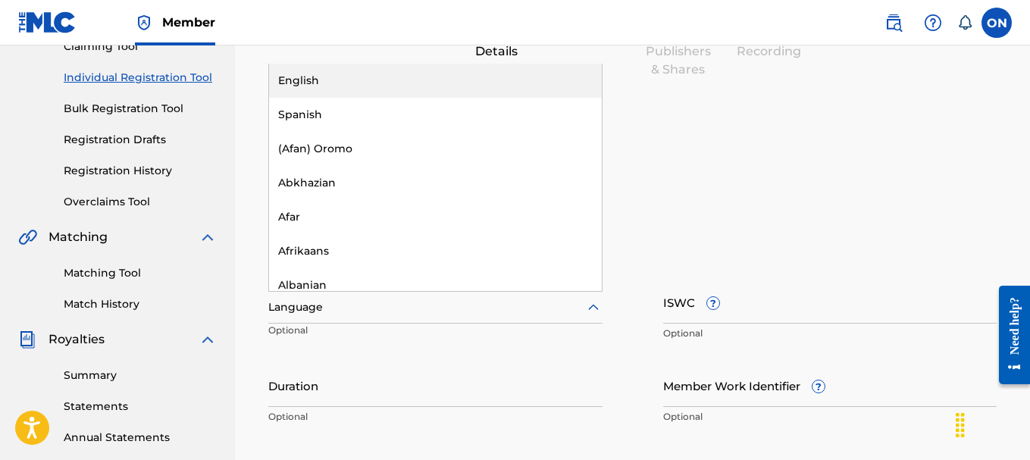
drag, startPoint x: 314, startPoint y: 87, endPoint x: 327, endPoint y: 125, distance: 40.0
click at [314, 86] on div "English" at bounding box center [435, 81] width 333 height 34
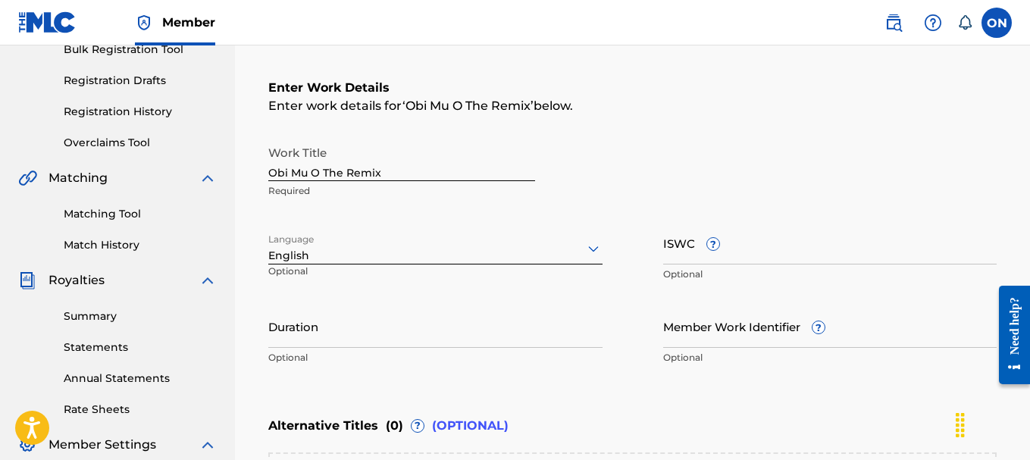
scroll to position [252, 0]
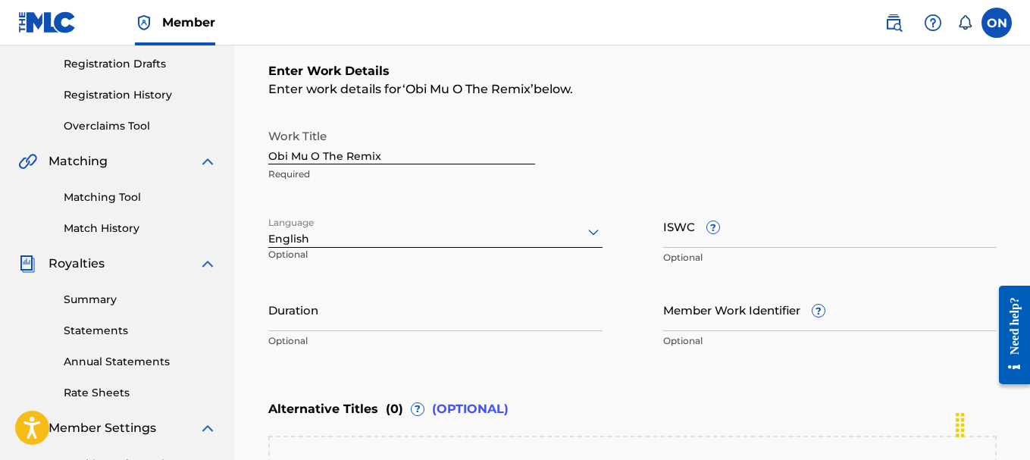
click at [355, 327] on input "Duration" at bounding box center [435, 309] width 334 height 43
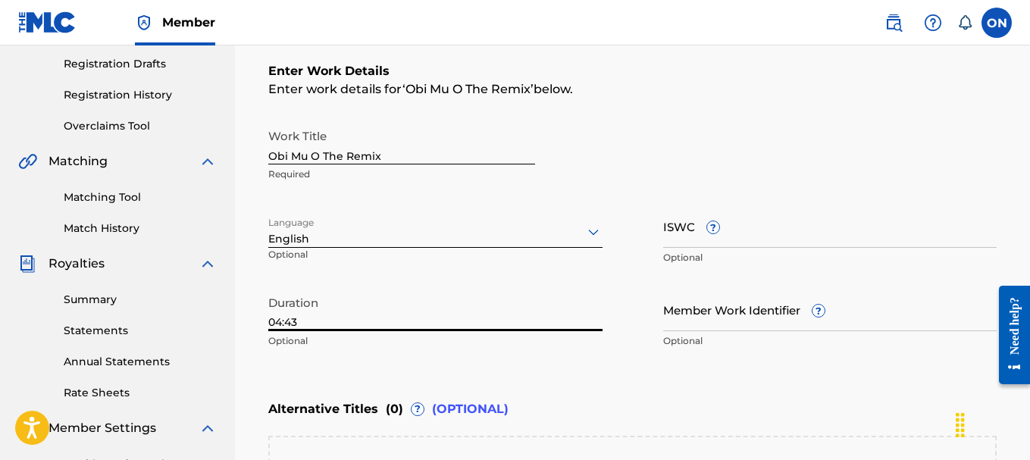
type input "04:43"
click at [706, 333] on div "Member Work Identifier ? Optional" at bounding box center [830, 322] width 334 height 68
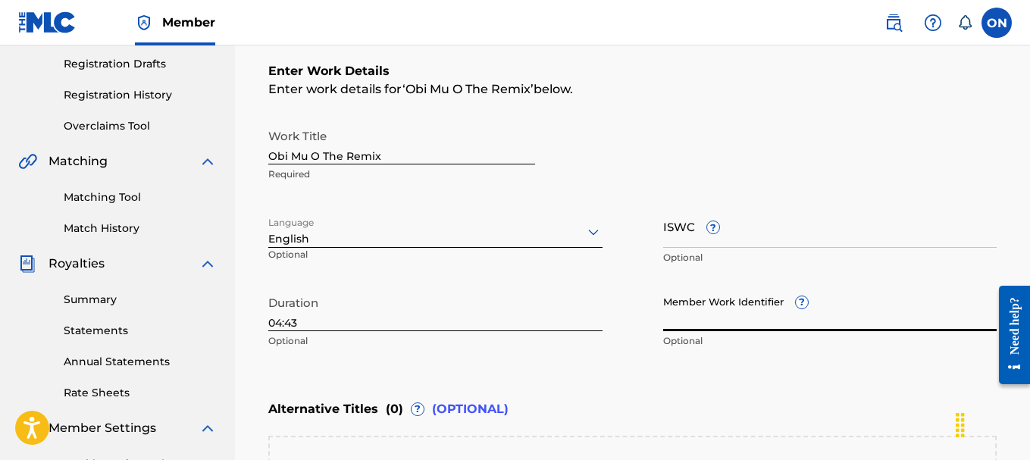
click at [706, 321] on input "Member Work Identifier ?" at bounding box center [830, 309] width 334 height 43
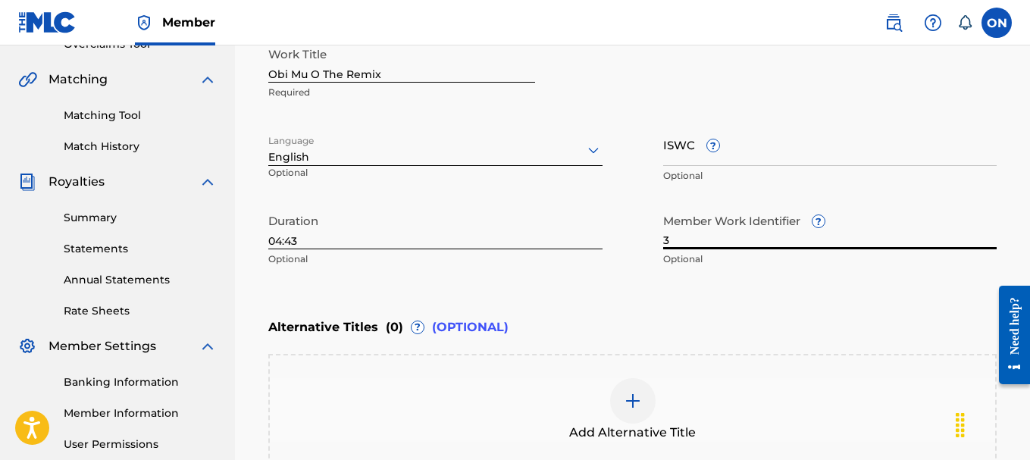
scroll to position [404, 0]
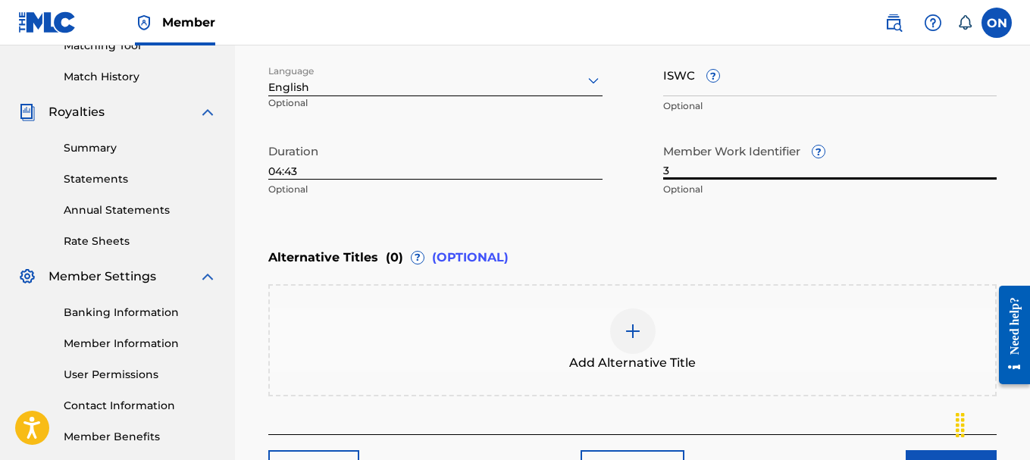
type input "3"
click at [561, 308] on div "Add Alternative Title" at bounding box center [632, 340] width 725 height 64
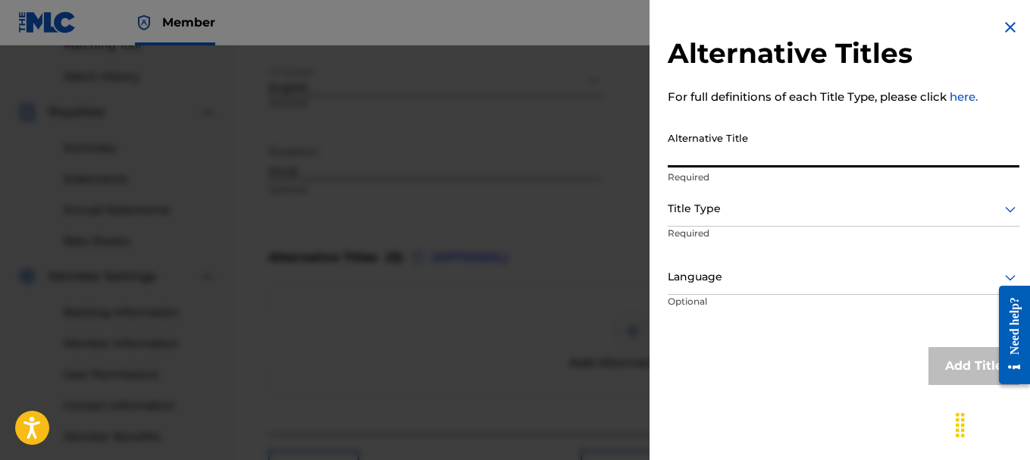
click at [679, 160] on input "Alternative Title" at bounding box center [844, 145] width 352 height 43
type input "Obimo Remix"
click at [757, 216] on div at bounding box center [844, 208] width 352 height 19
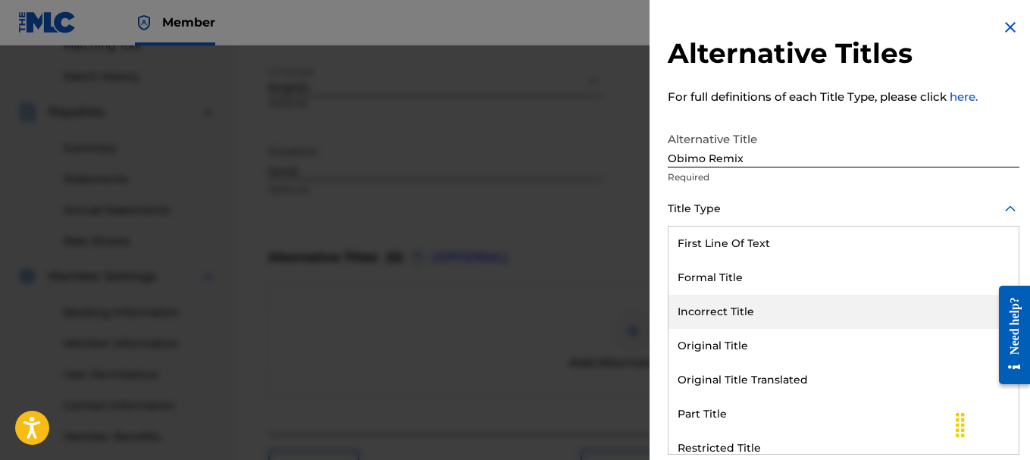
click at [731, 314] on div "Incorrect Title" at bounding box center [843, 312] width 350 height 34
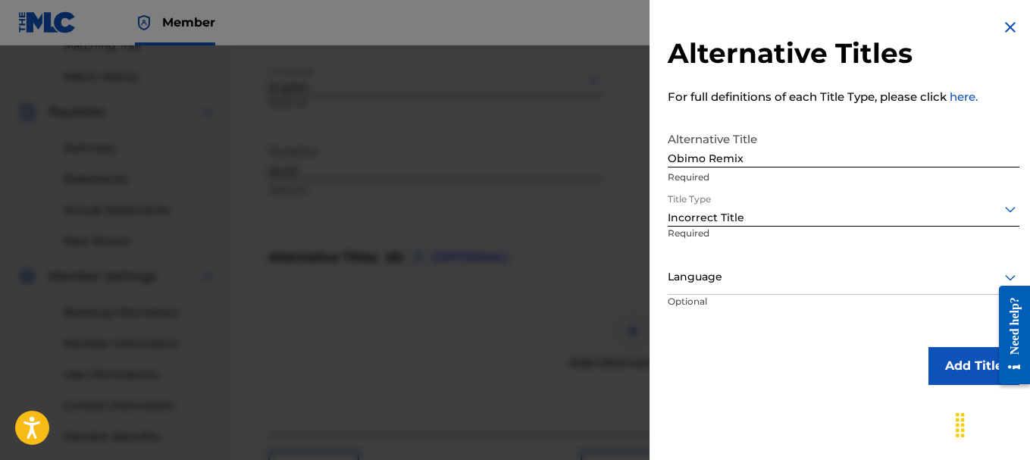
drag, startPoint x: 970, startPoint y: 371, endPoint x: 649, endPoint y: 394, distance: 321.3
click at [971, 371] on button "Add Title" at bounding box center [973, 366] width 91 height 38
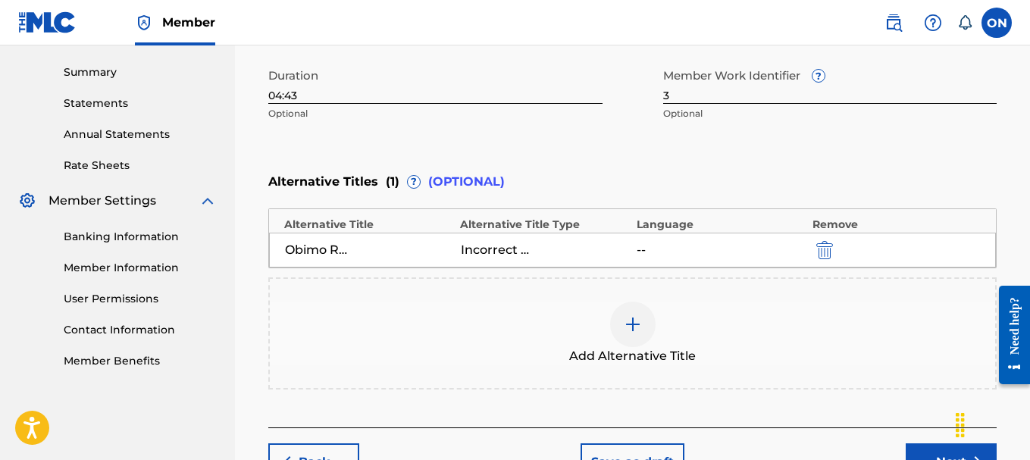
scroll to position [589, 0]
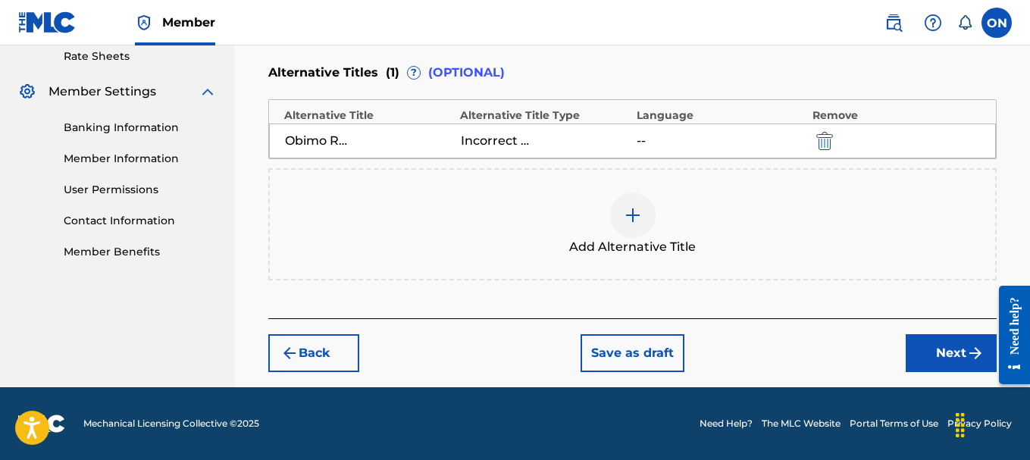
click at [956, 355] on button "Next" at bounding box center [951, 353] width 91 height 38
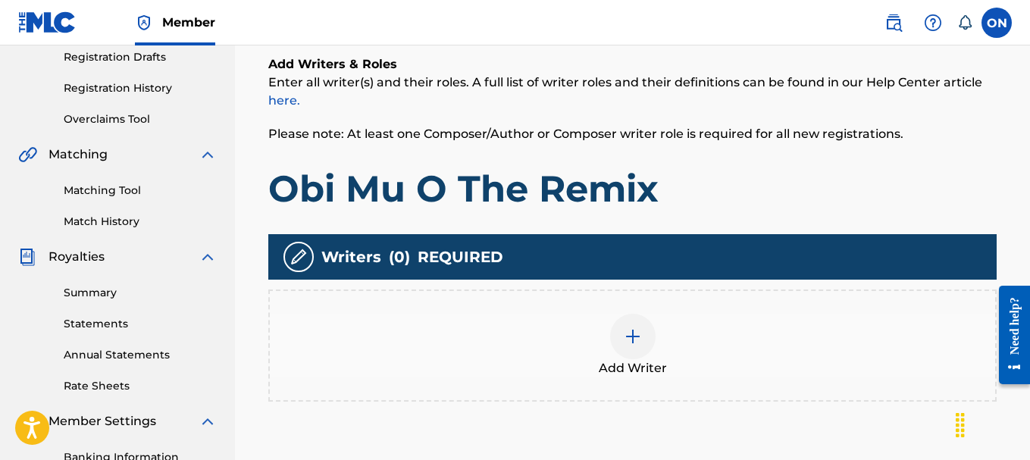
scroll to position [447, 0]
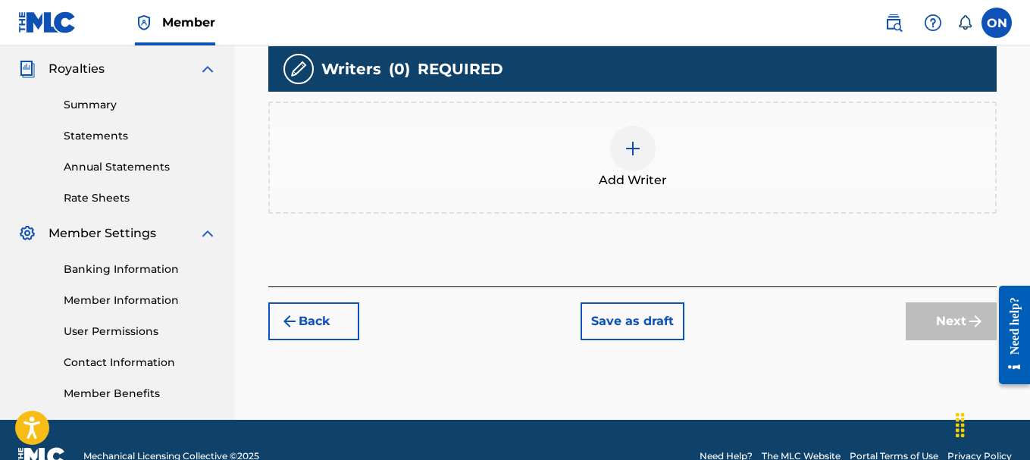
click at [634, 170] on div at bounding box center [632, 148] width 45 height 45
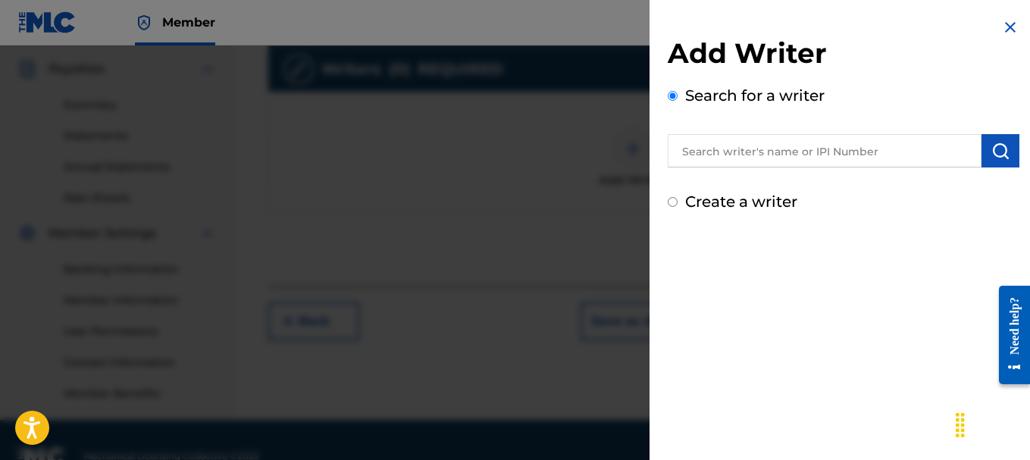
click at [698, 166] on input "text" at bounding box center [825, 150] width 314 height 33
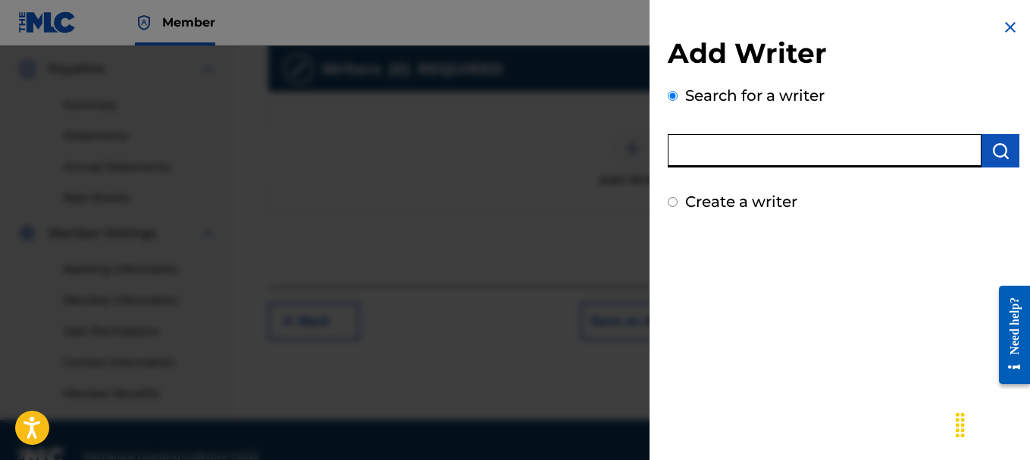
type input "[PERSON_NAME]-AGU"
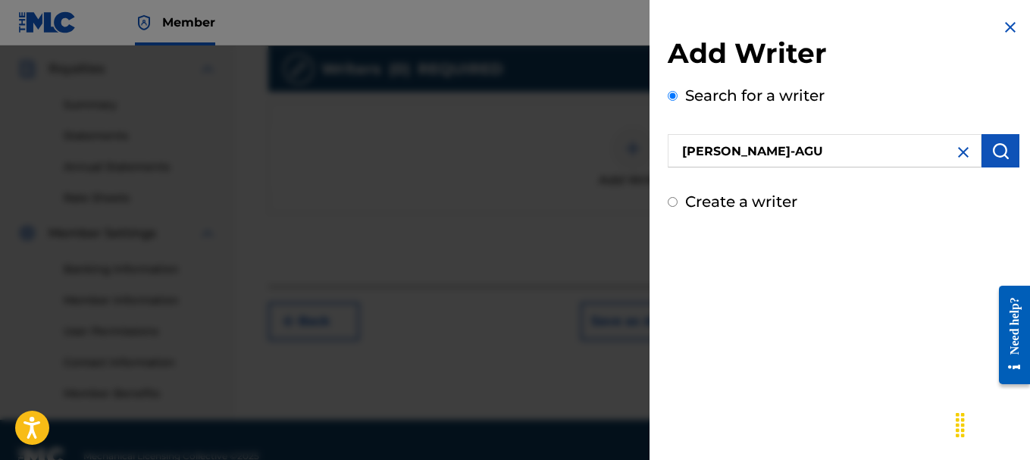
click at [996, 161] on button "submit" at bounding box center [1000, 150] width 38 height 33
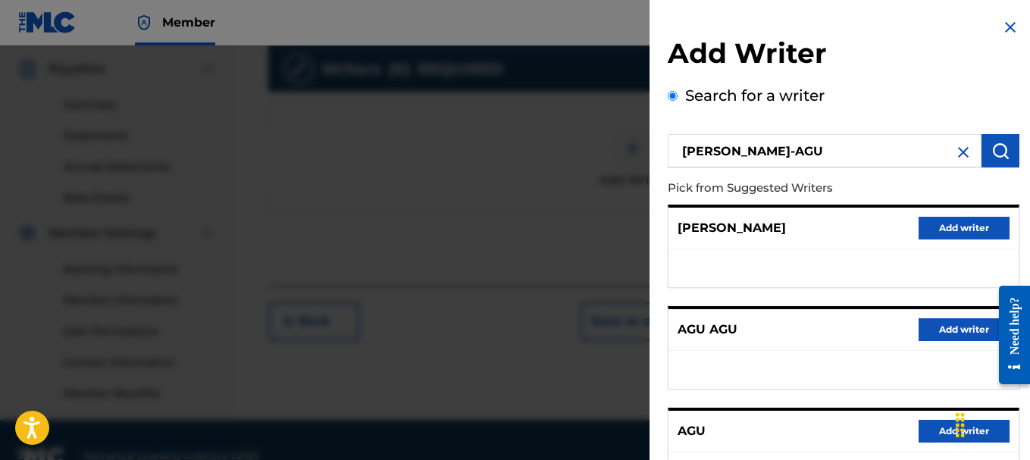
scroll to position [330, 0]
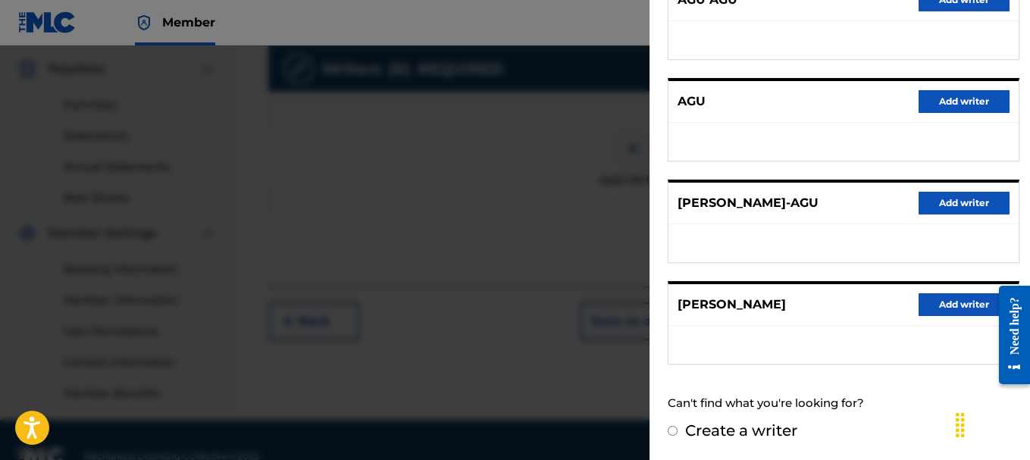
drag, startPoint x: 946, startPoint y: 202, endPoint x: 815, endPoint y: 211, distance: 130.7
click at [946, 202] on button "Add writer" at bounding box center [963, 203] width 91 height 23
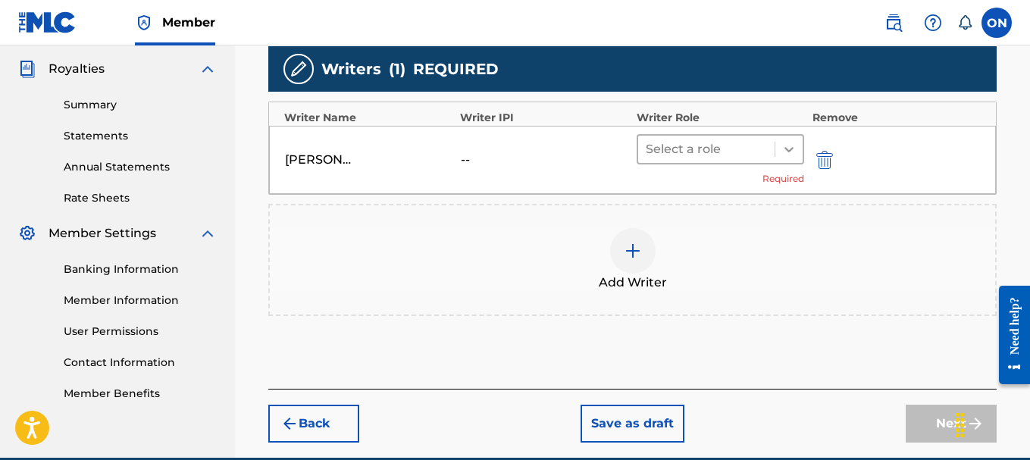
click at [789, 150] on icon at bounding box center [788, 149] width 9 height 5
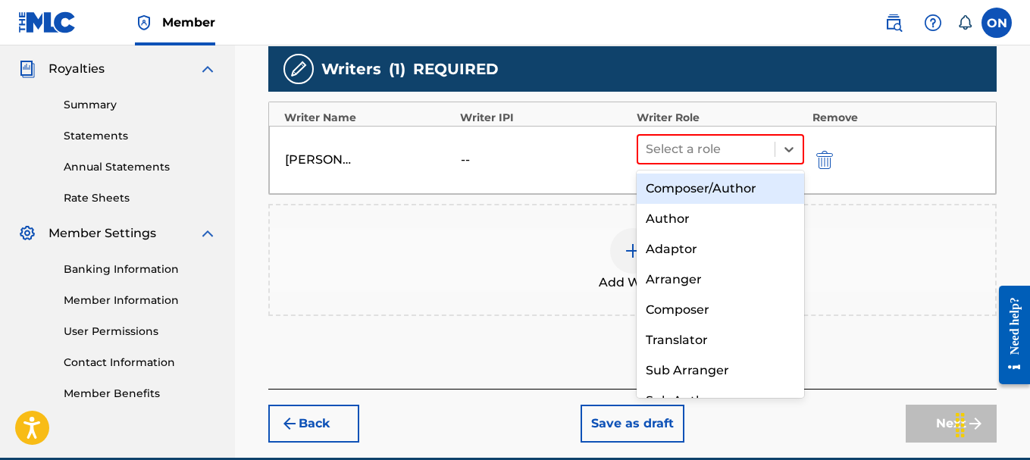
click at [734, 192] on div "Composer/Author" at bounding box center [721, 189] width 168 height 30
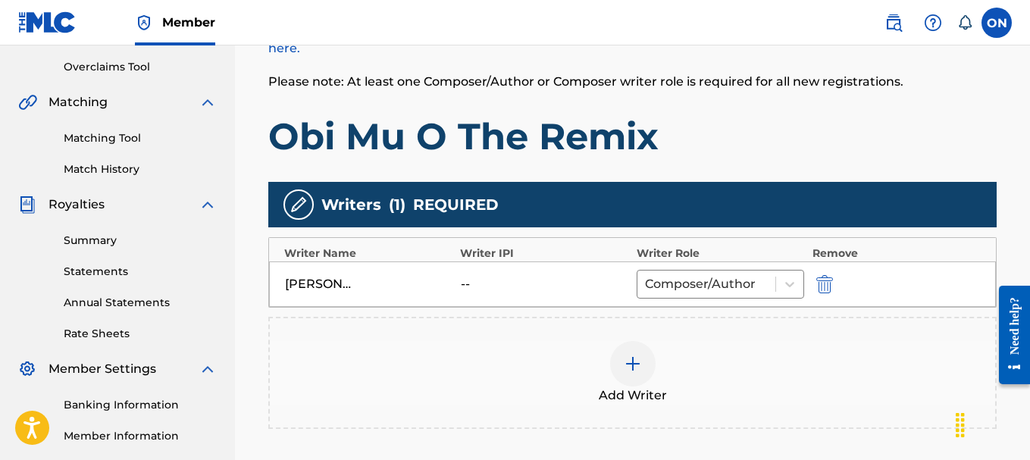
scroll to position [495, 0]
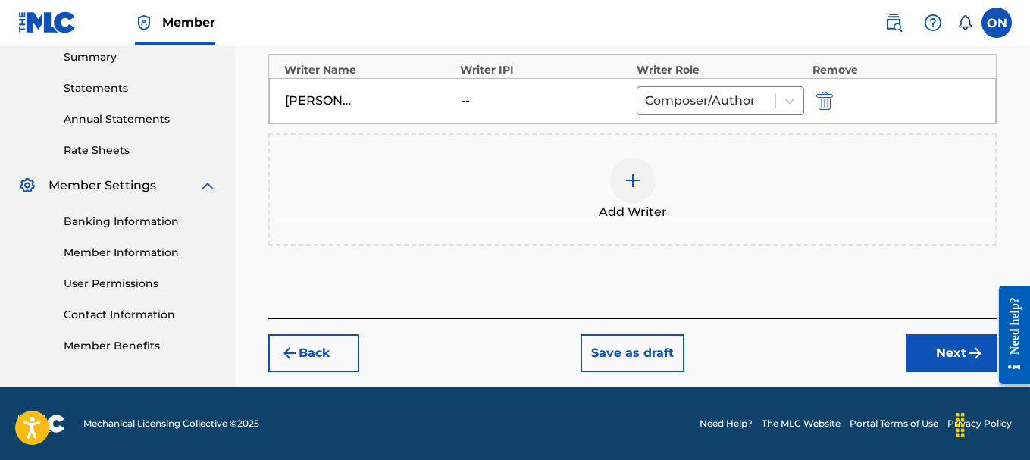
click at [633, 183] on img at bounding box center [633, 180] width 18 height 18
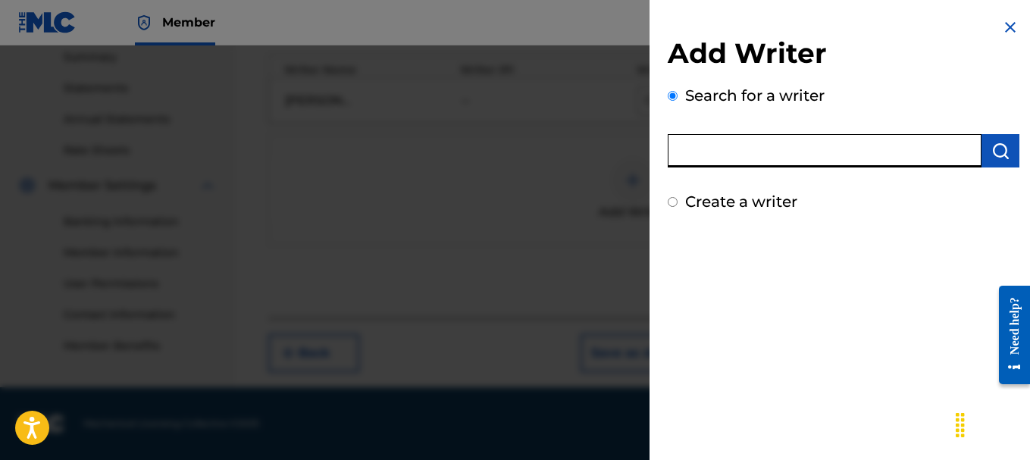
click at [709, 152] on input "text" at bounding box center [825, 150] width 314 height 33
type input "m"
type input "[DEMOGRAPHIC_DATA][PERSON_NAME]"
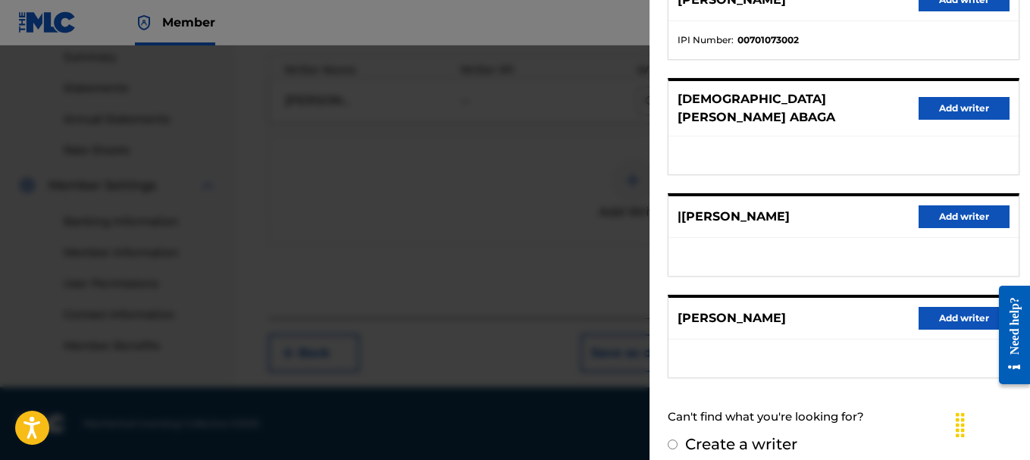
scroll to position [0, 0]
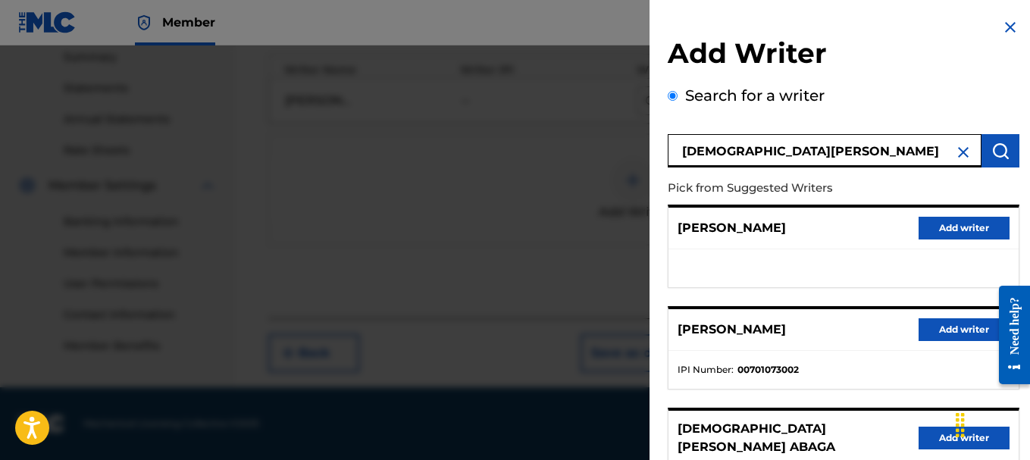
click at [937, 229] on button "Add writer" at bounding box center [963, 228] width 91 height 23
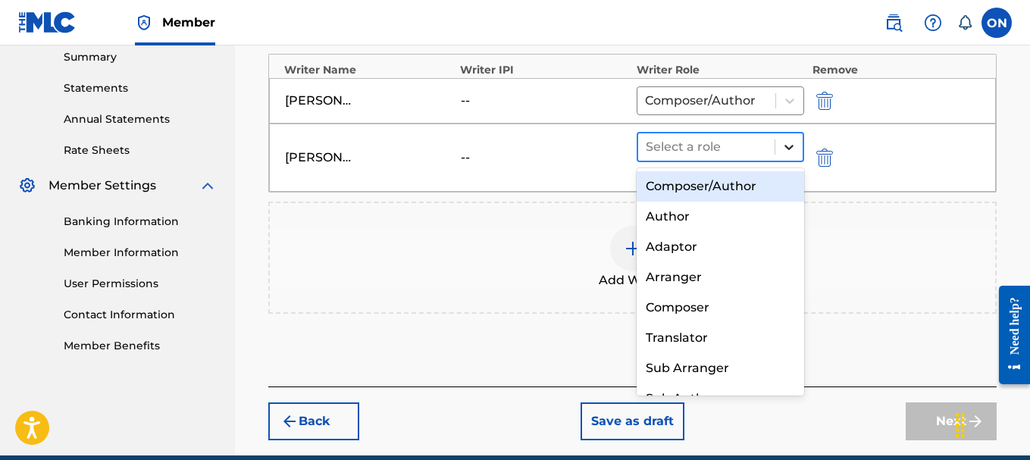
click at [792, 149] on icon at bounding box center [788, 146] width 15 height 15
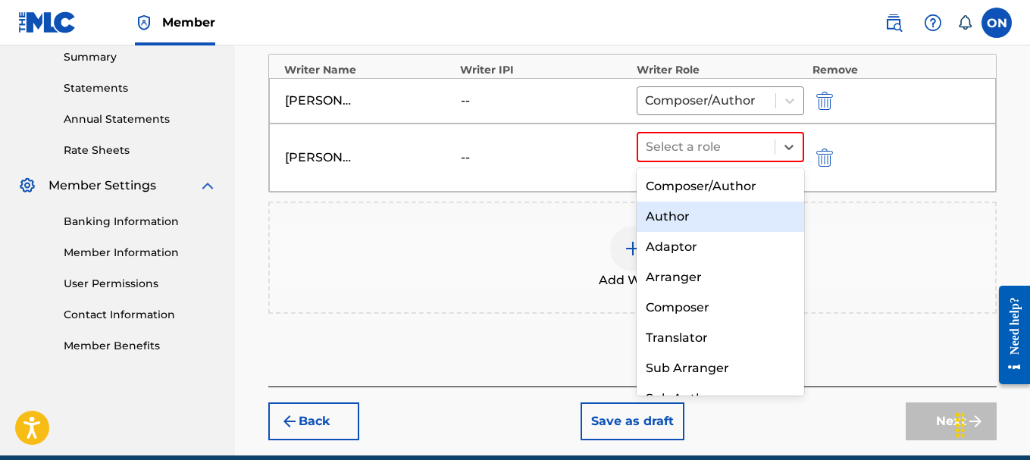
click at [687, 219] on div "Author" at bounding box center [721, 217] width 168 height 30
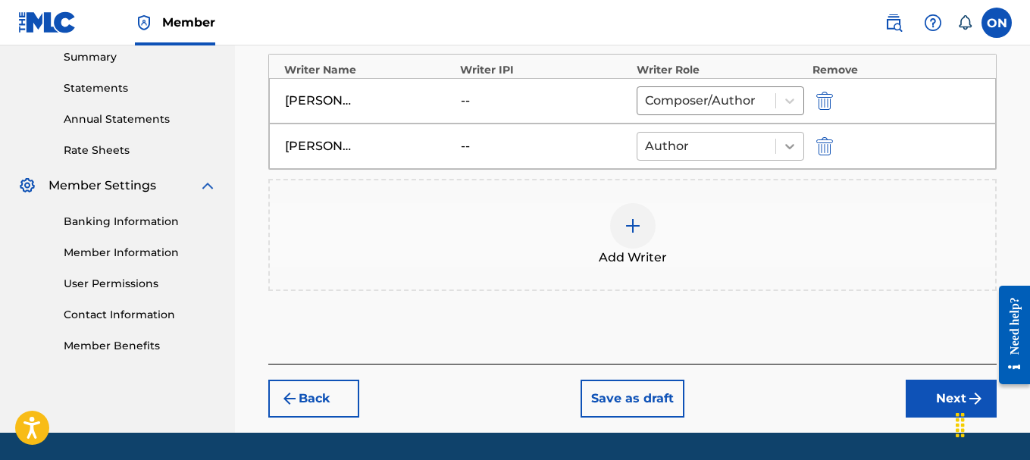
click at [786, 149] on icon at bounding box center [789, 146] width 15 height 15
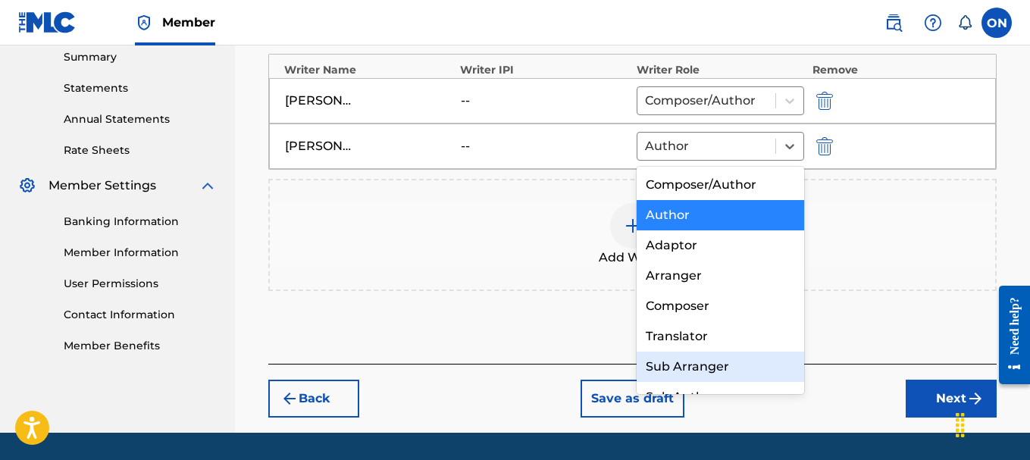
scroll to position [21, 0]
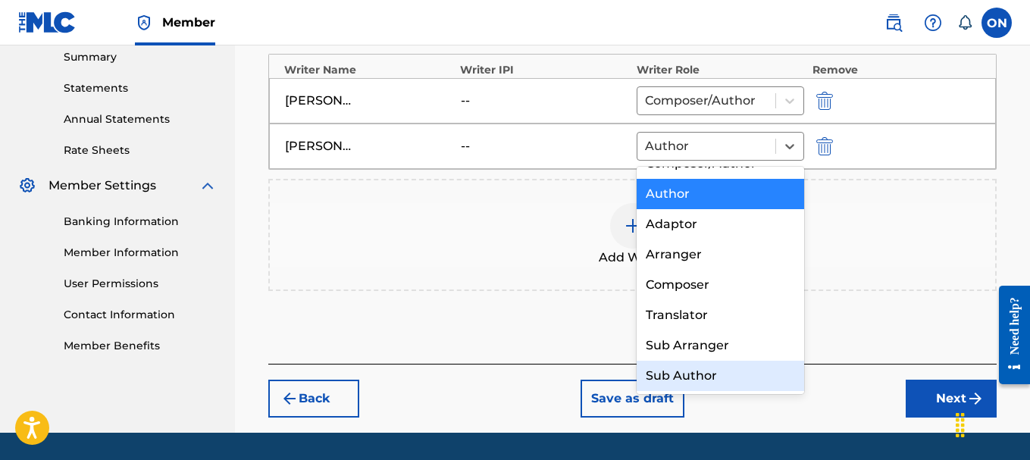
click at [683, 373] on div "Sub Author" at bounding box center [721, 376] width 168 height 30
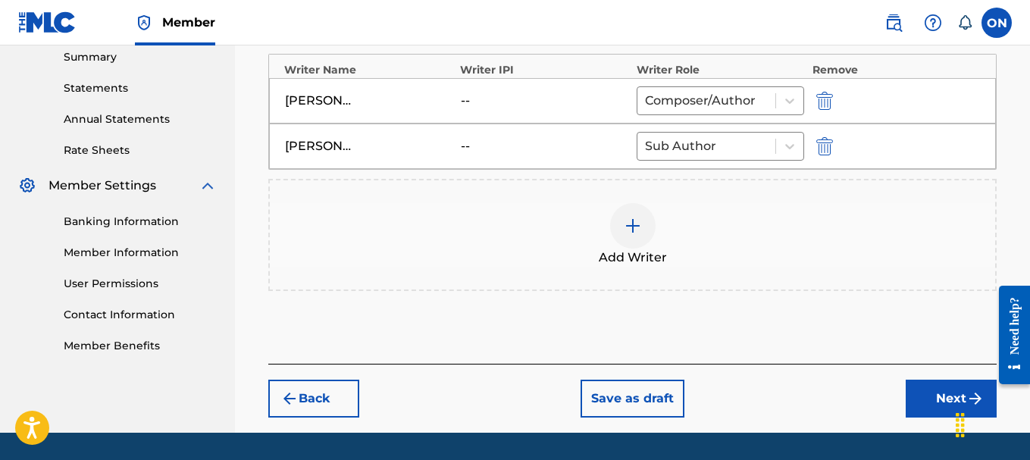
click at [471, 207] on div "Add Writer" at bounding box center [632, 235] width 725 height 64
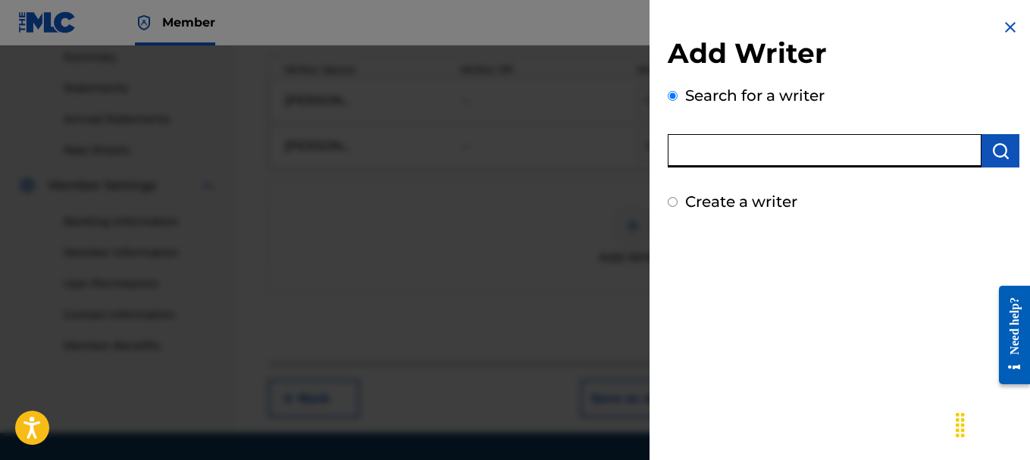
click at [724, 154] on input "text" at bounding box center [825, 150] width 314 height 33
type input "[PERSON_NAME]"
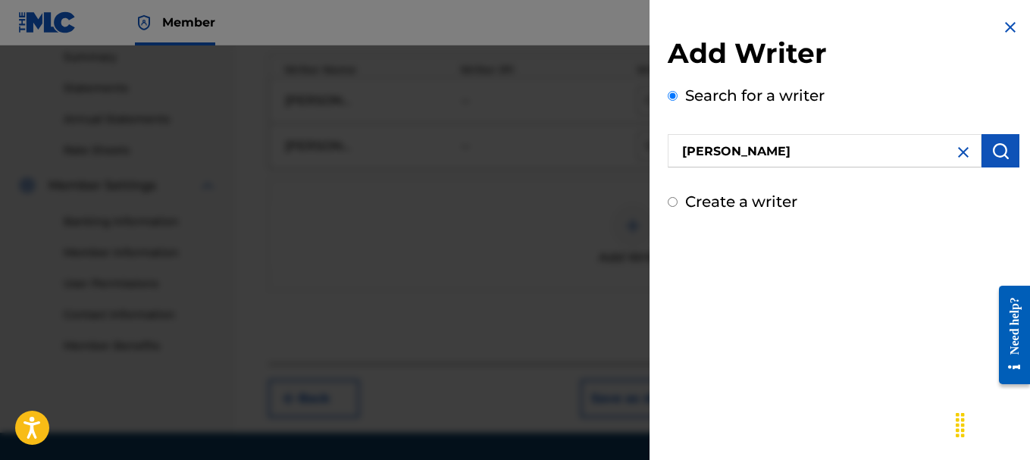
click at [996, 145] on img "submit" at bounding box center [1000, 151] width 18 height 18
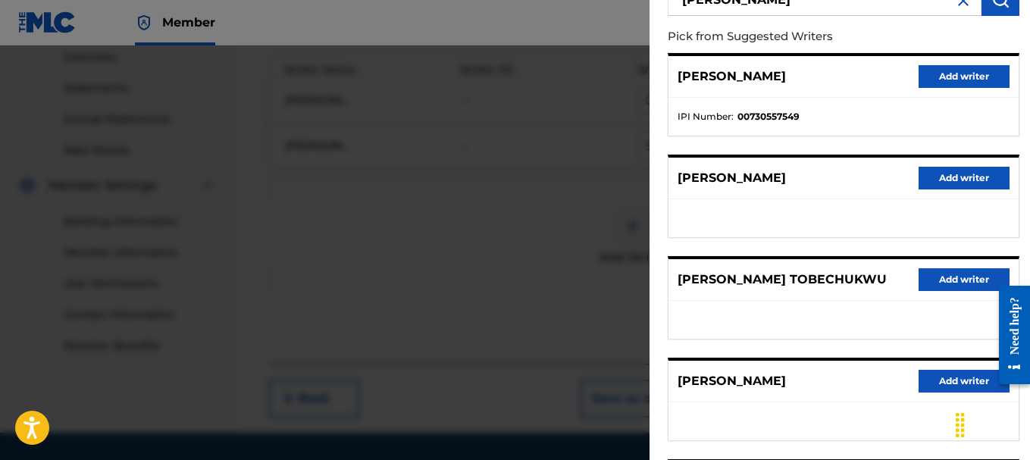
scroll to position [227, 0]
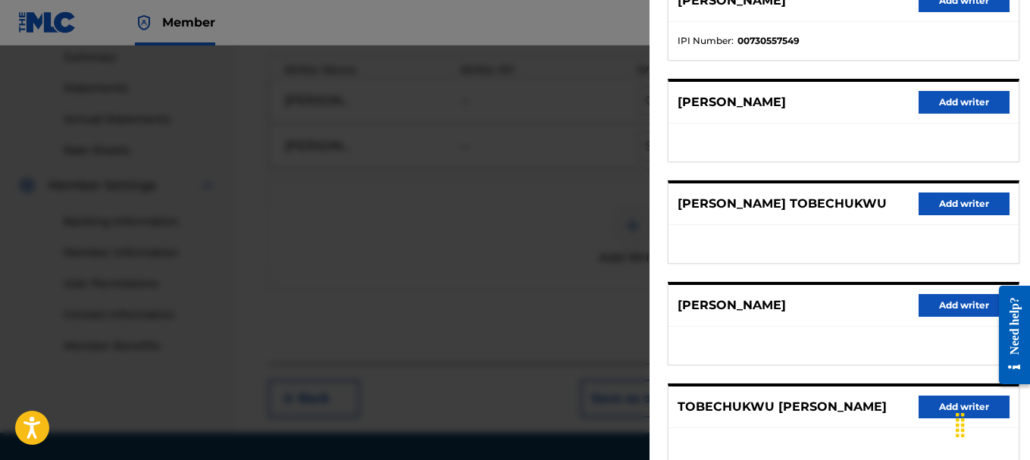
click at [967, 208] on button "Add writer" at bounding box center [963, 203] width 91 height 23
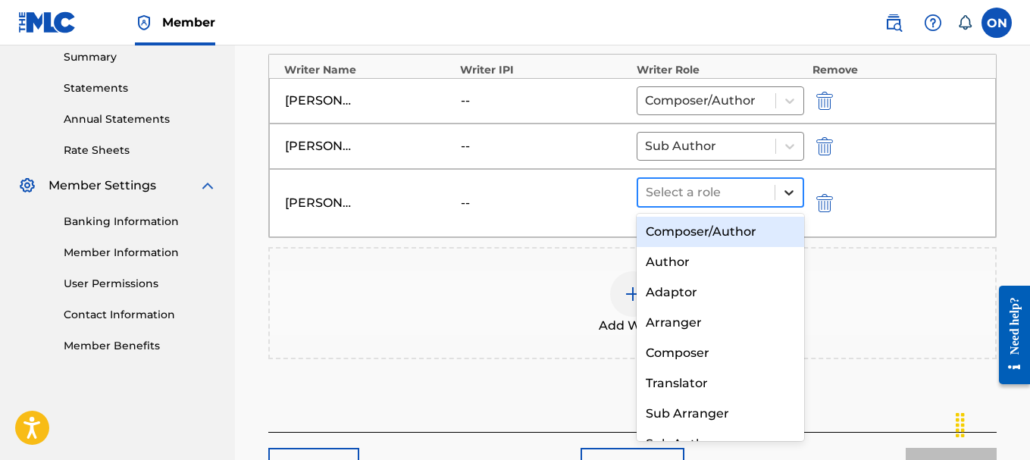
click at [790, 194] on icon at bounding box center [788, 192] width 15 height 15
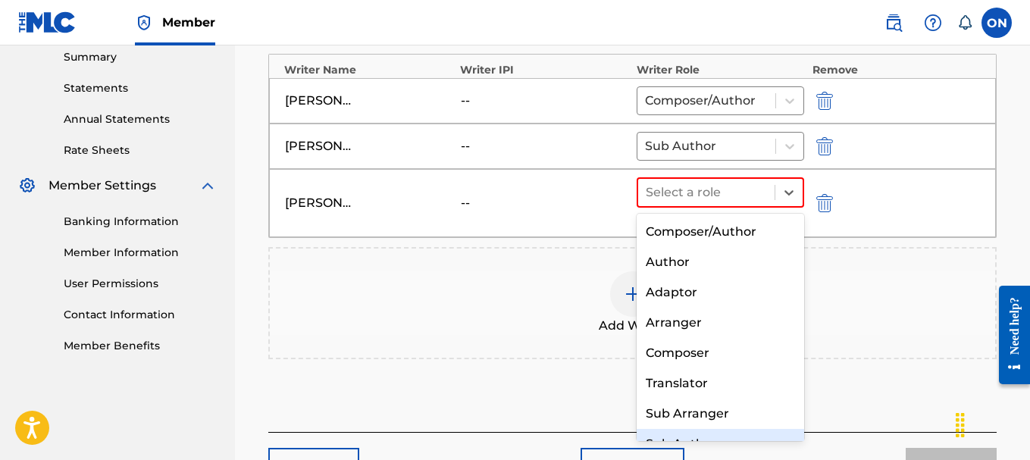
scroll to position [21, 0]
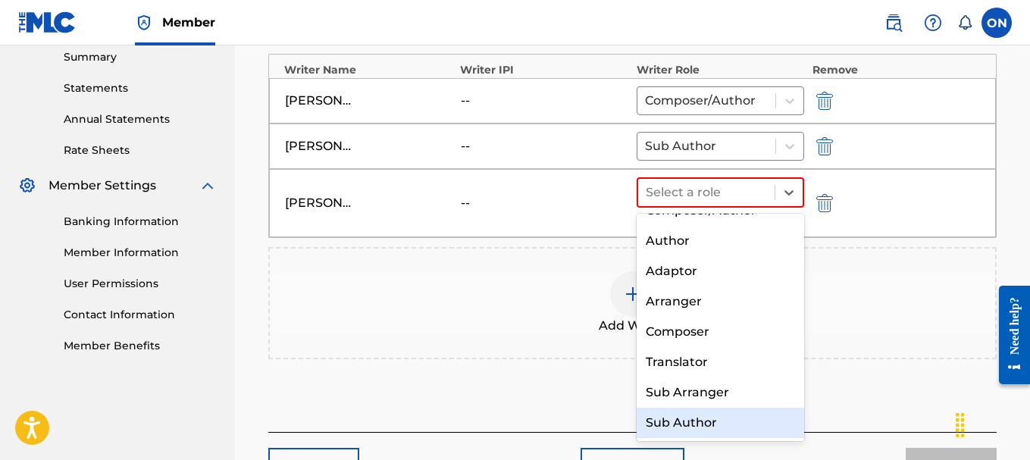
click at [700, 427] on div "Sub Author" at bounding box center [721, 423] width 168 height 30
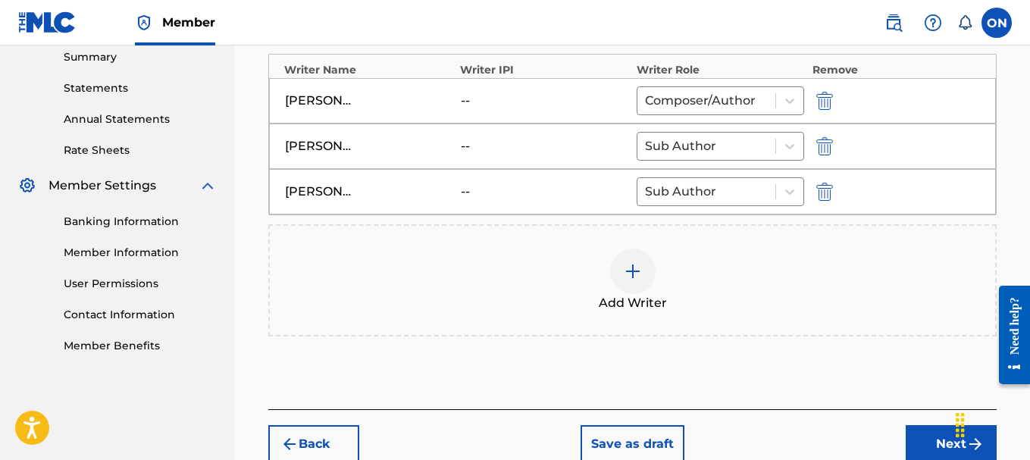
click at [546, 290] on div "Add Writer" at bounding box center [632, 281] width 725 height 64
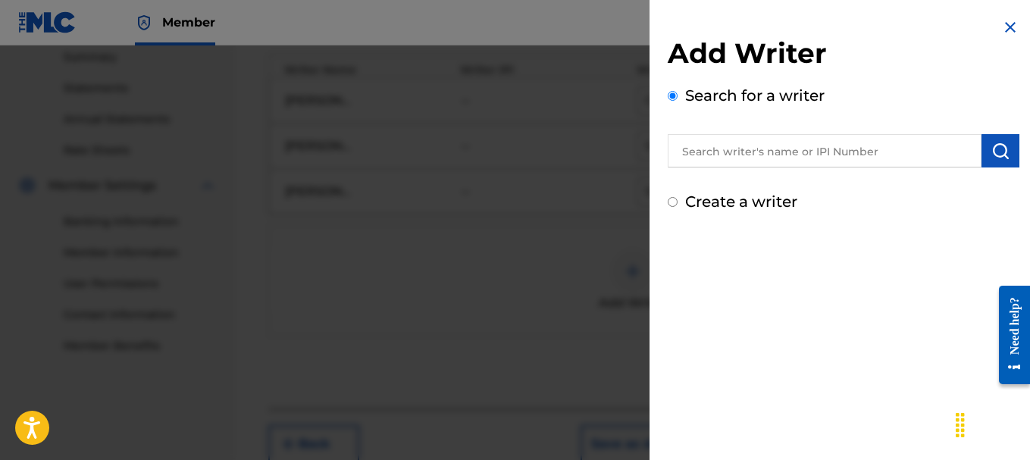
click at [604, 274] on div at bounding box center [515, 275] width 1030 height 460
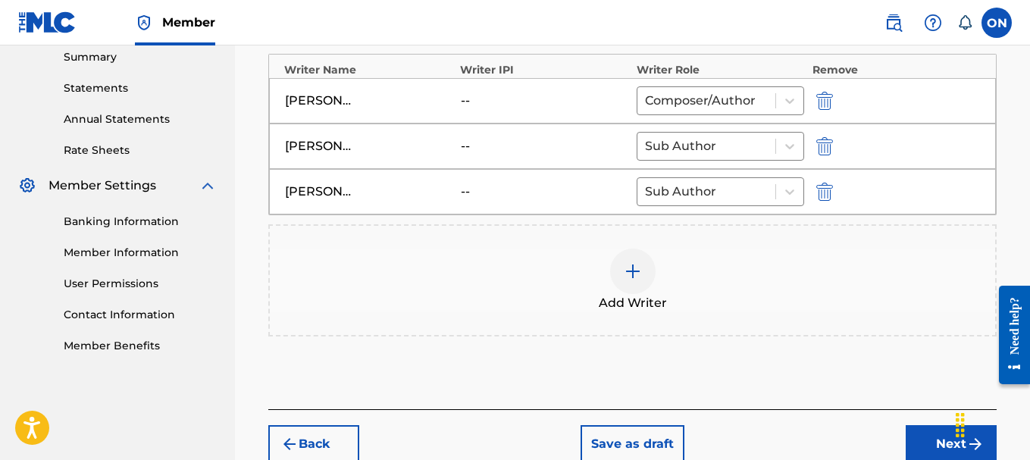
click at [638, 271] on img at bounding box center [633, 271] width 18 height 18
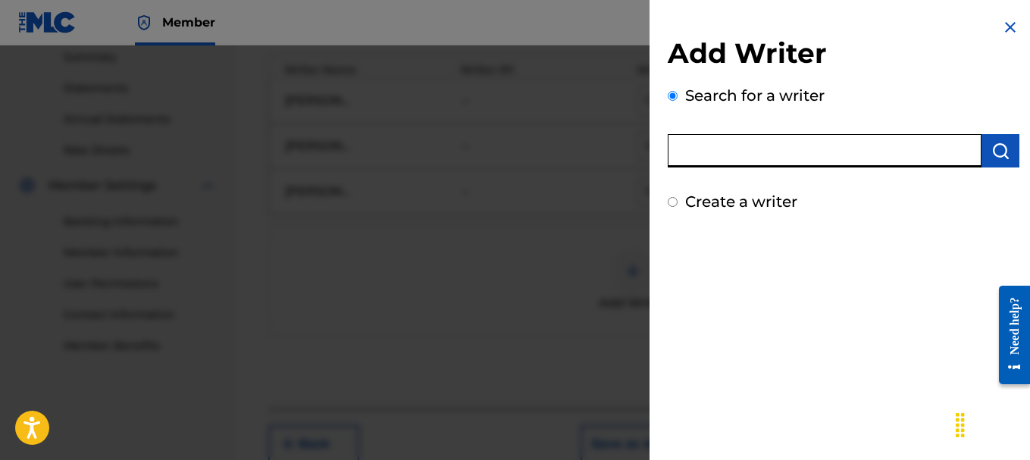
click at [742, 157] on input "text" at bounding box center [825, 150] width 314 height 33
type input "Obafunke [PERSON_NAME]"
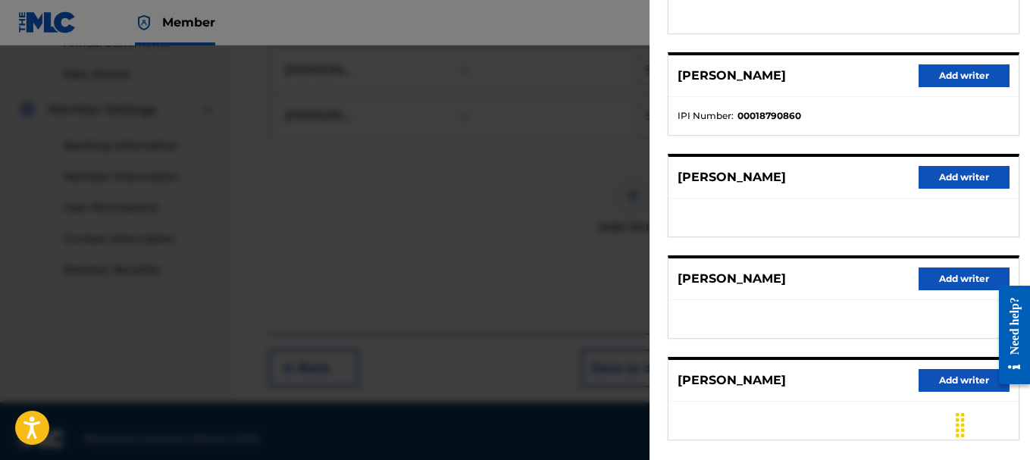
scroll to position [330, 0]
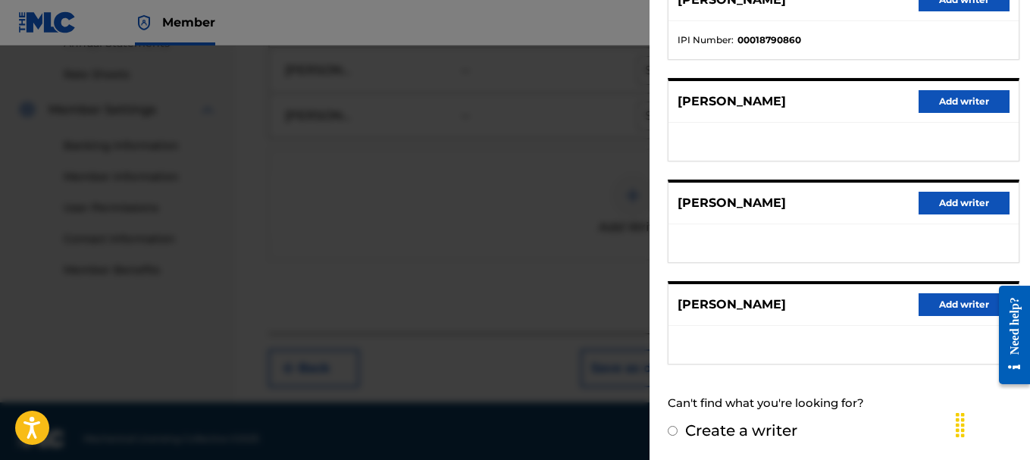
click at [931, 311] on button "Add writer" at bounding box center [963, 304] width 91 height 23
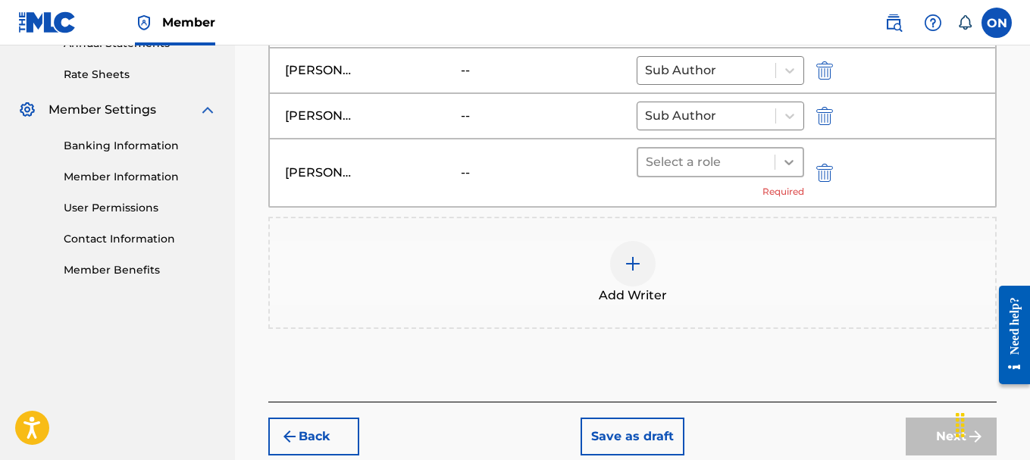
click at [789, 171] on div at bounding box center [788, 162] width 27 height 27
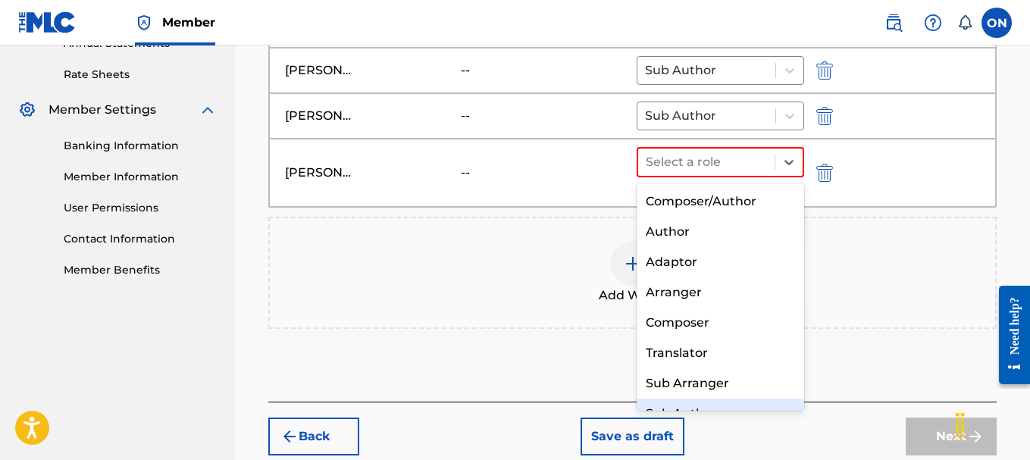
scroll to position [21, 0]
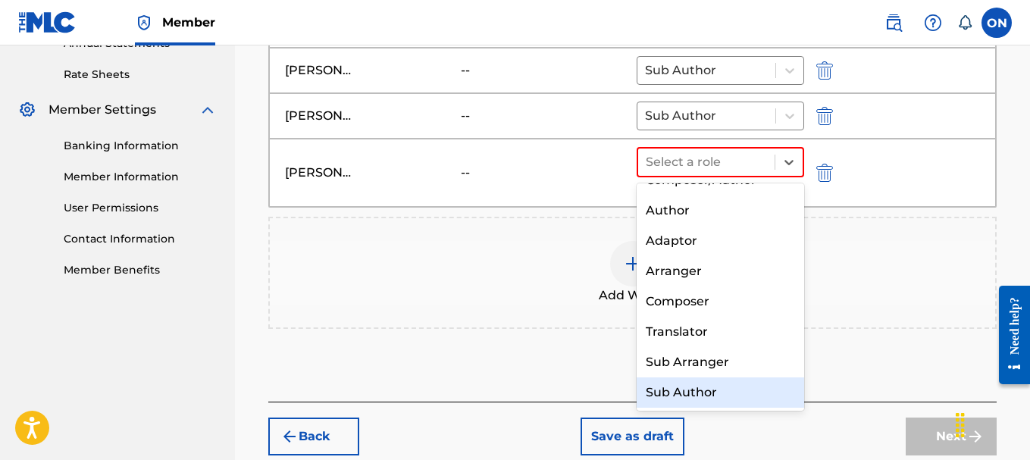
click at [677, 389] on div "Sub Author" at bounding box center [721, 392] width 168 height 30
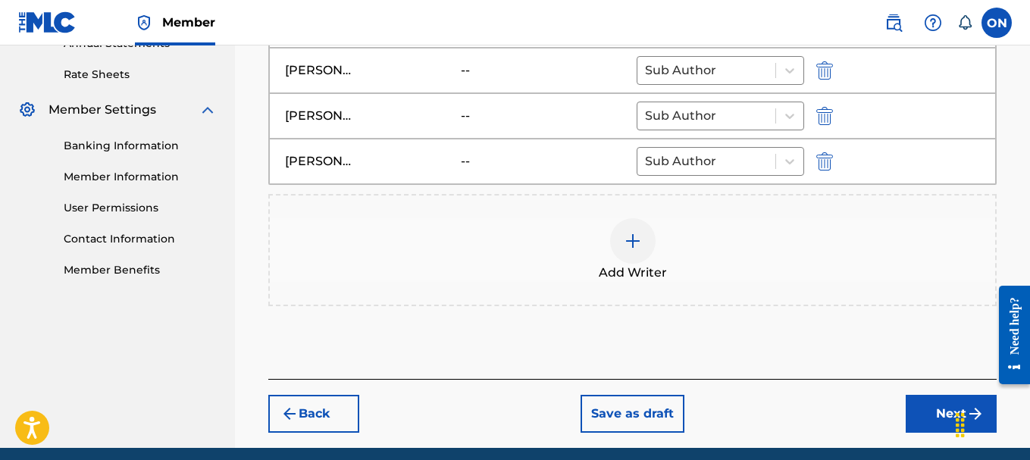
click at [639, 244] on img at bounding box center [633, 241] width 18 height 18
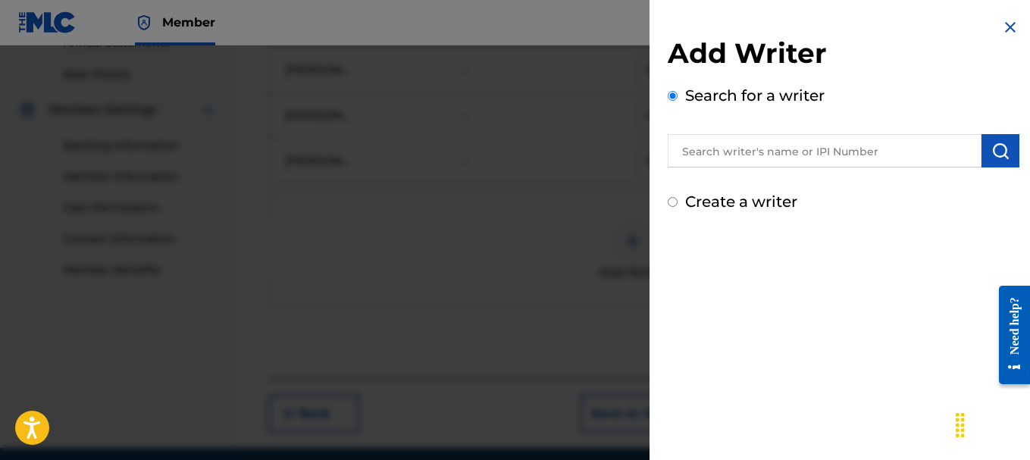
click at [724, 149] on input "text" at bounding box center [825, 150] width 314 height 33
click at [752, 146] on input "text" at bounding box center [825, 150] width 314 height 33
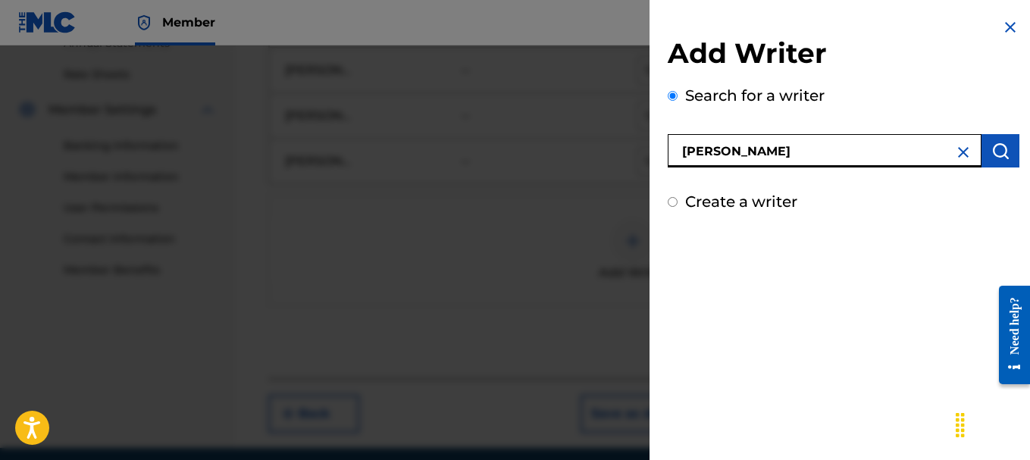
type input "[PERSON_NAME]"
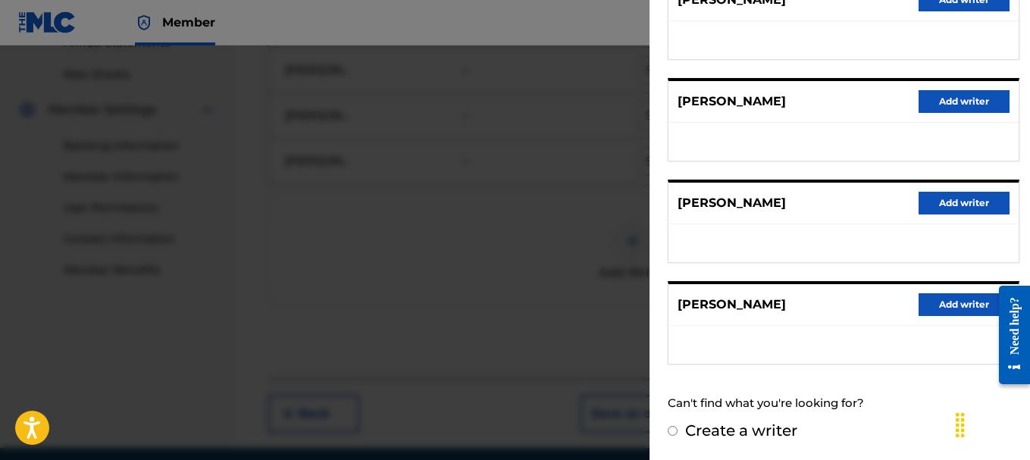
scroll to position [0, 0]
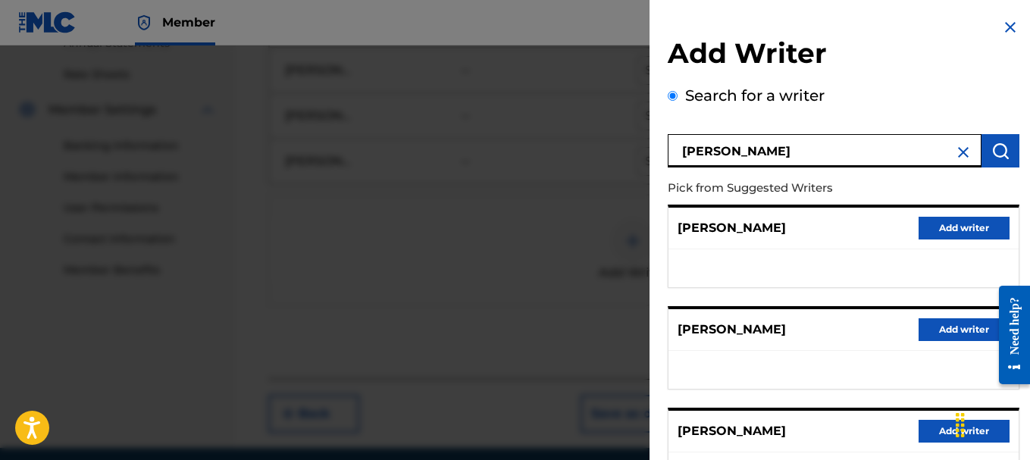
drag, startPoint x: 796, startPoint y: 151, endPoint x: 659, endPoint y: 152, distance: 137.2
click at [659, 152] on div "Add Writer Search for a writer [PERSON_NAME] Pick from Suggested Writers [PERSO…" at bounding box center [843, 395] width 388 height 790
drag, startPoint x: 728, startPoint y: 155, endPoint x: 853, endPoint y: 158, distance: 124.3
click at [853, 158] on input "[PERSON_NAME]" at bounding box center [825, 150] width 314 height 33
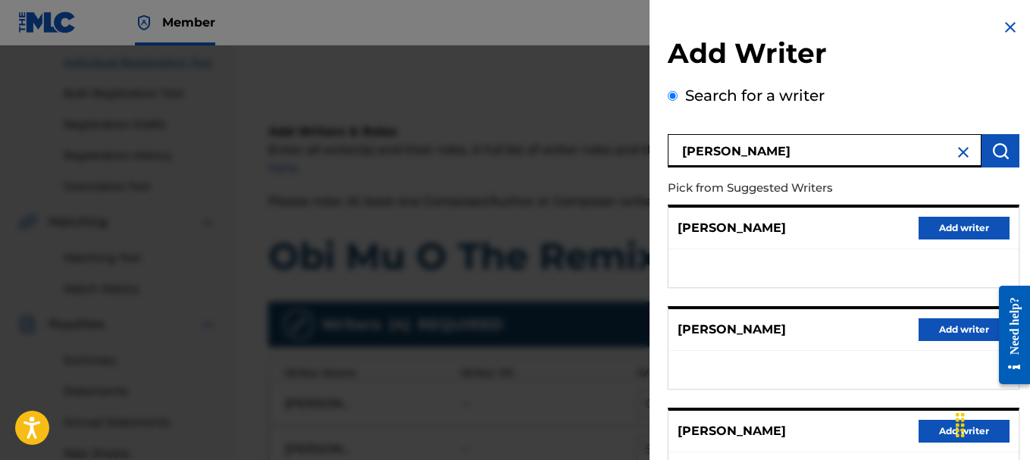
click at [727, 152] on input "[PERSON_NAME]" at bounding box center [825, 150] width 314 height 33
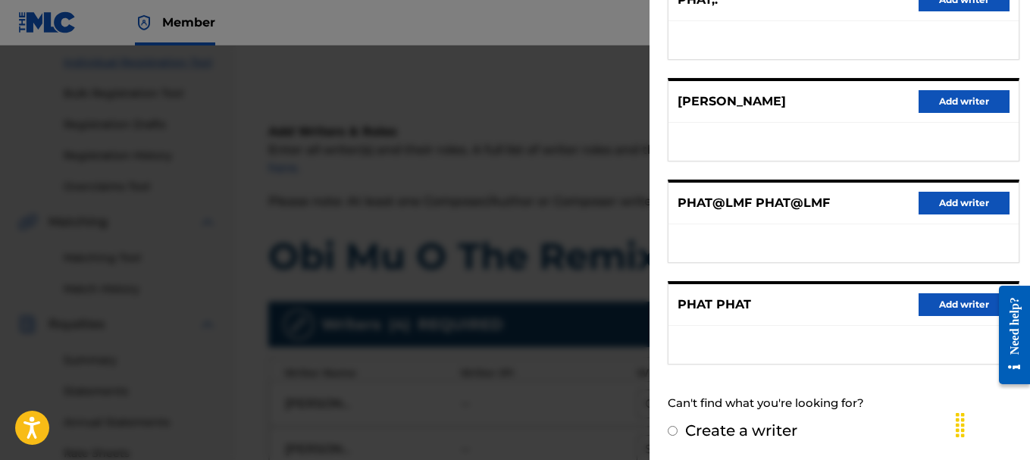
scroll to position [0, 0]
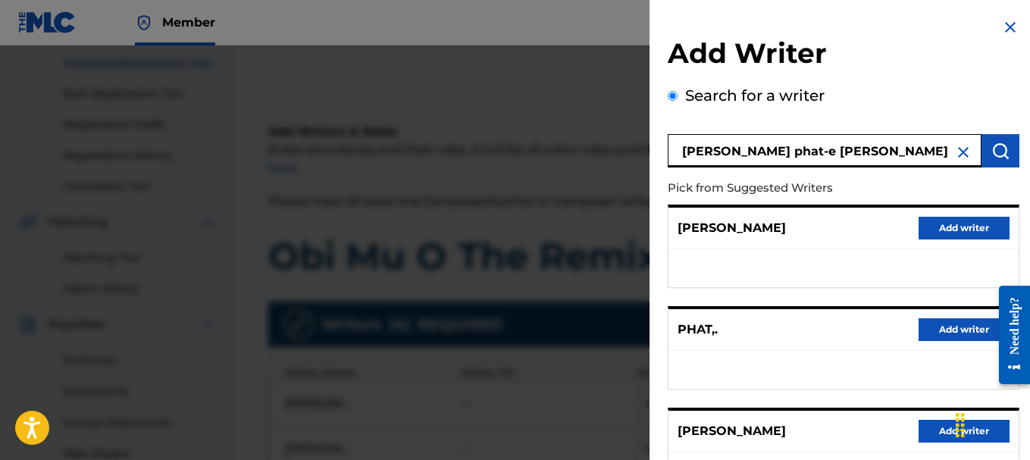
drag, startPoint x: 728, startPoint y: 155, endPoint x: 543, endPoint y: 161, distance: 185.0
click at [543, 161] on div "Add Writer Search for a writer [PERSON_NAME]-e [PERSON_NAME] from Suggested Wri…" at bounding box center [515, 252] width 1030 height 415
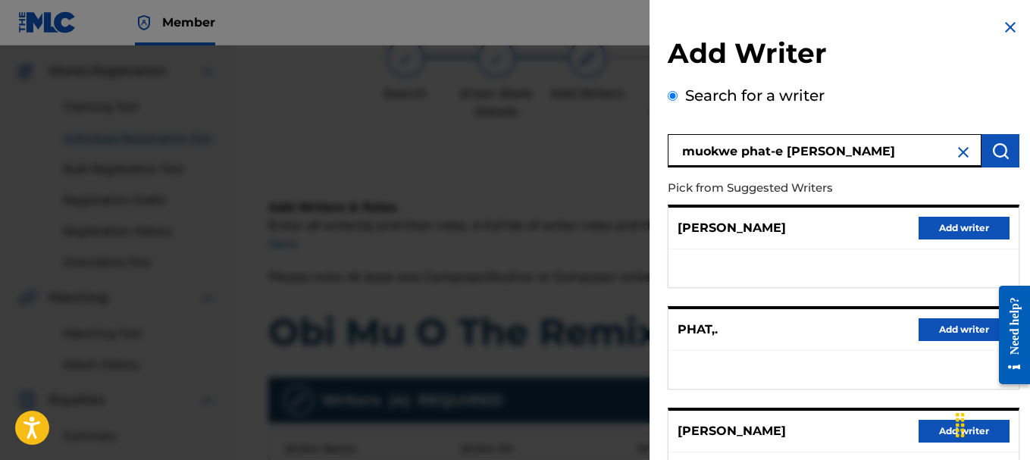
drag, startPoint x: 784, startPoint y: 152, endPoint x: 738, endPoint y: 154, distance: 46.3
click at [738, 154] on input "muokwe phat-e [PERSON_NAME]" at bounding box center [825, 150] width 314 height 33
click at [809, 150] on input "muokwe [PERSON_NAME]" at bounding box center [825, 150] width 314 height 33
type input "muokwe [PERSON_NAME]"
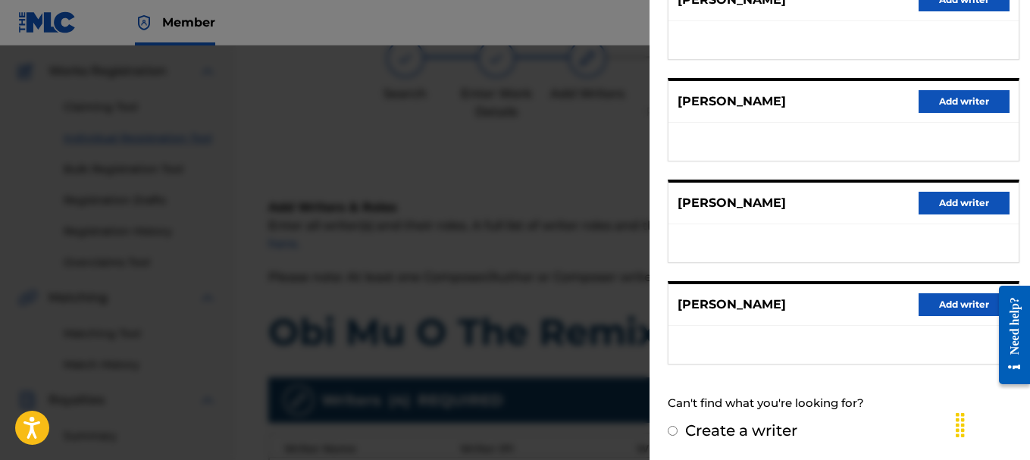
scroll to position [495, 0]
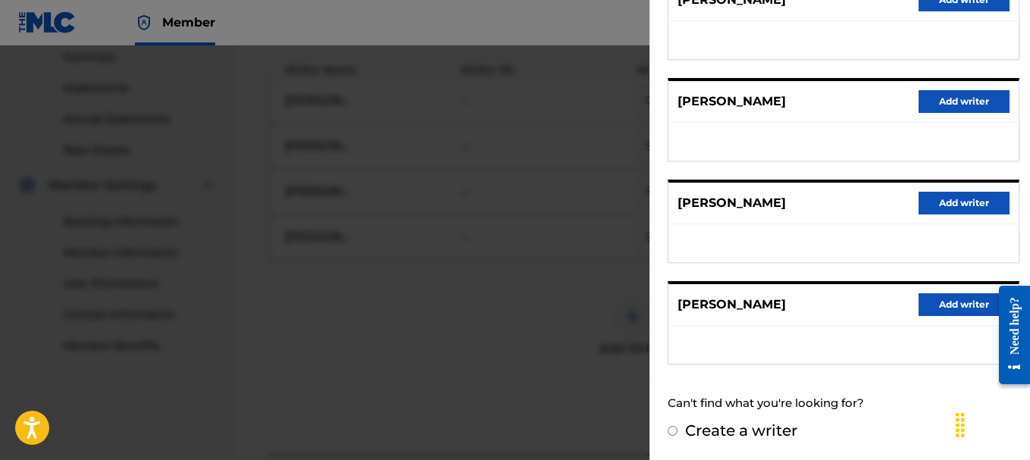
click at [410, 362] on div at bounding box center [515, 275] width 1030 height 460
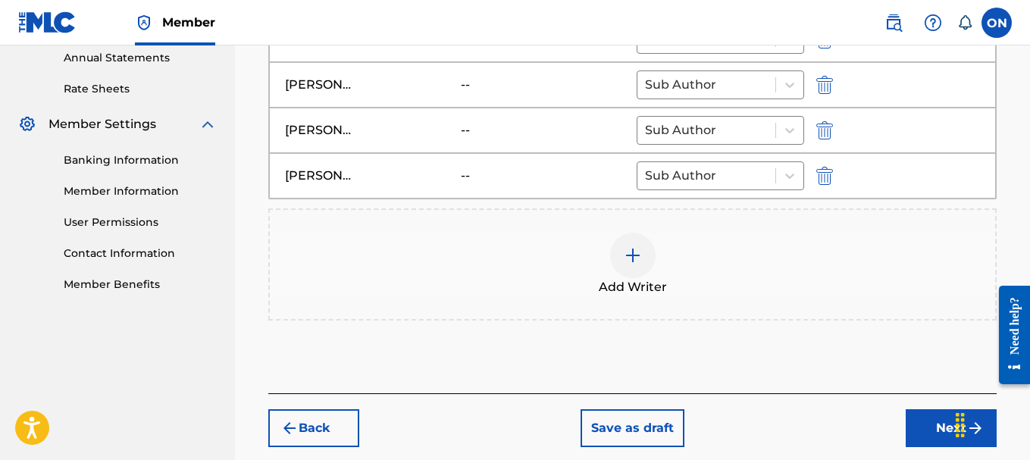
scroll to position [404, 0]
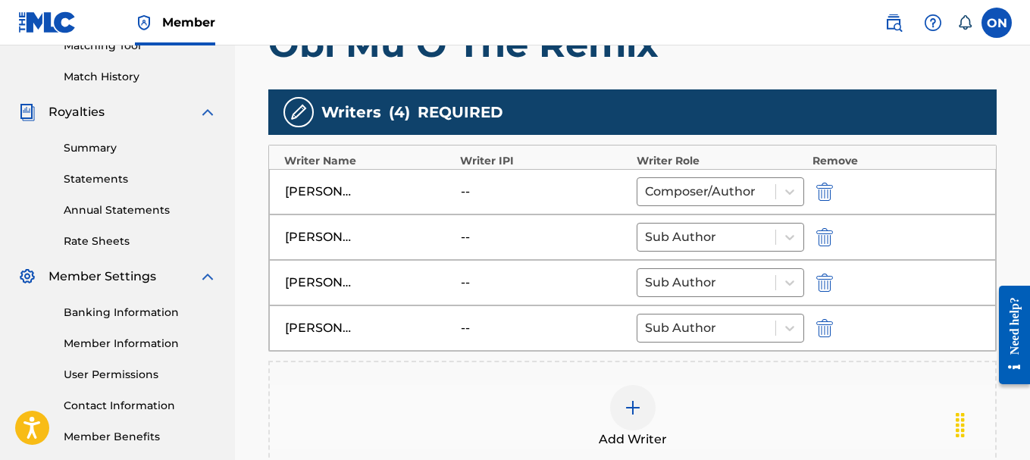
click at [468, 241] on div "--" at bounding box center [495, 237] width 68 height 18
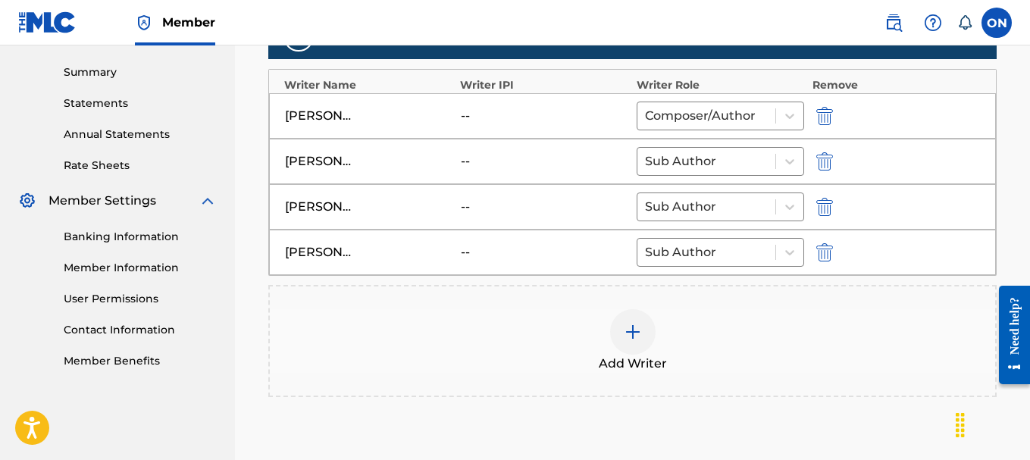
scroll to position [555, 0]
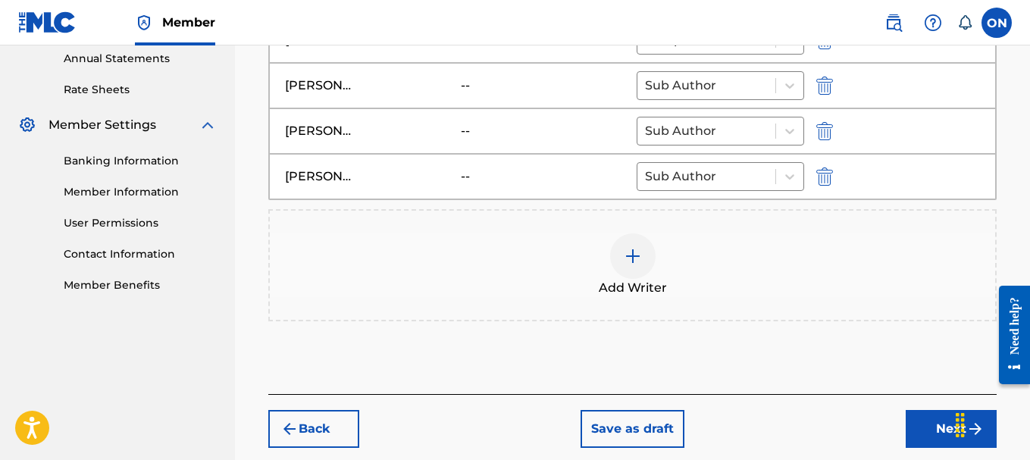
click at [921, 432] on button "Next" at bounding box center [951, 429] width 91 height 38
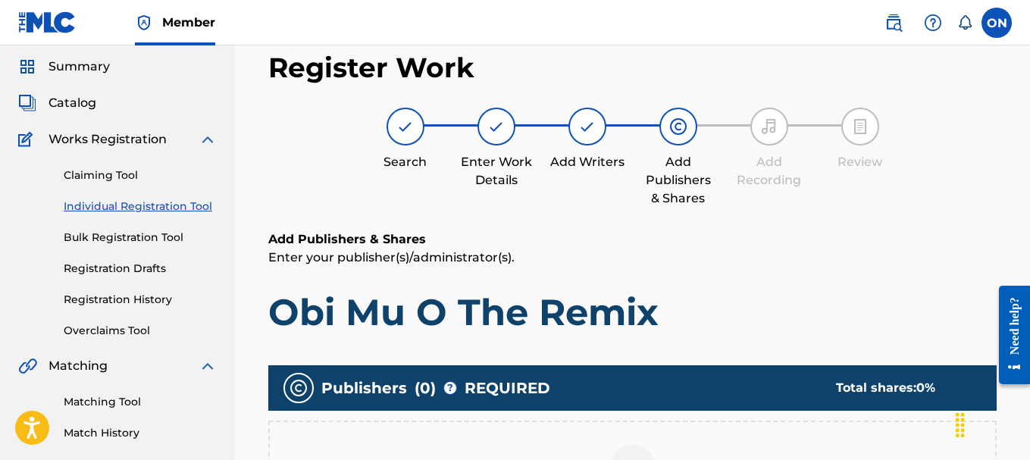
scroll to position [227, 0]
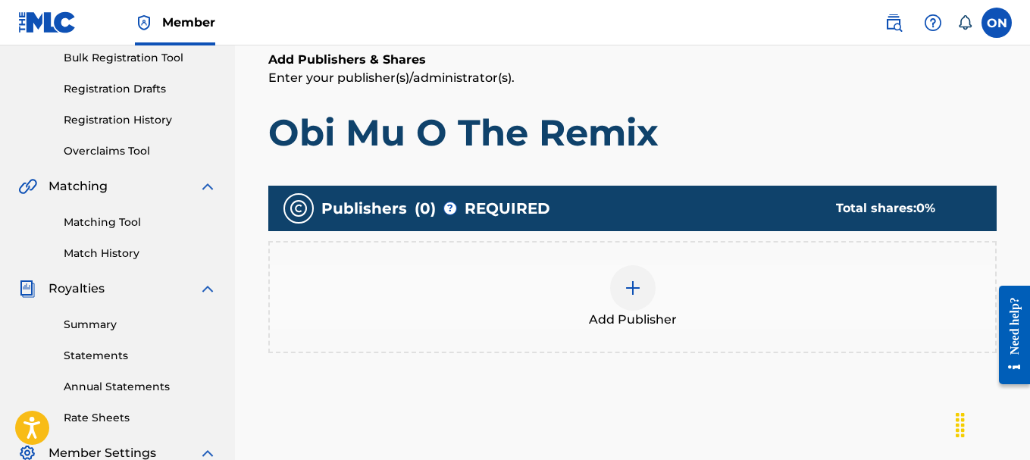
click at [641, 294] on img at bounding box center [633, 288] width 18 height 18
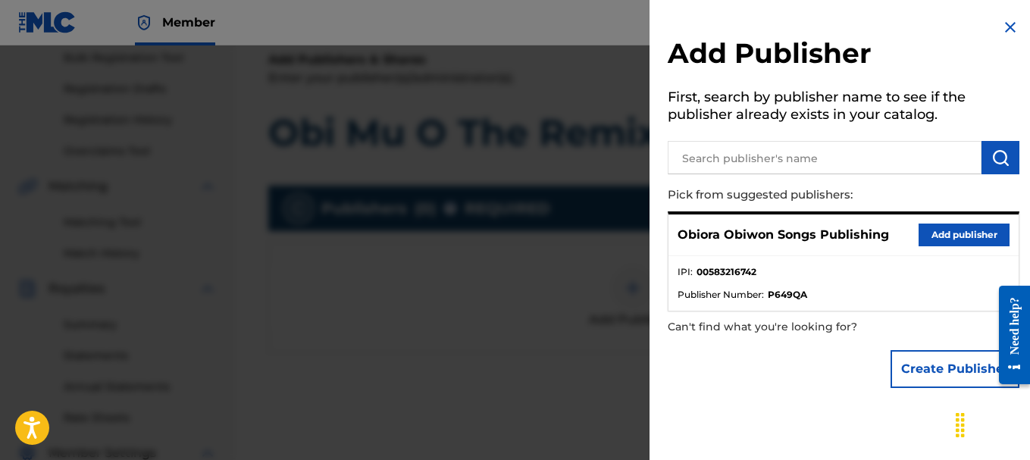
click at [950, 242] on button "Add publisher" at bounding box center [963, 235] width 91 height 23
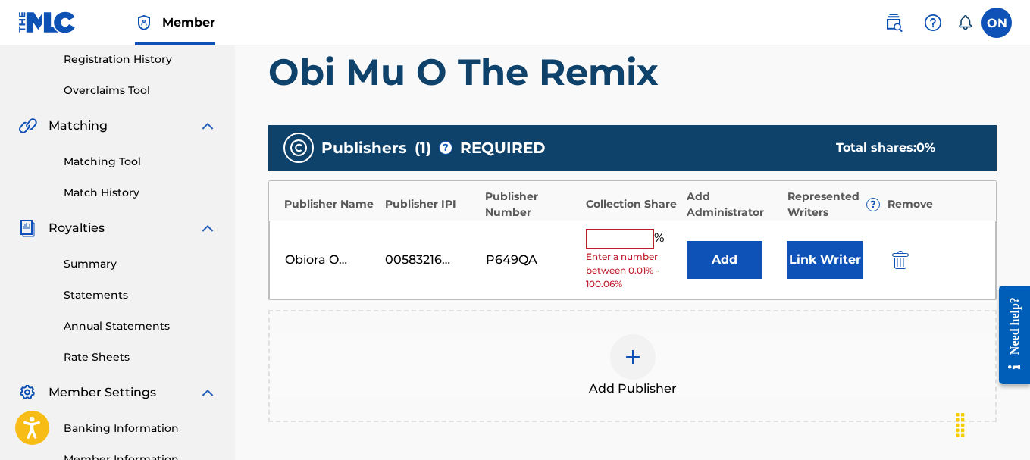
scroll to position [303, 0]
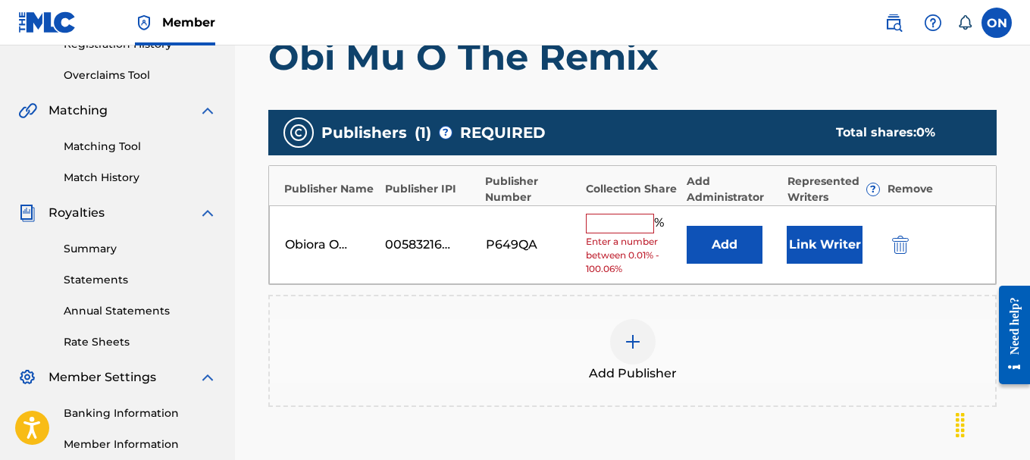
click at [630, 230] on input "text" at bounding box center [620, 224] width 68 height 20
type input "100"
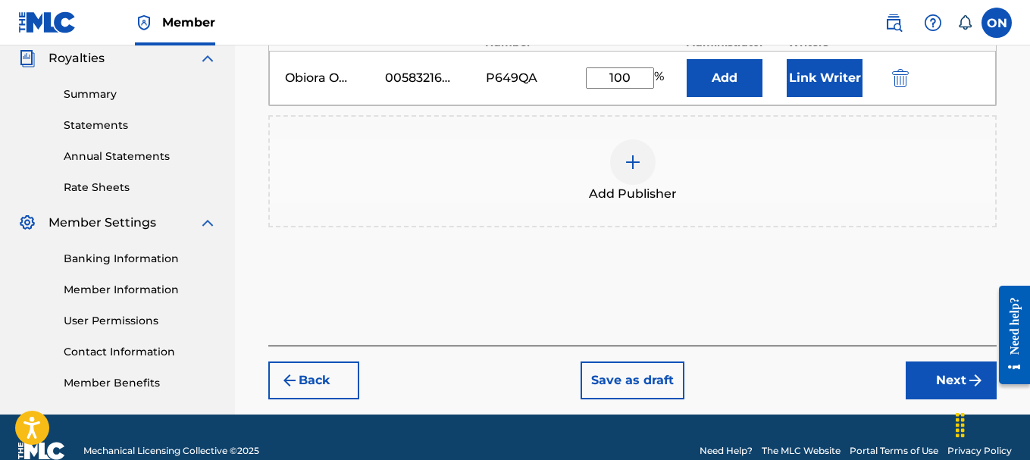
scroll to position [485, 0]
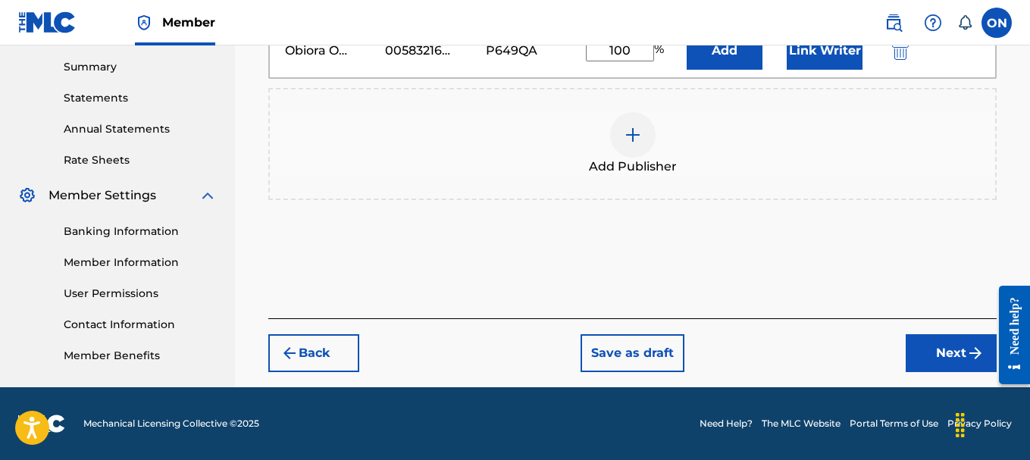
click at [934, 352] on button "Next" at bounding box center [951, 353] width 91 height 38
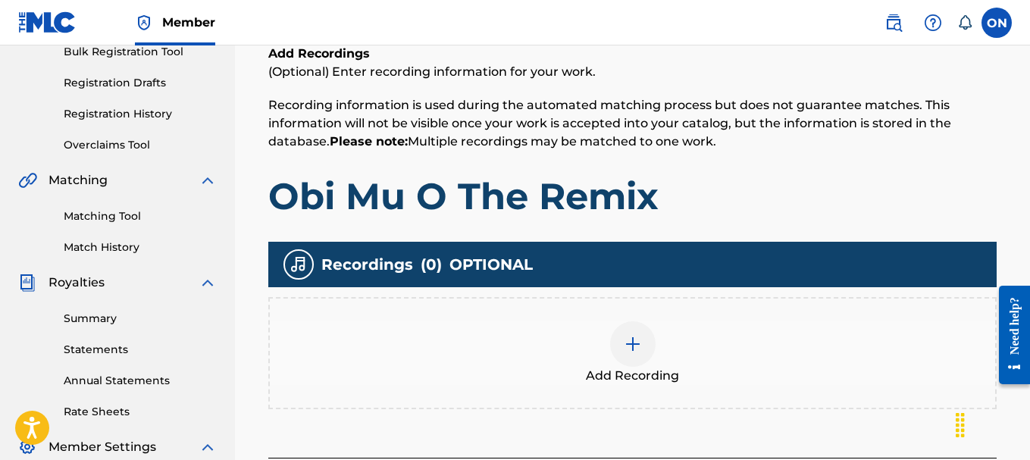
scroll to position [220, 0]
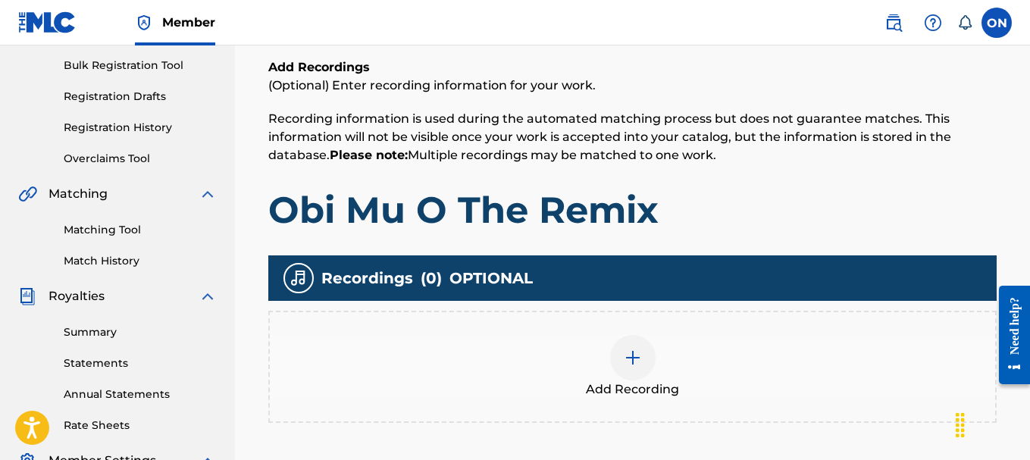
click at [632, 365] on img at bounding box center [633, 358] width 18 height 18
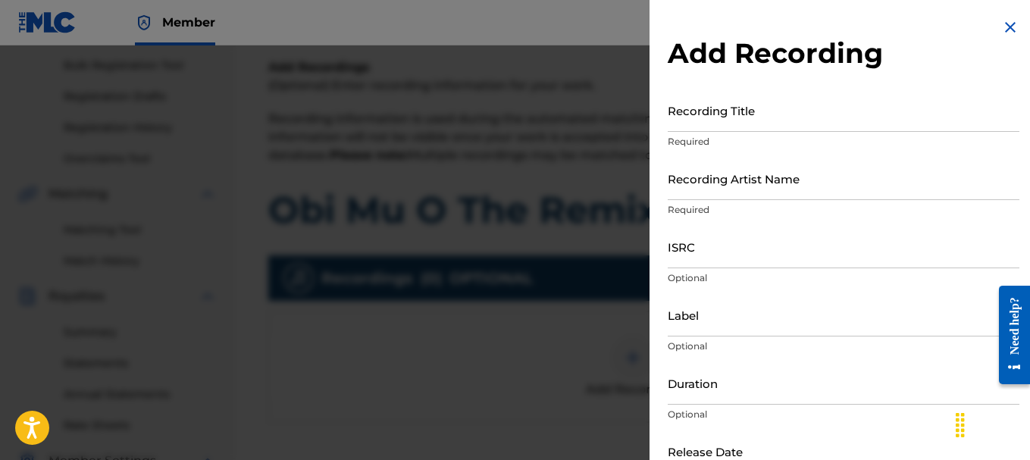
click at [742, 116] on input "Recording Title" at bounding box center [844, 110] width 352 height 43
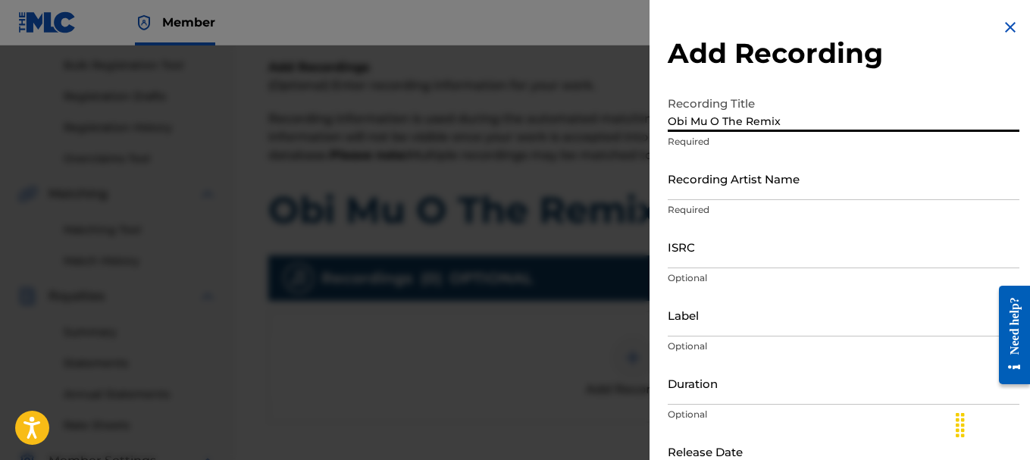
type input "Obi Mu O The Remix"
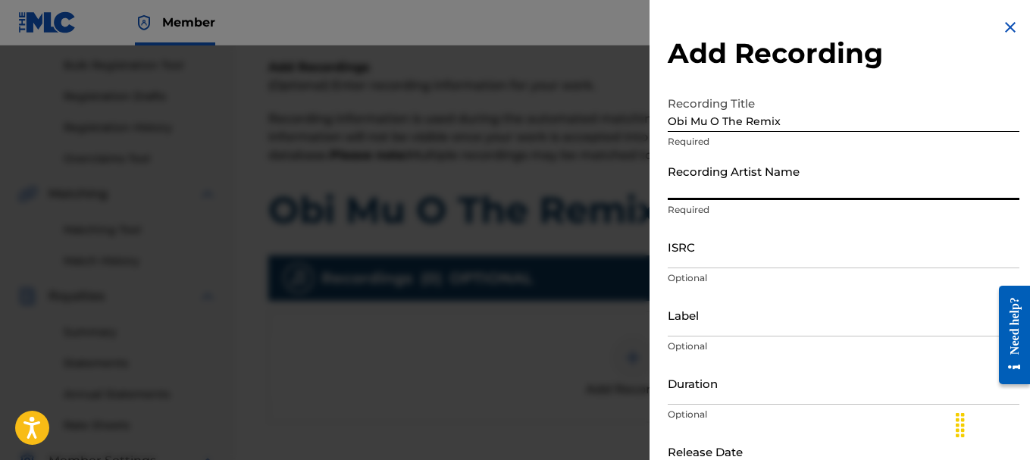
click at [770, 191] on input "Recording Artist Name" at bounding box center [844, 178] width 352 height 43
type input "Obiora Obiwon"
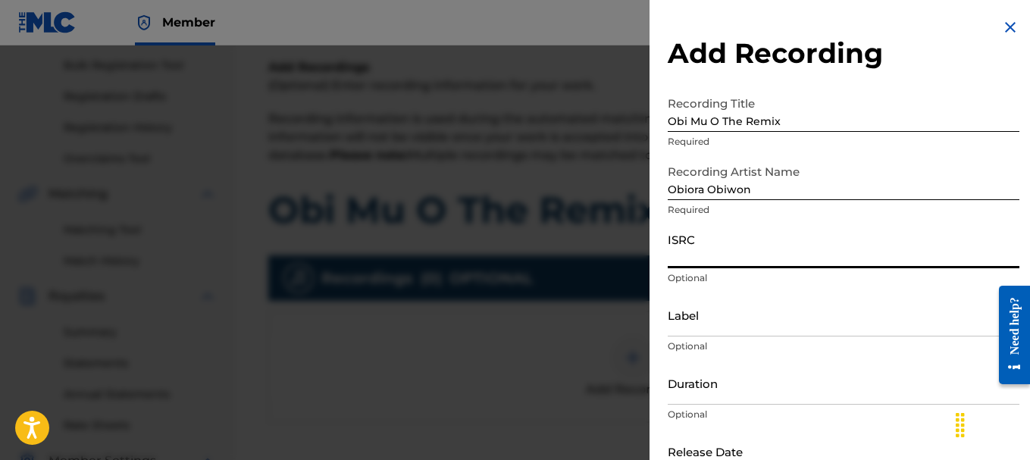
click at [776, 250] on input "ISRC" at bounding box center [844, 246] width 352 height 43
click at [711, 249] on input "ISRC" at bounding box center [844, 246] width 352 height 43
click at [706, 253] on input "ISRC" at bounding box center [844, 246] width 352 height 43
paste input "usx9p0910257"
type input "usx9p0910257"
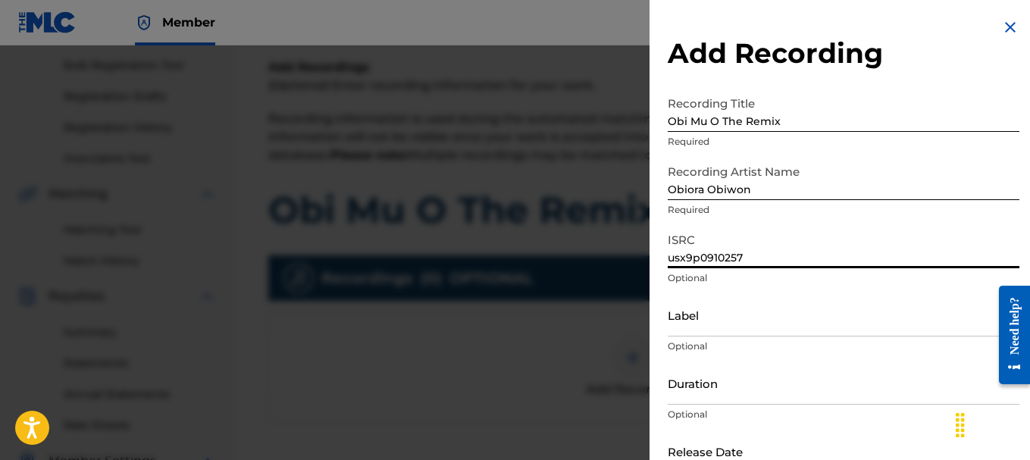
click at [708, 324] on input "Label" at bounding box center [844, 314] width 352 height 43
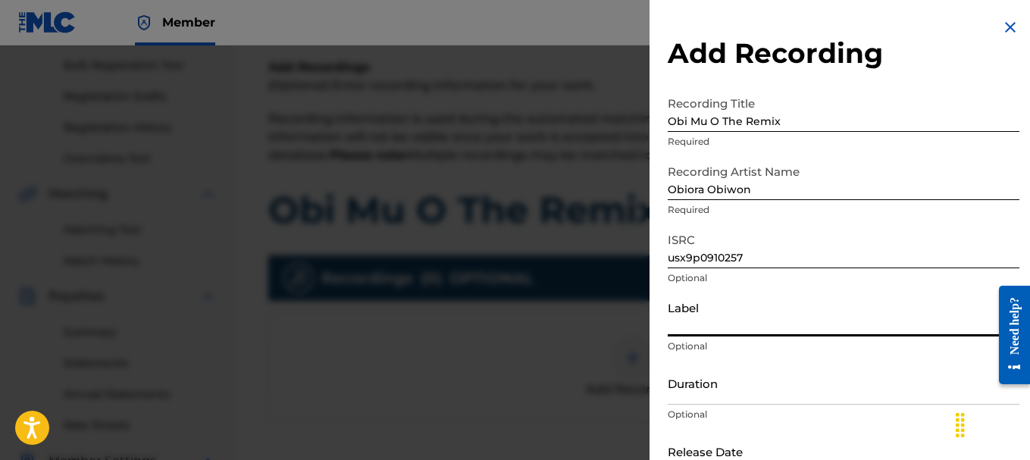
type input "Jdimusic"
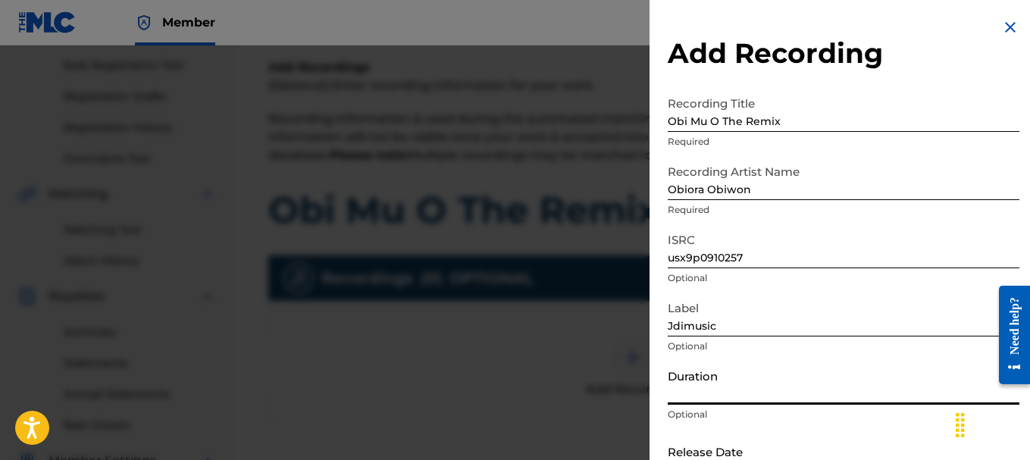
click at [727, 389] on input "Duration" at bounding box center [844, 382] width 352 height 43
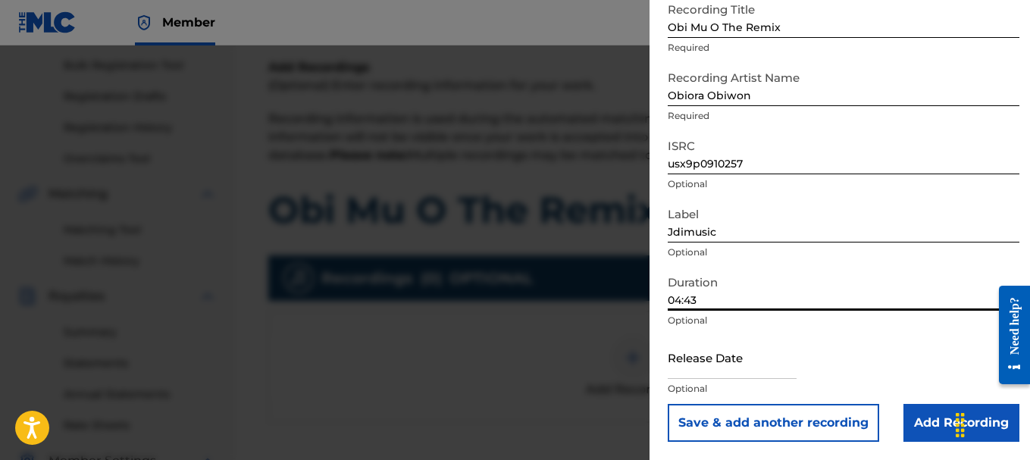
type input "04:43"
click at [743, 365] on input "text" at bounding box center [732, 357] width 129 height 43
select select "7"
select select "2025"
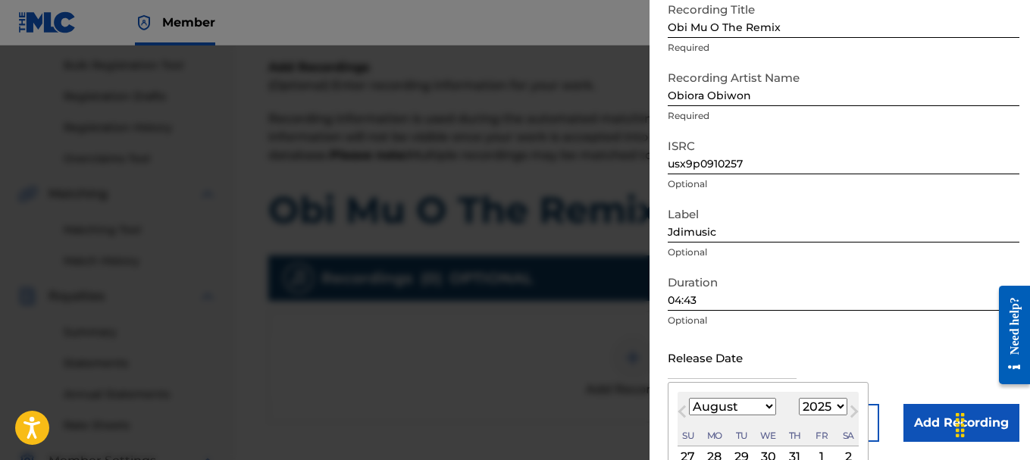
click at [832, 350] on div "Release Date Previous Month Next Month August [DATE] February March April May J…" at bounding box center [844, 370] width 352 height 68
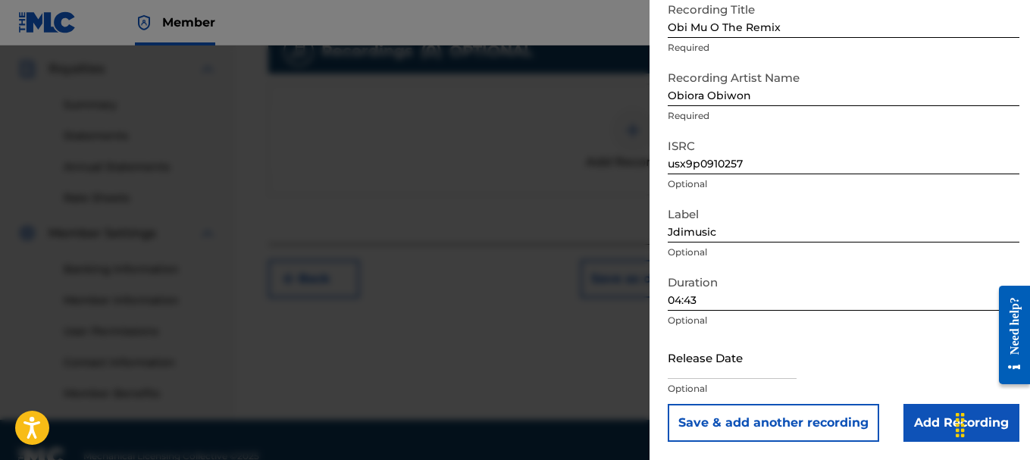
scroll to position [480, 0]
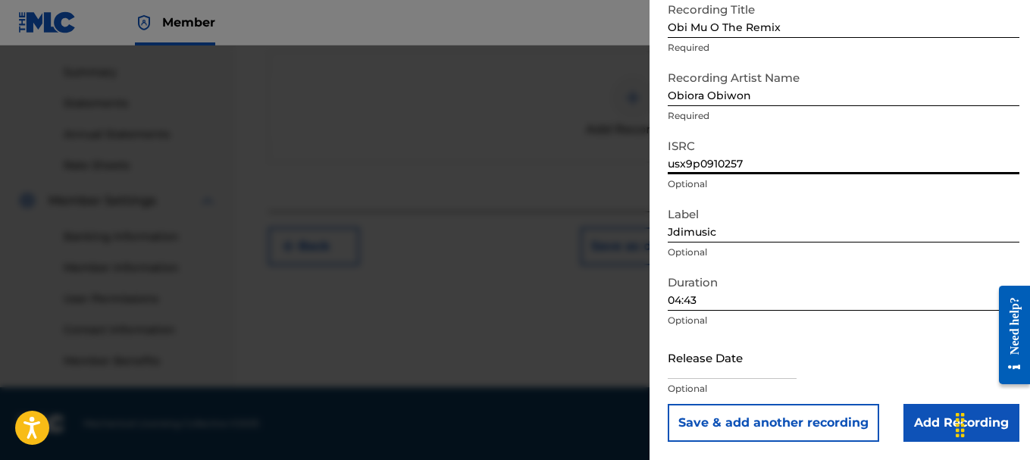
click at [753, 131] on input "usx9p0910257" at bounding box center [844, 152] width 352 height 43
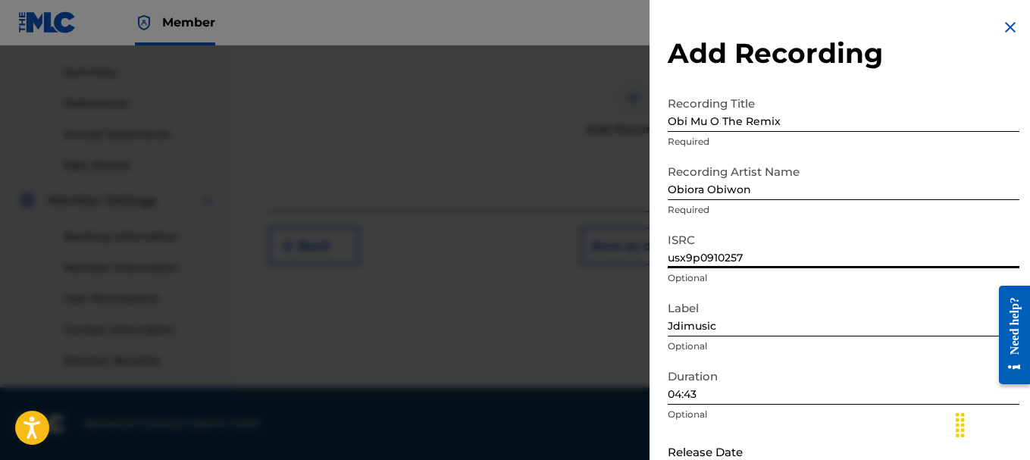
scroll to position [94, 0]
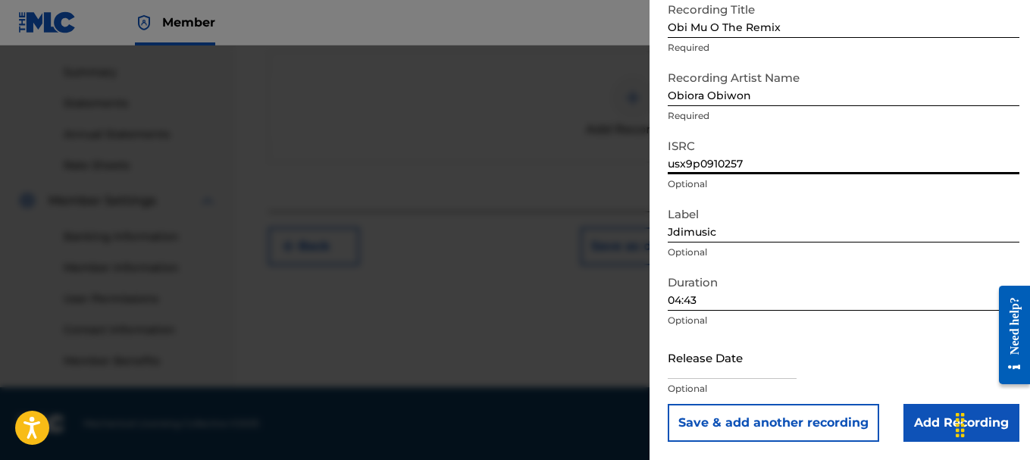
click at [945, 426] on input "Add Recording" at bounding box center [961, 423] width 116 height 38
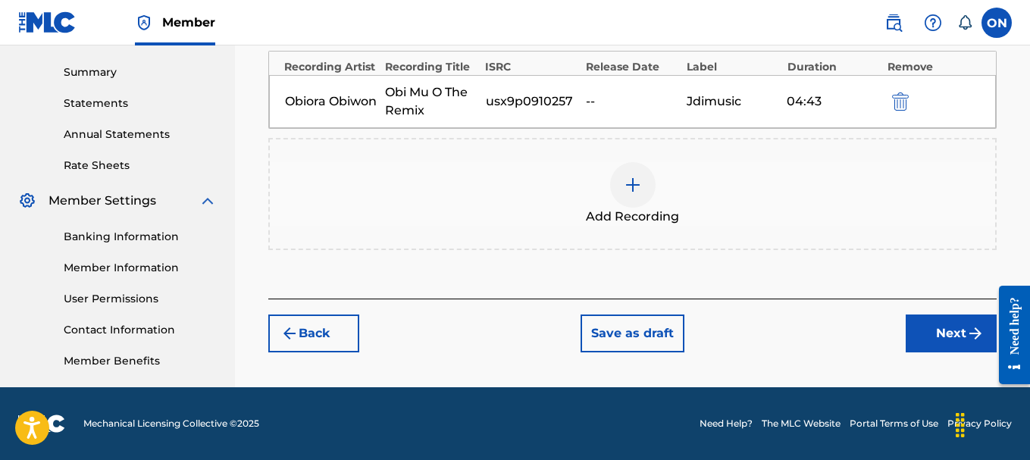
click at [945, 339] on button "Next" at bounding box center [951, 333] width 91 height 38
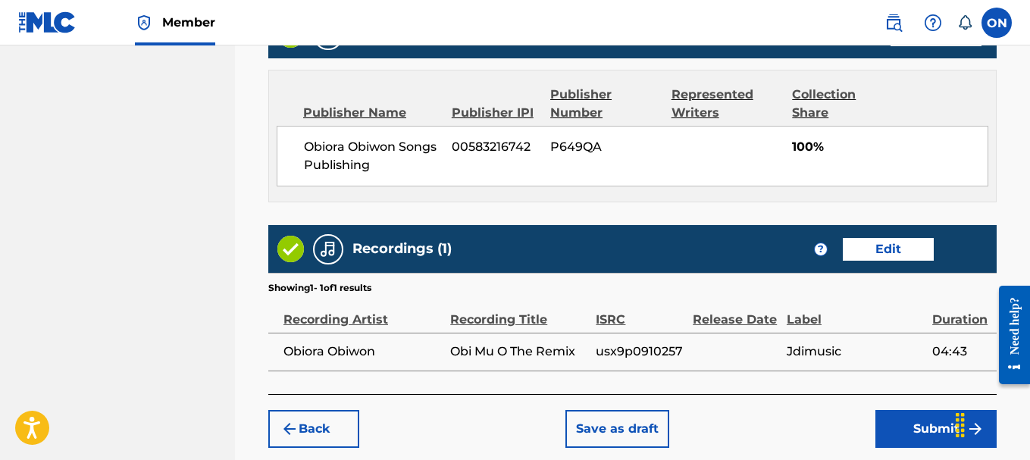
scroll to position [1028, 0]
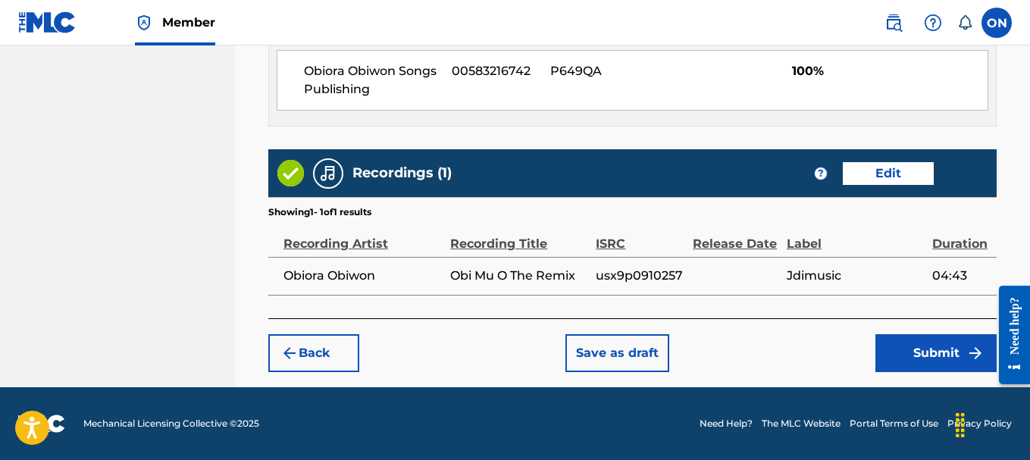
click at [929, 355] on button "Submit" at bounding box center [935, 353] width 121 height 38
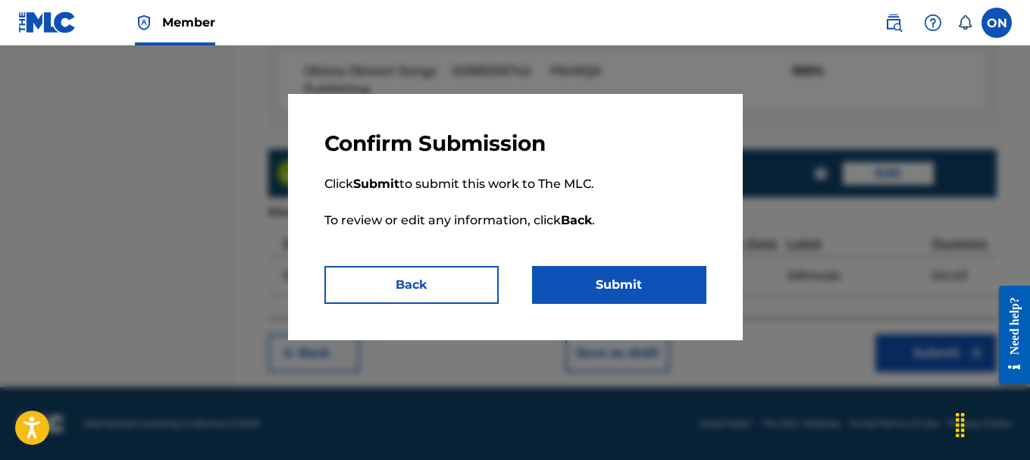
click at [641, 296] on button "Submit" at bounding box center [619, 285] width 174 height 38
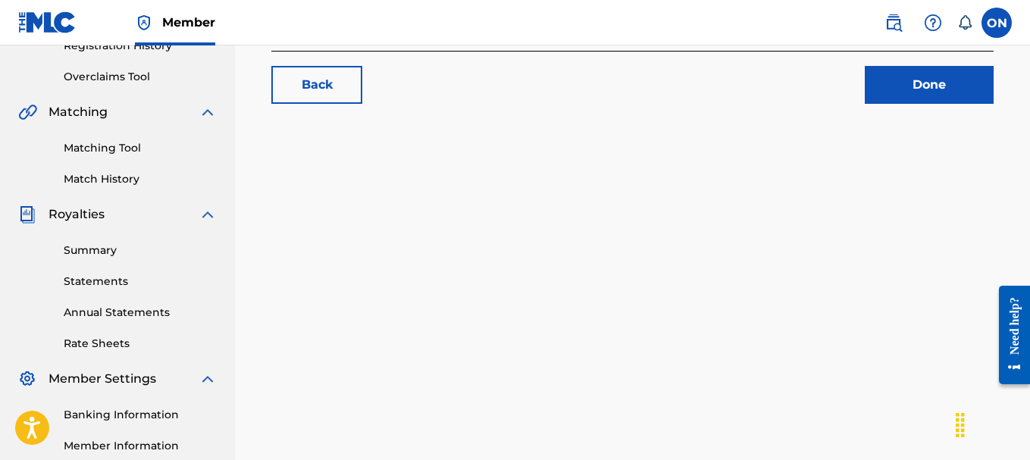
scroll to position [152, 0]
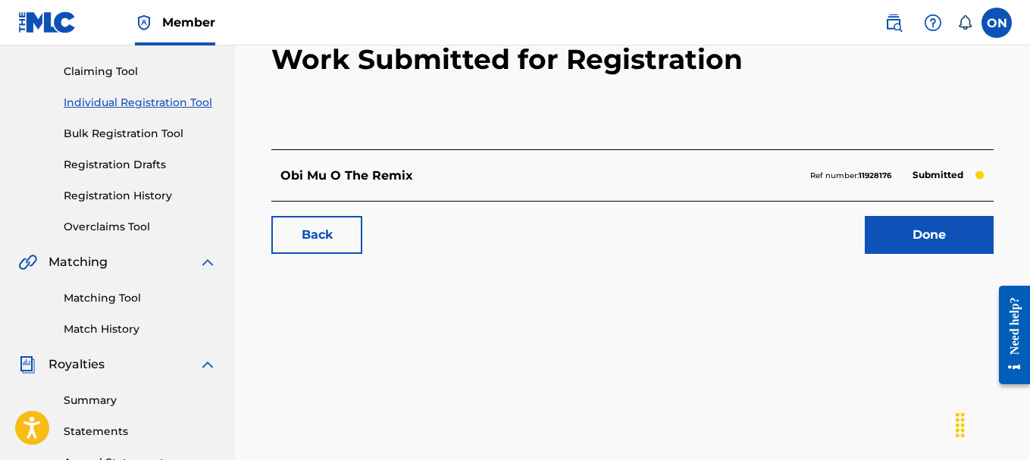
click at [901, 239] on link "Done" at bounding box center [929, 235] width 129 height 38
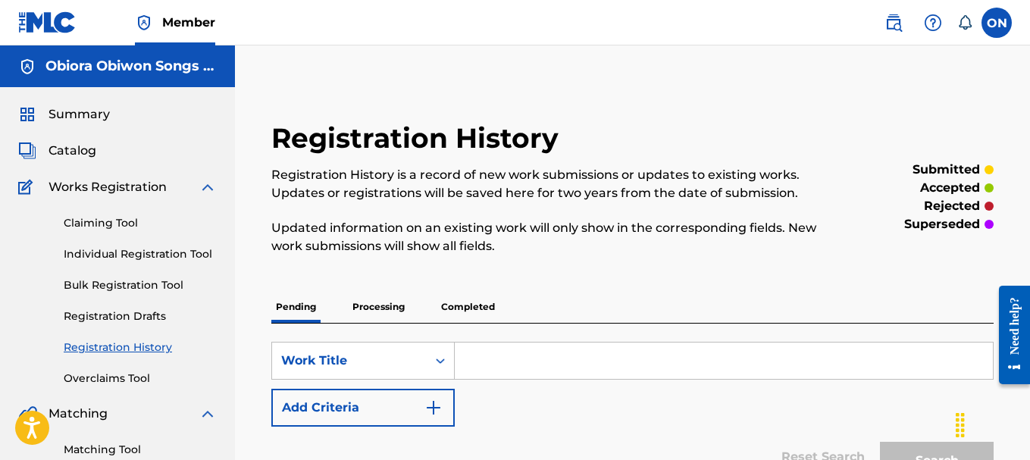
click at [104, 114] on span "Summary" at bounding box center [78, 114] width 61 height 18
